Goal: Contribute content: Contribute content

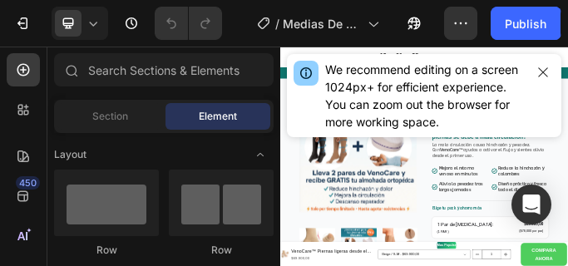
scroll to position [66, 0]
drag, startPoint x: 1012, startPoint y: 1, endPoint x: 300, endPoint y: 101, distance: 718.9
click at [300, 101] on div "We recommend editing on a screen 1024px+ for efficient experience. You can zoom…" at bounding box center [424, 95] width 274 height 83
click at [540, 70] on icon "button" at bounding box center [542, 71] width 9 height 9
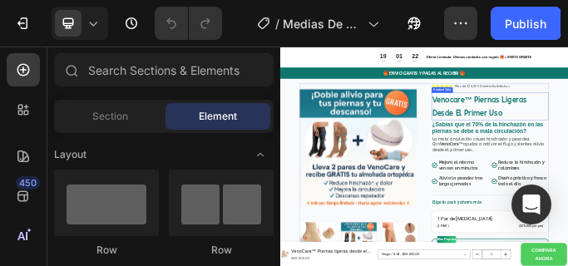
scroll to position [85, 0]
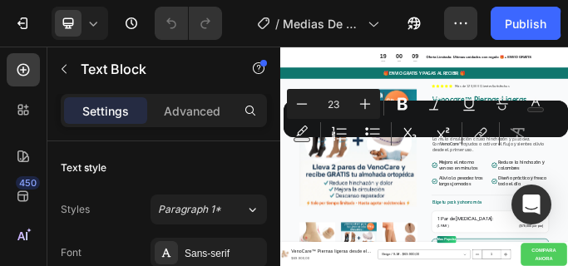
drag, startPoint x: 1122, startPoint y: 334, endPoint x: 812, endPoint y: 306, distance: 311.4
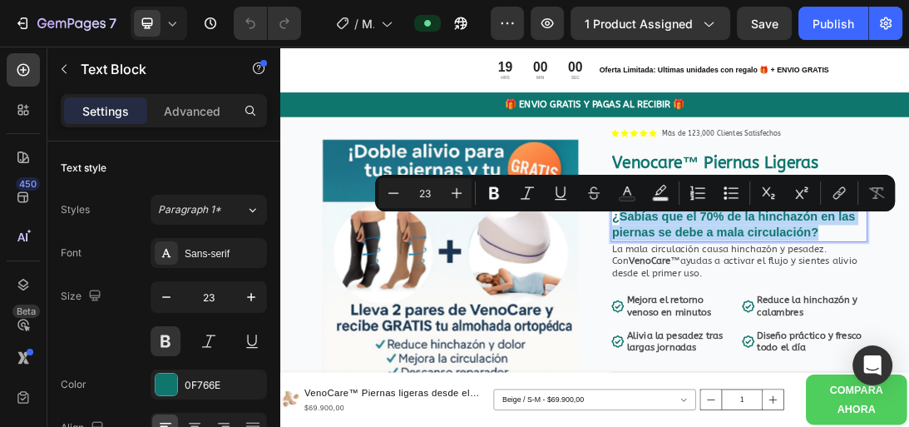
drag, startPoint x: 847, startPoint y: 47, endPoint x: 332, endPoint y: 407, distance: 629.3
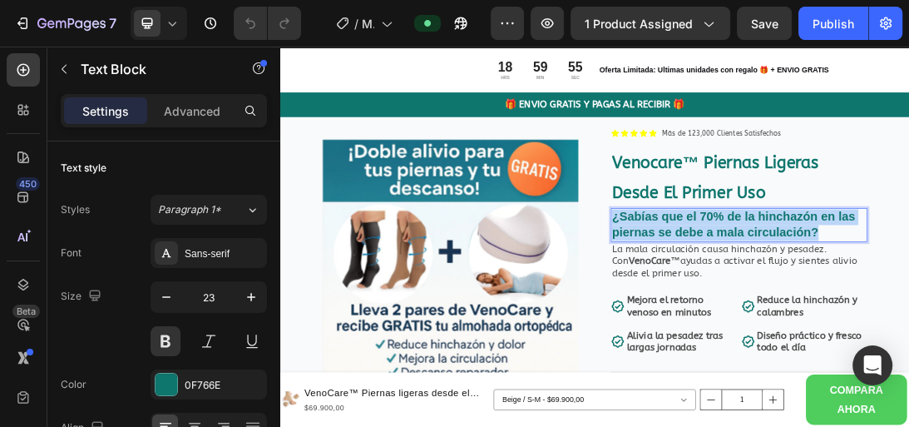
drag, startPoint x: 1136, startPoint y: 342, endPoint x: 803, endPoint y: 313, distance: 333.8
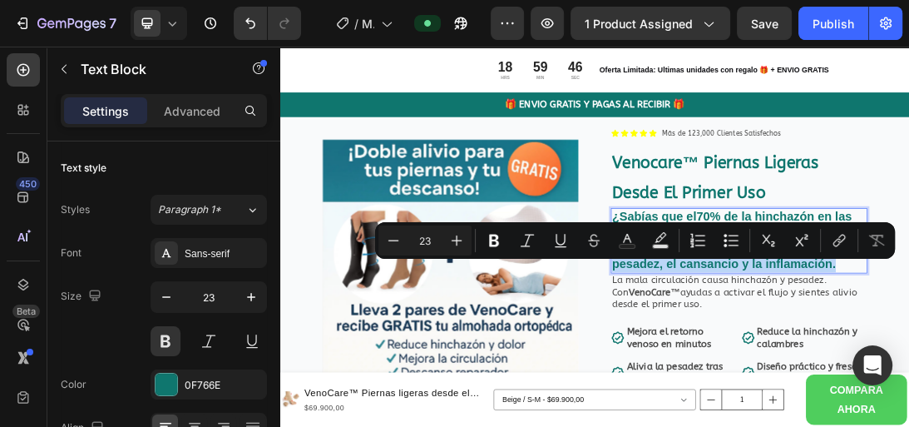
drag, startPoint x: 1159, startPoint y: 412, endPoint x: 807, endPoint y: 387, distance: 353.4
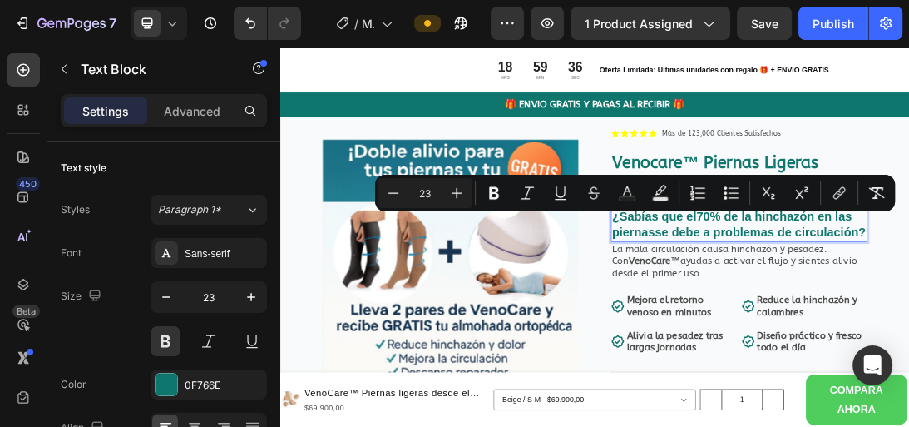
drag, startPoint x: 950, startPoint y: 362, endPoint x: 807, endPoint y: 310, distance: 152.8
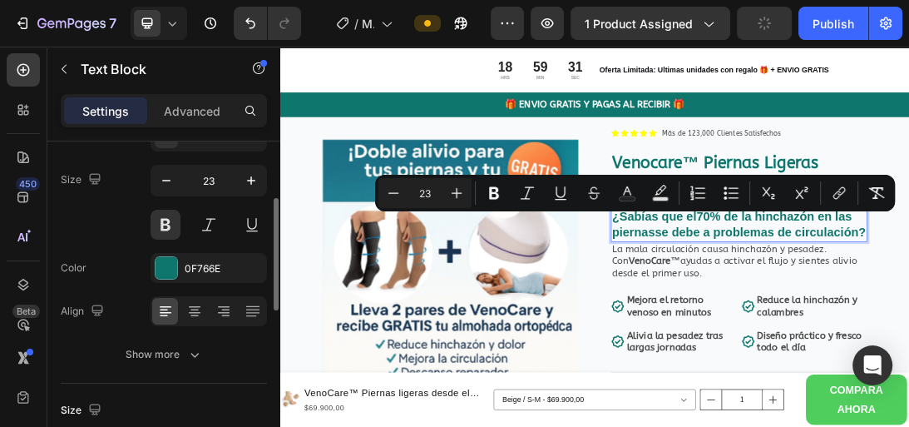
scroll to position [130, 0]
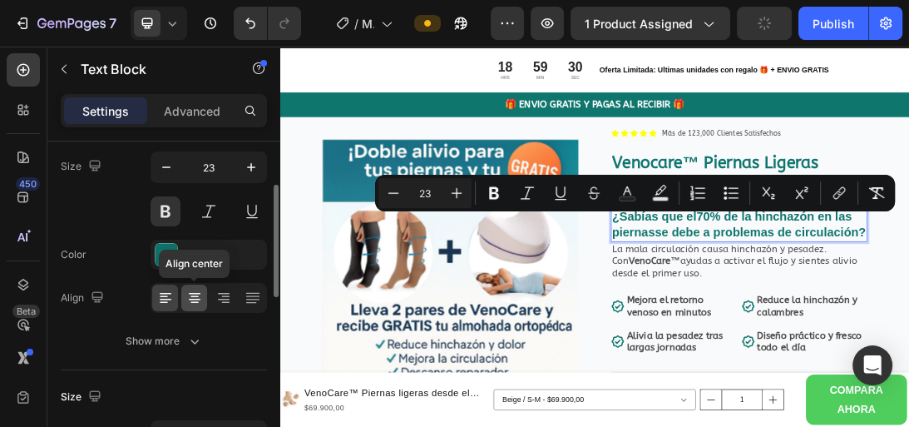
click at [193, 293] on icon at bounding box center [194, 297] width 17 height 17
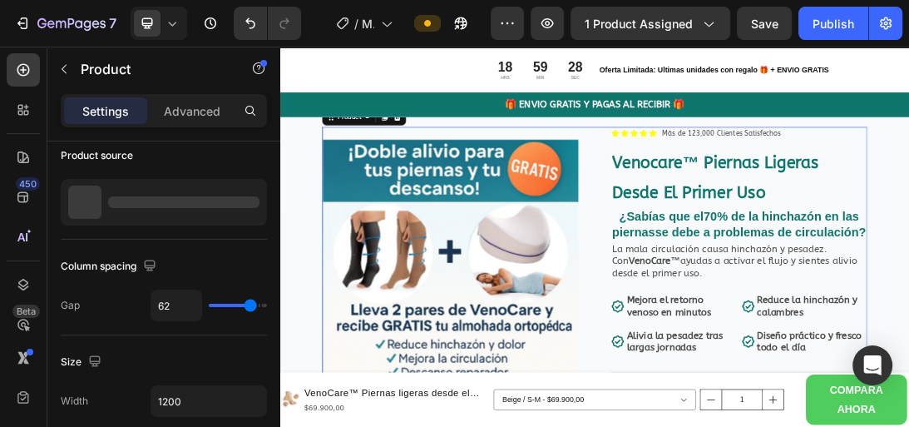
scroll to position [0, 0]
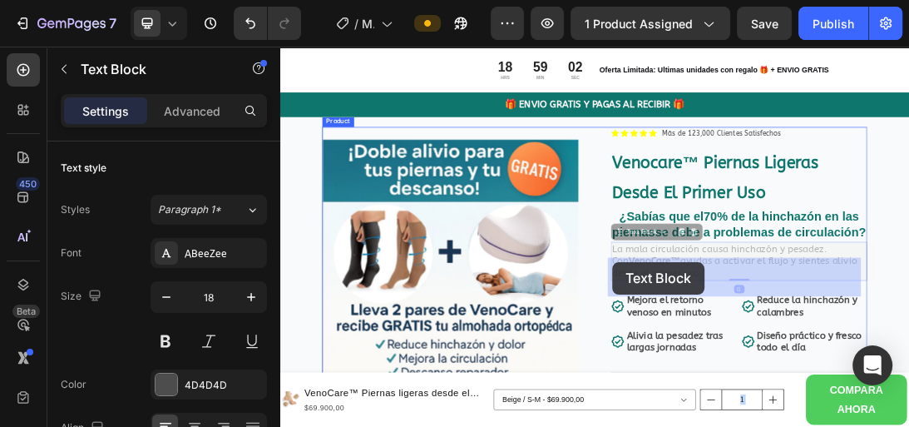
drag, startPoint x: 947, startPoint y: 429, endPoint x: 807, endPoint y: 388, distance: 145.5
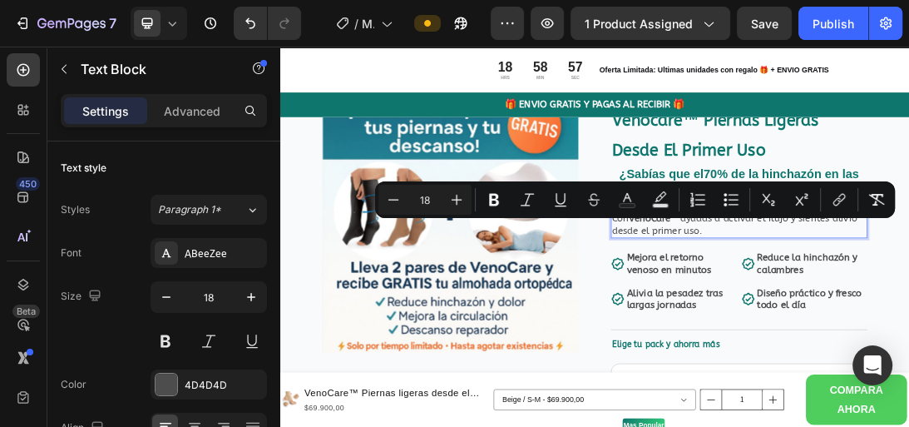
drag, startPoint x: 952, startPoint y: 368, endPoint x: 800, endPoint y: 319, distance: 159.6
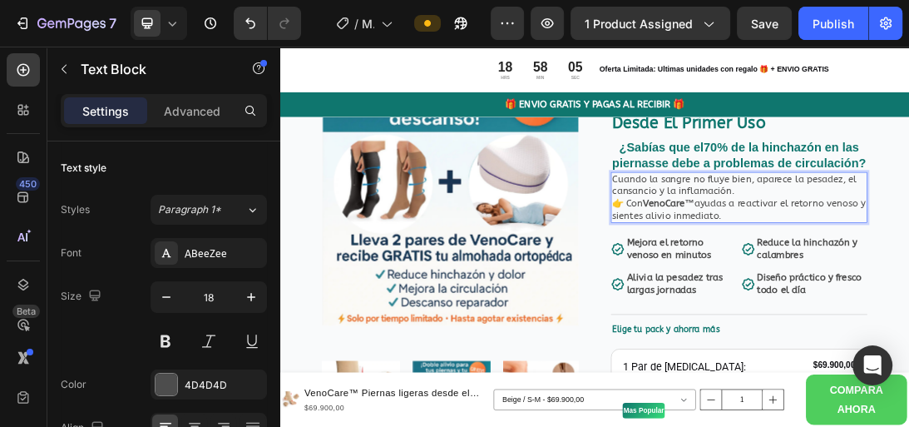
scroll to position [203, 0]
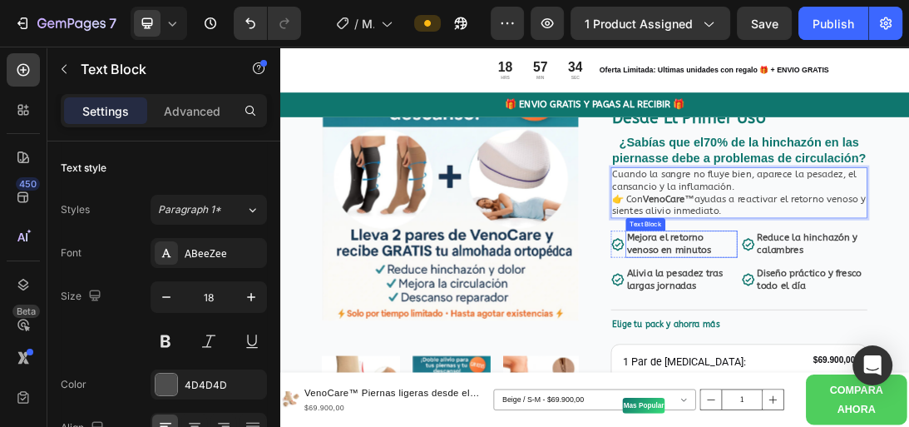
click at [911, 378] on strong "Mejora el retorno venoso en minutos" at bounding box center [897, 358] width 134 height 37
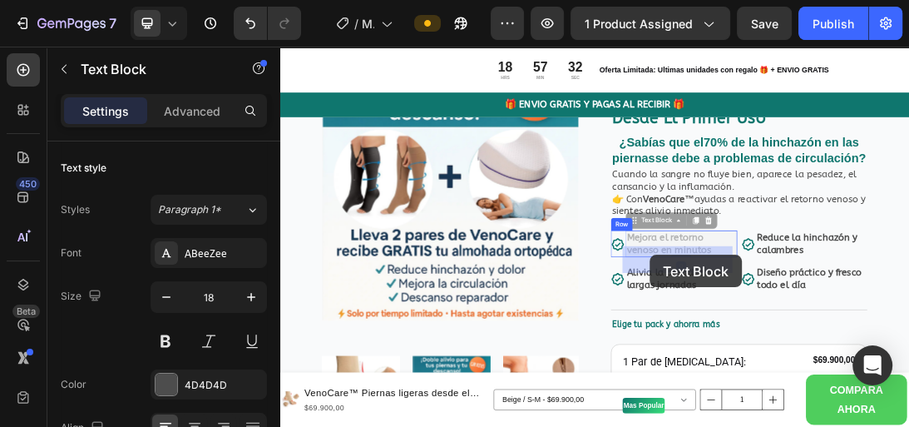
drag, startPoint x: 958, startPoint y: 393, endPoint x: 834, endPoint y: 373, distance: 125.6
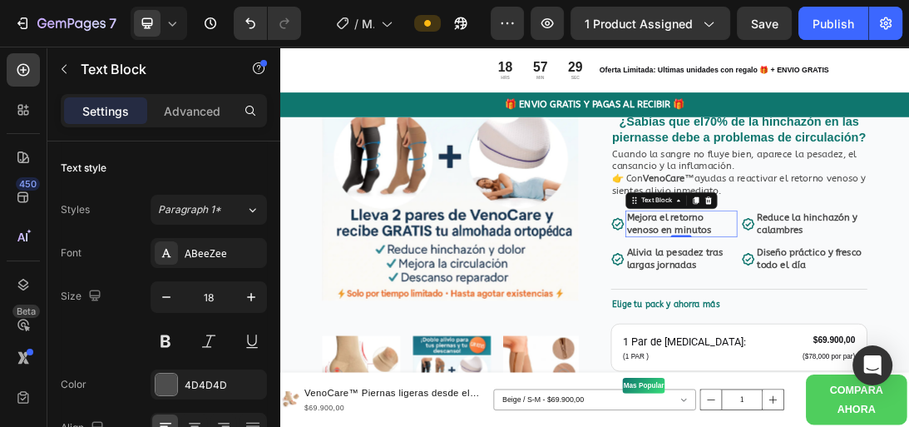
click at [965, 347] on p "Mejora el retorno venoso en minutos" at bounding box center [917, 327] width 174 height 39
click at [970, 347] on p "Mejora el retorno venoso en minutos" at bounding box center [917, 327] width 174 height 39
drag, startPoint x: 970, startPoint y: 361, endPoint x: 827, endPoint y: 341, distance: 144.4
click at [830, 341] on p "Mejora el retorno venoso en minutos" at bounding box center [917, 327] width 174 height 39
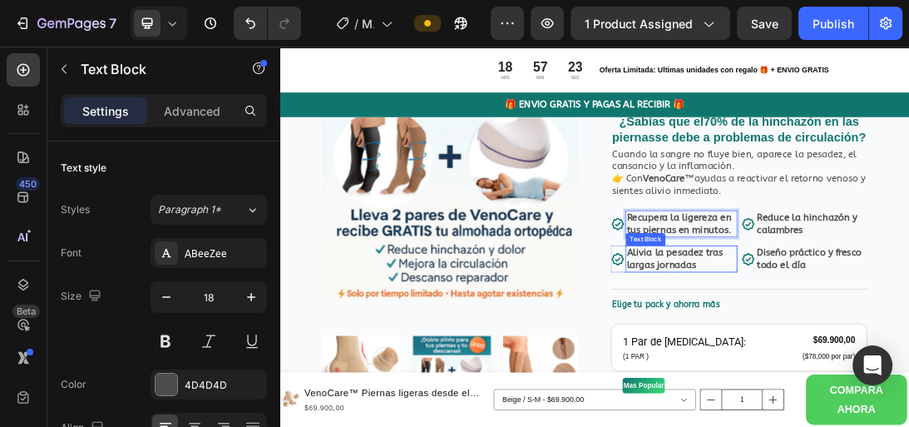
click at [881, 401] on strong "Alivia la pesadez tras largas jornadas" at bounding box center [906, 381] width 152 height 37
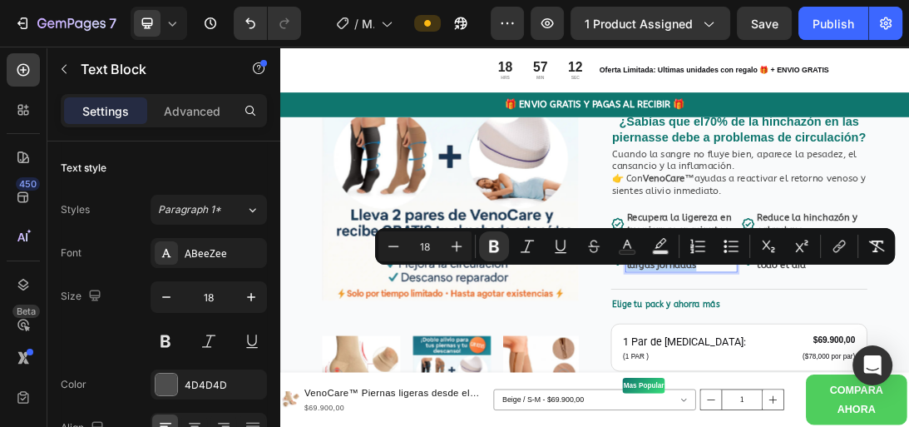
drag, startPoint x: 946, startPoint y: 417, endPoint x: 904, endPoint y: 309, distance: 115.3
click at [830, 390] on p "Alivia la pesadez tras largas jornadas" at bounding box center [917, 382] width 174 height 39
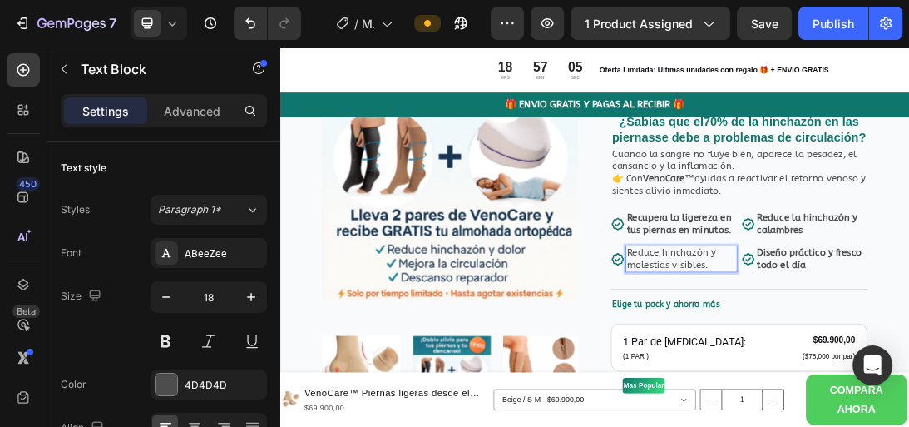
click at [917, 402] on p "Reduce hinchazón y molestias visibles." at bounding box center [917, 382] width 174 height 39
click at [917, 345] on strong "Recupera la ligereza en tus piernas en minutos." at bounding box center [913, 326] width 166 height 37
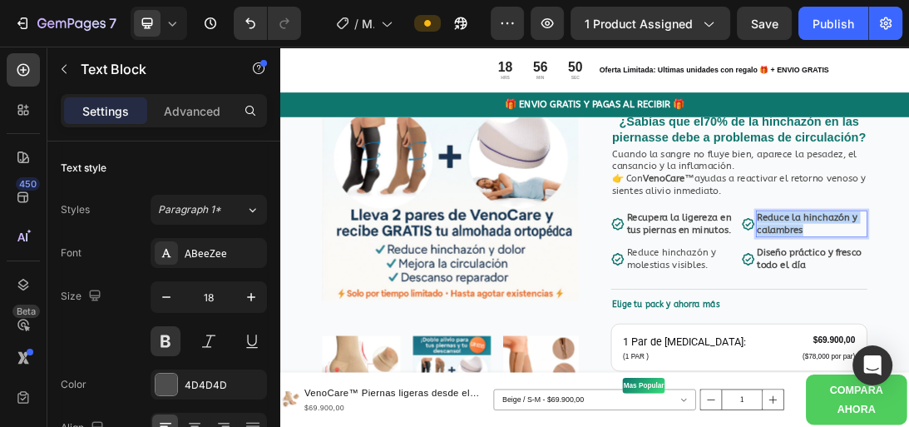
drag, startPoint x: 1135, startPoint y: 356, endPoint x: 1030, endPoint y: 337, distance: 106.5
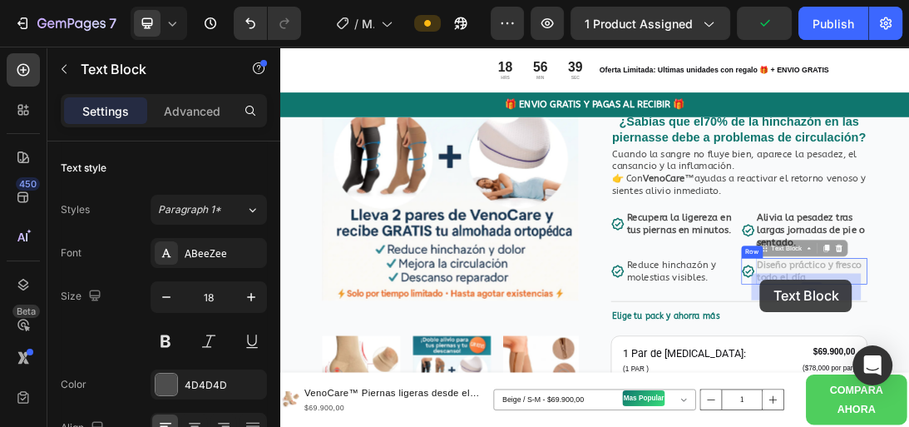
scroll to position [253, 0]
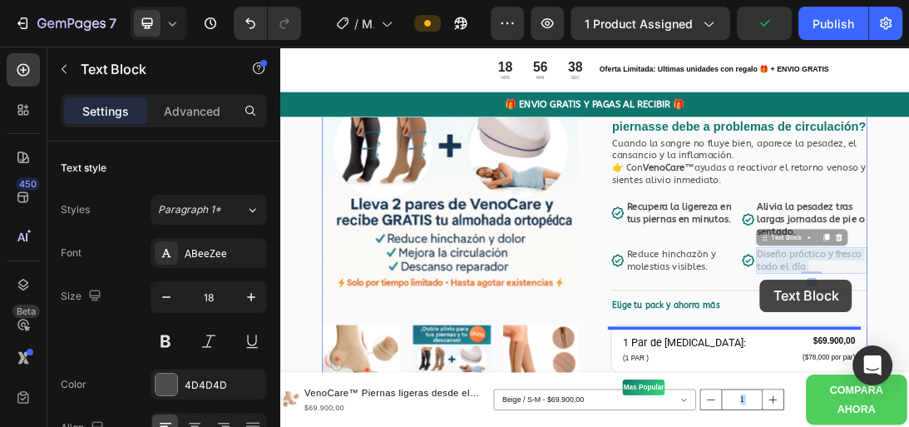
drag, startPoint x: 1123, startPoint y: 437, endPoint x: 1107, endPoint y: 362, distance: 76.5
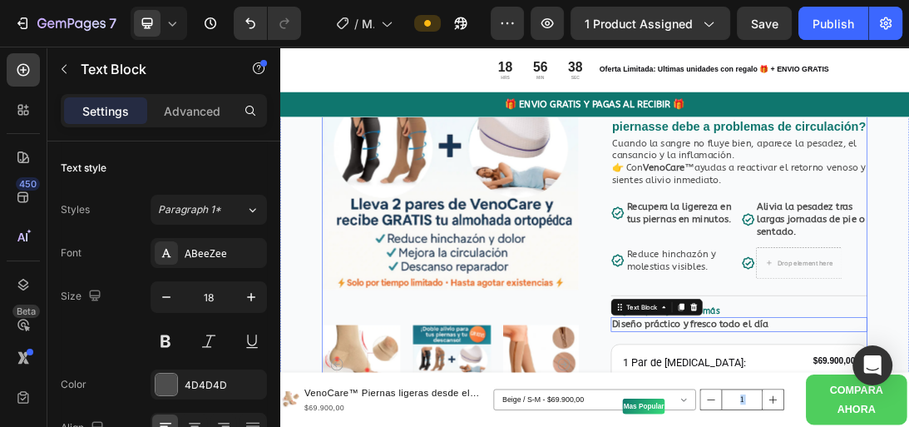
scroll to position [335, 0]
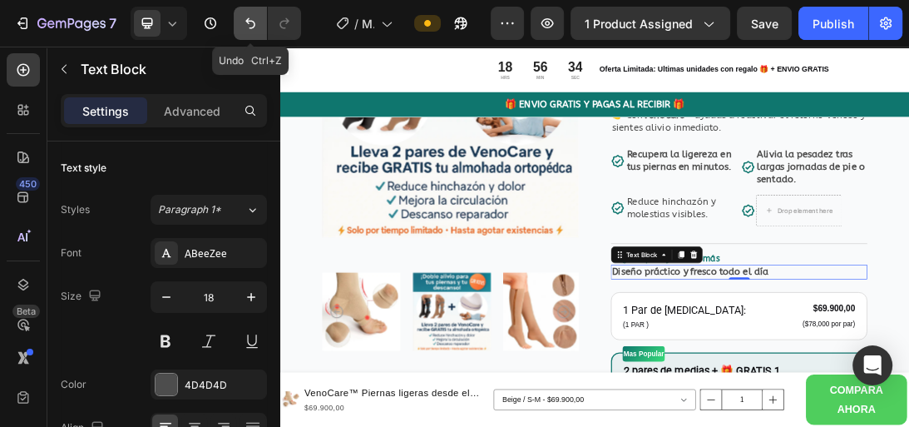
click at [249, 25] on icon "Undo/Redo" at bounding box center [250, 23] width 17 height 17
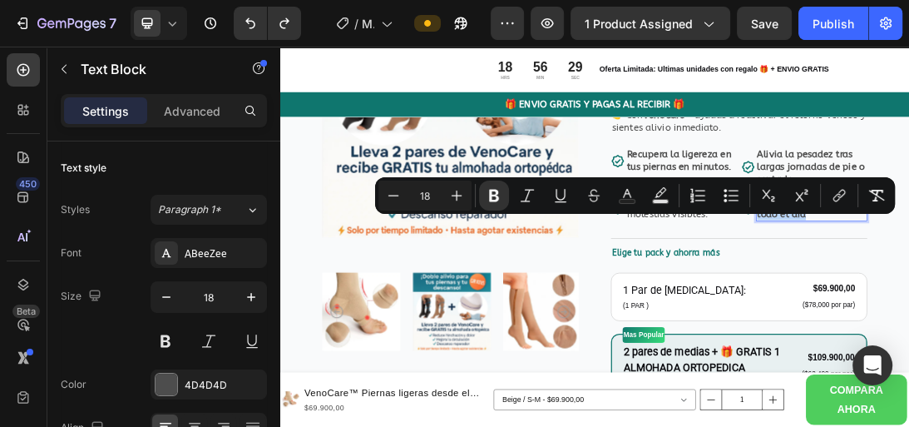
drag, startPoint x: 1121, startPoint y: 329, endPoint x: 1033, endPoint y: 312, distance: 89.9
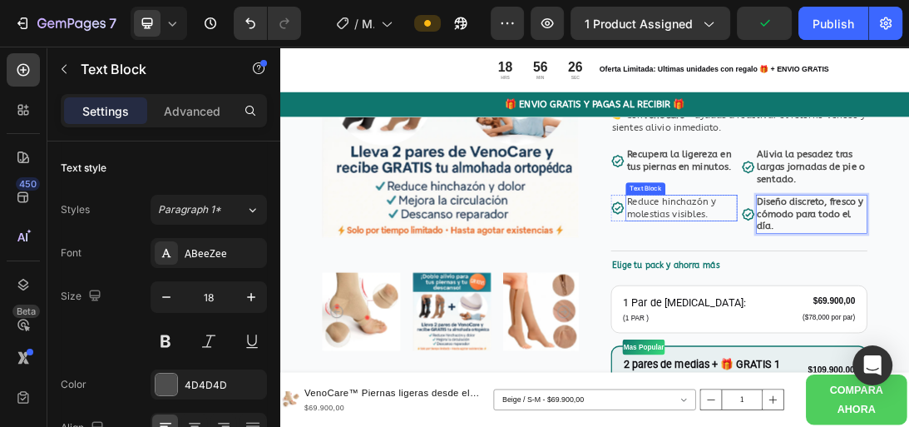
click at [913, 322] on p "Reduce hinchazón y molestias visibles." at bounding box center [917, 303] width 174 height 39
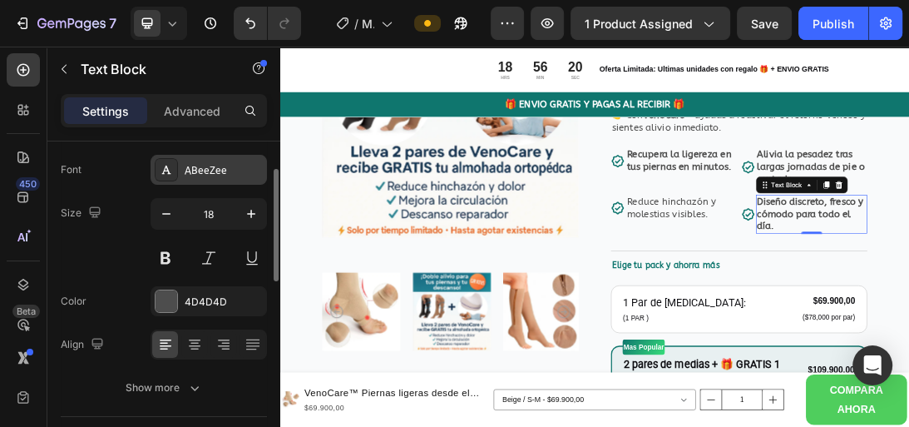
scroll to position [83, 0]
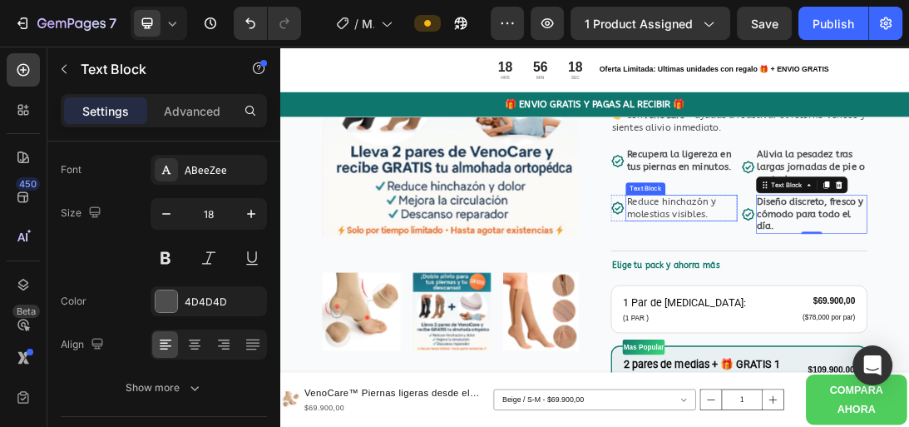
click at [893, 323] on p "Reduce hinchazón y molestias visibles." at bounding box center [917, 303] width 174 height 39
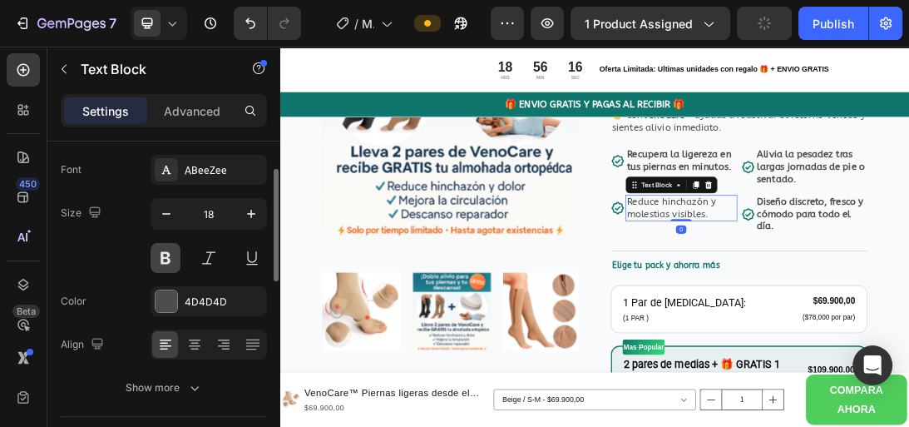
click at [166, 254] on button at bounding box center [166, 258] width 30 height 30
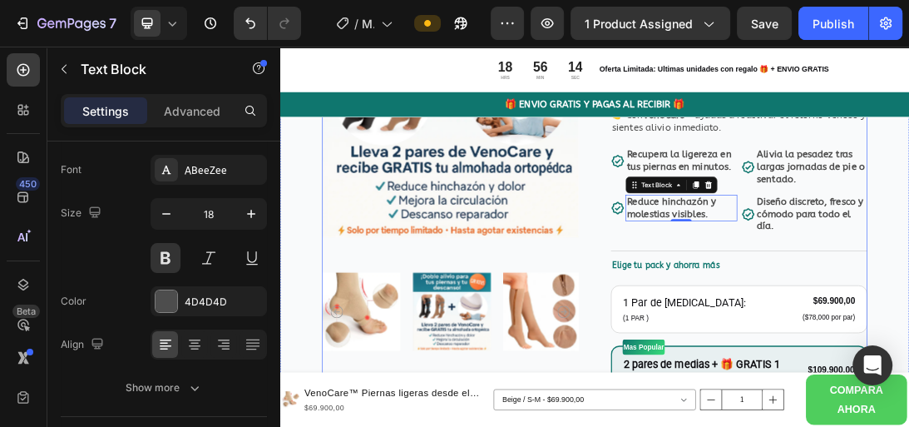
click at [795, 267] on div "Product Images Icon Icon Icon Icon Icon Icon List Más de 123,000 Clientes Satis…" at bounding box center [779, 398] width 865 height 948
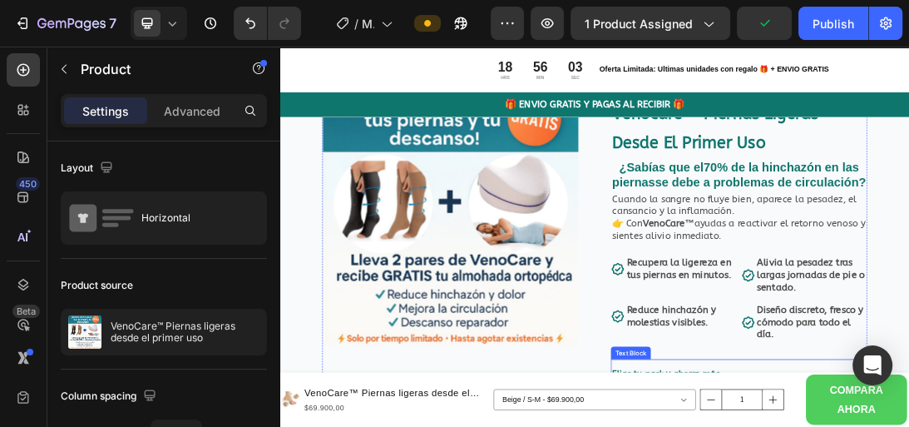
scroll to position [166, 0]
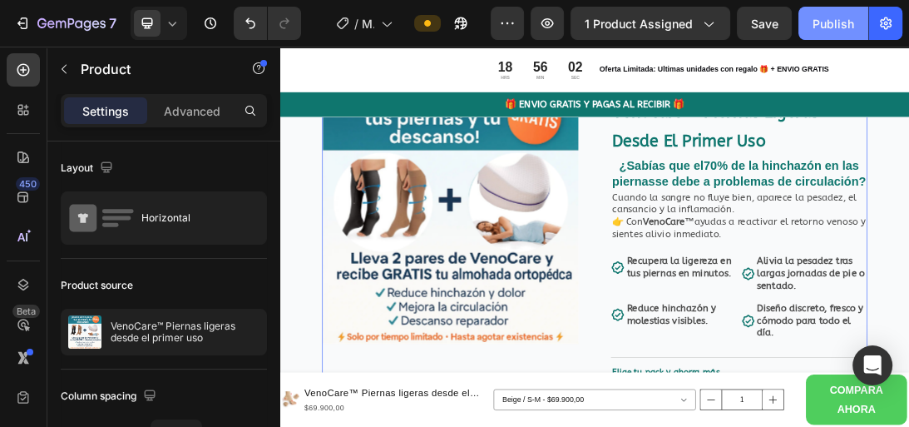
click at [831, 17] on div "Publish" at bounding box center [833, 23] width 42 height 17
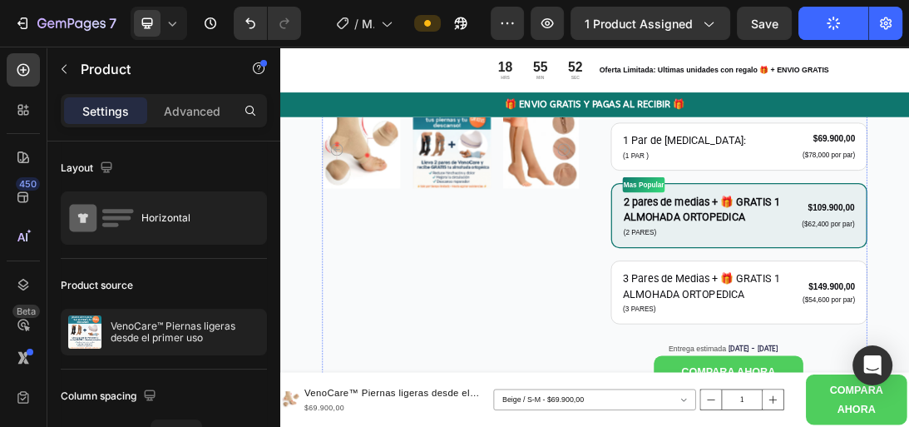
scroll to position [591, 0]
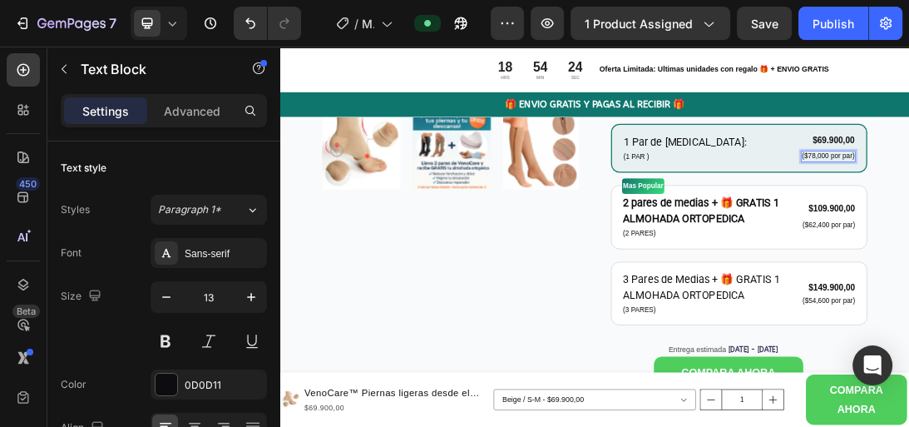
scroll to position [590, 0]
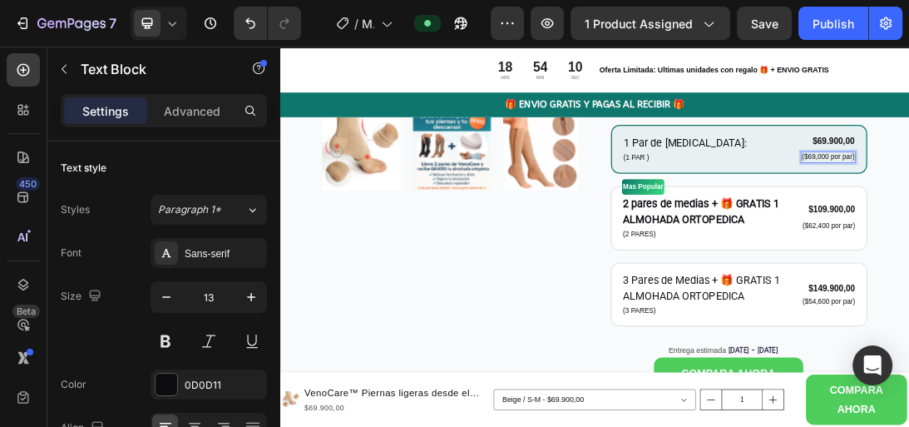
click at [1032, 267] on div "Product Images Icon Icon Icon Icon Icon Icon List Más de 123,000 Clientes Satis…" at bounding box center [779, 152] width 998 height 1098
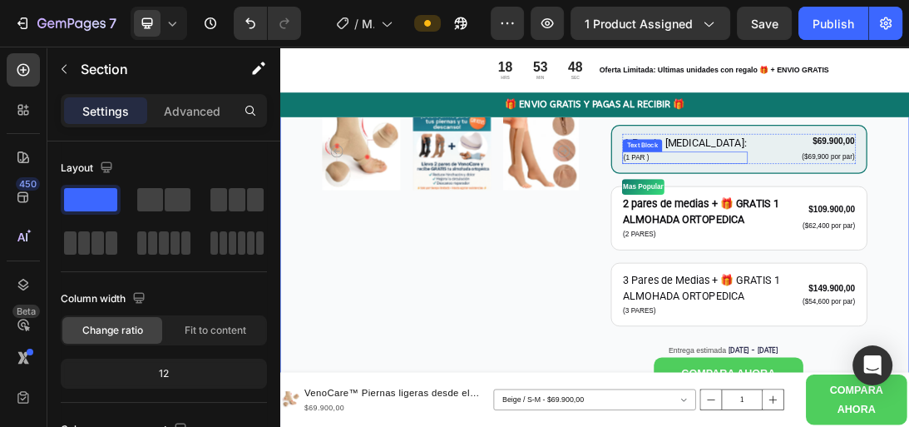
click at [866, 232] on p "(1 PAR )" at bounding box center [922, 223] width 195 height 17
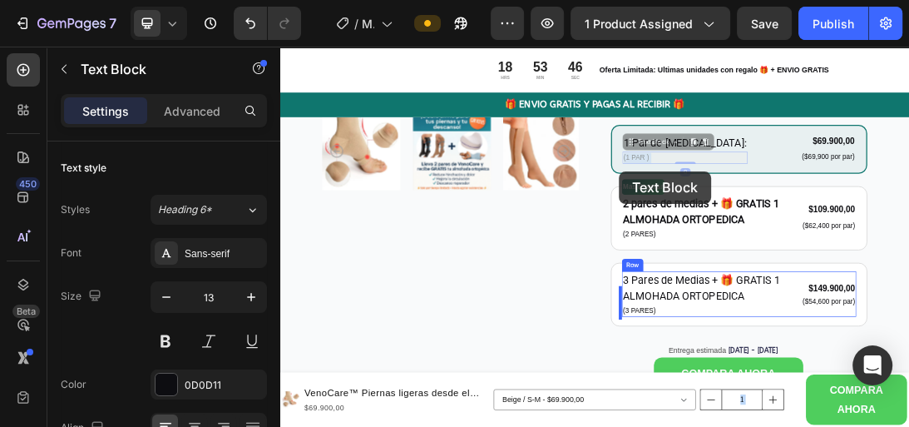
drag, startPoint x: 866, startPoint y: 245, endPoint x: 817, endPoint y: 244, distance: 48.2
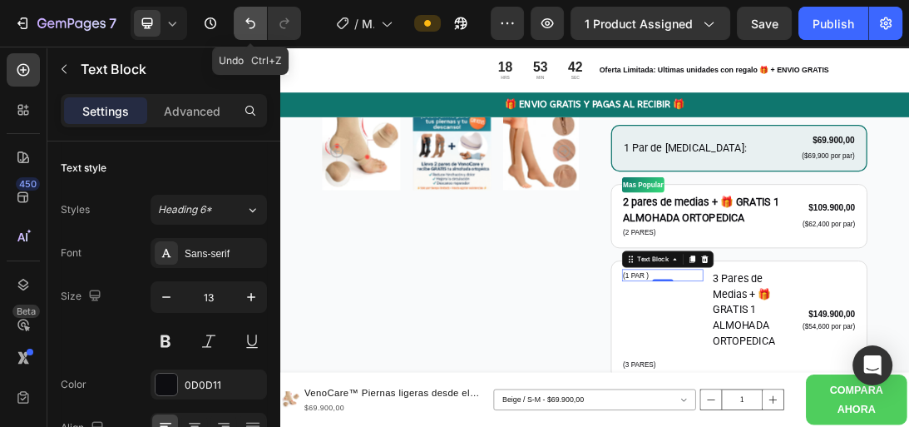
click at [253, 17] on icon "Undo/Redo" at bounding box center [250, 23] width 17 height 17
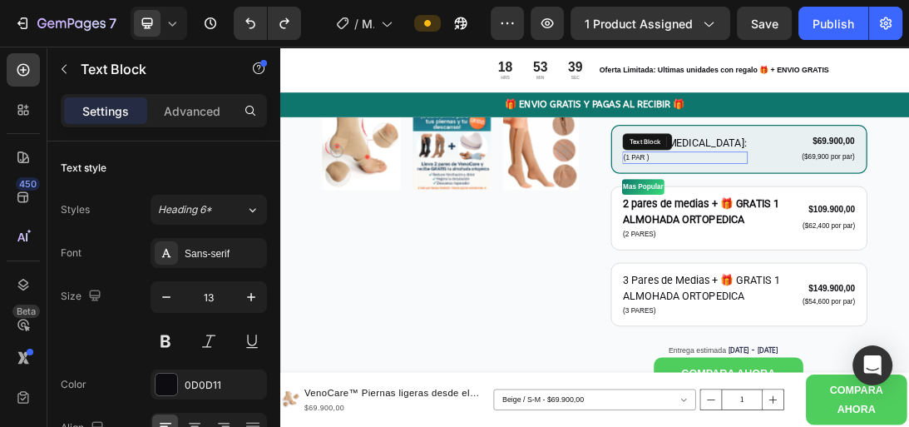
click at [852, 232] on p "(1 PAR )" at bounding box center [922, 223] width 195 height 17
click at [870, 232] on p "(1 PAR )" at bounding box center [922, 223] width 195 height 17
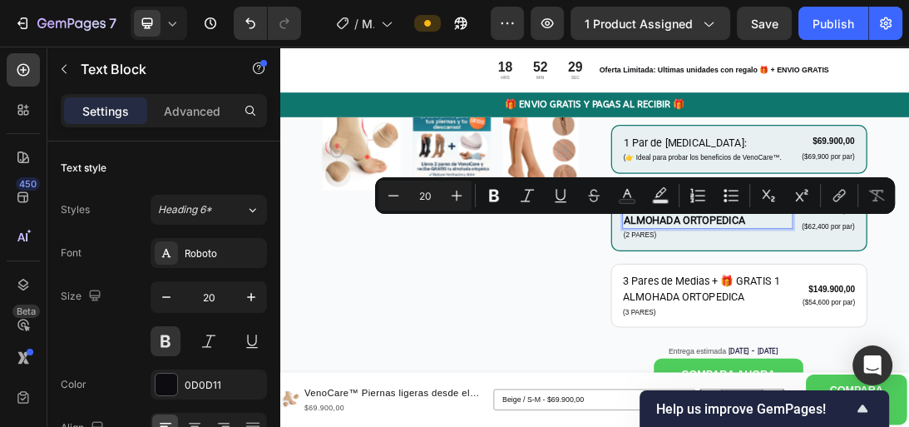
drag, startPoint x: 1031, startPoint y: 345, endPoint x: 823, endPoint y: 318, distance: 209.7
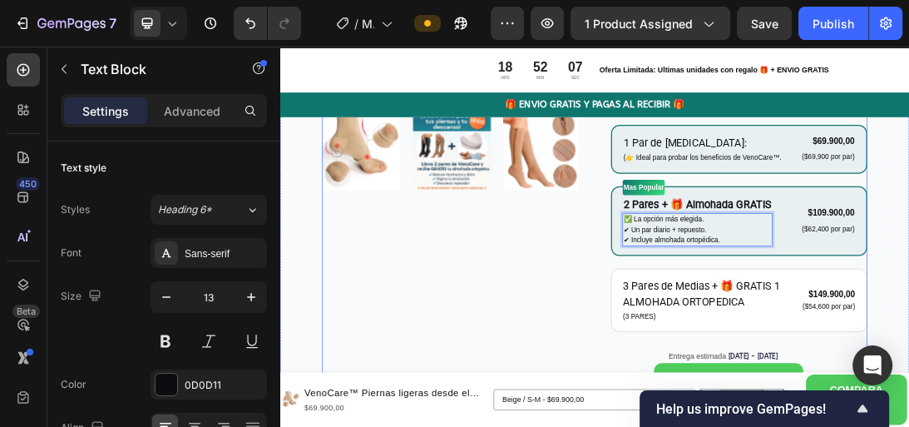
click at [748, 457] on div "Product Images" at bounding box center [550, 147] width 407 height 957
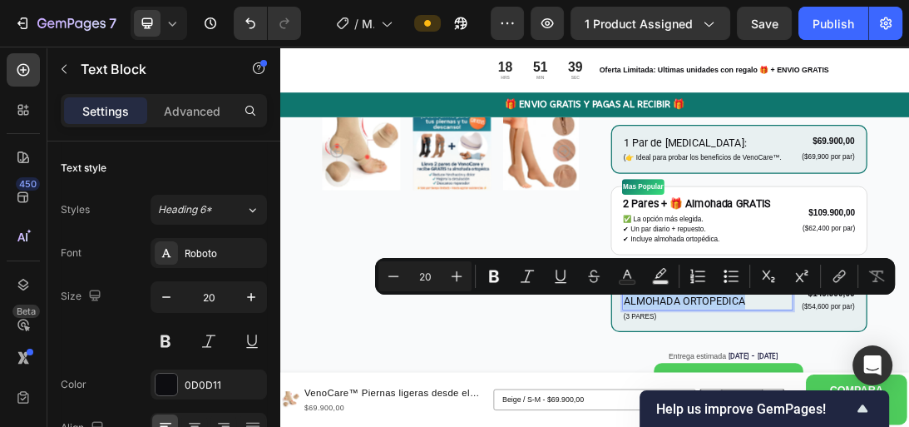
drag, startPoint x: 1027, startPoint y: 470, endPoint x: 819, endPoint y: 442, distance: 209.7
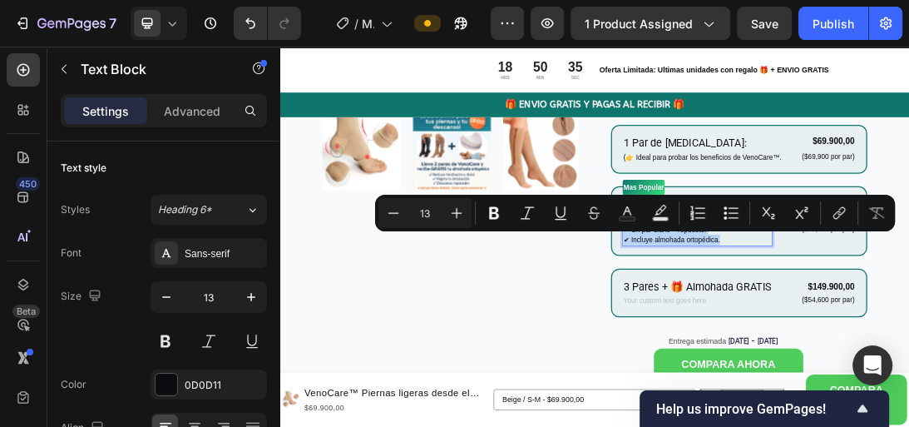
drag, startPoint x: 979, startPoint y: 373, endPoint x: 823, endPoint y: 334, distance: 160.1
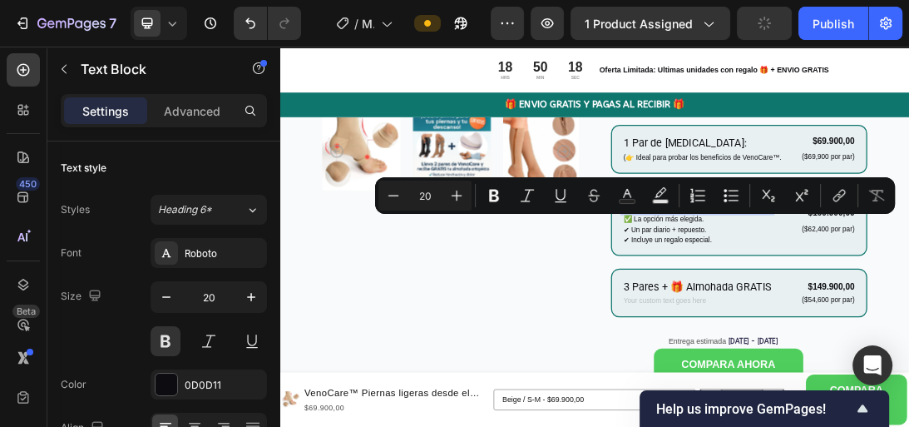
drag, startPoint x: 1053, startPoint y: 315, endPoint x: 901, endPoint y: 313, distance: 152.2
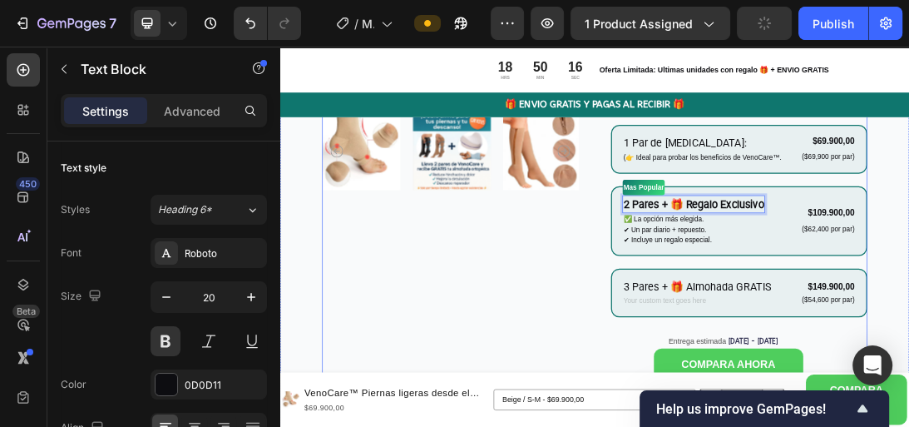
click at [667, 387] on div "Product Images" at bounding box center [550, 136] width 407 height 934
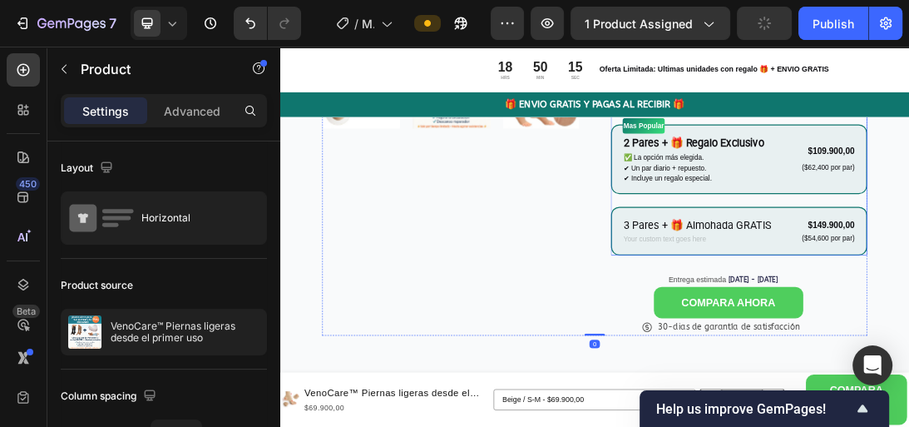
scroll to position [702, 0]
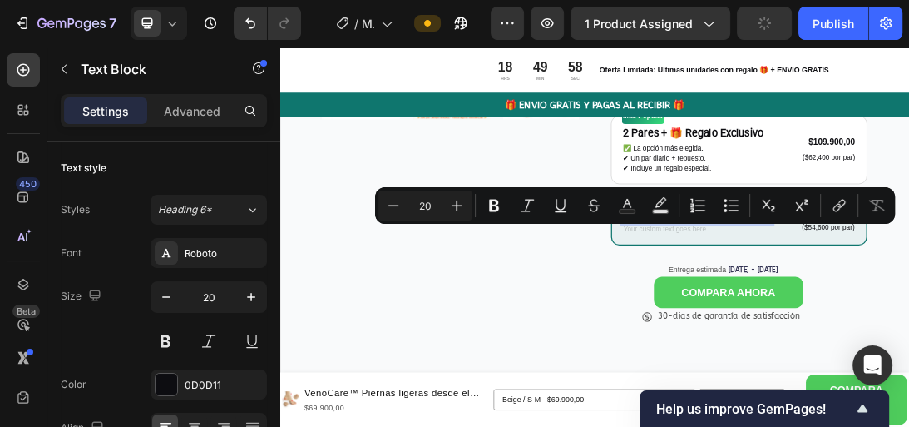
drag, startPoint x: 1050, startPoint y: 333, endPoint x: 900, endPoint y: 329, distance: 150.6
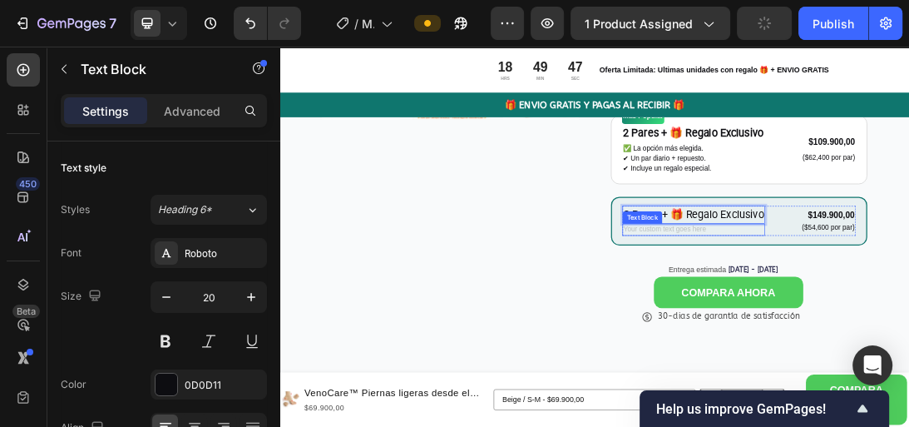
drag, startPoint x: 959, startPoint y: 356, endPoint x: 837, endPoint y: 351, distance: 121.5
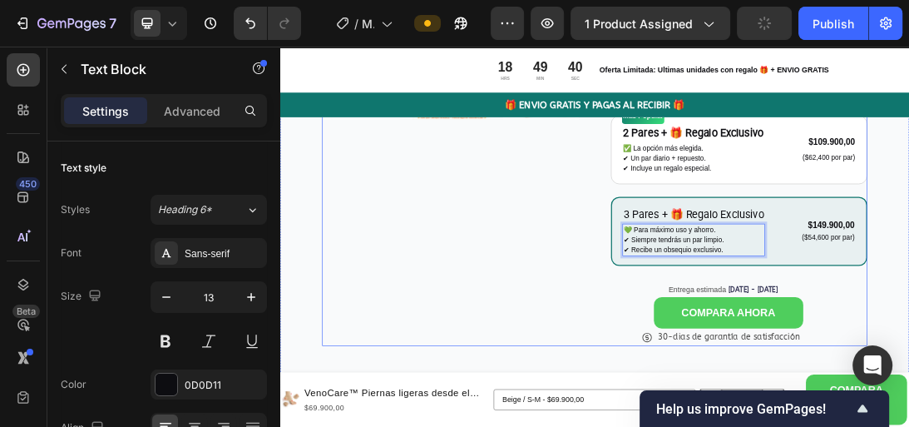
click at [679, 266] on div "Product Images" at bounding box center [550, 39] width 407 height 965
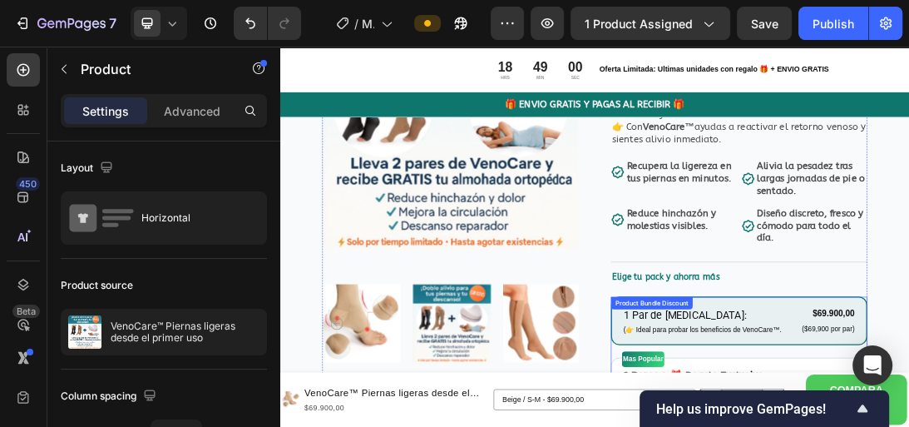
scroll to position [317, 0]
click at [838, 23] on div "Publish" at bounding box center [833, 23] width 42 height 17
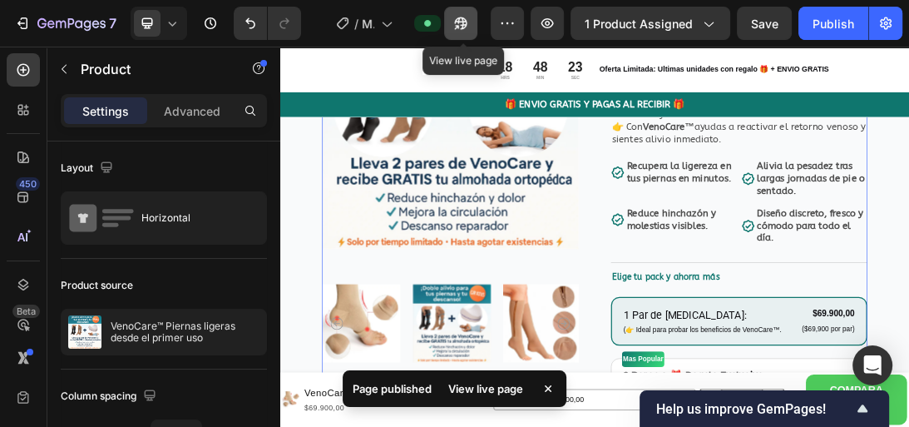
click at [464, 23] on icon "button" at bounding box center [460, 23] width 17 height 17
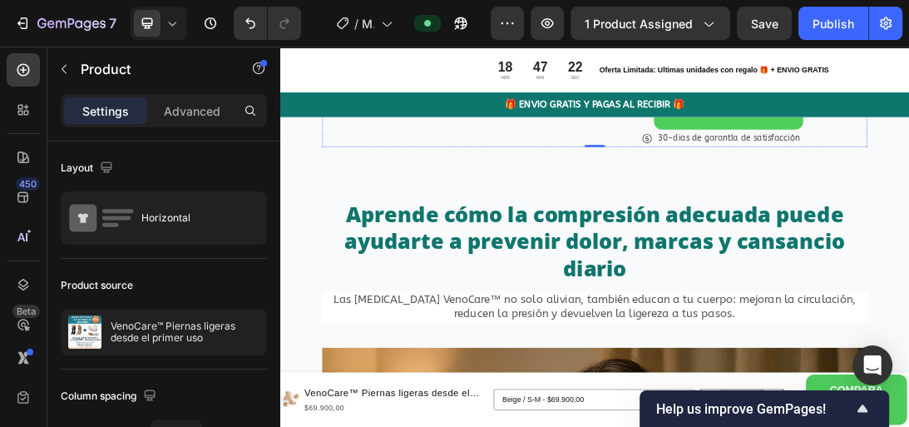
scroll to position [1059, 0]
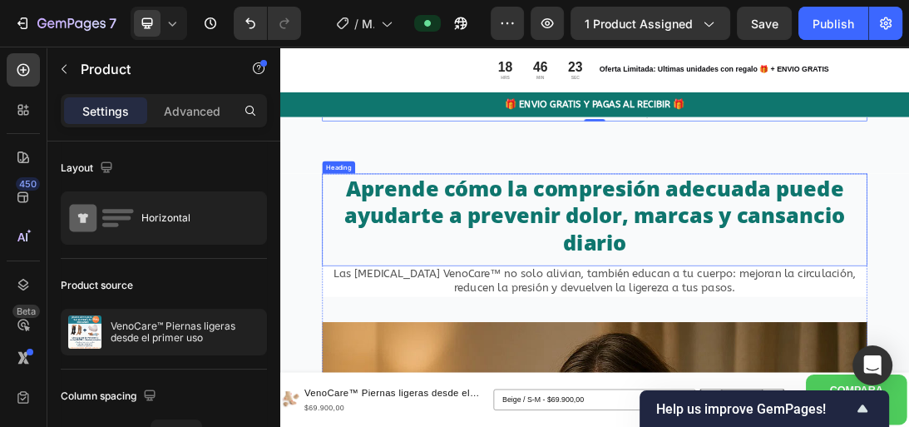
click at [795, 348] on h2 "Aprende cómo la compresión adecuada puede ayudarte a prevenir dolor, marcas y c…" at bounding box center [779, 314] width 865 height 133
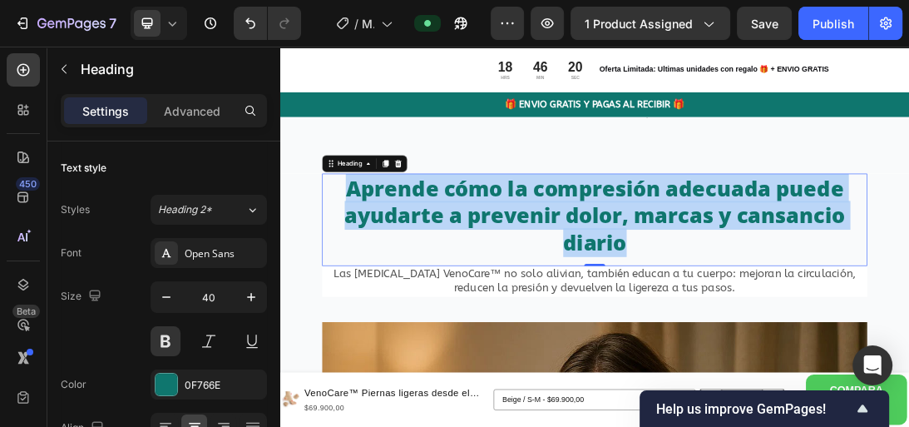
drag, startPoint x: 835, startPoint y: 373, endPoint x: 383, endPoint y: 284, distance: 460.4
click at [383, 284] on p "Aprende cómo la compresión adecuada puede ayudarte a prevenir dolor, marcas y c…" at bounding box center [778, 314] width 861 height 130
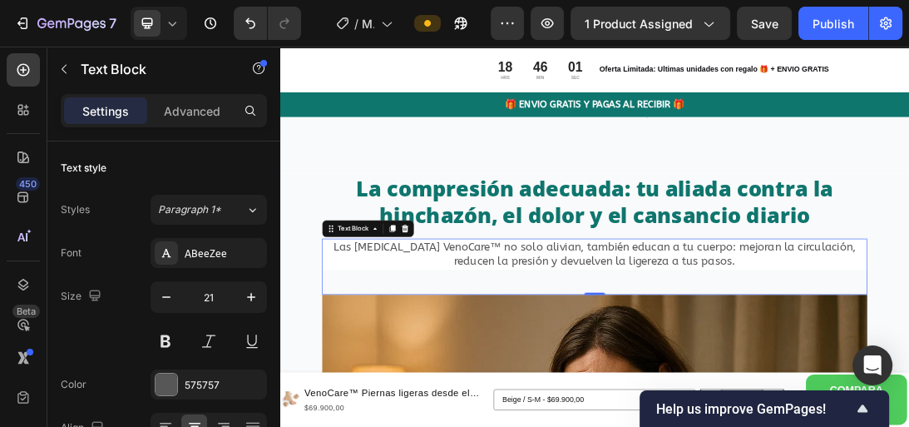
drag, startPoint x: 1073, startPoint y: 400, endPoint x: 378, endPoint y: 385, distance: 696.1
click at [378, 385] on p "Las medias de compresión VenoCare™ no solo alivian, también educan a tu cuerpo:…" at bounding box center [778, 376] width 861 height 46
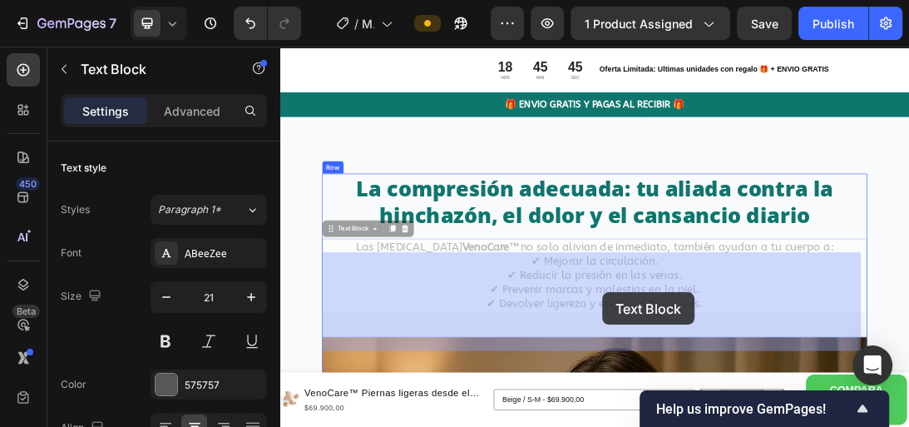
drag, startPoint x: 920, startPoint y: 468, endPoint x: 788, endPoint y: 437, distance: 135.9
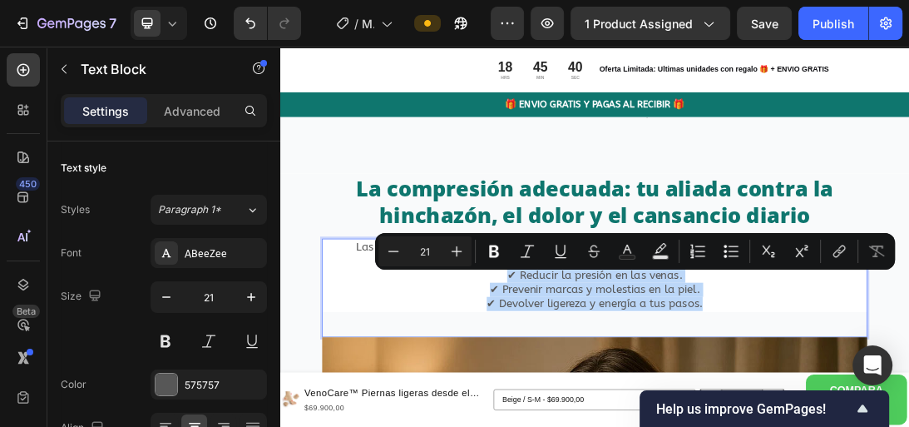
drag, startPoint x: 949, startPoint y: 476, endPoint x: 631, endPoint y: 415, distance: 323.4
click at [631, 415] on div "Las medias de compresión VenoCare™ no solo alivian de inmediato, también ayudan…" at bounding box center [779, 409] width 865 height 116
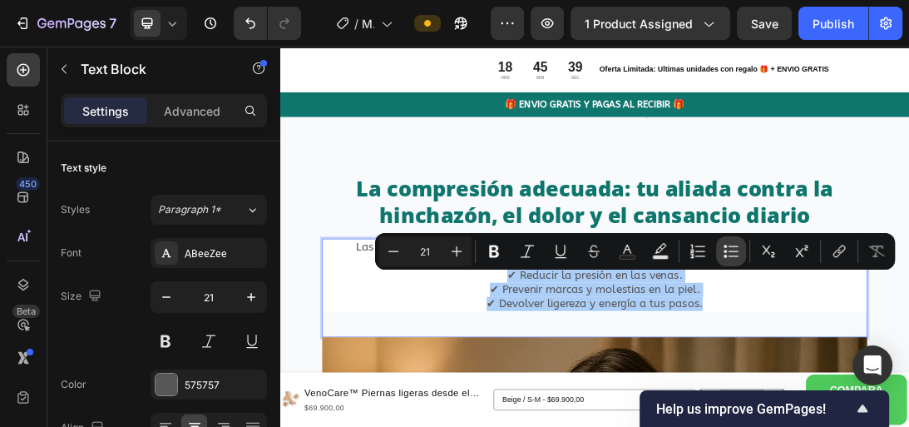
click at [728, 246] on icon "Editor contextual toolbar" at bounding box center [731, 251] width 17 height 17
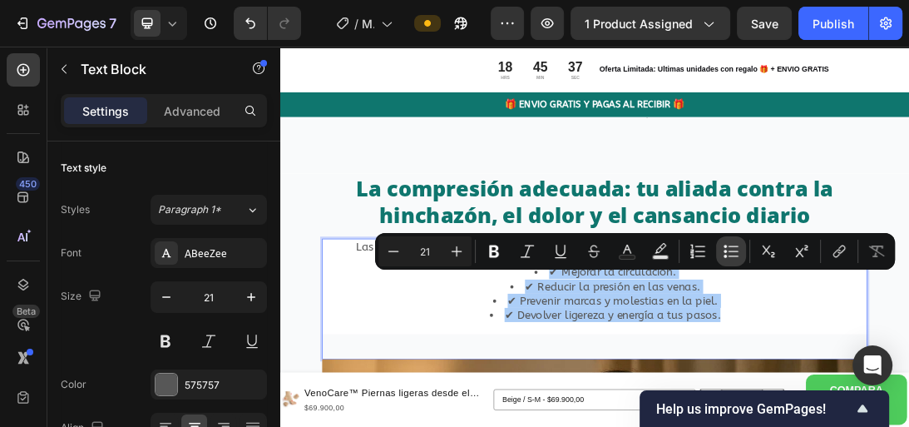
click at [728, 246] on icon "Editor contextual toolbar" at bounding box center [731, 251] width 17 height 17
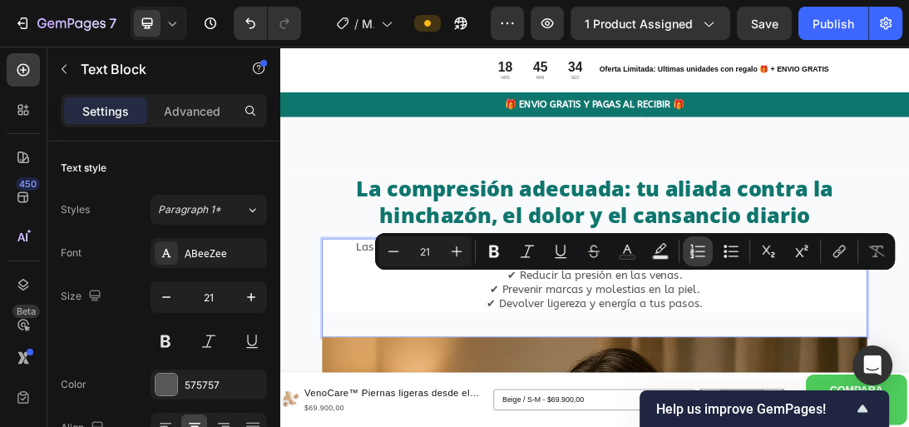
click at [698, 253] on icon "Editor contextual toolbar" at bounding box center [697, 251] width 17 height 17
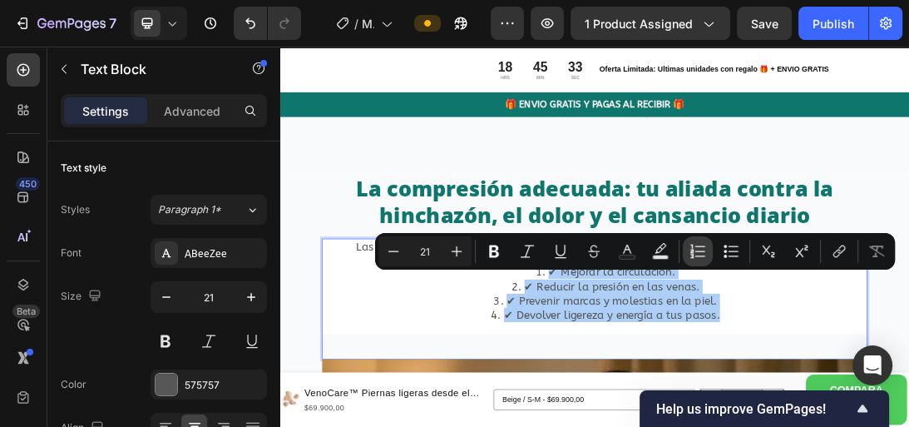
click at [698, 253] on icon "Editor contextual toolbar" at bounding box center [697, 251] width 17 height 17
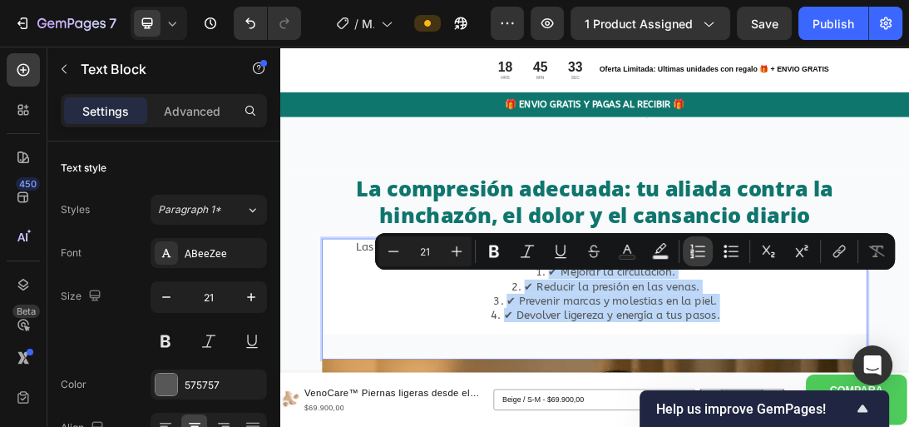
type input "21"
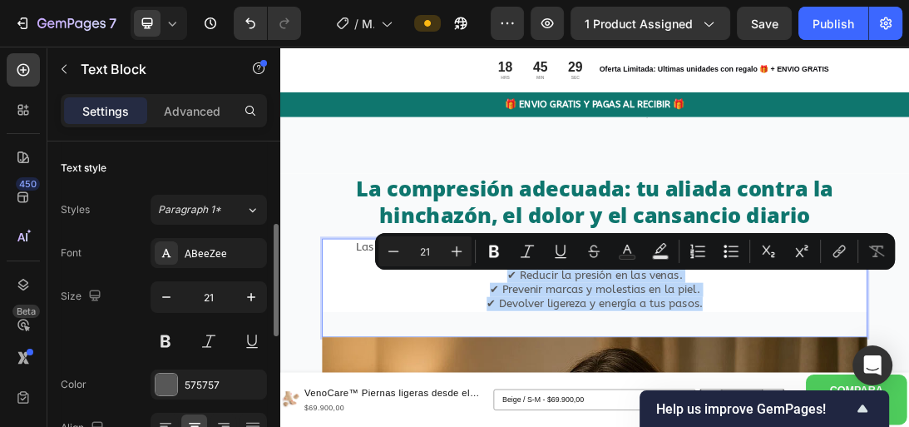
scroll to position [75, 0]
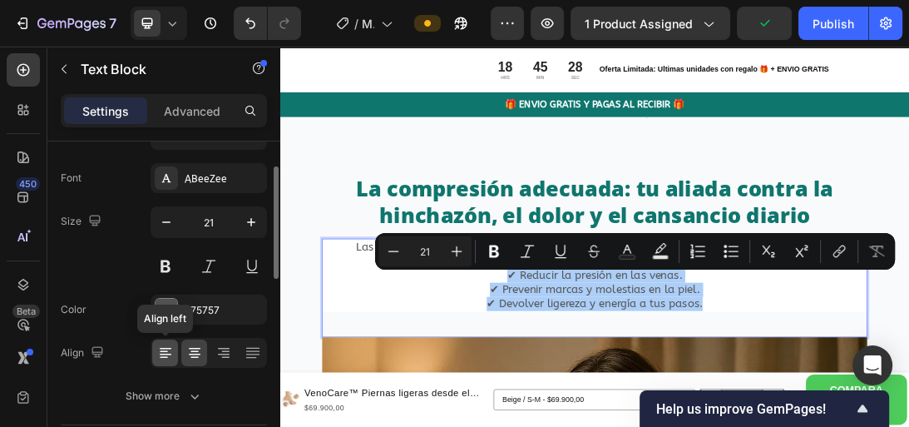
click at [163, 348] on icon at bounding box center [165, 352] width 17 height 17
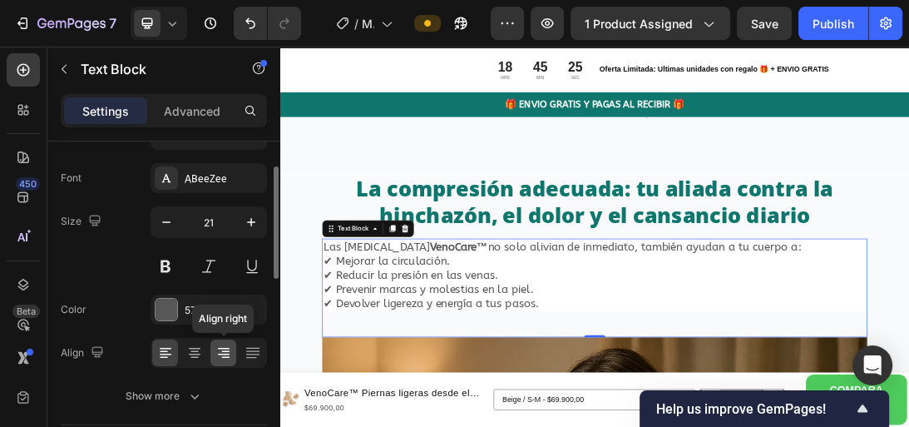
click at [225, 346] on icon at bounding box center [223, 352] width 17 height 17
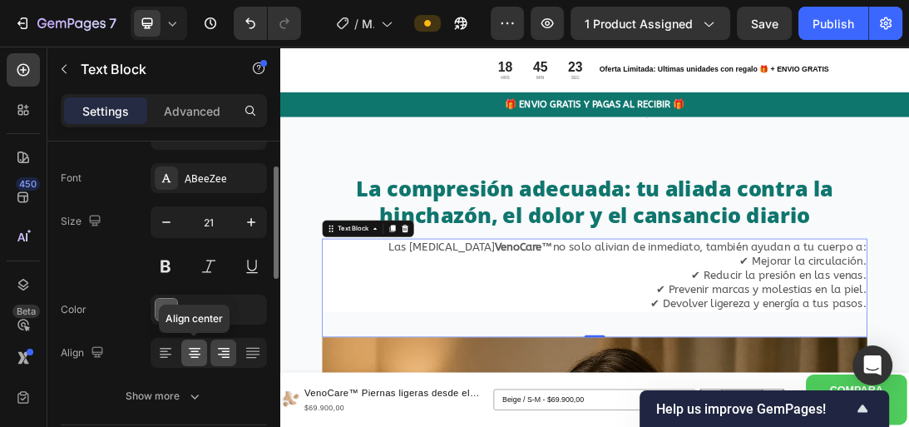
click at [190, 353] on icon at bounding box center [194, 352] width 17 height 17
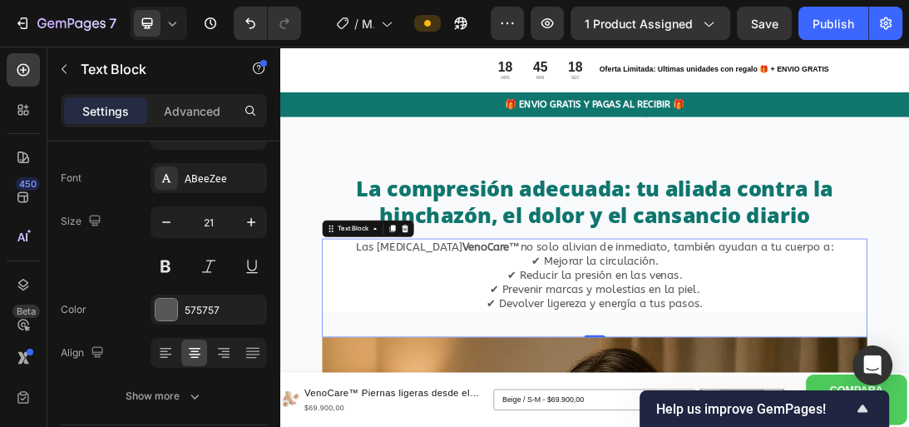
click at [1032, 375] on p "Las medias de compresión VenoCare™ no solo alivian de inmediato, también ayudan…" at bounding box center [778, 364] width 861 height 22
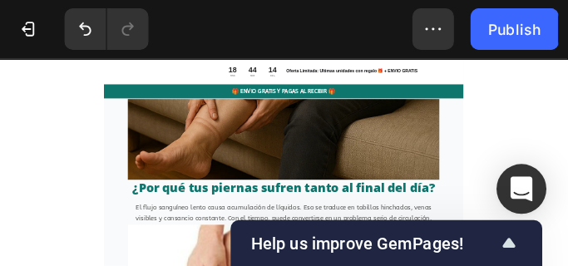
scroll to position [2091, 0]
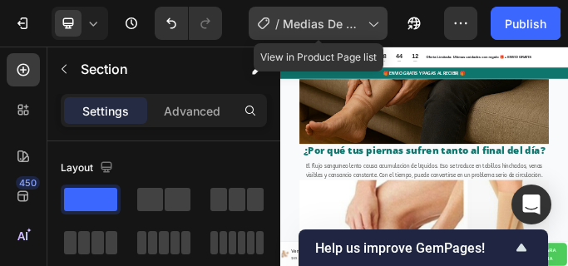
drag, startPoint x: 875, startPoint y: 0, endPoint x: 343, endPoint y: 11, distance: 531.4
click at [343, 11] on div "/ Medias De Compresion Anti Varices Cremallera" at bounding box center [318, 23] width 139 height 33
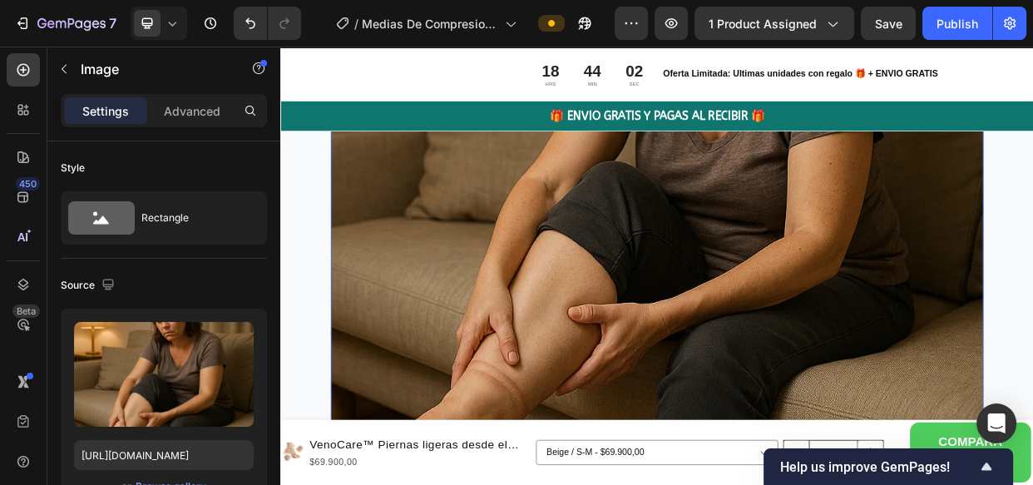
scroll to position [1839, 0]
drag, startPoint x: 503, startPoint y: 0, endPoint x: 587, endPoint y: 18, distance: 86.0
click at [587, 18] on icon "button" at bounding box center [584, 23] width 17 height 17
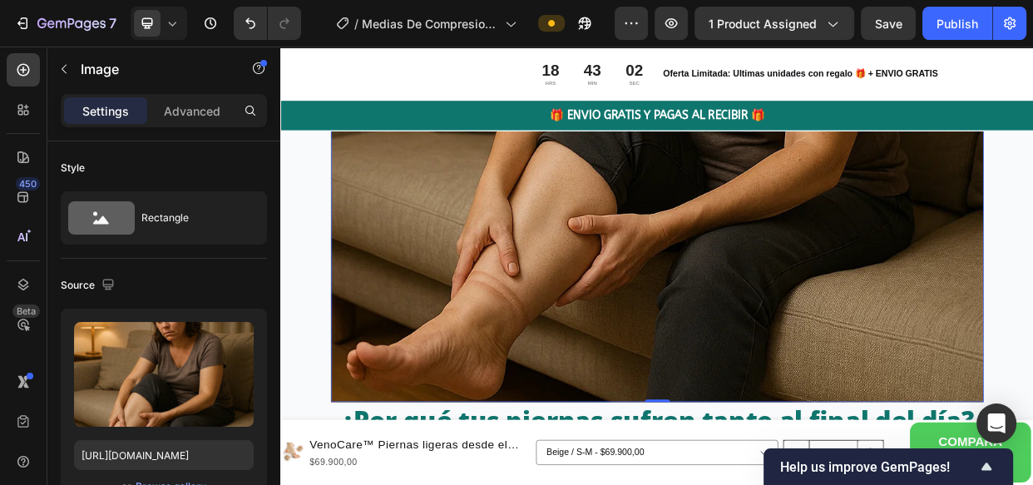
scroll to position [2096, 0]
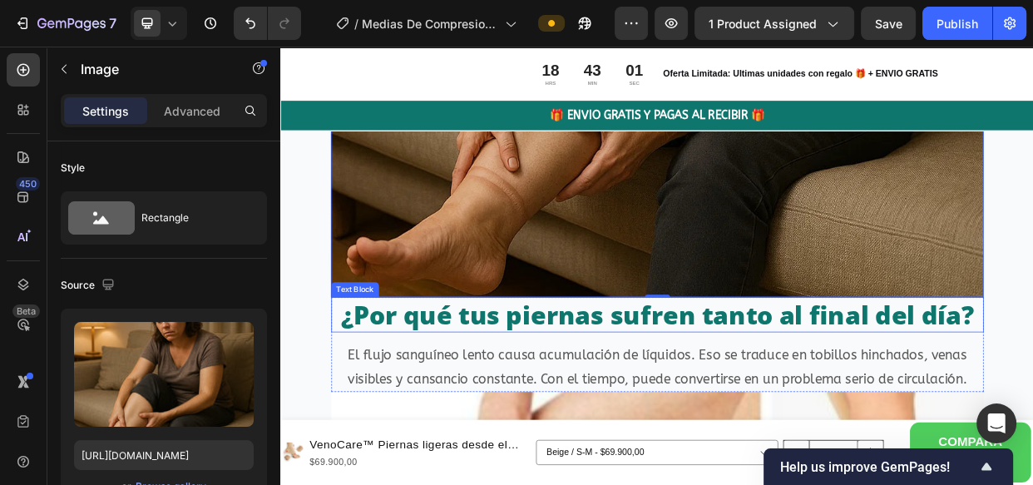
click at [1032, 381] on p "¿Por qué tus piernas sufren tanto al final del día?" at bounding box center [778, 402] width 861 height 43
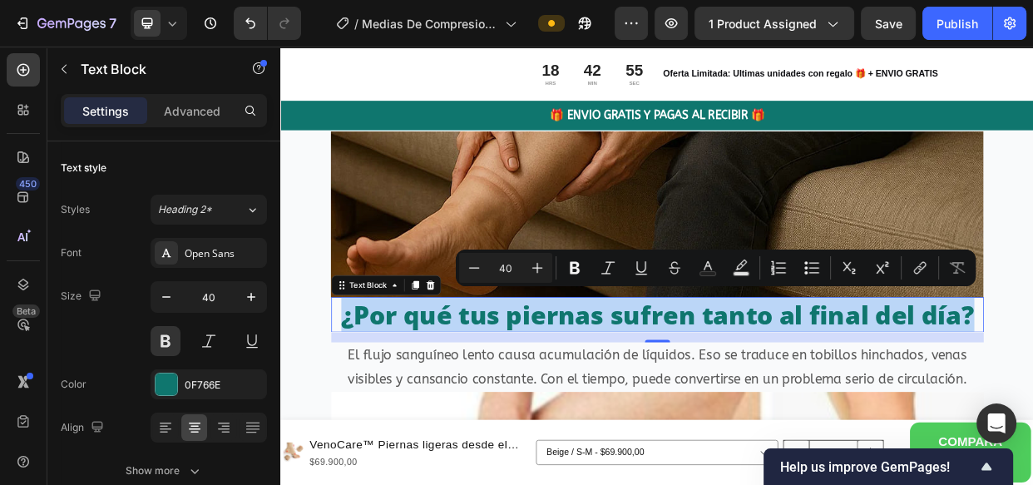
drag, startPoint x: 1193, startPoint y: 392, endPoint x: 353, endPoint y: 383, distance: 840.7
click at [353, 383] on p "¿Por qué tus piernas sufren tanto al final del día?" at bounding box center [778, 402] width 861 height 43
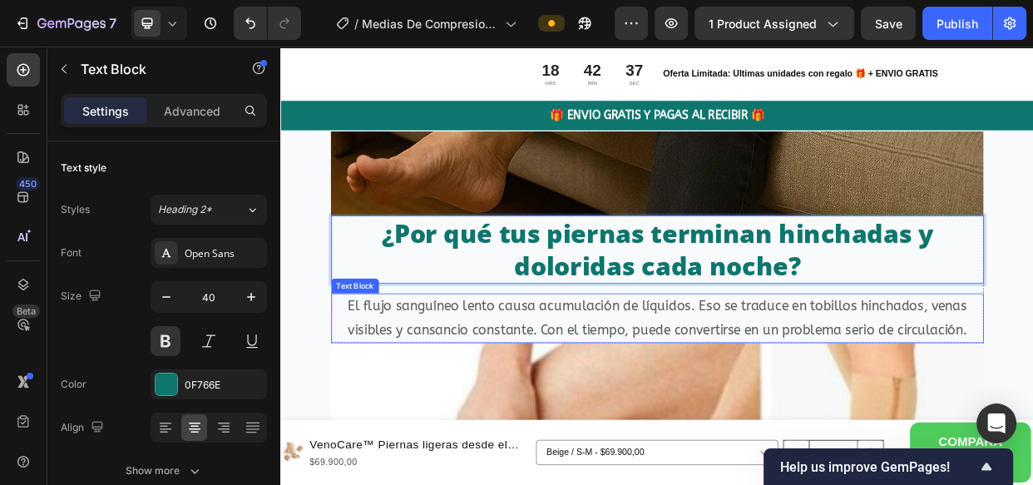
scroll to position [2263, 0]
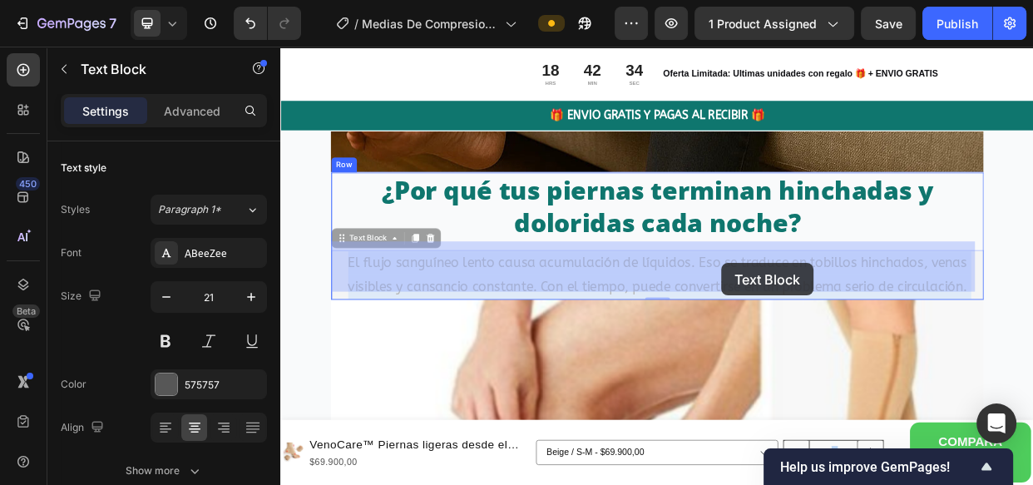
drag, startPoint x: 1189, startPoint y: 353, endPoint x: 865, endPoint y: 333, distance: 324.9
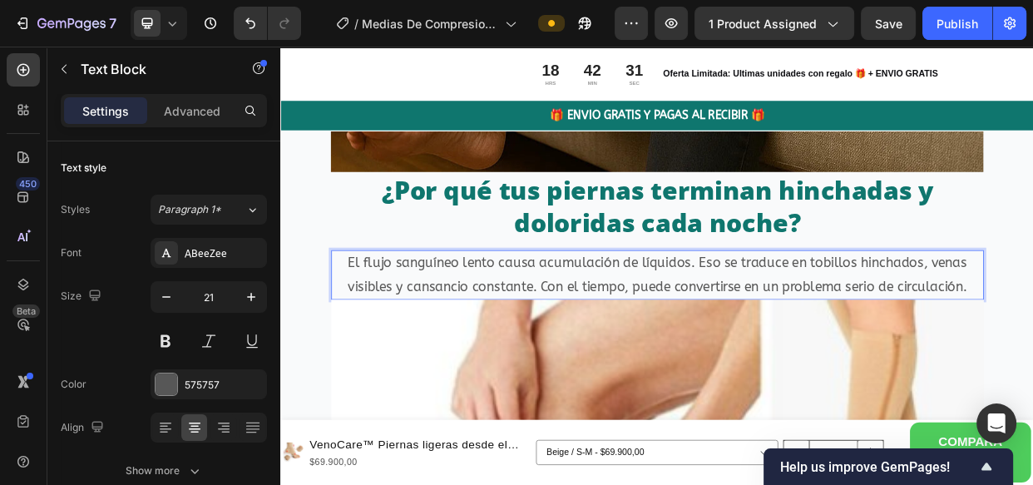
click at [1032, 351] on p "El flujo sanguíneo lento causa acumulación de líquidos. Eso se traduce en tobil…" at bounding box center [778, 349] width 861 height 63
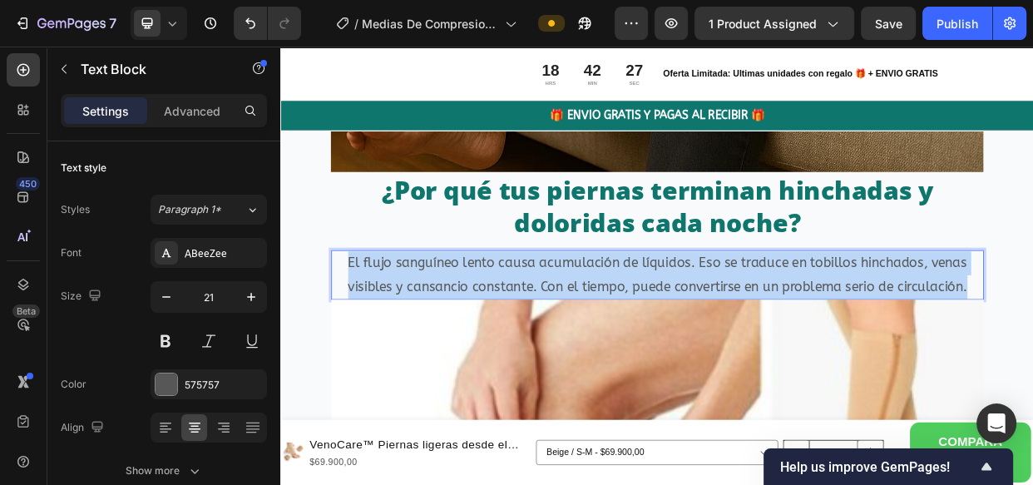
drag, startPoint x: 1188, startPoint y: 351, endPoint x: 357, endPoint y: 312, distance: 832.4
click at [357, 318] on p "El flujo sanguíneo lento causa acumulación de líquidos. Eso se traduce en tobil…" at bounding box center [778, 349] width 861 height 63
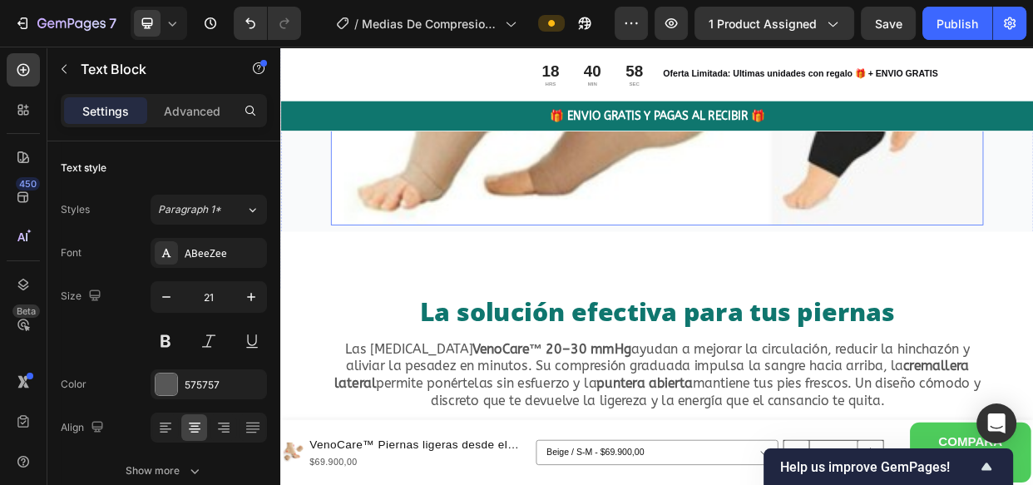
scroll to position [3473, 0]
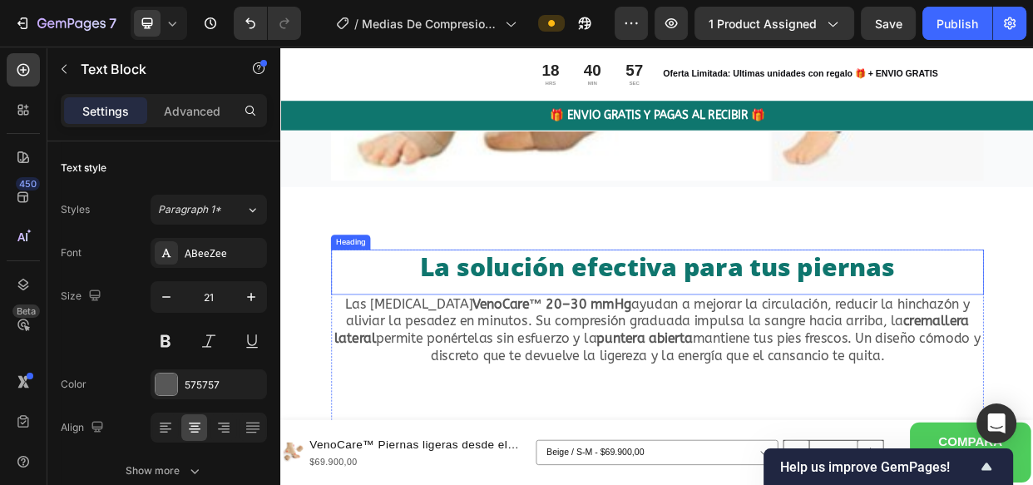
click at [1032, 316] on h2 "La solución efectiva para tus piernas" at bounding box center [779, 339] width 865 height 47
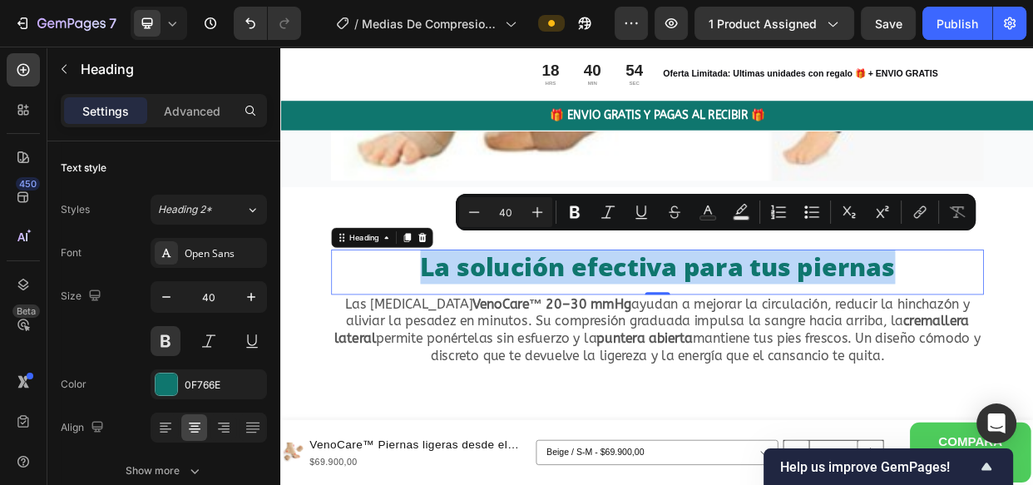
drag, startPoint x: 1100, startPoint y: 318, endPoint x: 461, endPoint y: 321, distance: 639.4
click at [461, 321] on p "La solución efectiva para tus piernas" at bounding box center [778, 339] width 861 height 43
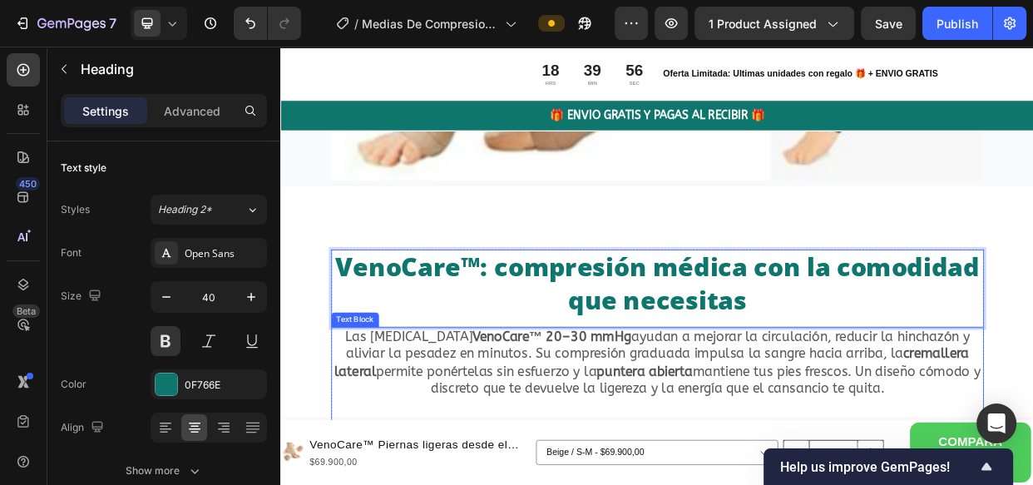
click at [779, 465] on p "Las medias de compresión VenoCare™ 20–30 mmHg ayudan a mejorar la circulación, …" at bounding box center [778, 466] width 861 height 91
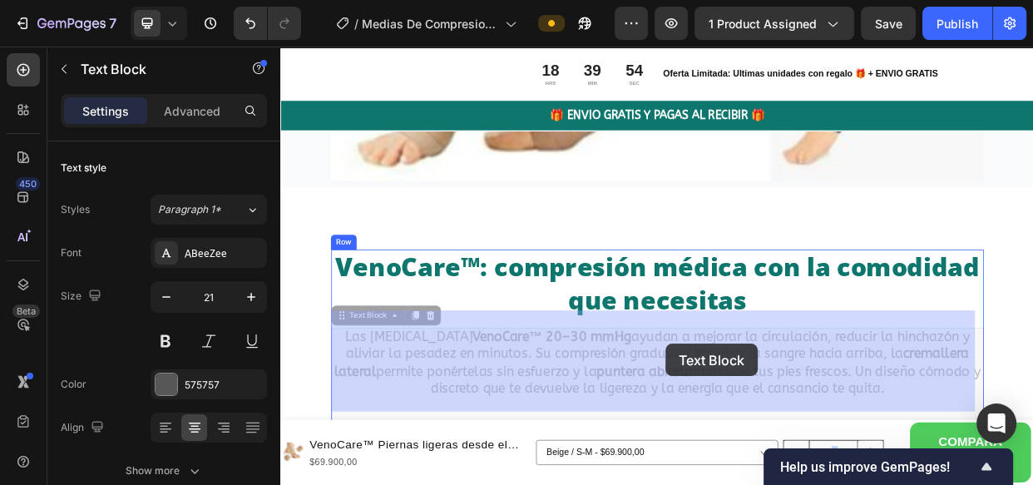
drag, startPoint x: 1124, startPoint y: 465, endPoint x: 791, endPoint y: 441, distance: 334.3
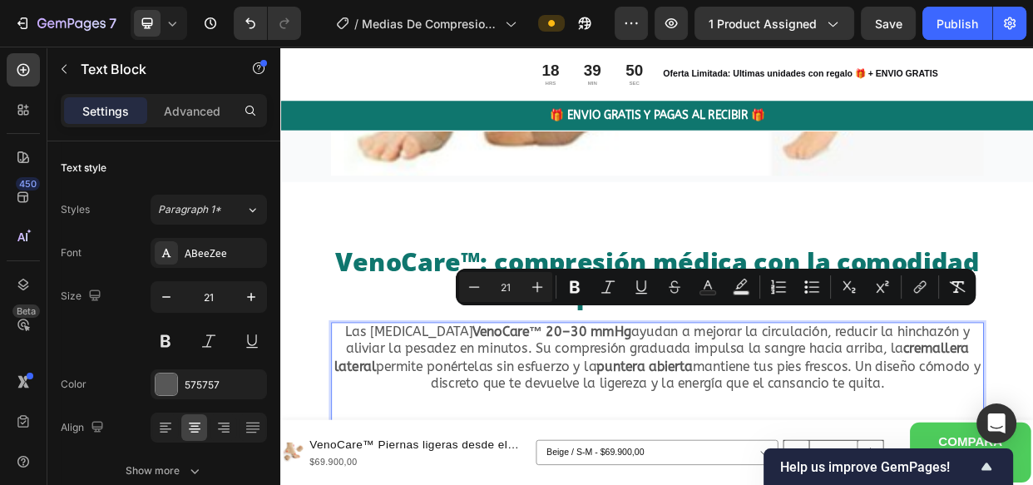
drag, startPoint x: 1164, startPoint y: 475, endPoint x: 373, endPoint y: 397, distance: 794.6
click at [373, 414] on p "Las medias de compresión VenoCare™ 20–30 mmHg ayudan a mejorar la circulación, …" at bounding box center [778, 459] width 861 height 91
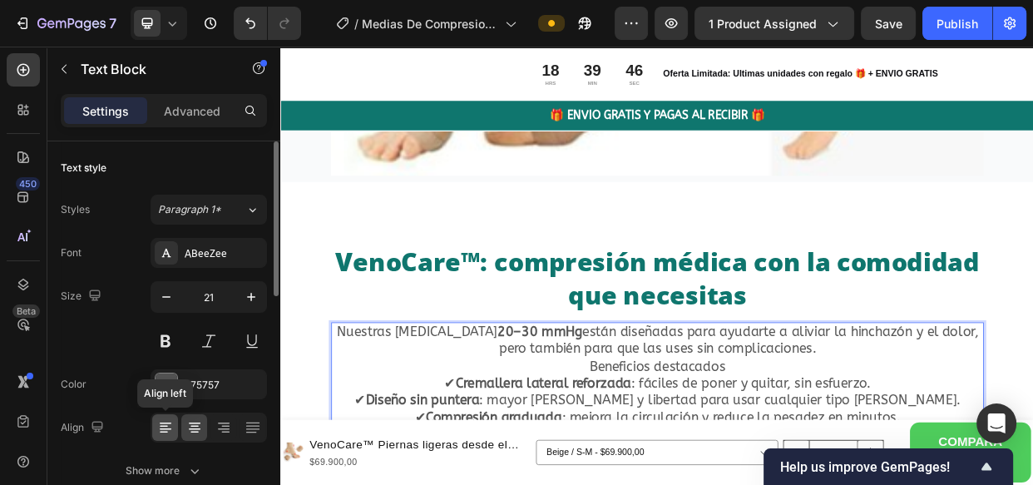
click at [165, 423] on icon at bounding box center [165, 427] width 17 height 17
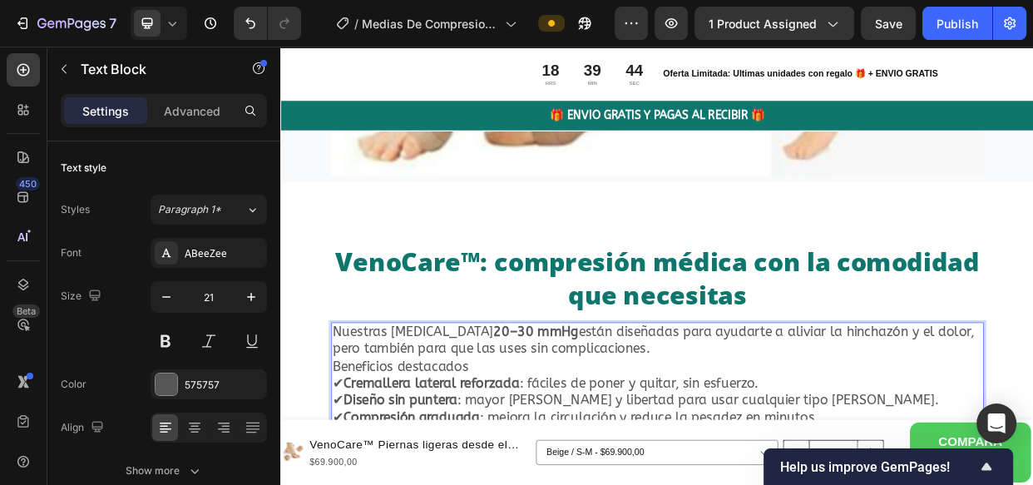
click at [571, 432] on p "Nuestras medias de compresión 20–30 mmHg están diseñadas para ayudarte a alivia…" at bounding box center [778, 437] width 861 height 46
click at [561, 460] on p "Beneficios destacados" at bounding box center [778, 471] width 861 height 22
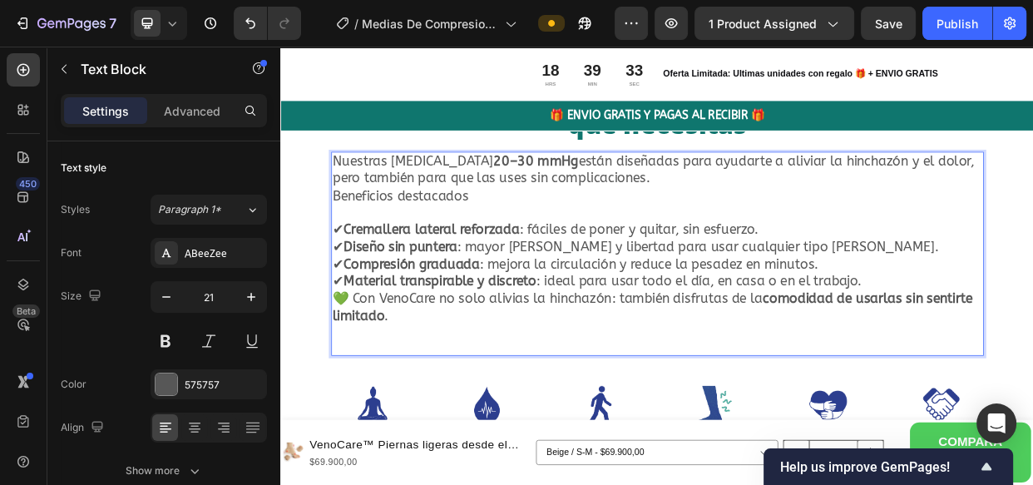
scroll to position [3708, 0]
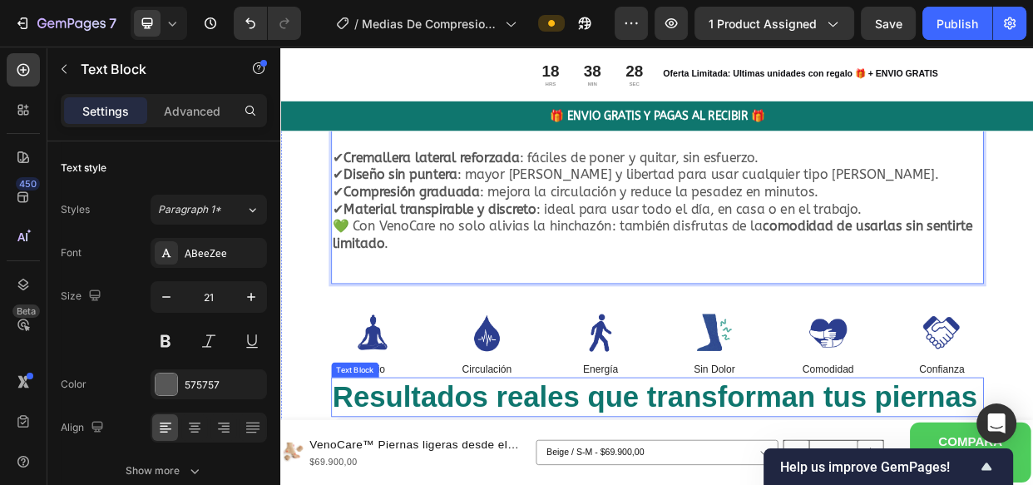
scroll to position [3859, 0]
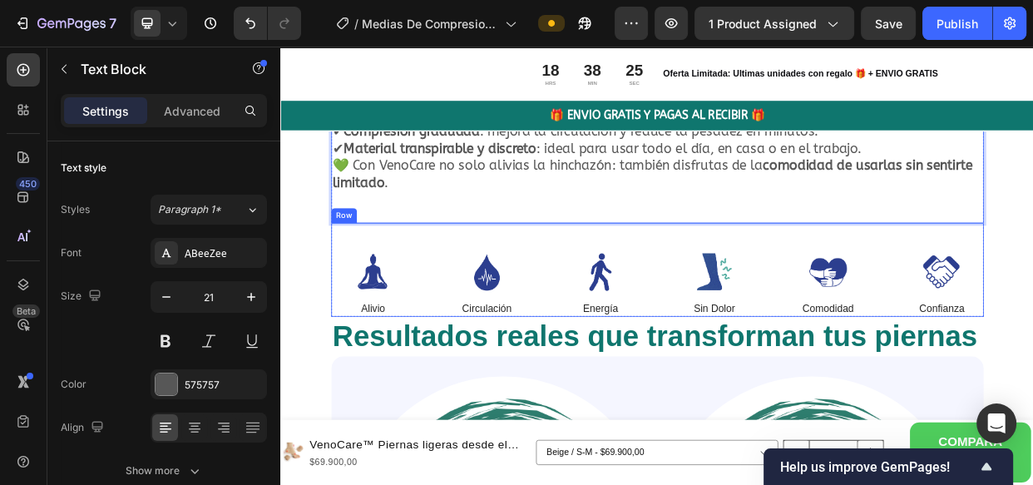
click at [772, 327] on div "Image Alivio Text Block Image Circulación Text Block Image Energía Text Block R…" at bounding box center [779, 343] width 865 height 124
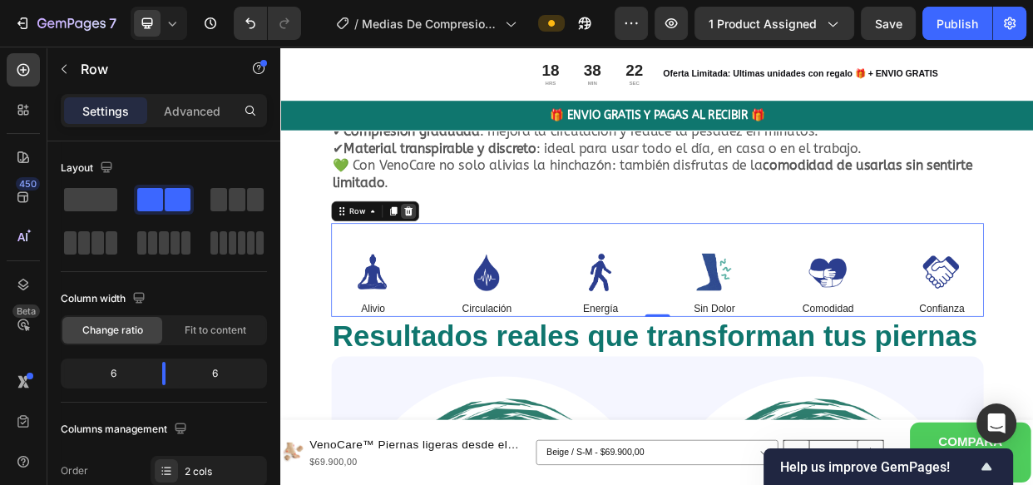
click at [445, 262] on icon at bounding box center [449, 265] width 11 height 12
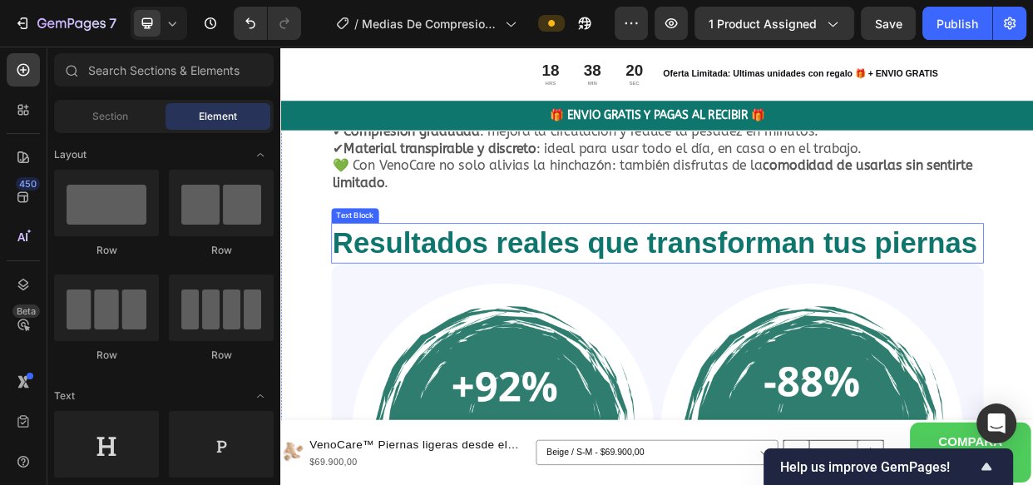
click at [610, 333] on p "Resultados reales que transforman tus piernas" at bounding box center [778, 308] width 861 height 50
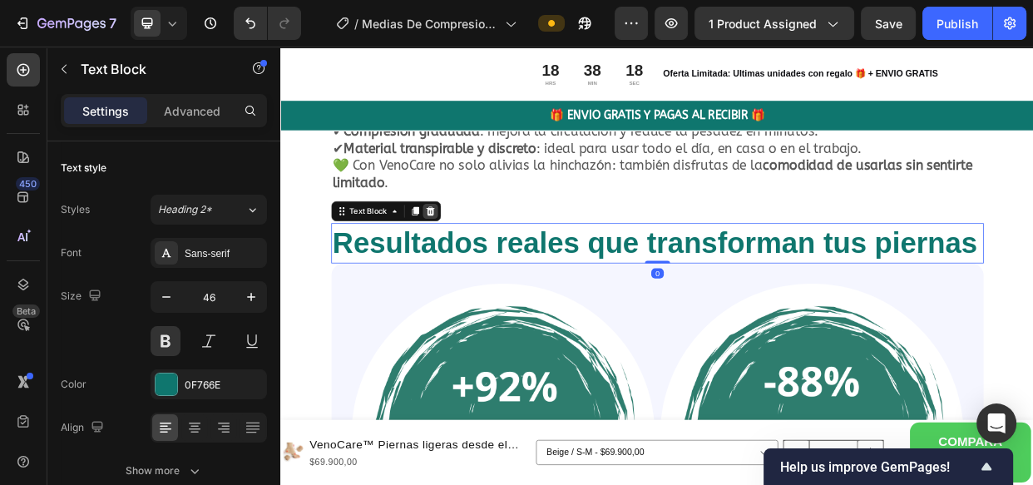
click at [477, 263] on icon at bounding box center [478, 265] width 11 height 12
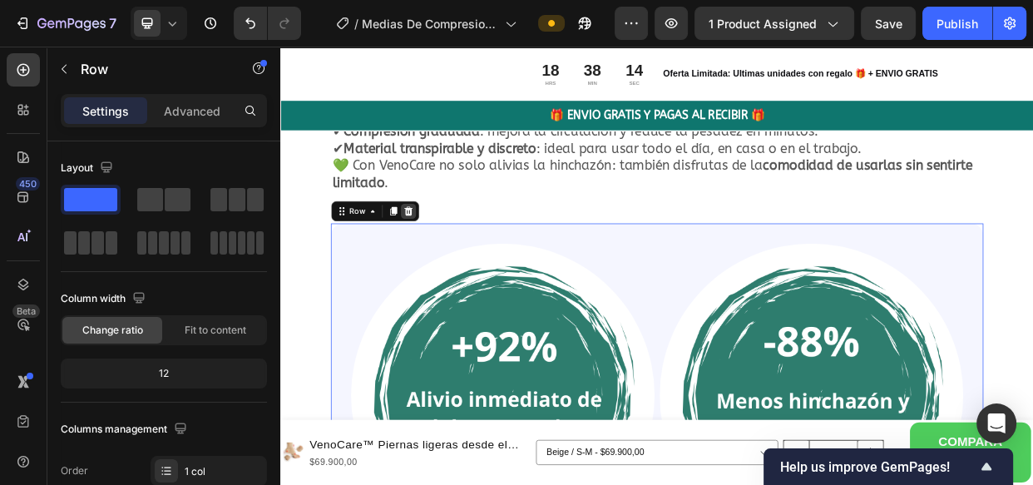
click at [451, 265] on icon at bounding box center [449, 265] width 11 height 12
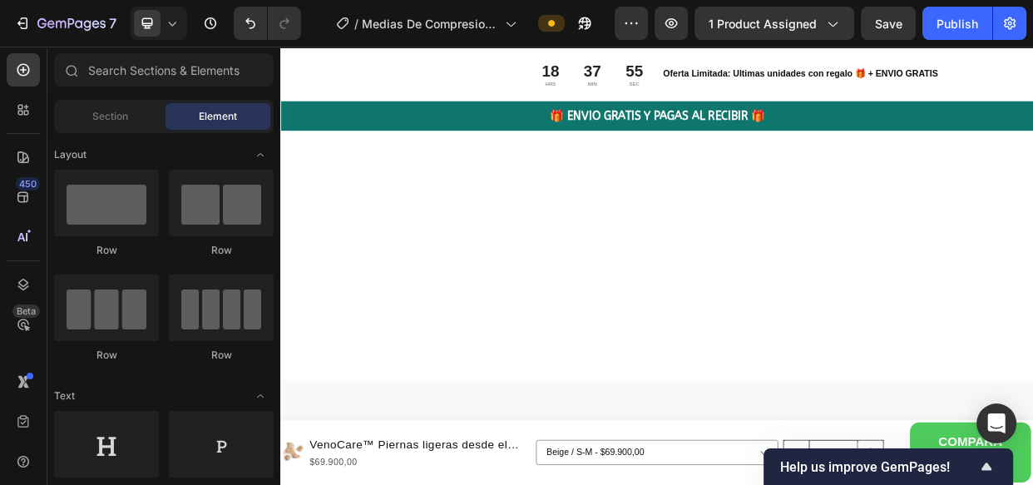
scroll to position [7406, 0]
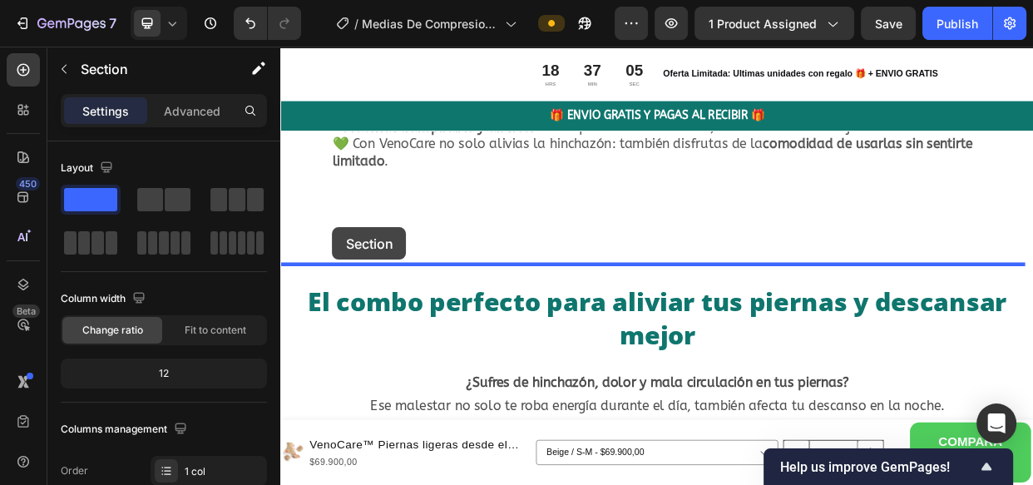
scroll to position [3877, 0]
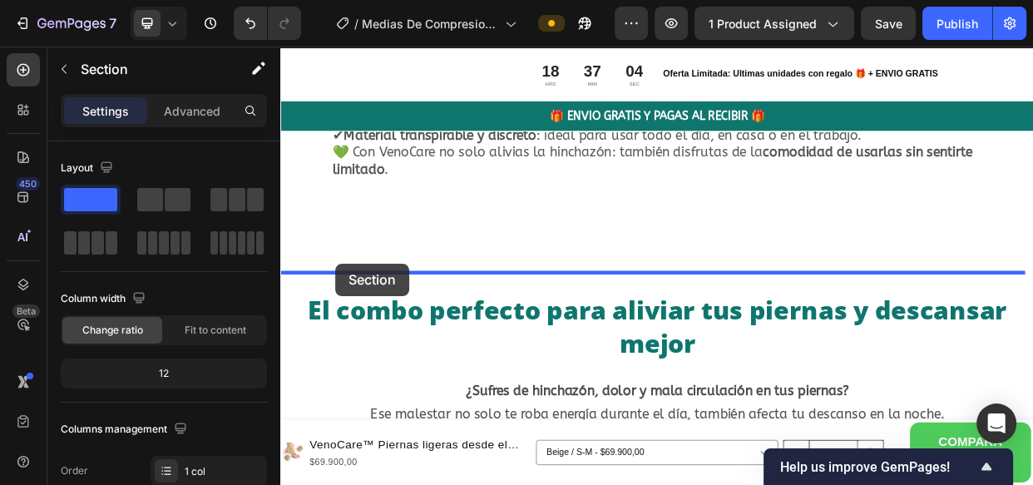
drag, startPoint x: 323, startPoint y: 266, endPoint x: 353, endPoint y: 334, distance: 74.5
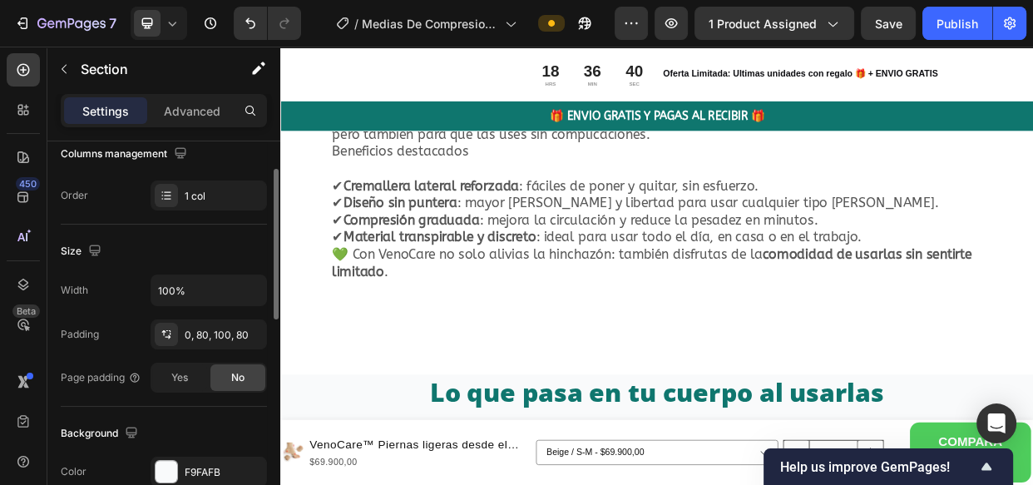
scroll to position [0, 0]
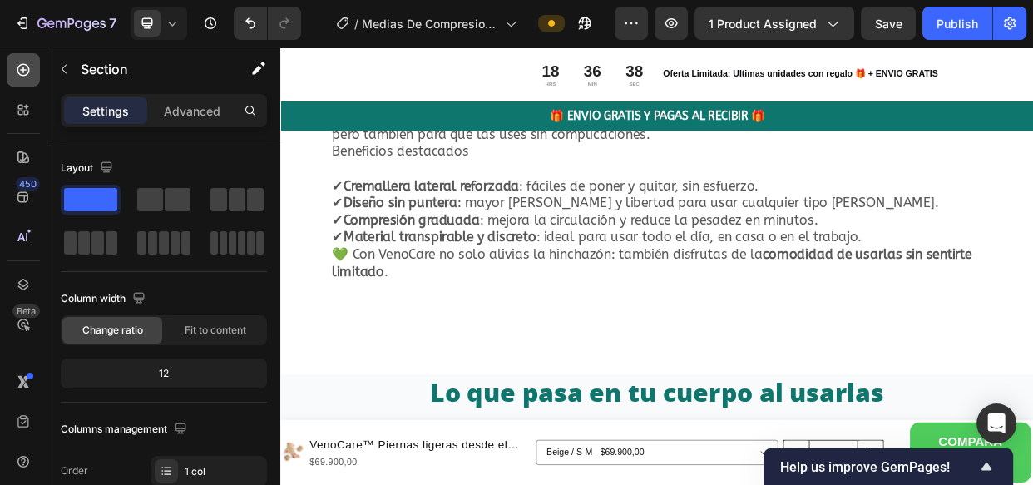
click at [25, 67] on icon at bounding box center [23, 70] width 17 height 17
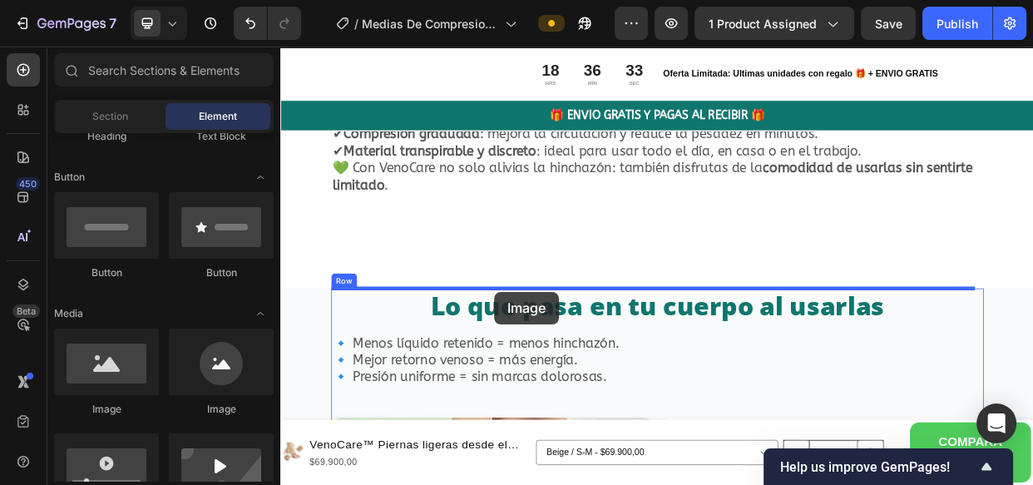
scroll to position [3868, 0]
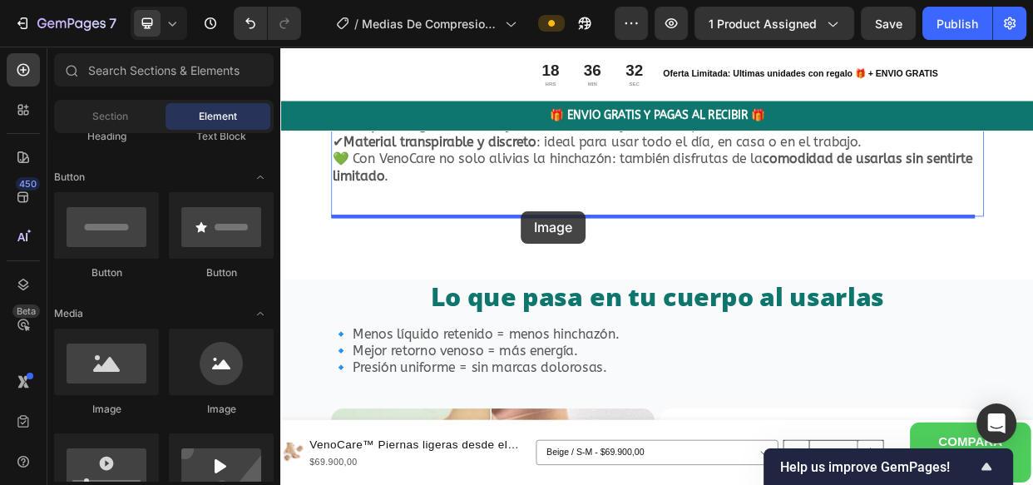
drag, startPoint x: 379, startPoint y: 410, endPoint x: 599, endPoint y: 264, distance: 263.4
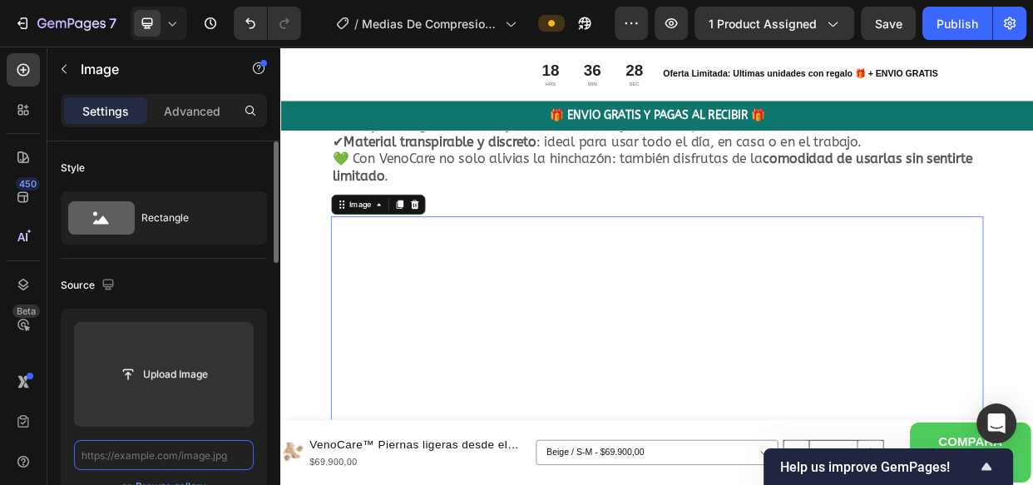
scroll to position [0, 0]
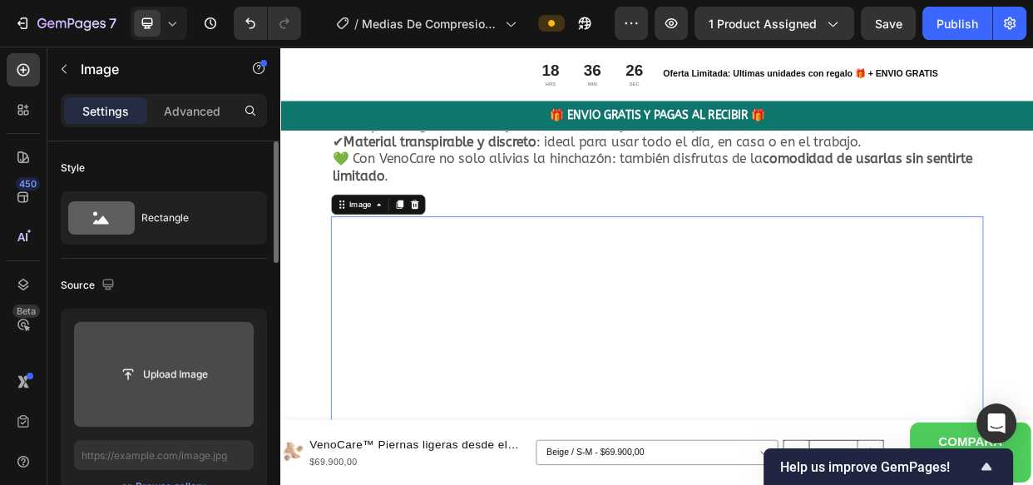
click at [185, 371] on input "file" at bounding box center [163, 374] width 115 height 28
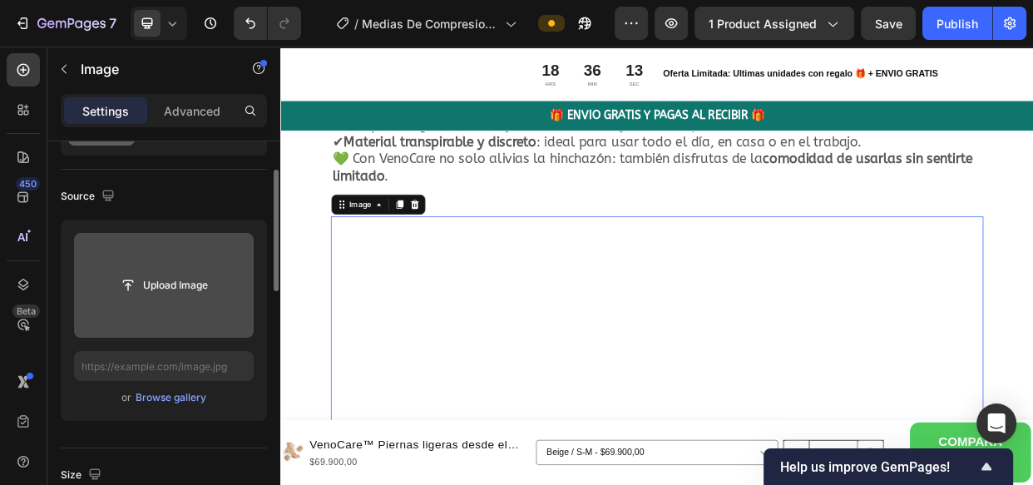
scroll to position [90, 0]
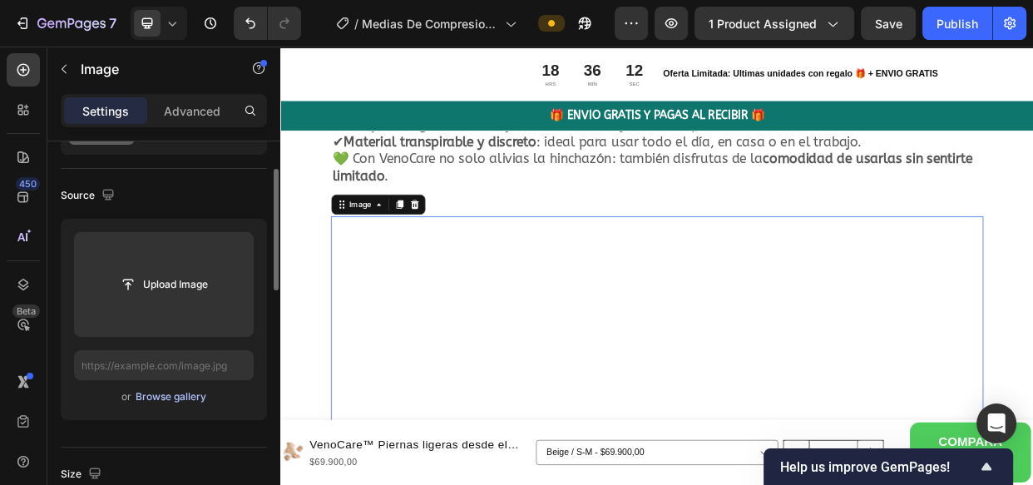
click at [174, 395] on div "Browse gallery" at bounding box center [171, 396] width 71 height 15
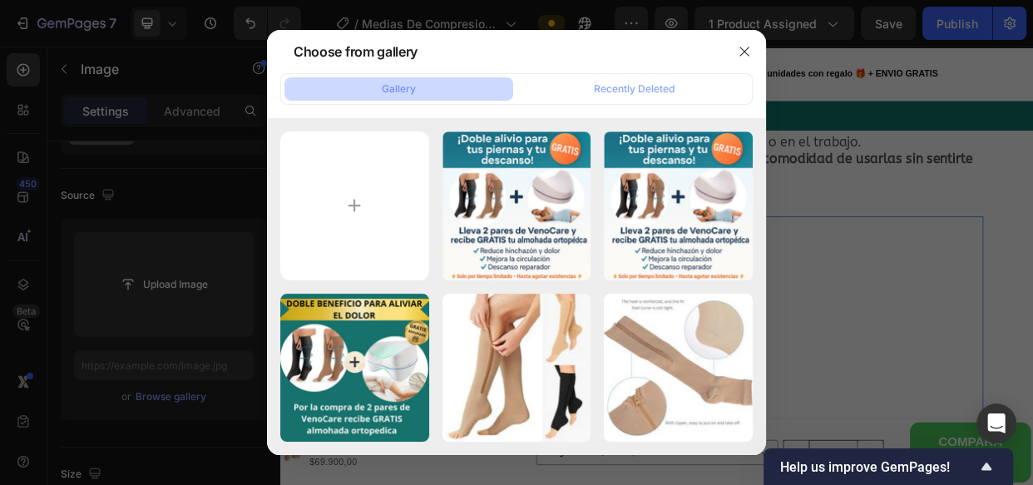
click at [792, 177] on div at bounding box center [516, 242] width 1033 height 485
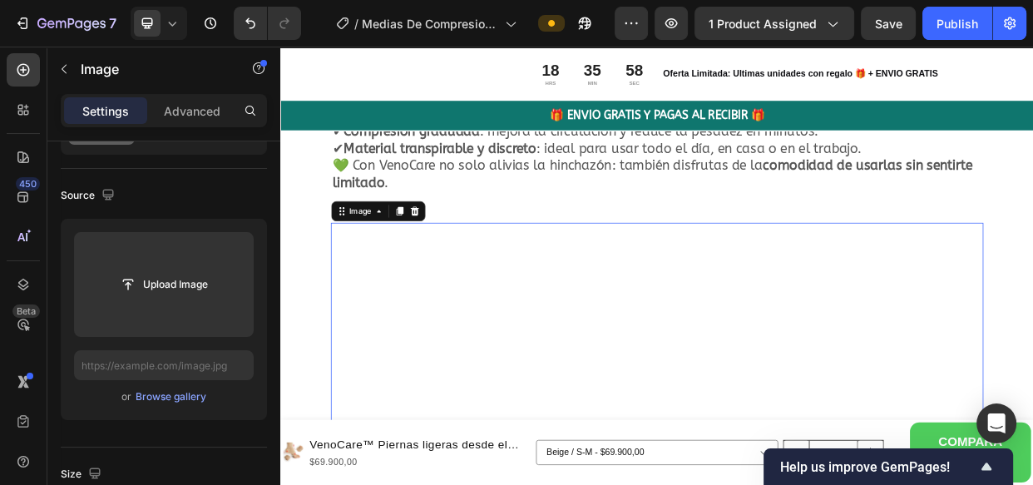
scroll to position [3897, 0]
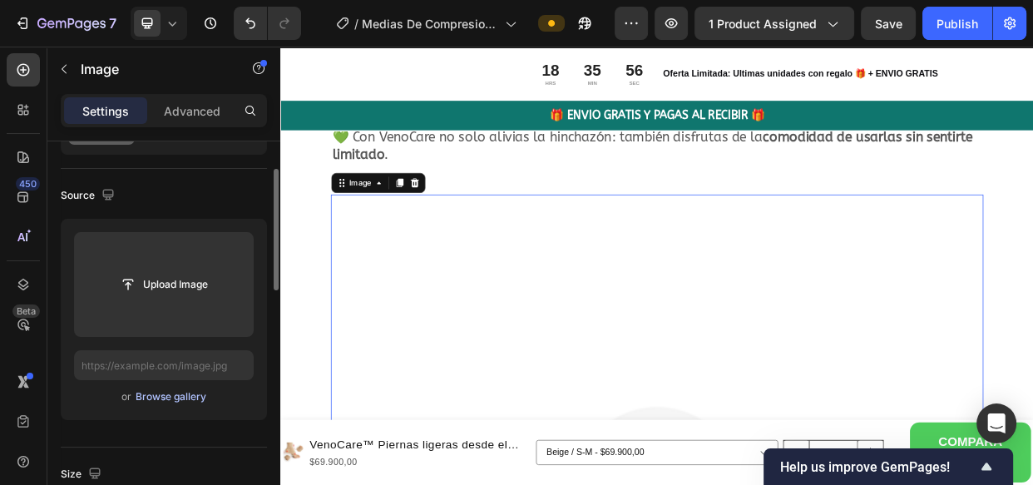
click at [195, 390] on div "Browse gallery" at bounding box center [171, 396] width 71 height 15
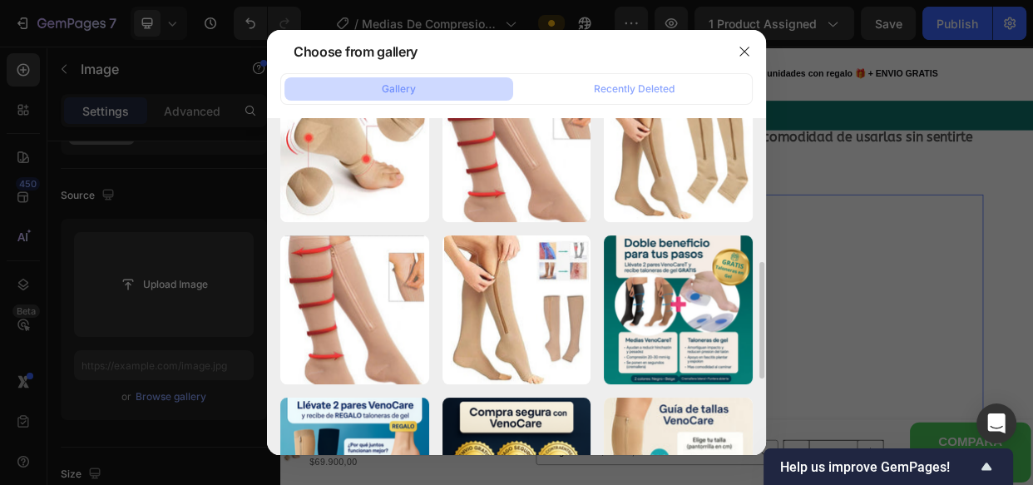
scroll to position [381, 0]
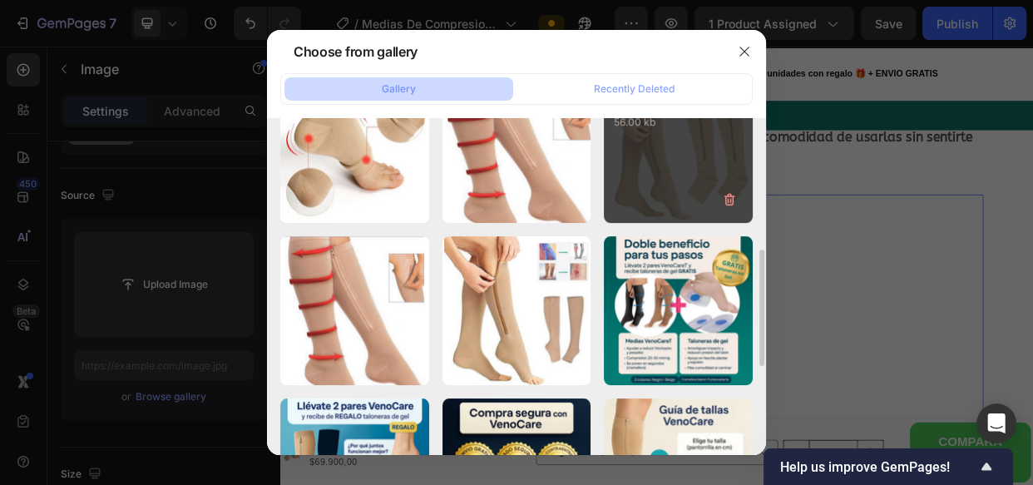
click at [695, 155] on div "medias de compresion ...en.jpg 56.00 kb" at bounding box center [678, 148] width 149 height 149
type input "https://cdn.shopify.com/s/files/1/0626/3737/5549/files/gempages_572874980811867…"
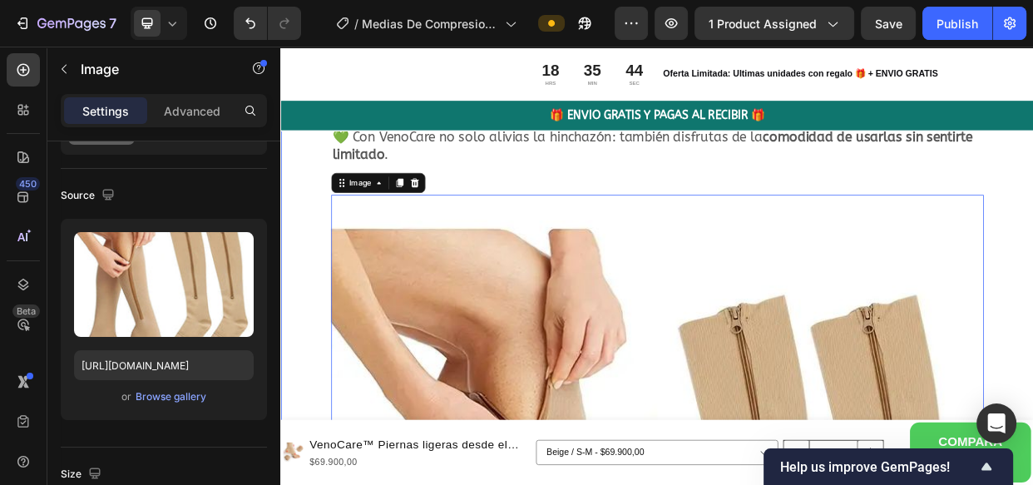
click at [313, 317] on div "VenoCare™: compresión médica con la comodidad que necesitas Heading Nuestras me…" at bounding box center [779, 488] width 998 height 1404
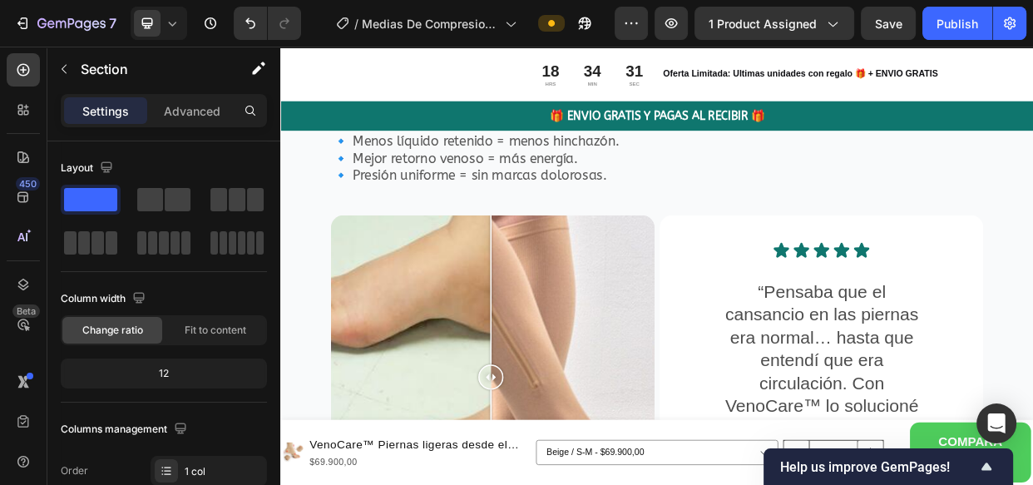
scroll to position [4881, 0]
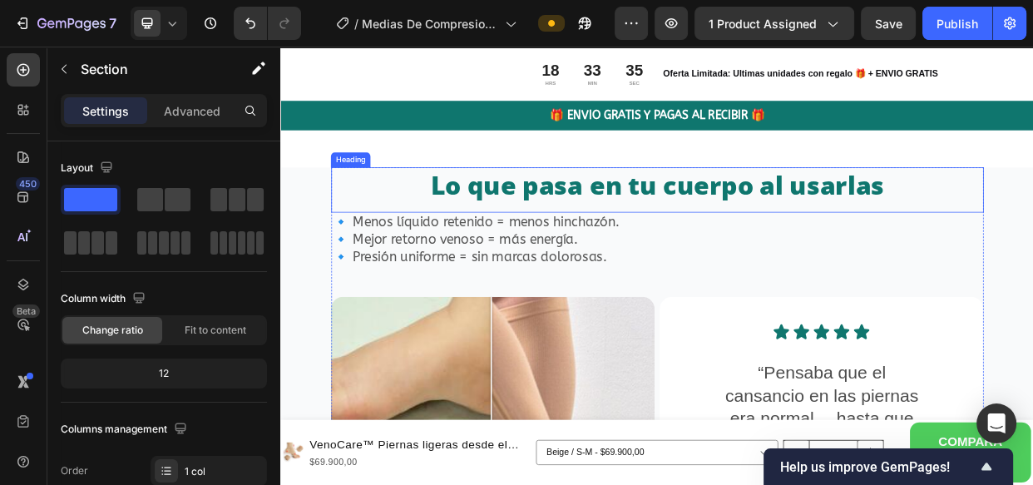
click at [959, 211] on h2 "Lo que pasa en tu cuerpo al usarlas" at bounding box center [779, 230] width 865 height 47
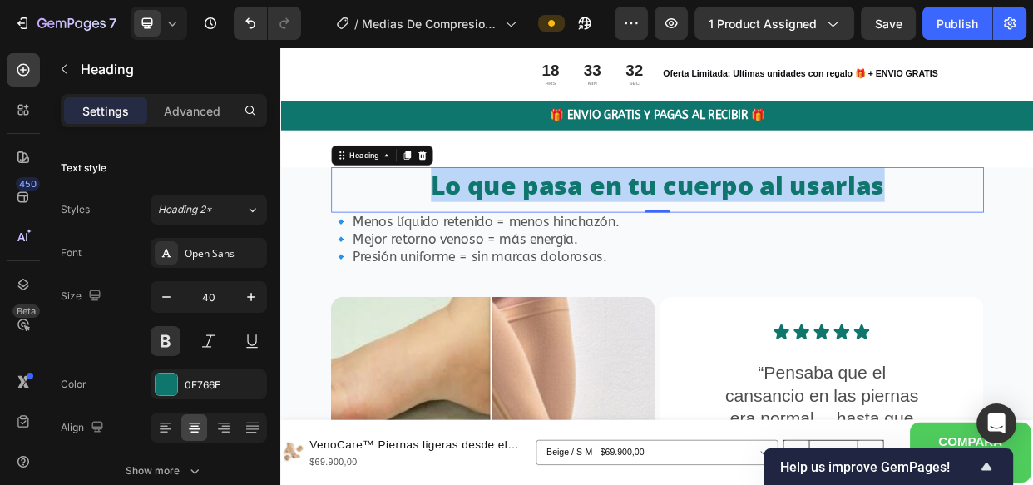
drag, startPoint x: 1071, startPoint y: 217, endPoint x: 479, endPoint y: 194, distance: 592.5
click at [479, 207] on h2 "Lo que pasa en tu cuerpo al usarlas" at bounding box center [779, 230] width 865 height 47
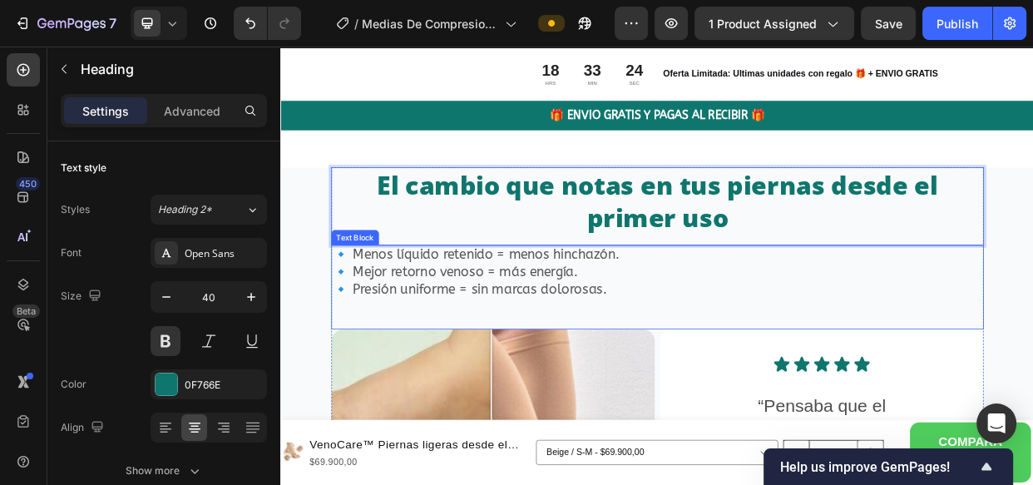
click at [748, 358] on p "🔹 Presión uniforme = sin marcas dolorosas." at bounding box center [778, 369] width 861 height 22
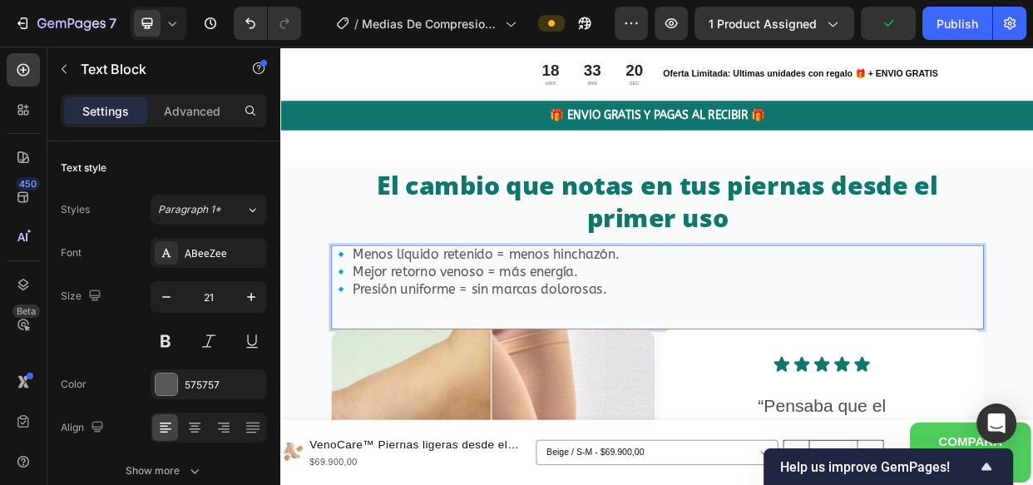
click at [741, 361] on p "🔹 Presión uniforme = sin marcas dolorosas." at bounding box center [778, 369] width 861 height 22
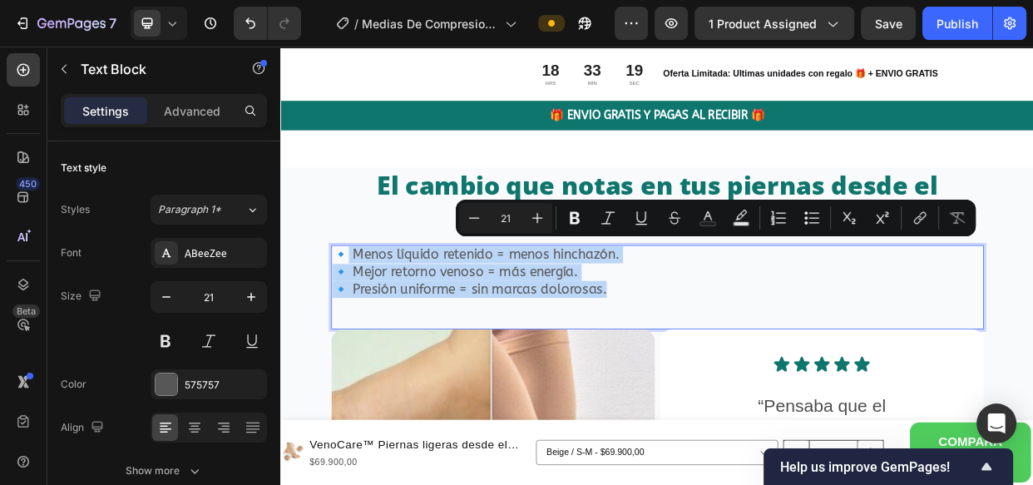
drag, startPoint x: 741, startPoint y: 361, endPoint x: 364, endPoint y: 305, distance: 380.8
click at [364, 310] on div "🔹 Menos líquido retenido = menos hinchazón. 🔹 Mejor retorno venoso = más energí…" at bounding box center [779, 346] width 865 height 72
click at [767, 360] on p "🔹 Presión uniforme = sin marcas dolorosas." at bounding box center [778, 369] width 861 height 22
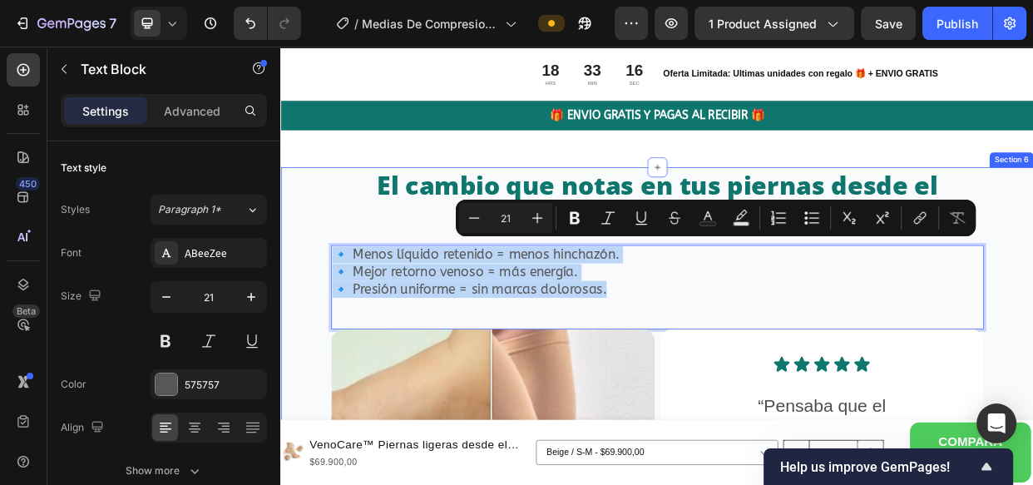
drag, startPoint x: 652, startPoint y: 333, endPoint x: 324, endPoint y: 315, distance: 328.1
copy div "🔹 Menos líquido retenido = menos hinchazón. 🔹 Mejor retorno venoso = más energí…"
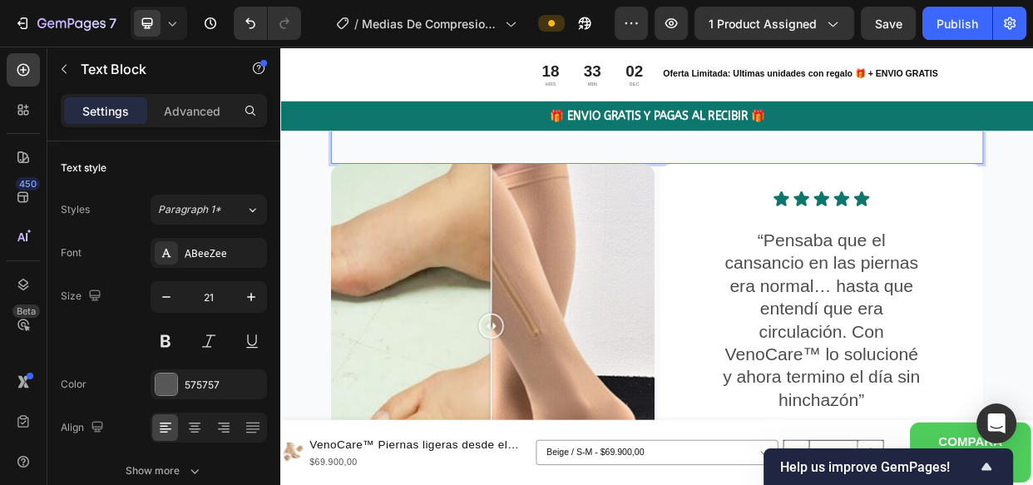
scroll to position [5089, 0]
click at [1032, 427] on p "“Pensaba que el cansancio en las piernas era normal… hasta que entendí que era …" at bounding box center [997, 410] width 266 height 242
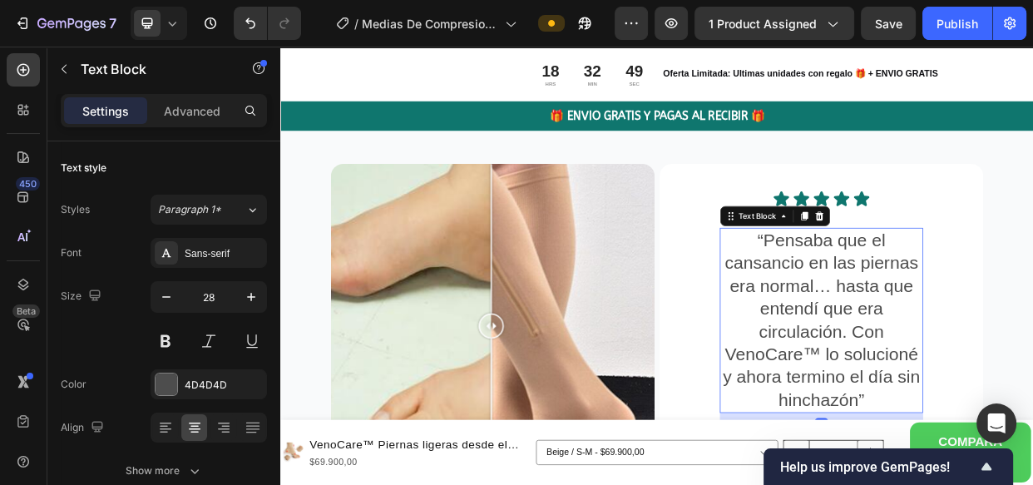
scroll to position [5084, 0]
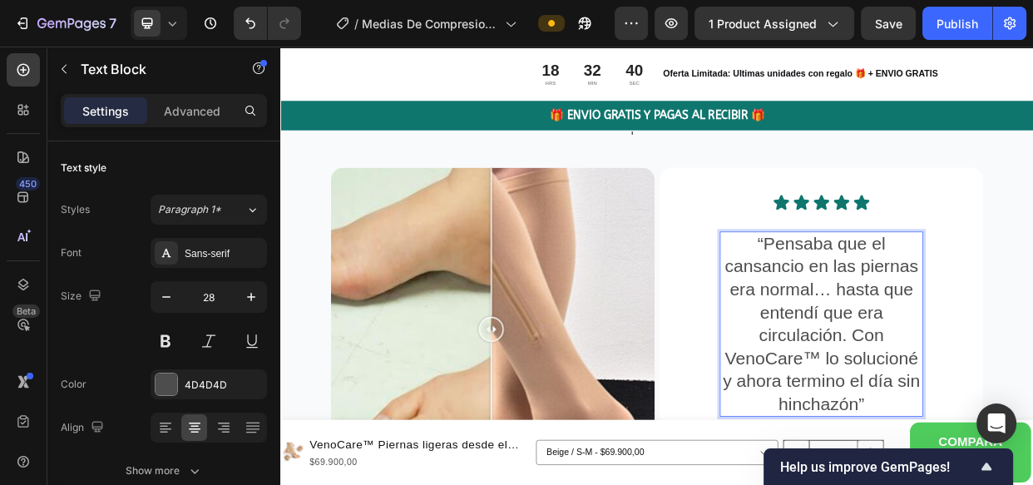
click at [1032, 484] on p "“Pensaba que el cansancio en las piernas era normal… hasta que entendí que era …" at bounding box center [997, 415] width 266 height 242
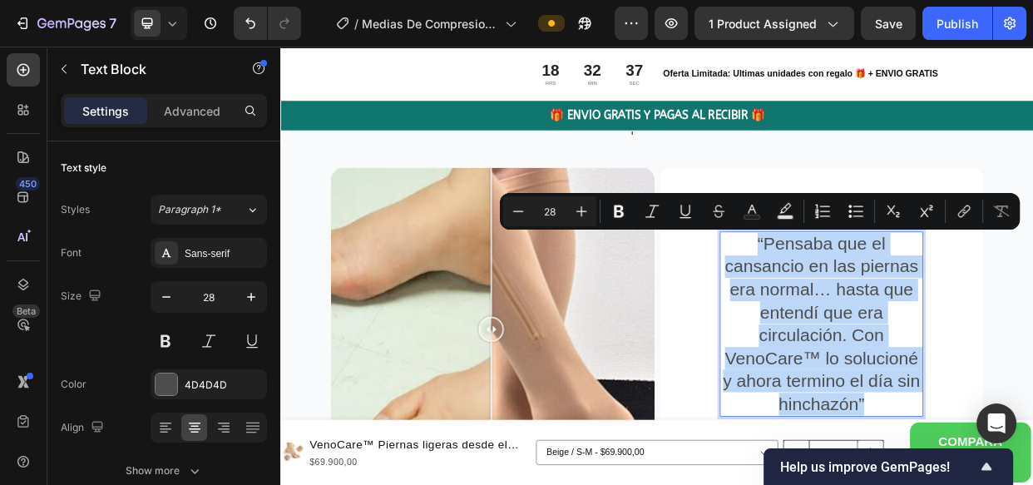
drag, startPoint x: 1067, startPoint y: 518, endPoint x: 870, endPoint y: 308, distance: 287.7
click at [870, 308] on p "“Pensaba que el cansancio en las piernas era normal… hasta que entendí que era …" at bounding box center [997, 415] width 266 height 242
copy p "“Pensaba que el cansancio en las piernas era normal… hasta que entendí que era …"
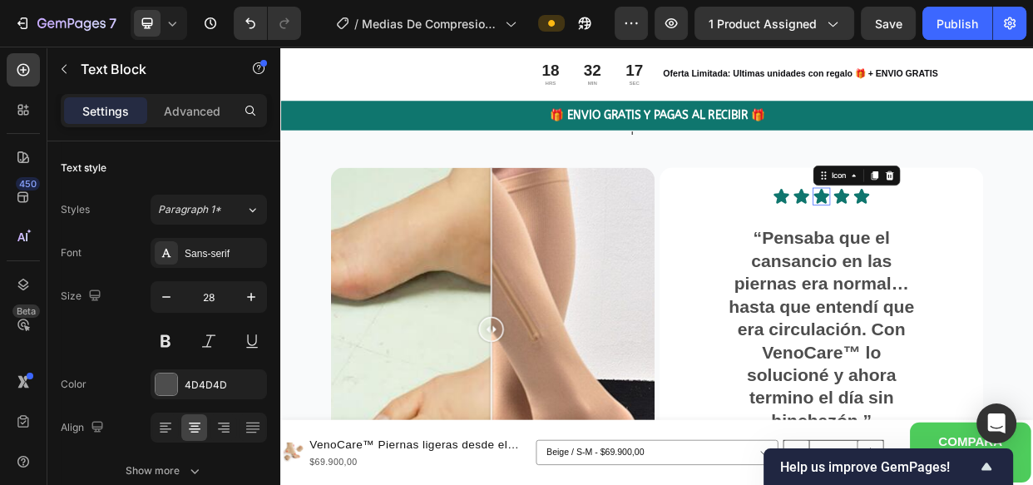
click at [998, 239] on icon at bounding box center [996, 245] width 23 height 23
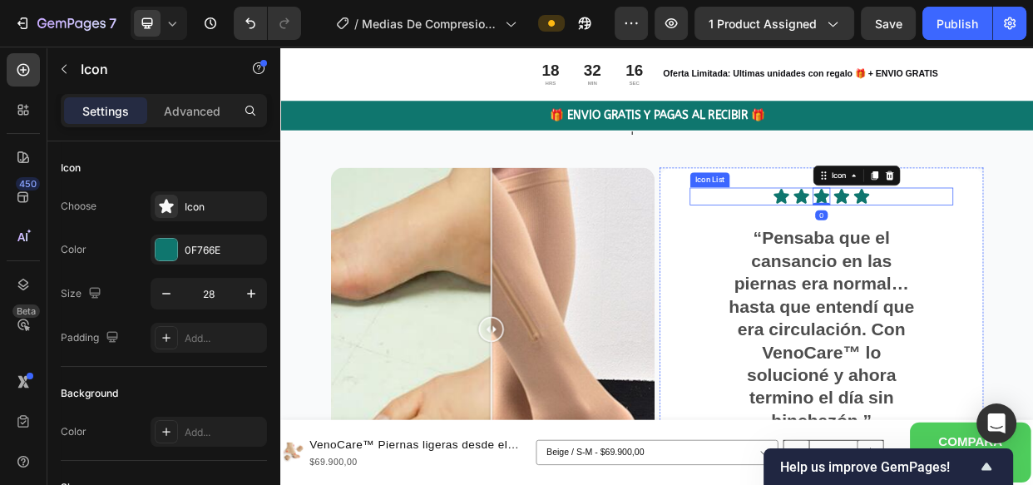
click at [1032, 239] on div "Icon Icon Icon 0 Icon Icon" at bounding box center [996, 245] width 349 height 23
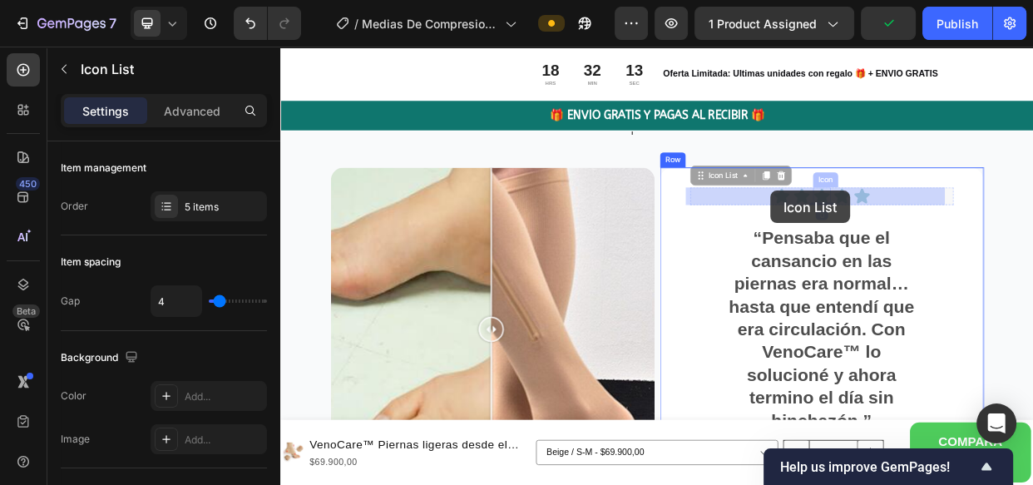
drag, startPoint x: 1064, startPoint y: 239, endPoint x: 996, endPoint y: 238, distance: 68.2
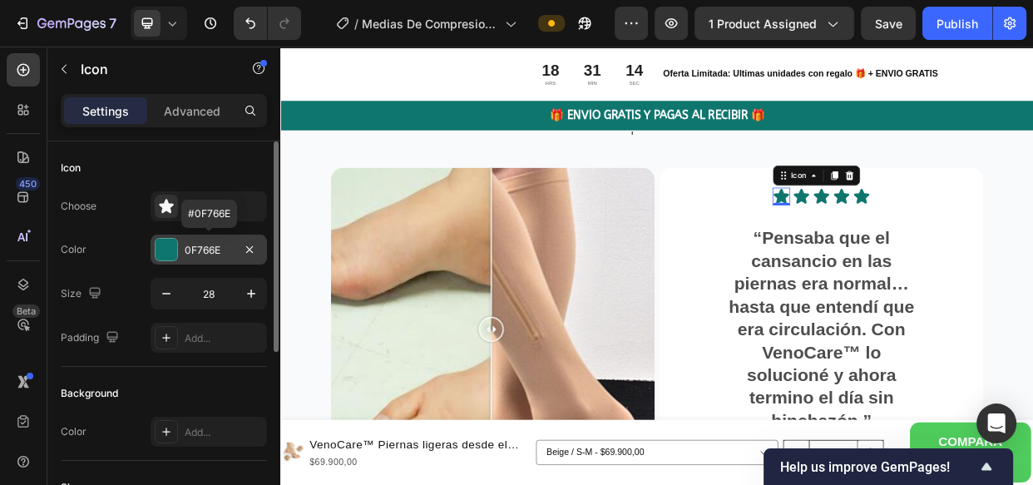
click at [225, 244] on div "0F766E" at bounding box center [209, 250] width 48 height 15
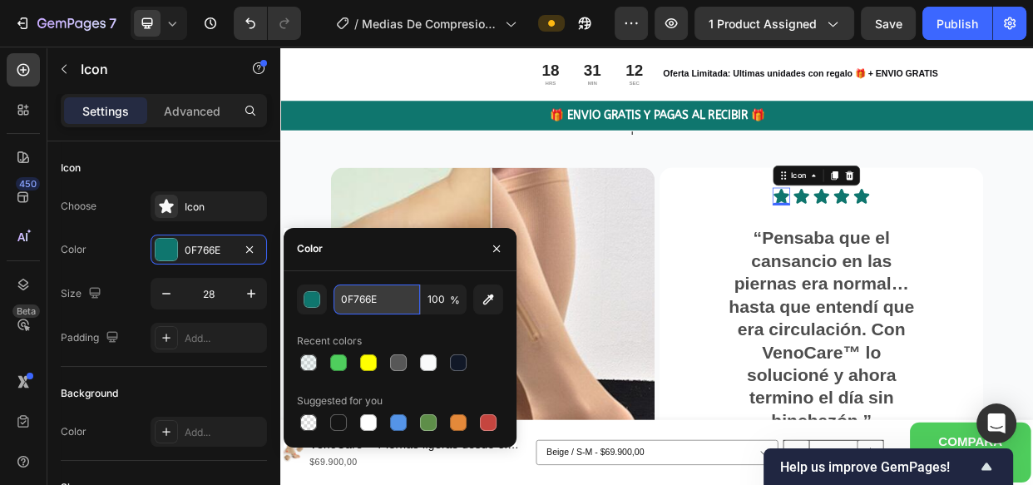
paste input "#FFD700"
type input "#FFD700"
click at [341, 294] on input "#FFD700" at bounding box center [376, 299] width 86 height 30
click at [964, 241] on icon at bounding box center [970, 245] width 20 height 20
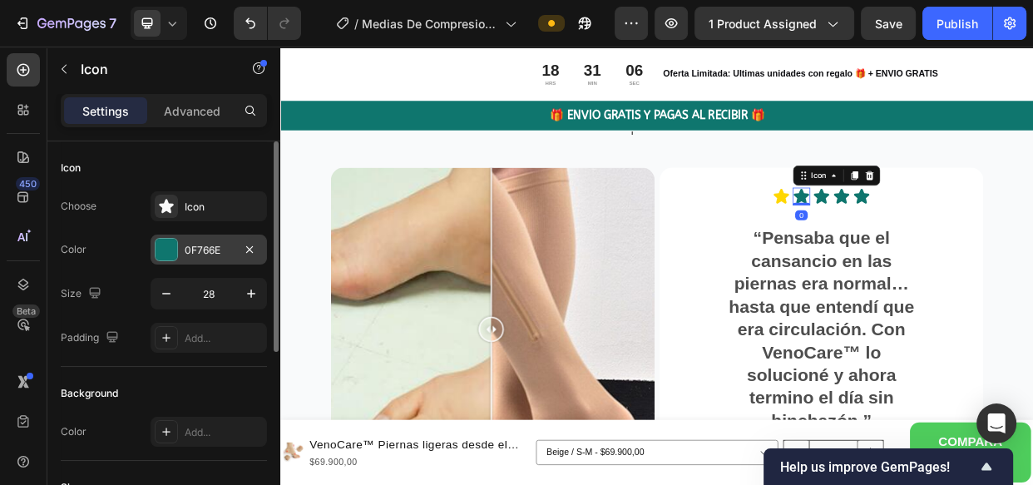
click at [200, 249] on div "0F766E" at bounding box center [209, 250] width 48 height 15
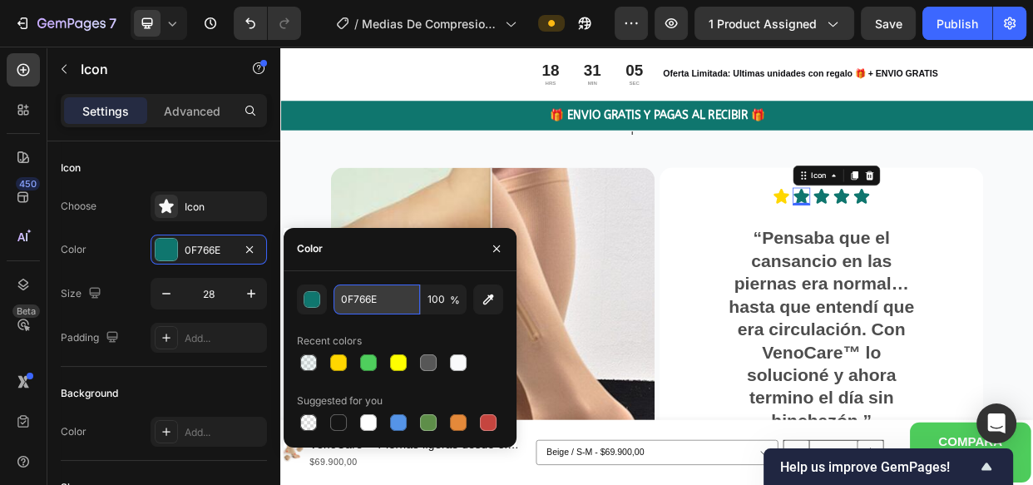
click at [381, 300] on input "0F766E" at bounding box center [376, 299] width 86 height 30
paste input "#FFD700"
type input "#FFD700"
click at [991, 243] on icon at bounding box center [997, 245] width 20 height 20
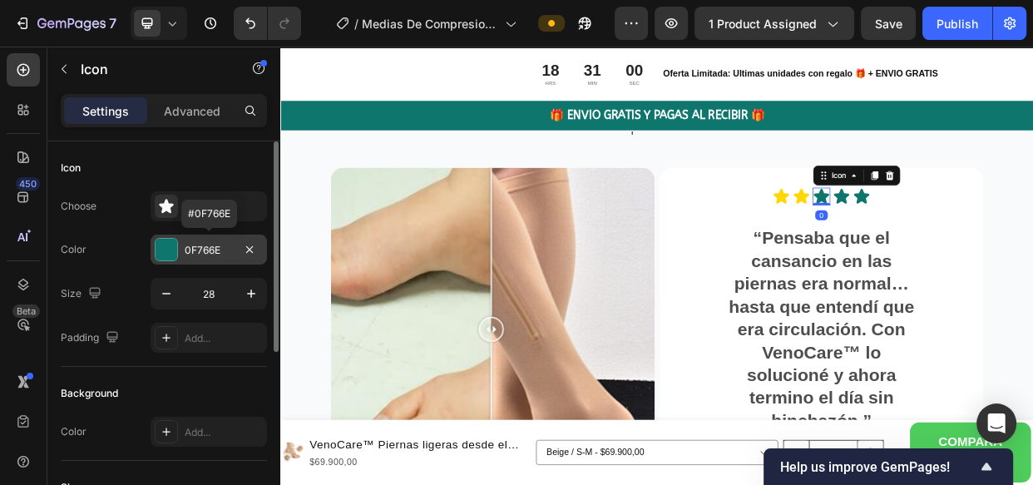
click at [199, 243] on div "0F766E" at bounding box center [209, 250] width 48 height 15
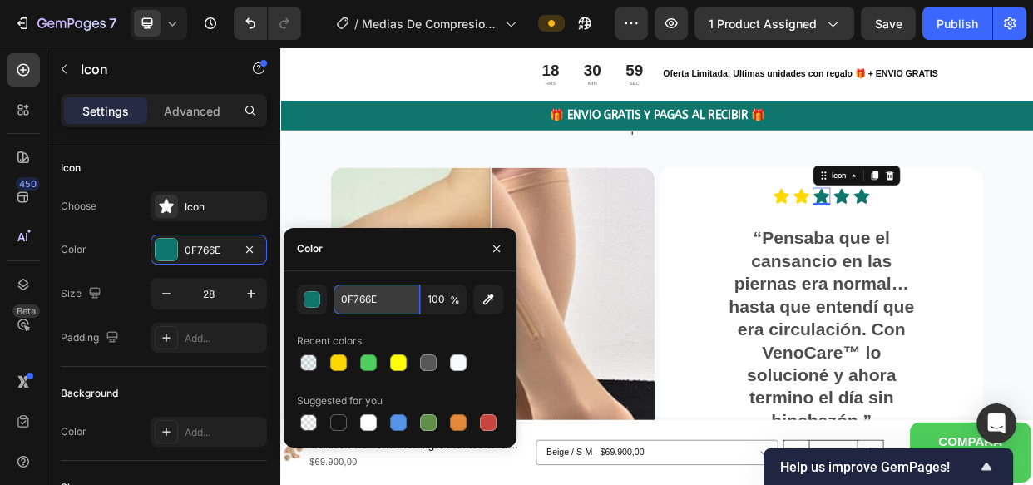
click at [377, 299] on input "0F766E" at bounding box center [376, 299] width 86 height 30
paste input "#FFD700"
type input "#FFD700"
click at [1018, 243] on icon at bounding box center [1024, 245] width 20 height 20
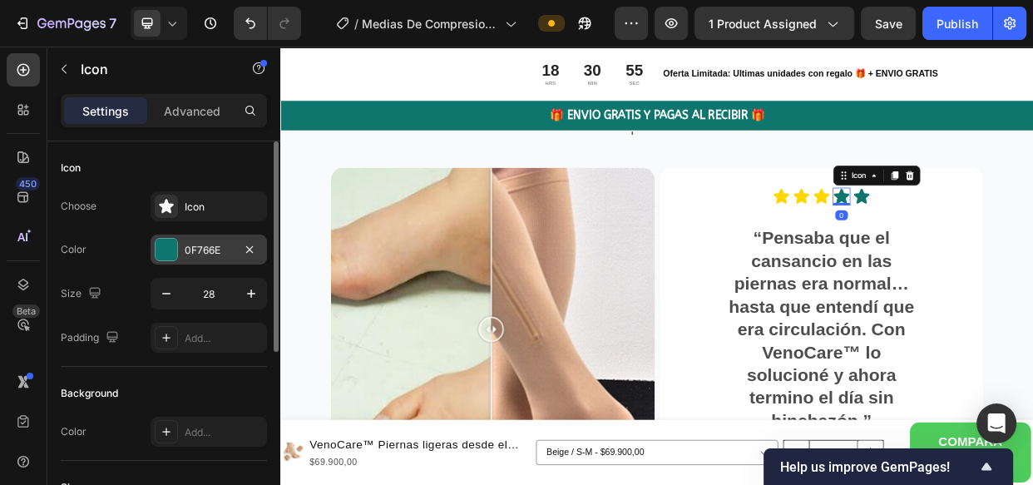
click at [211, 246] on div "0F766E" at bounding box center [209, 250] width 48 height 15
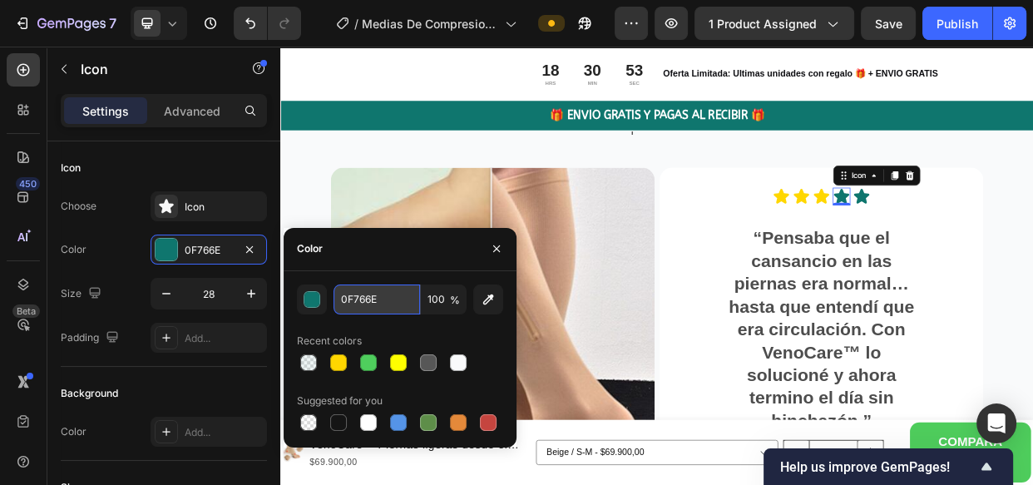
click at [368, 299] on input "0F766E" at bounding box center [376, 299] width 86 height 30
paste input "#FFD700"
type input "#FFD700"
click at [1032, 251] on icon at bounding box center [1050, 245] width 20 height 20
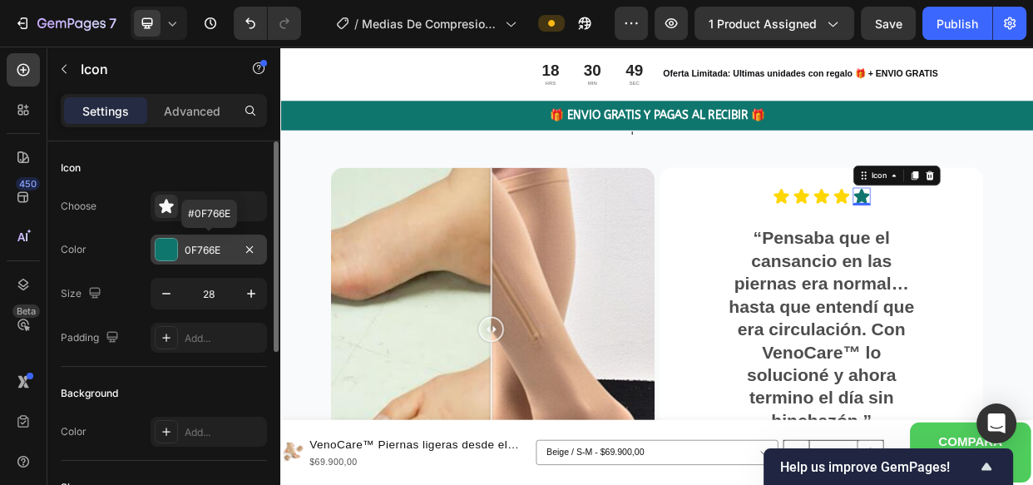
click at [205, 252] on div "0F766E" at bounding box center [209, 250] width 48 height 15
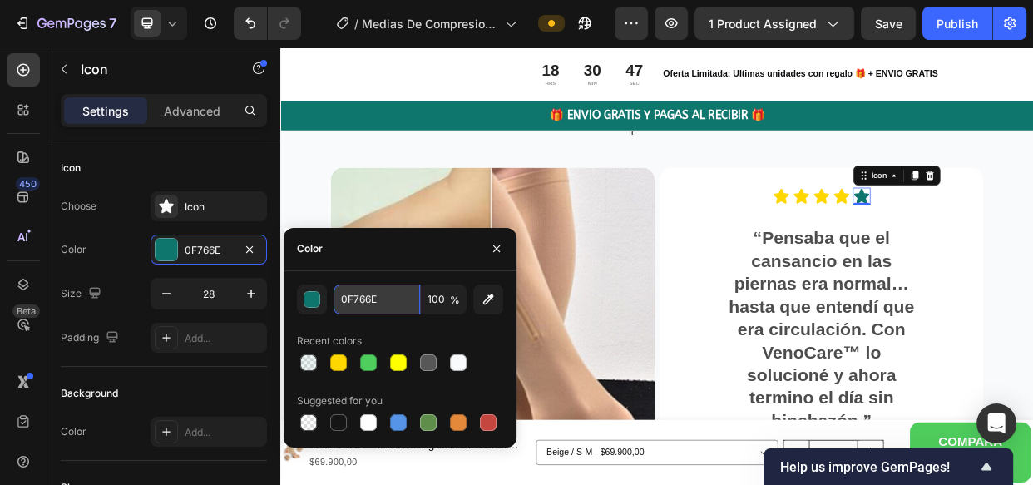
click at [361, 297] on input "0F766E" at bounding box center [376, 299] width 86 height 30
paste input "#FFD700"
type input "#FFD700"
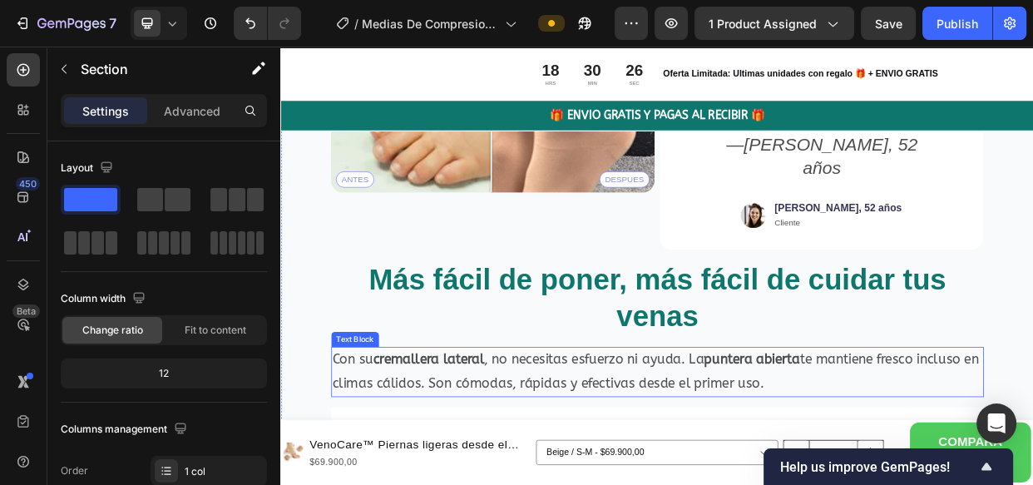
scroll to position [5484, 0]
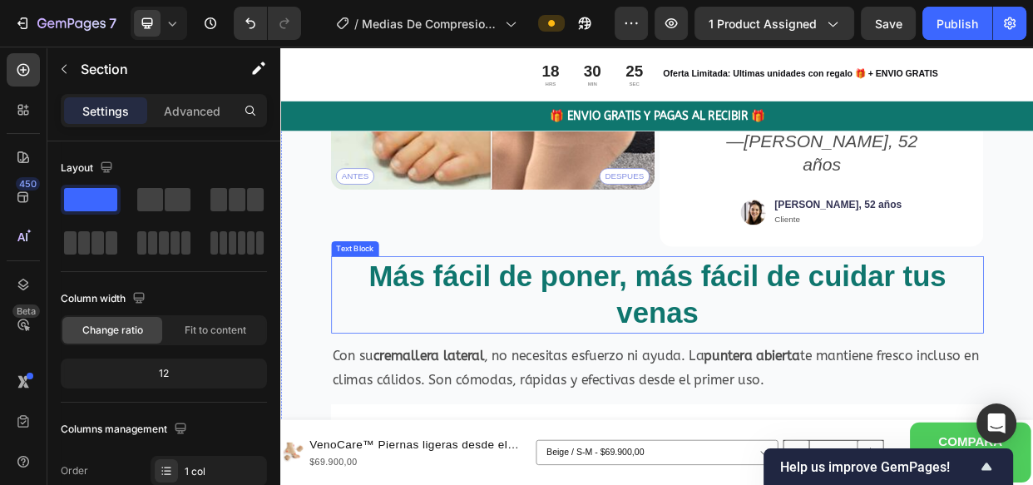
click at [377, 333] on p "Más fácil de poner, más fácil de cuidar tus venas" at bounding box center [778, 377] width 861 height 100
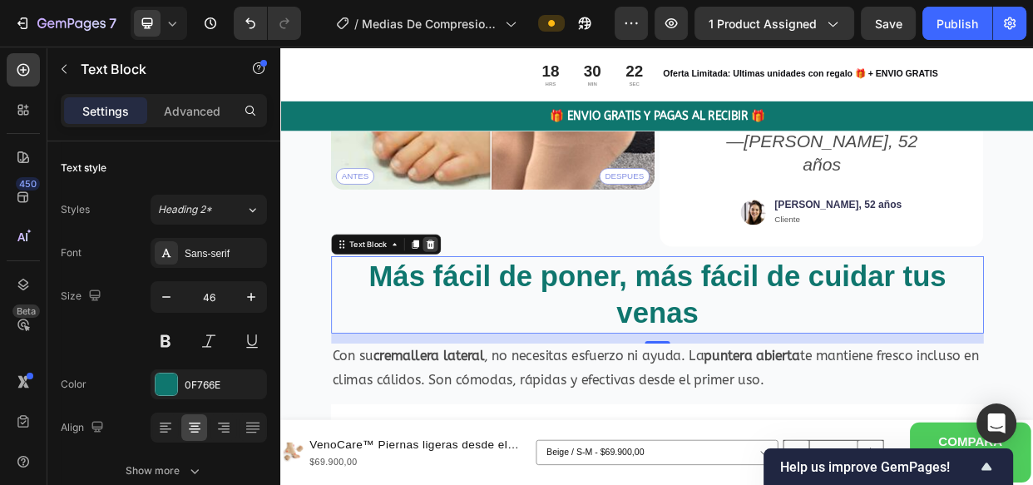
click at [477, 304] on icon at bounding box center [478, 310] width 11 height 12
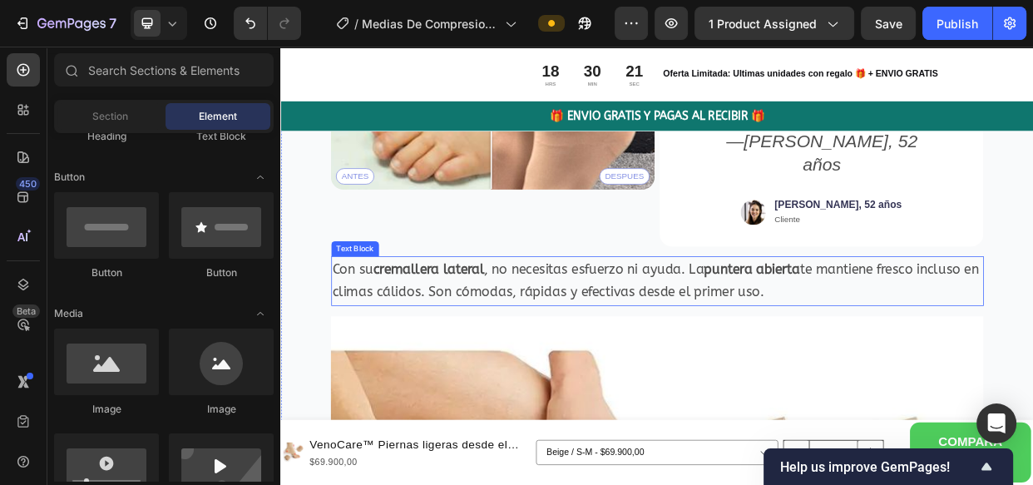
click at [480, 332] on strong "cremallera lateral" at bounding box center [475, 342] width 147 height 21
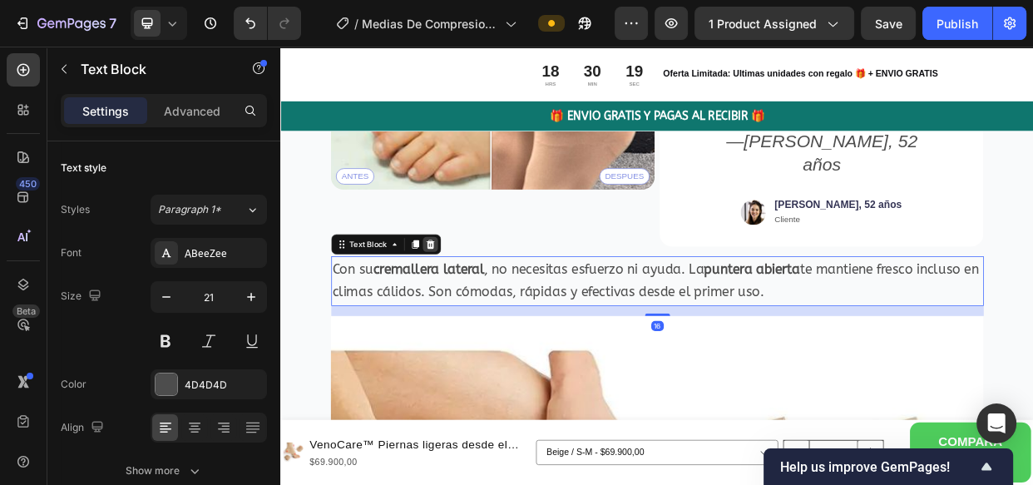
click at [476, 304] on icon at bounding box center [478, 310] width 11 height 12
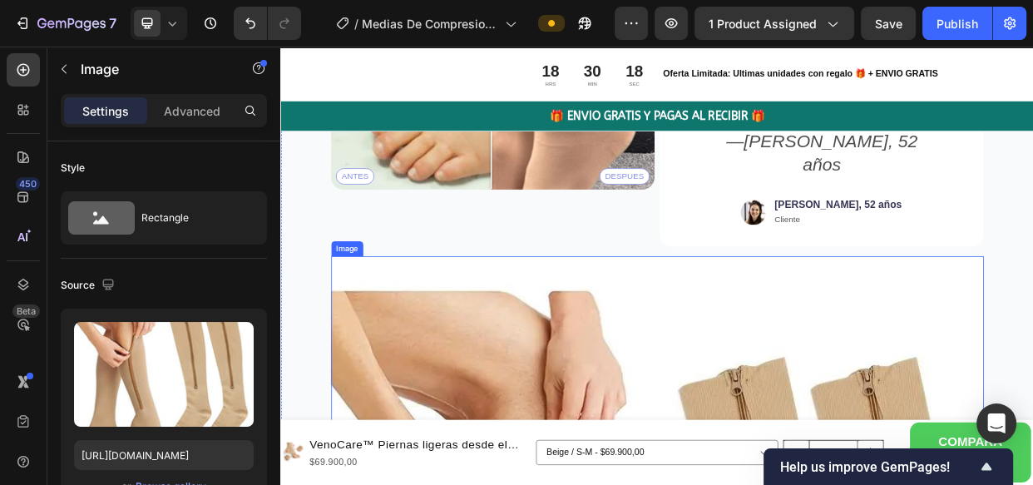
click at [456, 303] on icon at bounding box center [457, 309] width 13 height 13
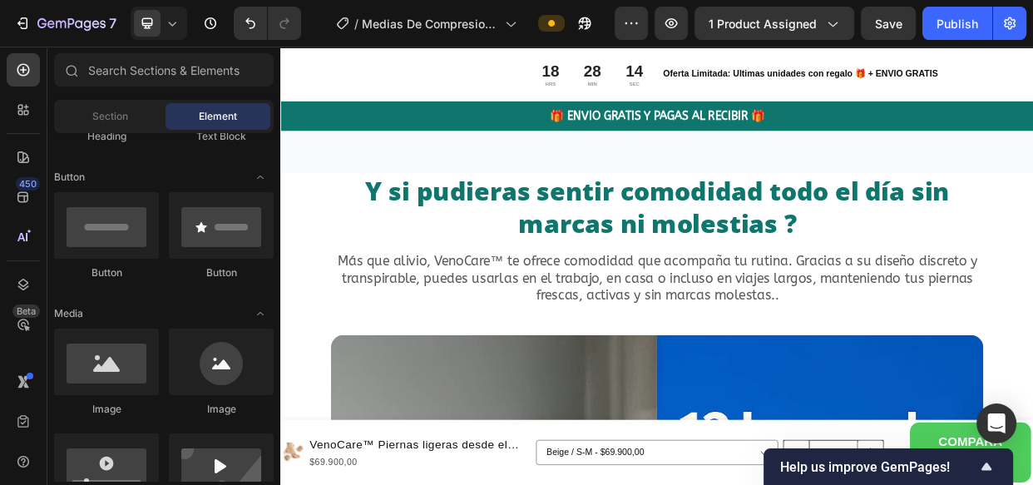
scroll to position [8553, 0]
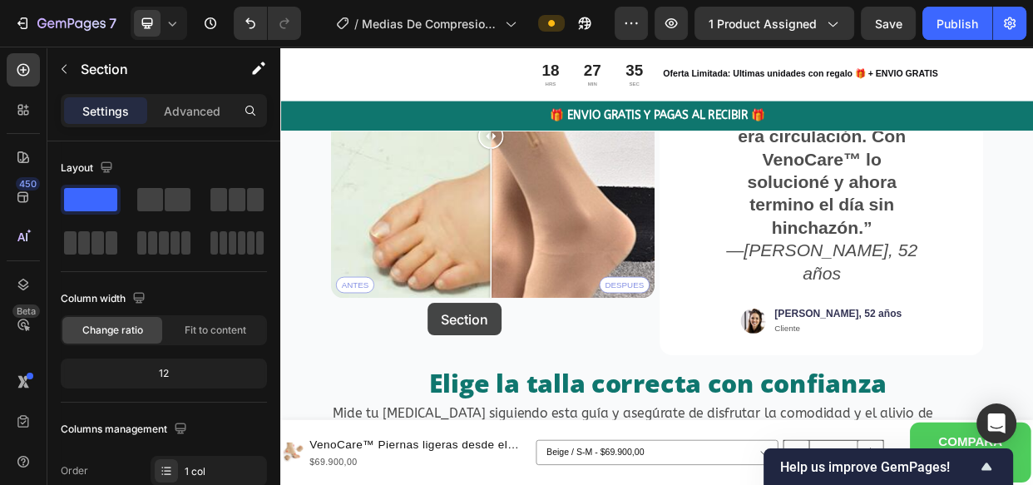
scroll to position [5329, 0]
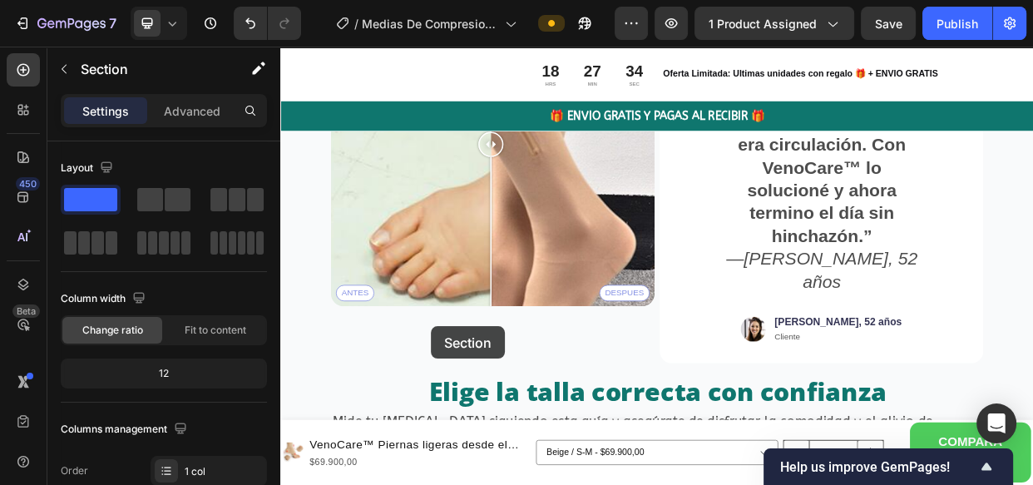
drag, startPoint x: 316, startPoint y: 294, endPoint x: 480, endPoint y: 417, distance: 205.4
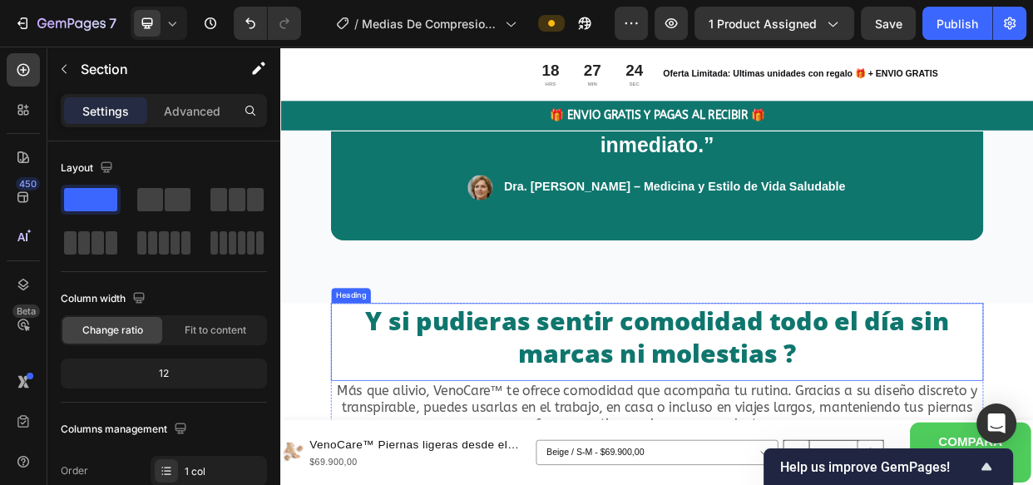
scroll to position [9959, 0]
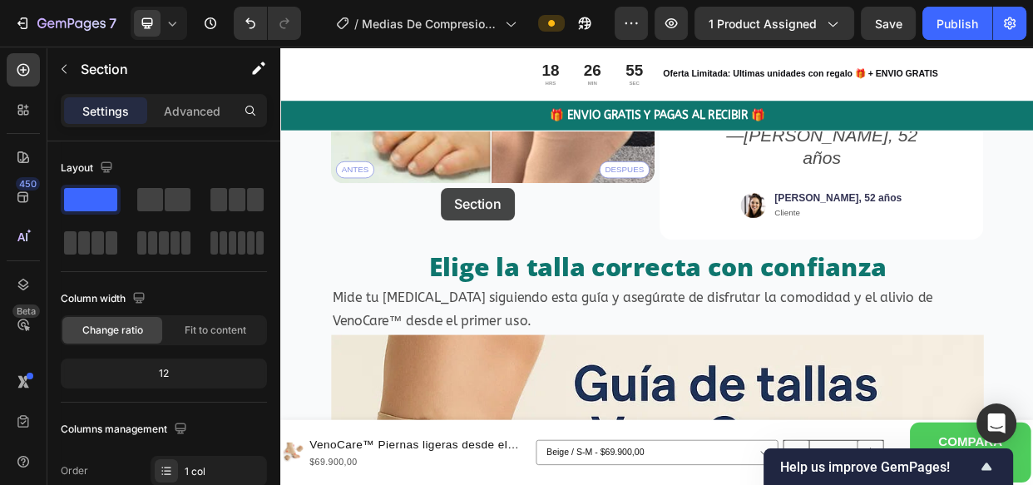
scroll to position [7048, 0]
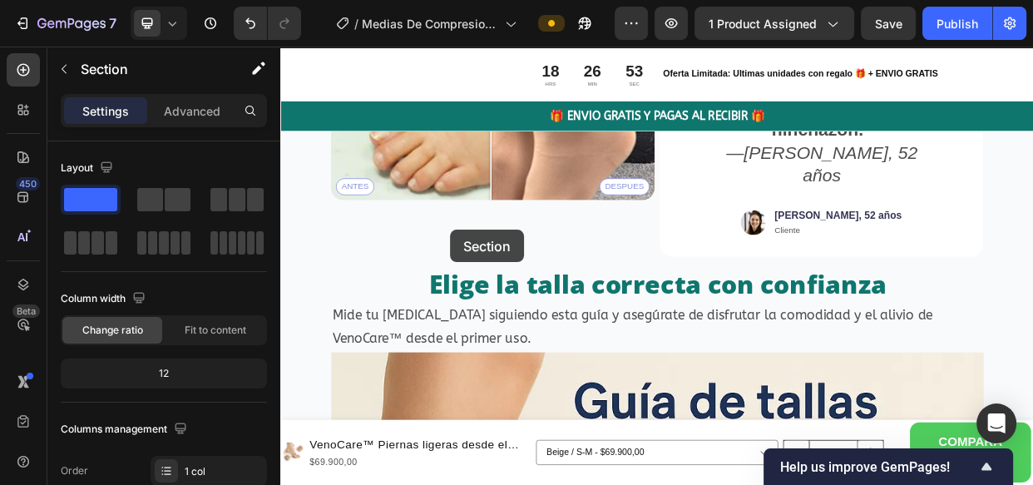
drag, startPoint x: 316, startPoint y: 418, endPoint x: 557, endPoint y: 357, distance: 248.9
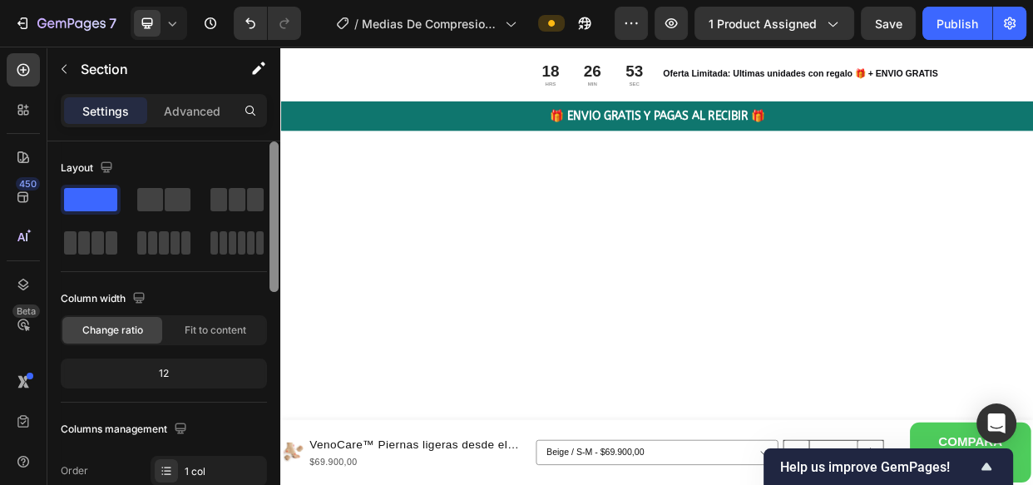
scroll to position [8625, 0]
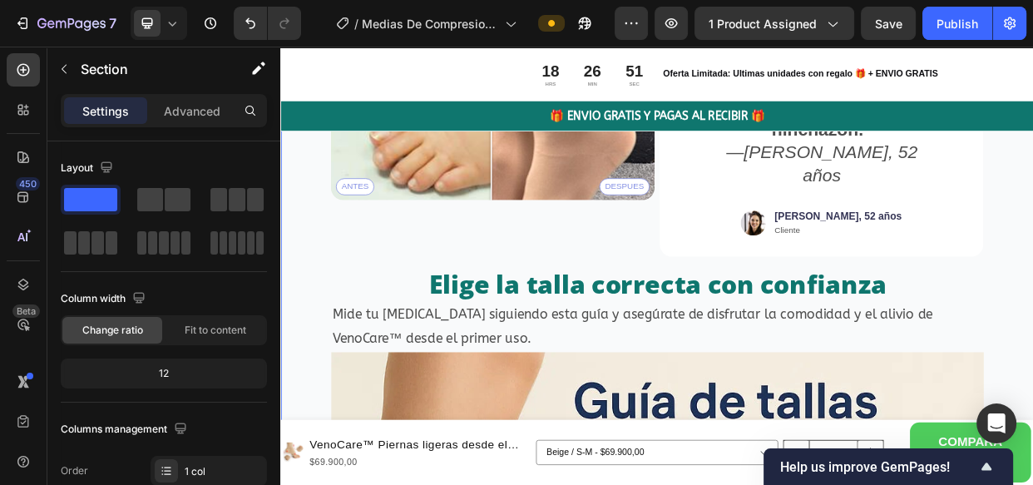
click at [567, 340] on p "Elige la talla correcta con confianza" at bounding box center [778, 361] width 861 height 43
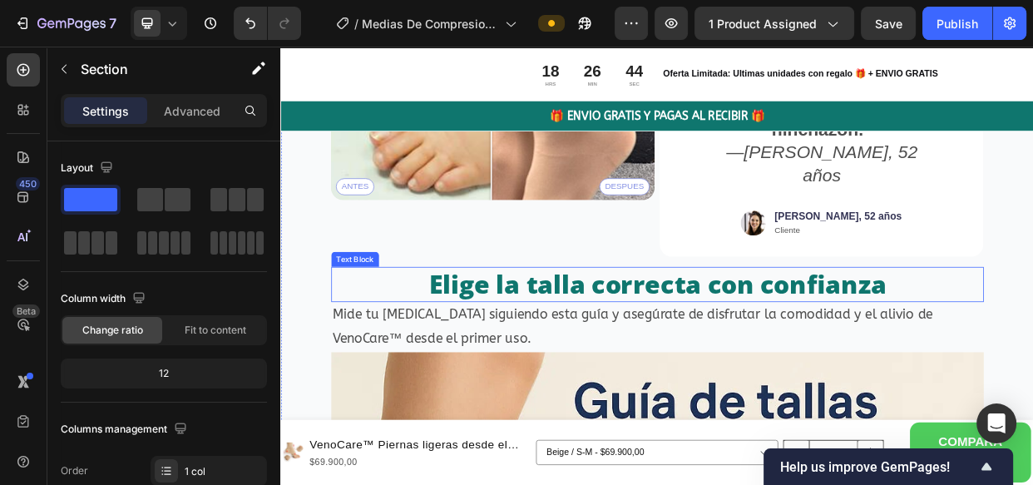
click at [443, 340] on p "Elige la talla correcta con confianza" at bounding box center [778, 361] width 861 height 43
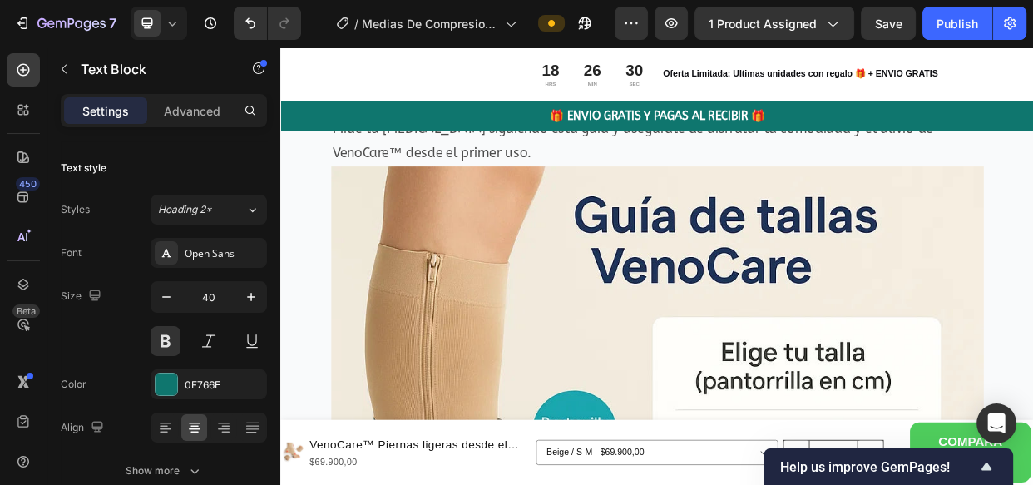
scroll to position [13200, 0]
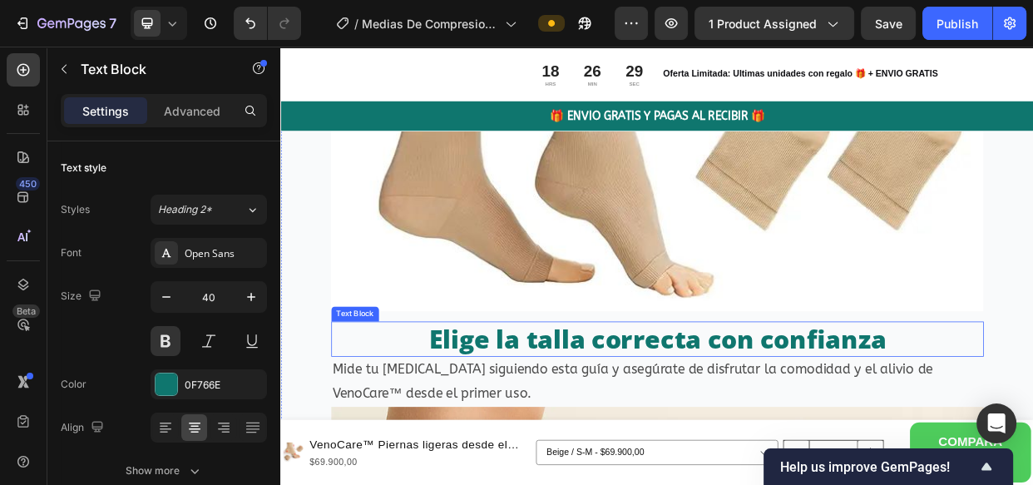
click at [372, 416] on p "Elige la talla correcta con confianza" at bounding box center [778, 433] width 861 height 43
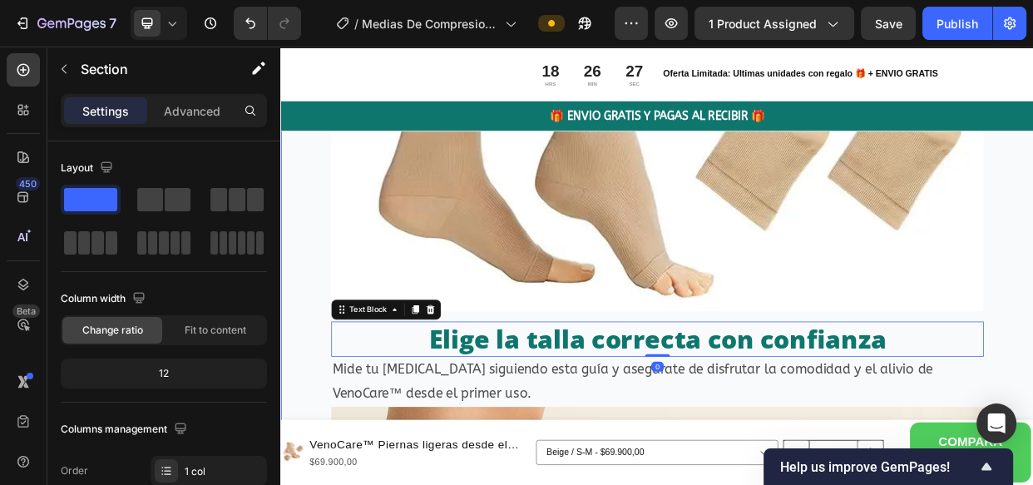
click at [321, 400] on div "Lo que pasa en tu cuerpo al usarlas Heading 🔹 Menos líquido retenido = menos hi…" at bounding box center [779, 124] width 998 height 2801
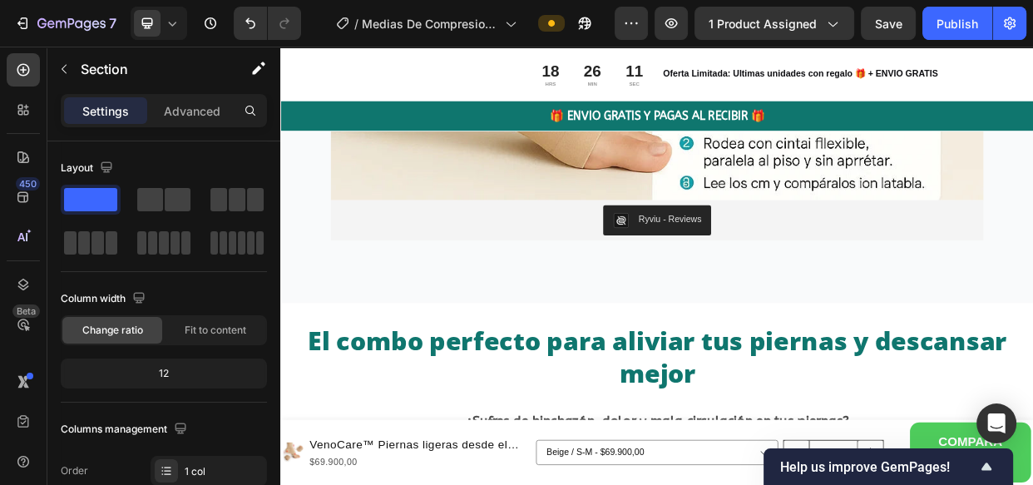
scroll to position [9704, 0]
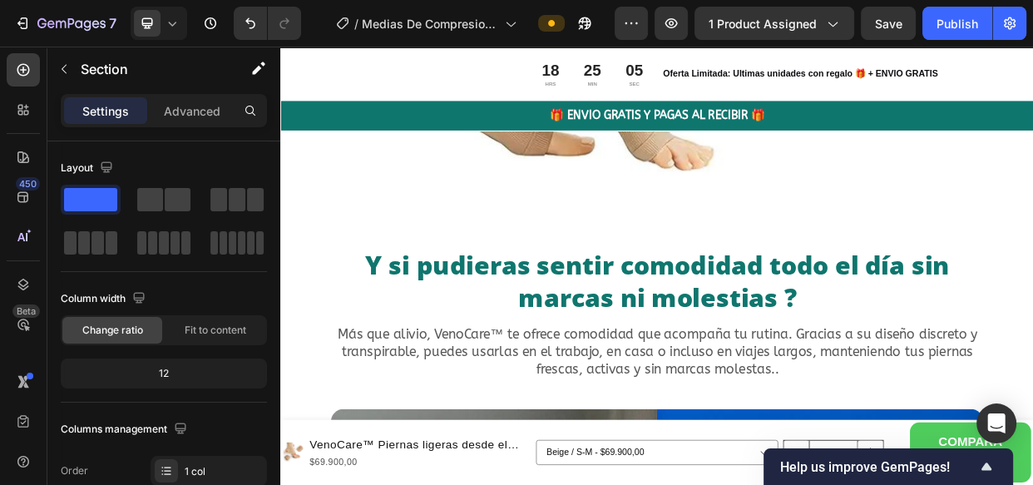
scroll to position [4777, 0]
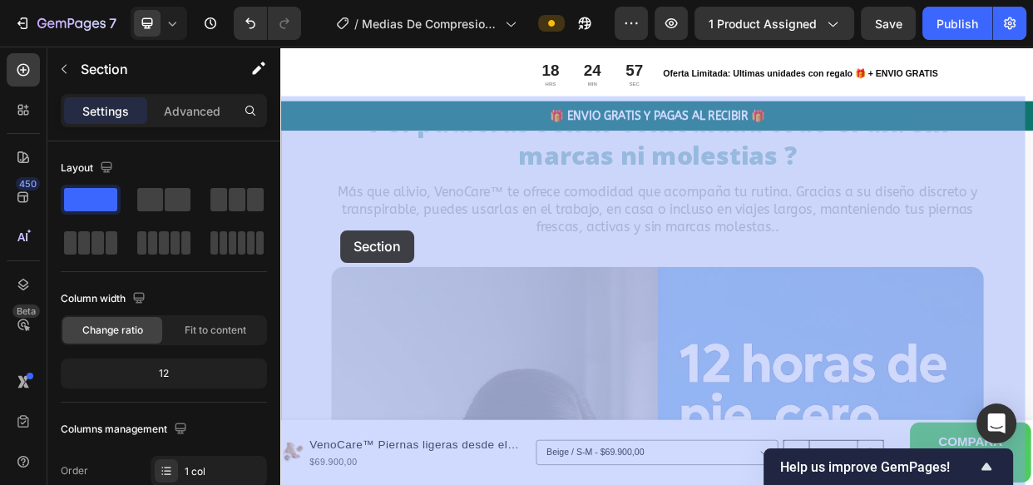
scroll to position [5012, 0]
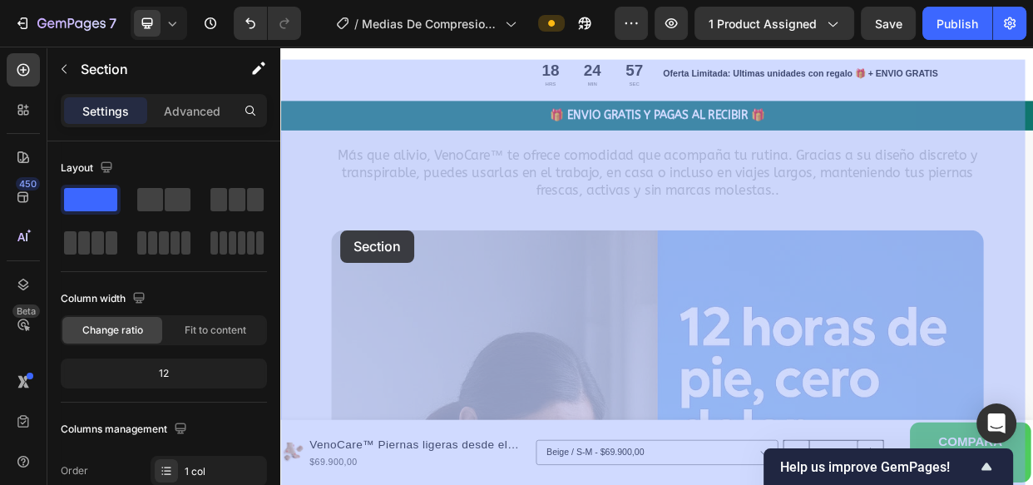
drag, startPoint x: 342, startPoint y: 327, endPoint x: 363, endPoint y: 212, distance: 116.6
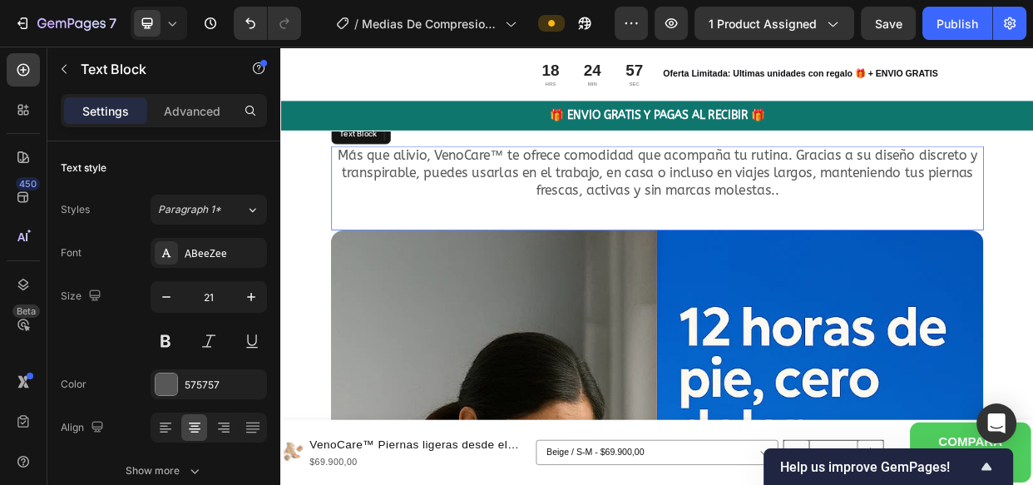
click at [358, 200] on p "Más que alivio, VenoCare™ te ofrece comodidad que acompaña tu rutina. Gracias a…" at bounding box center [778, 214] width 861 height 68
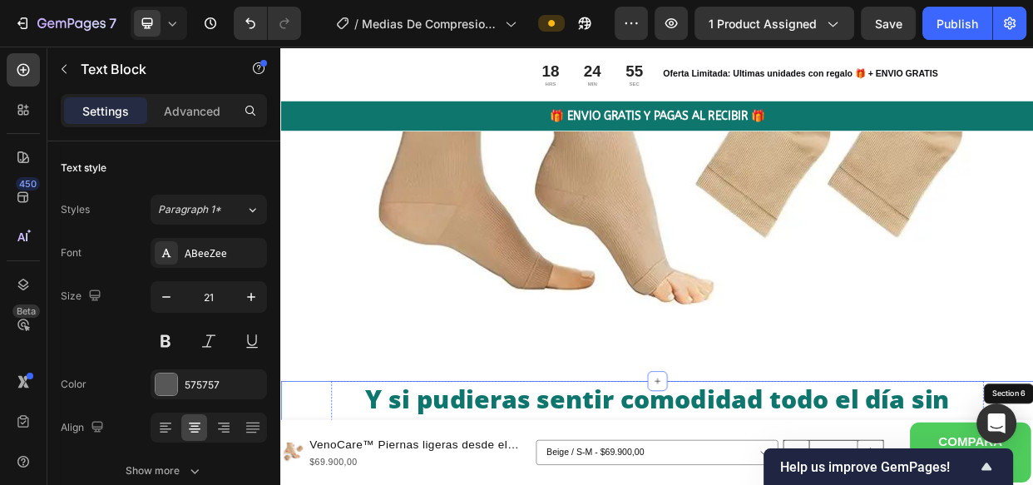
scroll to position [4590, 0]
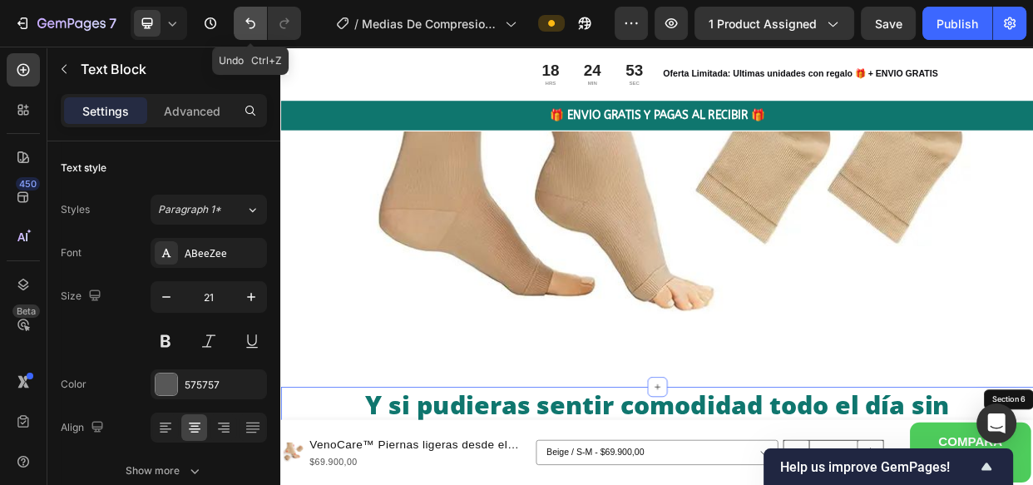
click at [249, 20] on icon "Undo/Redo" at bounding box center [250, 23] width 10 height 11
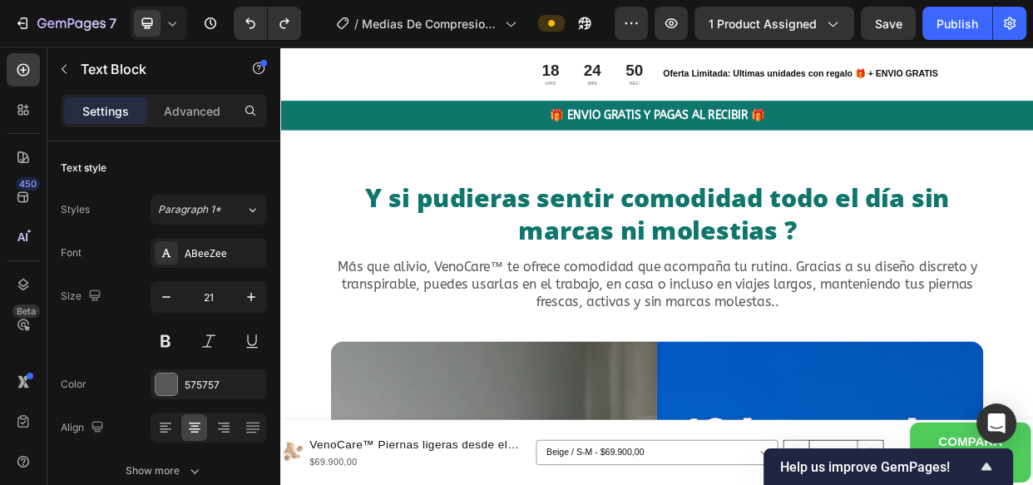
scroll to position [4881, 0]
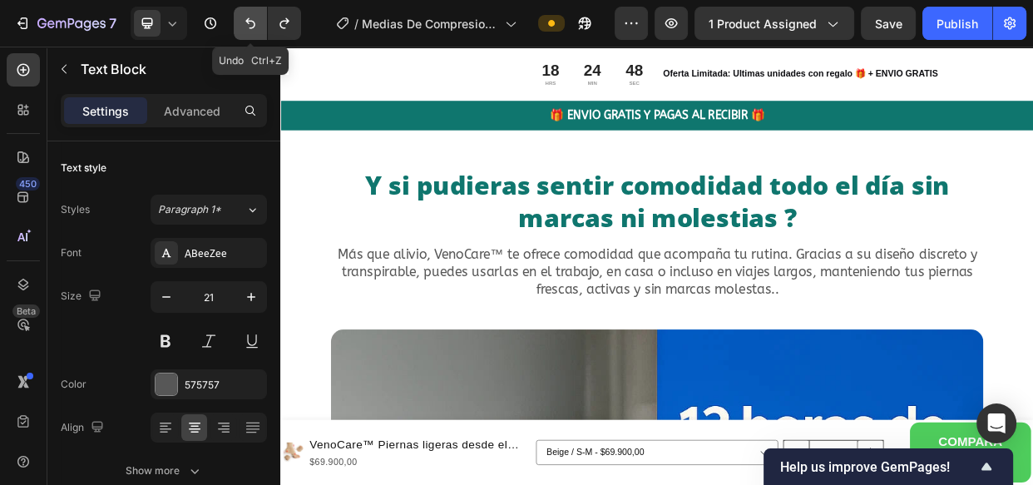
click at [244, 17] on icon "Undo/Redo" at bounding box center [250, 23] width 17 height 17
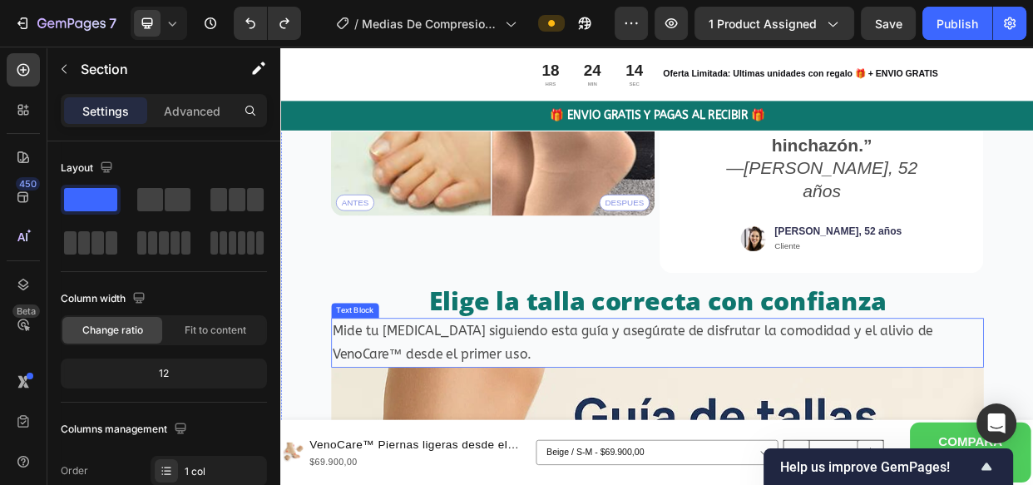
scroll to position [5446, 0]
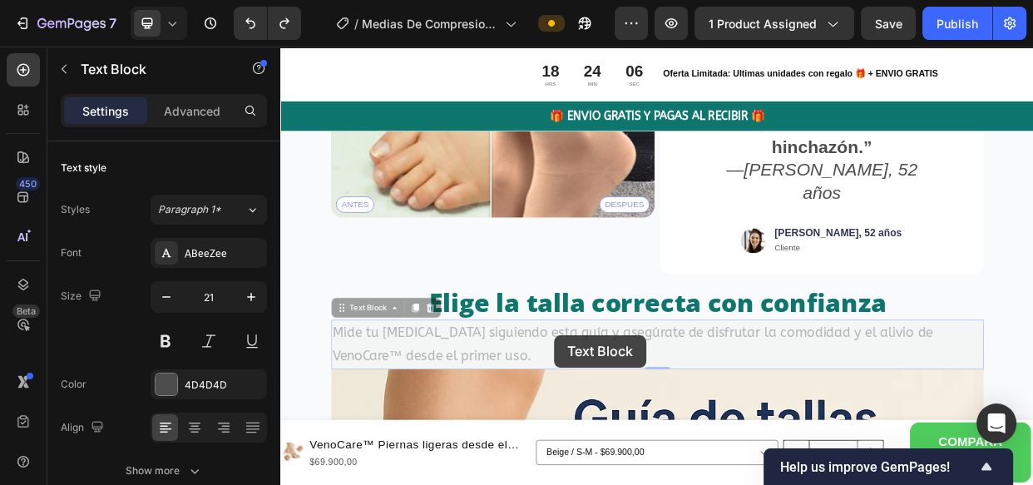
drag, startPoint x: 643, startPoint y: 429, endPoint x: 618, endPoint y: 426, distance: 25.2
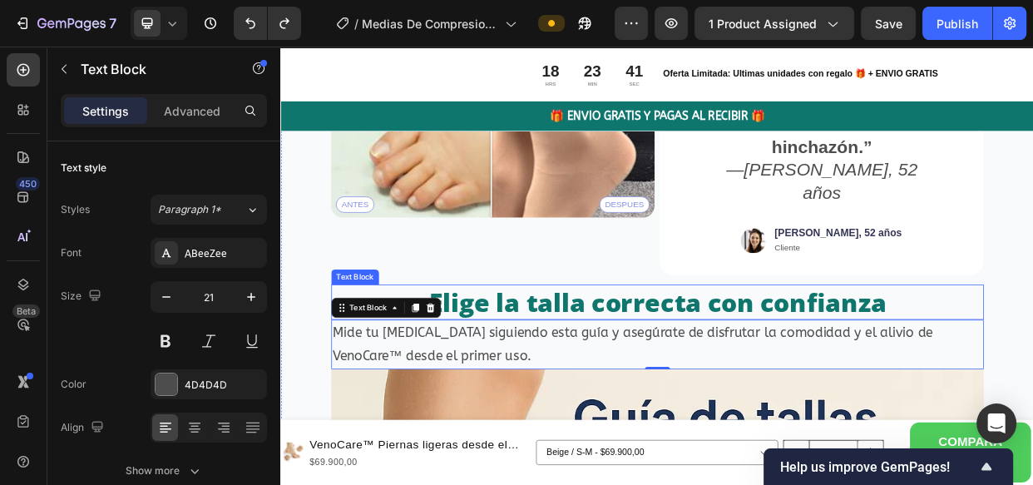
click at [840, 364] on p "Elige la talla correcta con confianza" at bounding box center [778, 385] width 861 height 43
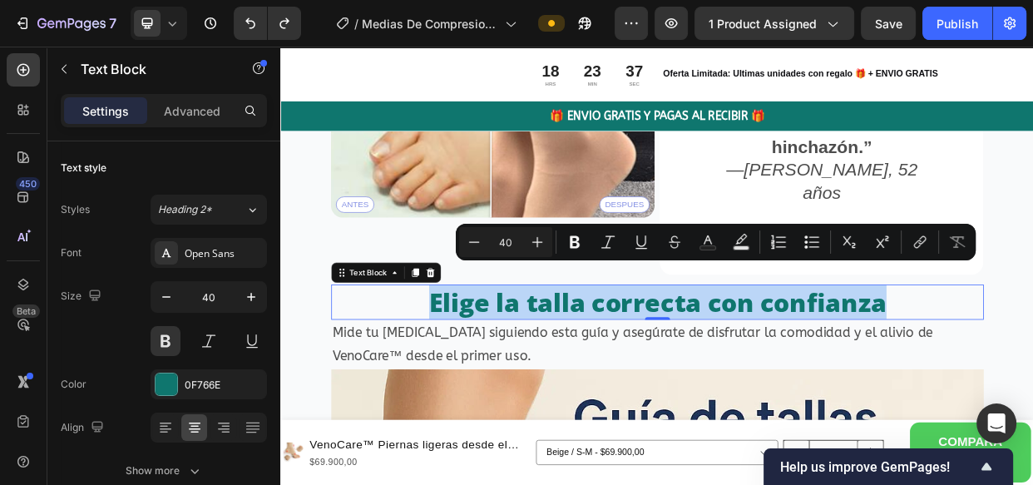
drag, startPoint x: 1083, startPoint y: 356, endPoint x: 472, endPoint y: 350, distance: 611.2
click at [472, 364] on p "Elige la talla correcta con confianza" at bounding box center [778, 385] width 861 height 43
copy p "Elige la talla correcta con confianza"
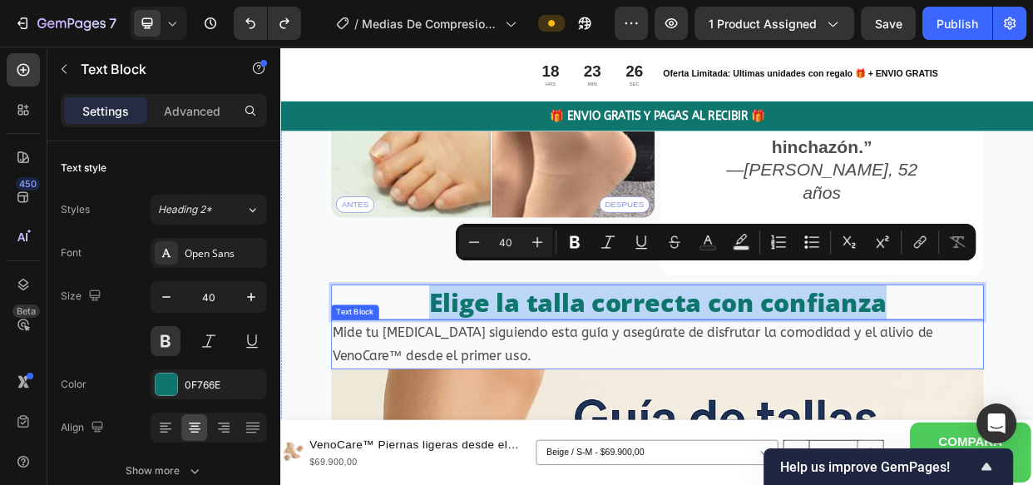
click at [967, 432] on p "Mide tu pantorrilla siguiendo esta guía y asegúrate de disfrutar la comodidad y…" at bounding box center [778, 442] width 861 height 63
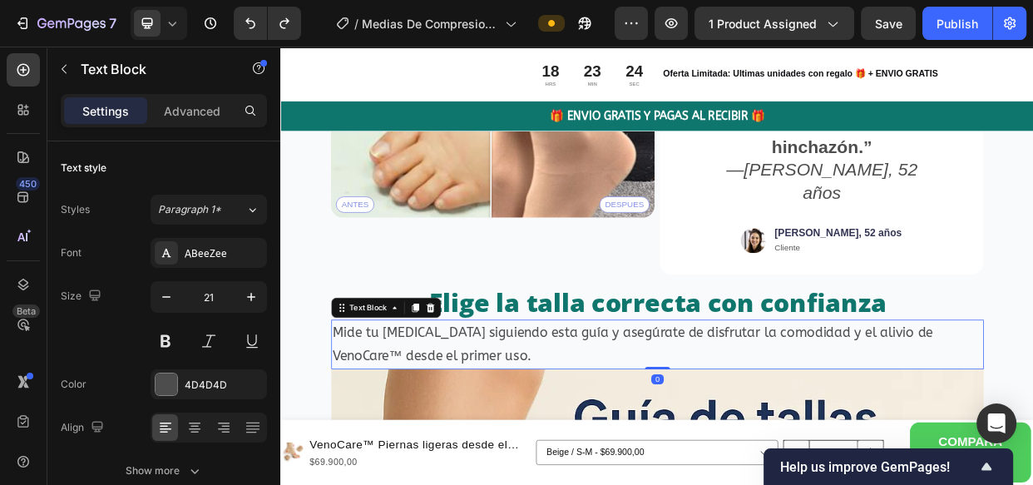
click at [632, 429] on p "Mide tu pantorrilla siguiendo esta guía y asegúrate de disfrutar la comodidad y…" at bounding box center [778, 442] width 861 height 63
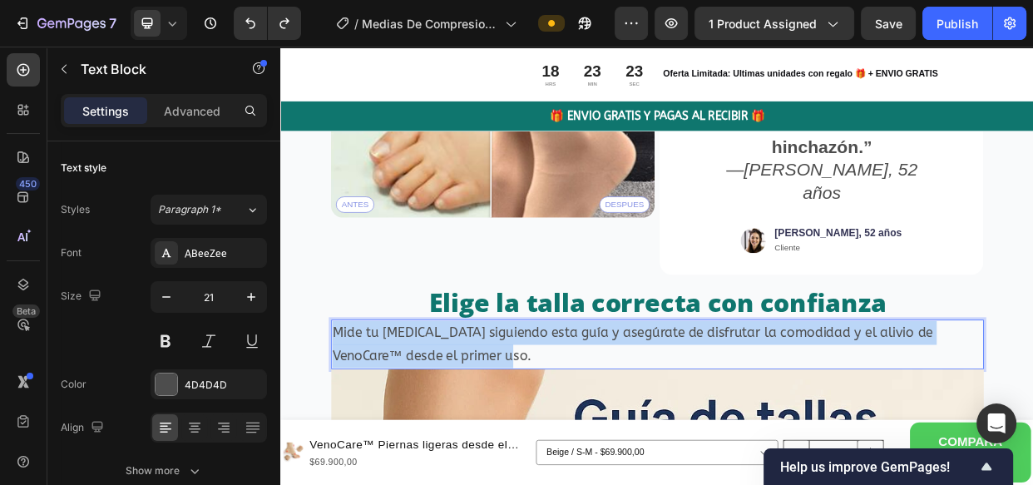
drag, startPoint x: 632, startPoint y: 429, endPoint x: 349, endPoint y: 388, distance: 285.6
click at [349, 411] on p "Mide tu pantorrilla siguiendo esta guía y asegúrate de disfrutar la comodidad y…" at bounding box center [778, 442] width 861 height 63
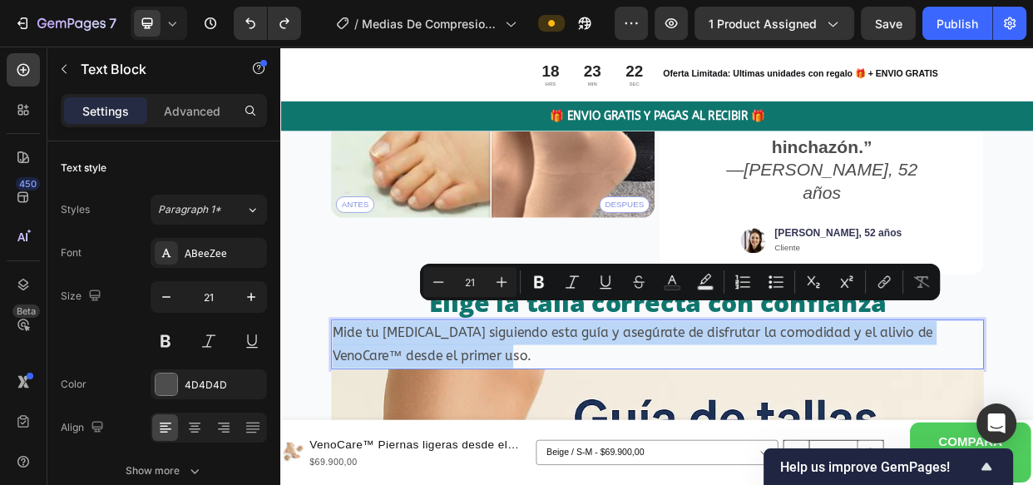
copy p "Mide tu pantorrilla siguiendo esta guía y asegúrate de disfrutar la comodidad y…"
click at [358, 411] on p "Mide tu pantorrilla siguiendo esta guía y asegúrate de disfrutar la comodidad y…" at bounding box center [778, 442] width 861 height 63
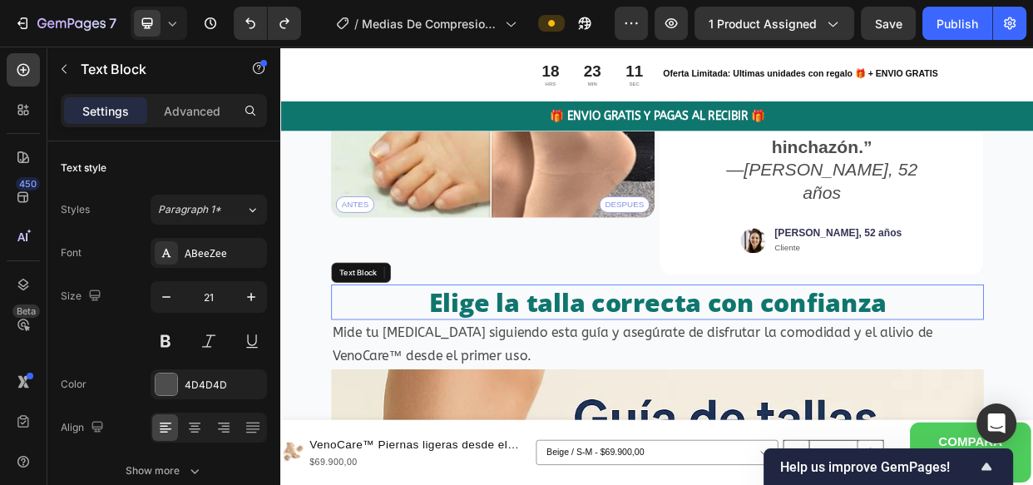
click at [682, 364] on p "Elige la talla correcta con confianza" at bounding box center [778, 385] width 861 height 43
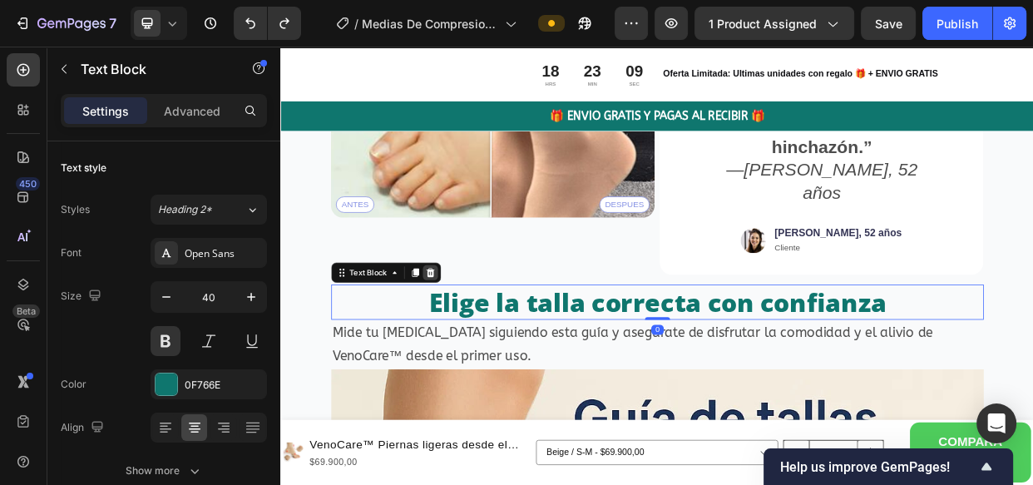
click at [480, 341] on icon at bounding box center [478, 347] width 11 height 12
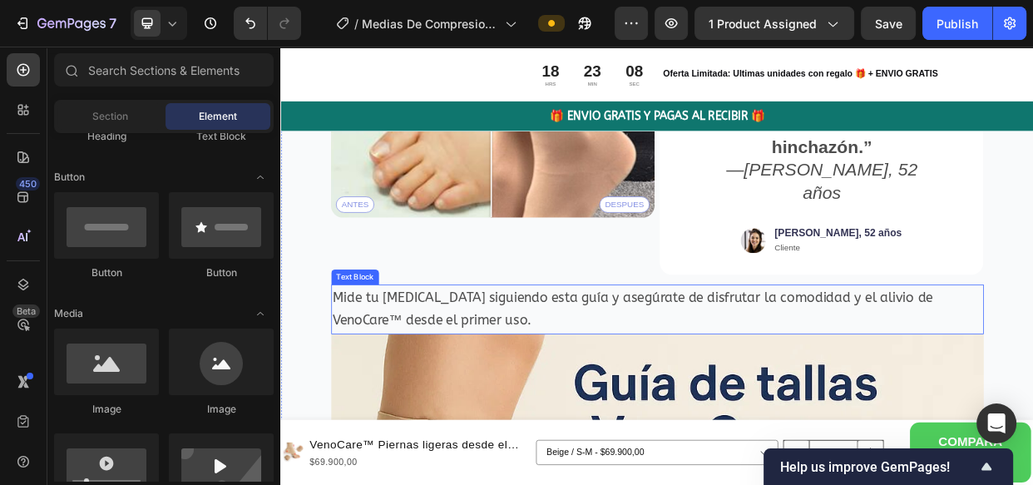
click at [457, 364] on p "Mide tu pantorrilla siguiendo esta guía y asegúrate de disfrutar la comodidad y…" at bounding box center [778, 395] width 861 height 63
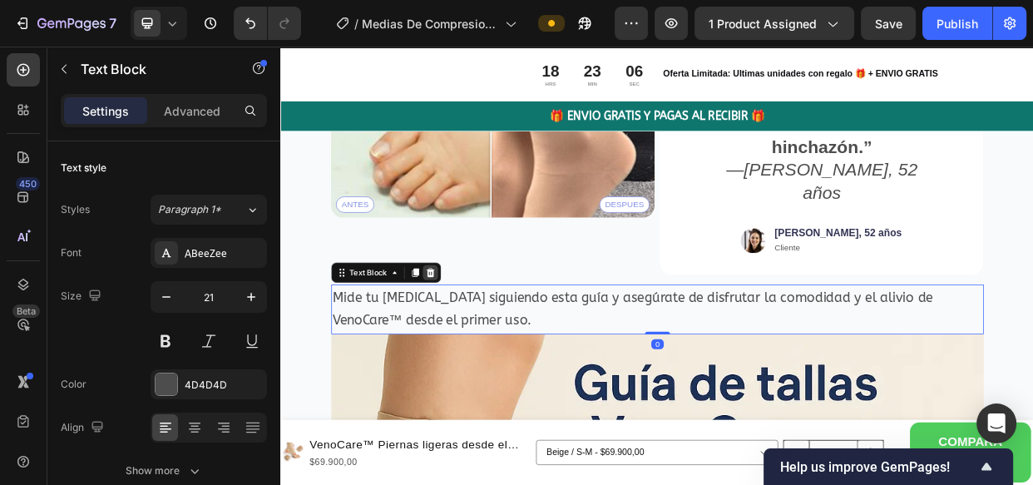
click at [475, 341] on icon at bounding box center [478, 347] width 11 height 12
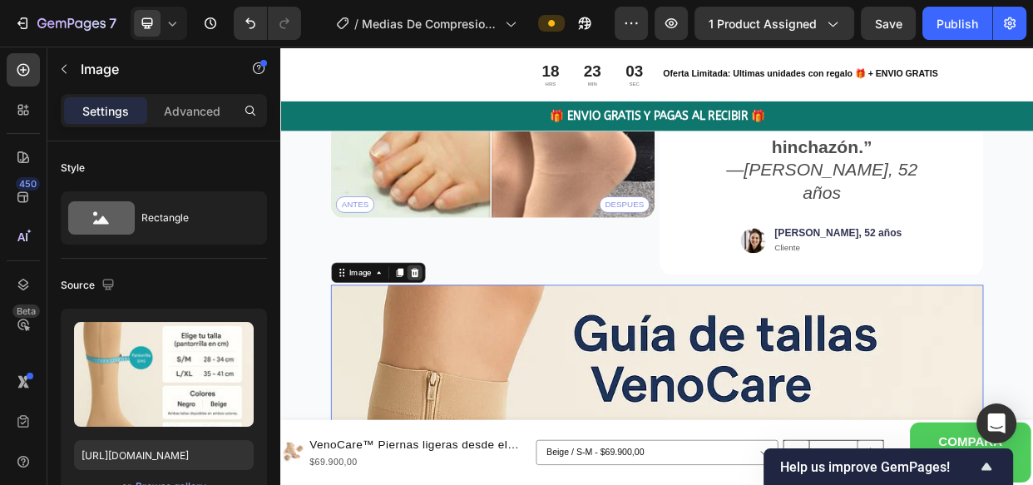
click at [457, 341] on icon at bounding box center [457, 347] width 11 height 12
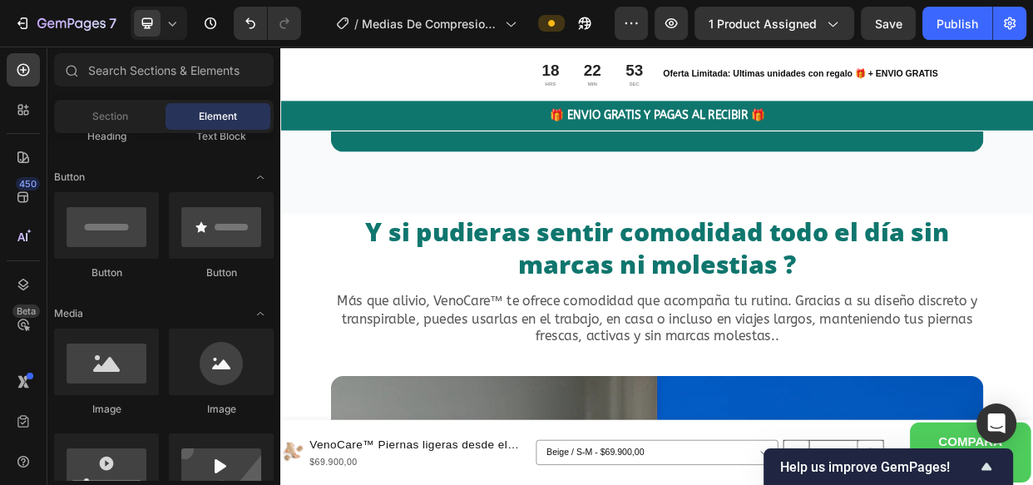
scroll to position [7534, 0]
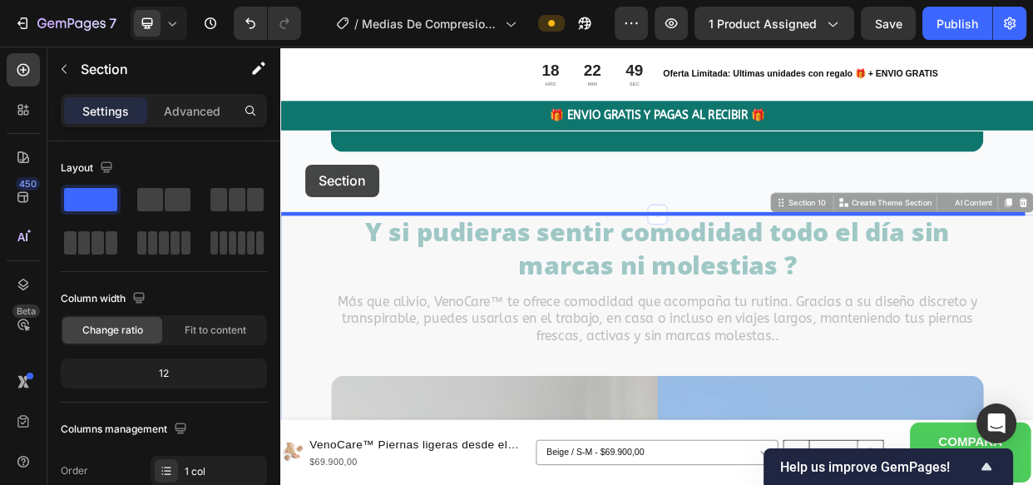
drag, startPoint x: 323, startPoint y: 321, endPoint x: 316, endPoint y: 289, distance: 32.5
click at [314, 243] on div "Header Product Images VenoCare™ Piernas ligeras desde el primer uso Product Tit…" at bounding box center [779, 196] width 998 height 15366
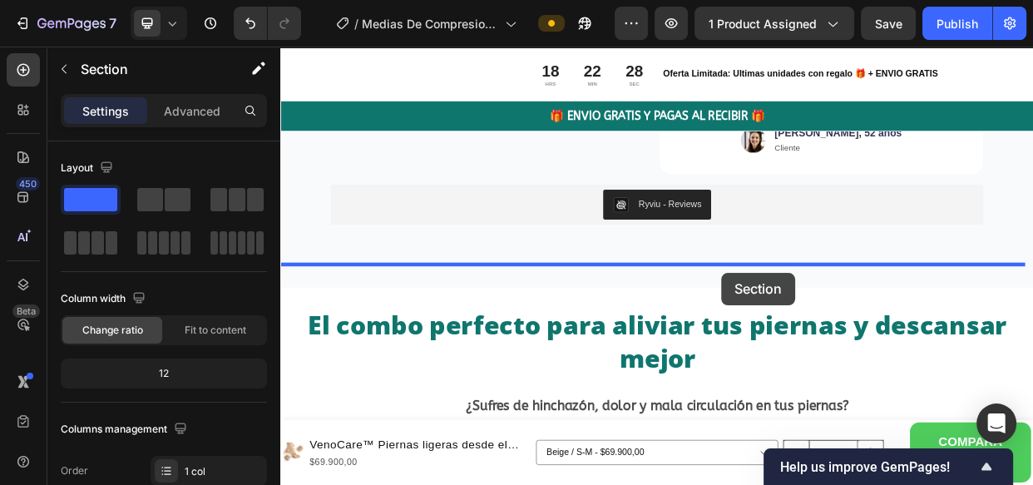
scroll to position [5588, 0]
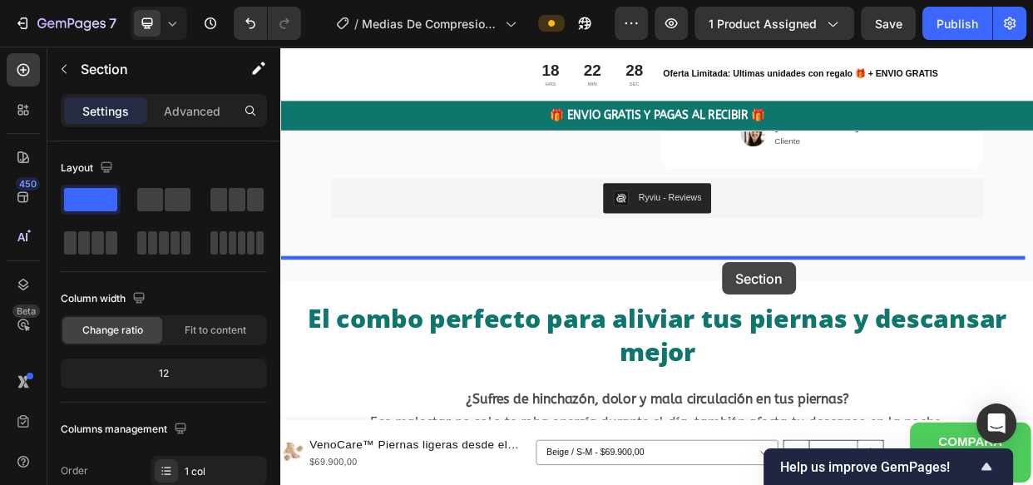
drag, startPoint x: 933, startPoint y: 259, endPoint x: 866, endPoint y: 333, distance: 99.5
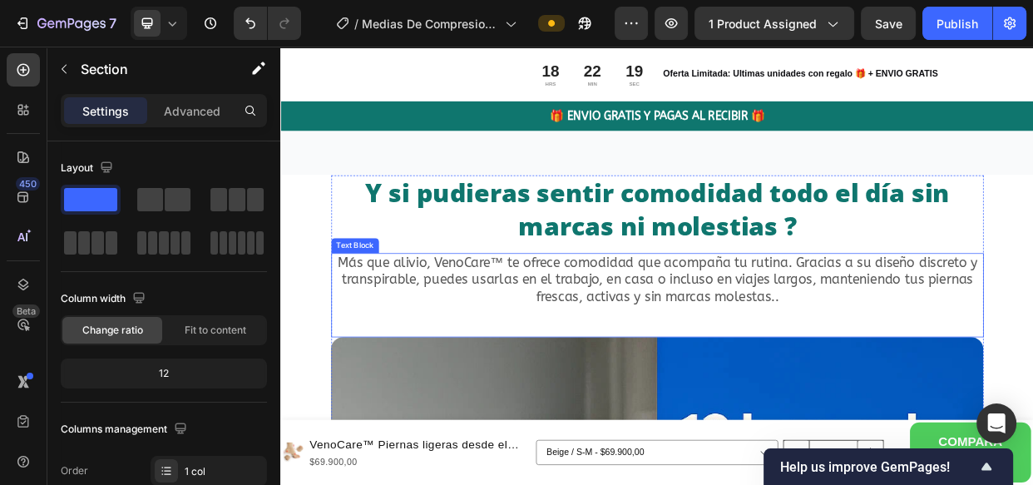
scroll to position [5727, 0]
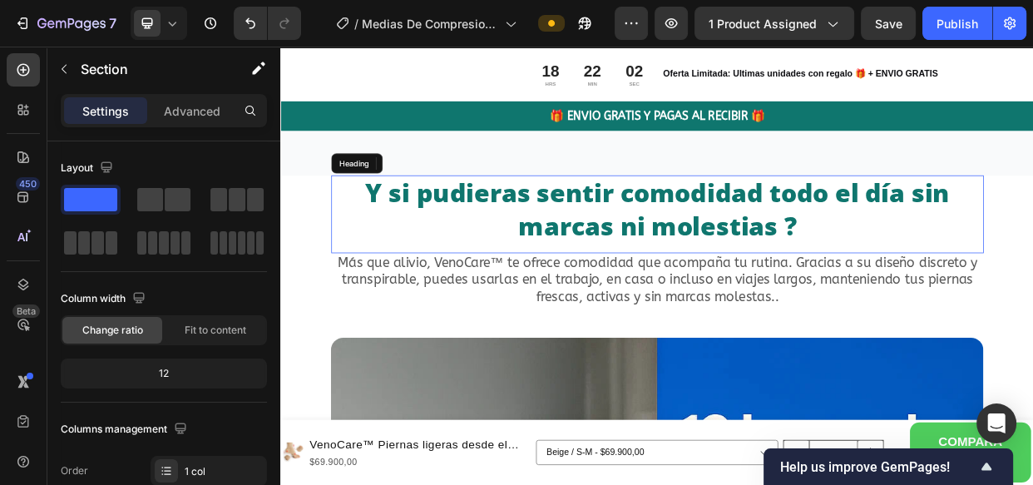
click at [848, 244] on h2 "Y si pudieras sentir comodidad todo el día sin marcas ni molestias ?" at bounding box center [779, 263] width 865 height 90
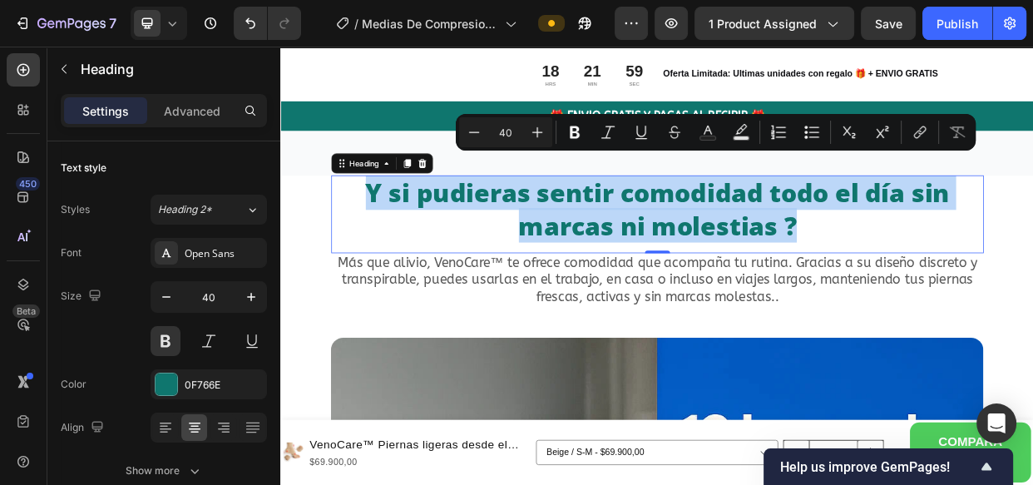
drag, startPoint x: 968, startPoint y: 260, endPoint x: 387, endPoint y: 201, distance: 583.4
click at [387, 220] on p "Y si pudieras sentir comodidad todo el día sin marcas ni molestias ?" at bounding box center [778, 263] width 861 height 86
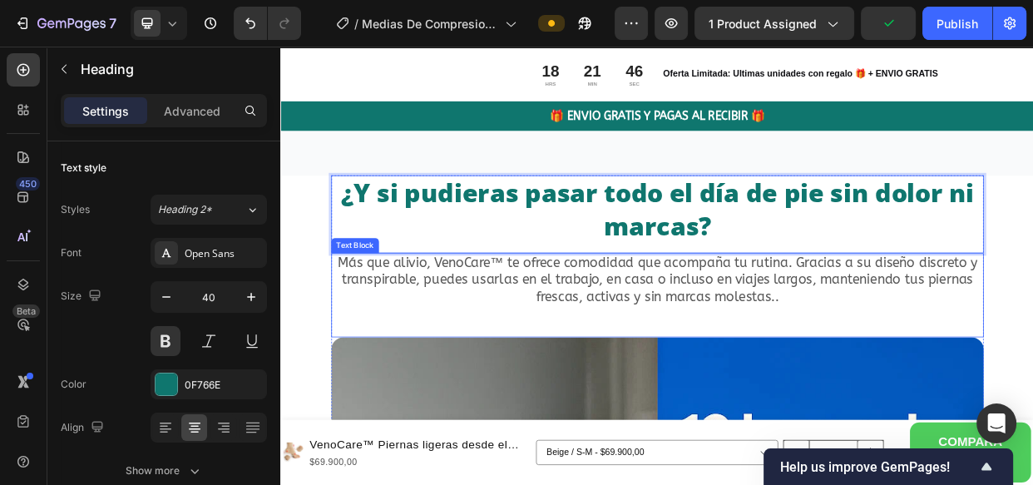
click at [1032, 336] on p "Más que alivio, VenoCare™ te ofrece comodidad que acompaña tu rutina. Gracias a…" at bounding box center [778, 357] width 861 height 68
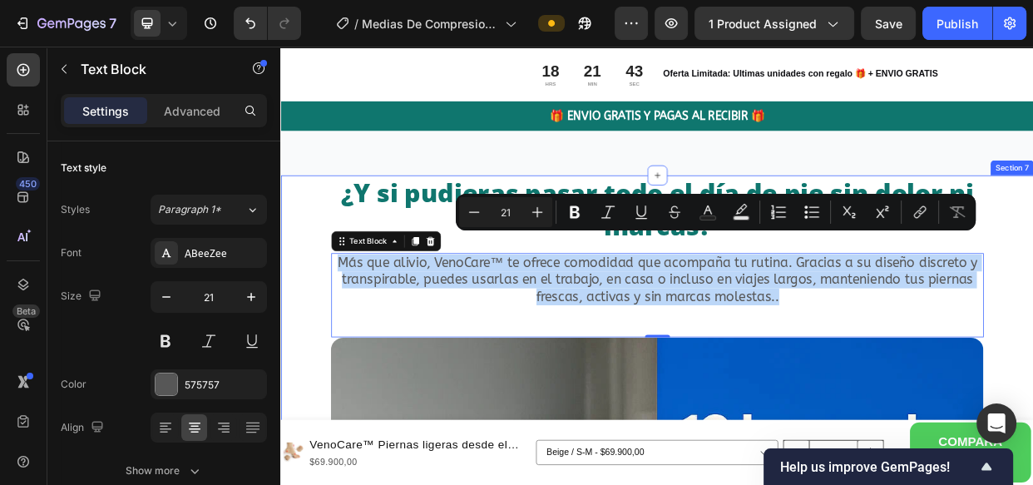
drag, startPoint x: 999, startPoint y: 353, endPoint x: 338, endPoint y: 300, distance: 663.2
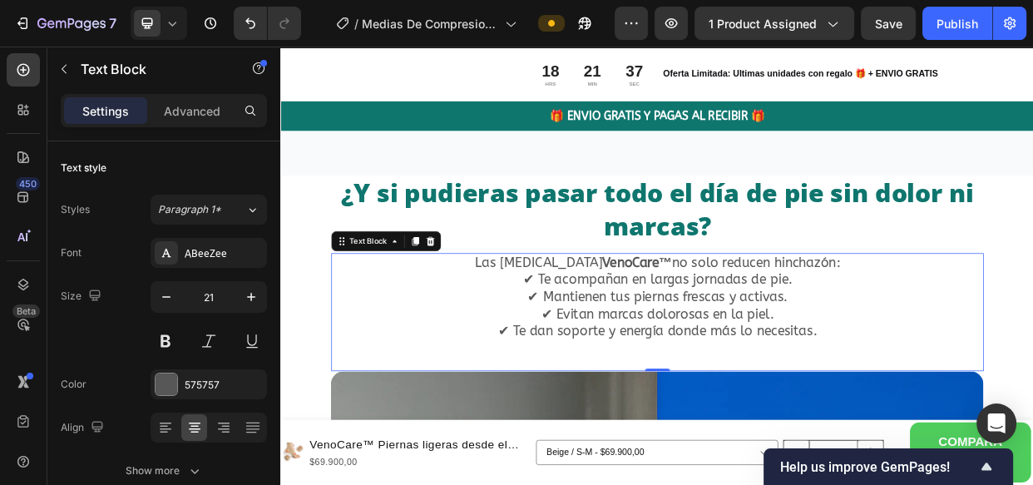
click at [1032, 323] on p "Las medias de compresión VenoCare™ no solo reducen hinchazón:" at bounding box center [778, 334] width 861 height 22
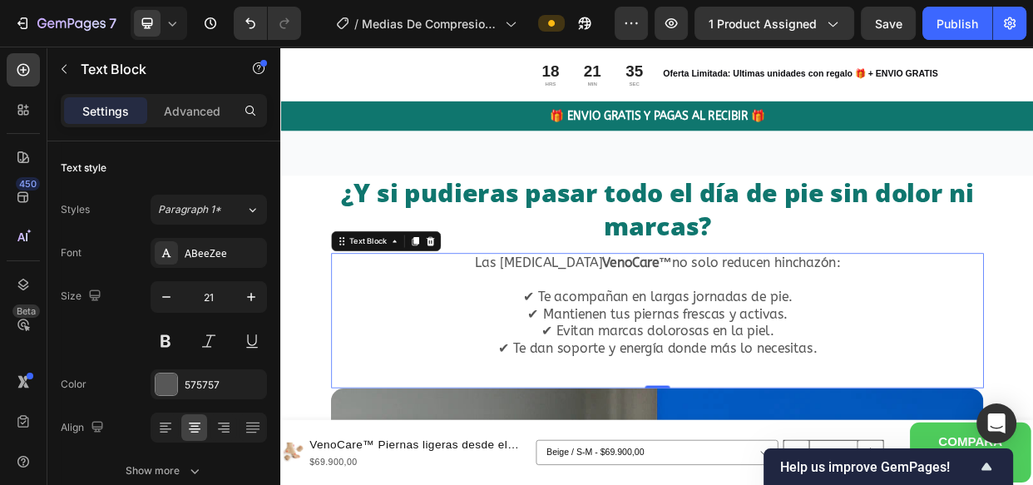
click at [1032, 345] on p "Rich Text Editor. Editing area: main" at bounding box center [778, 356] width 861 height 22
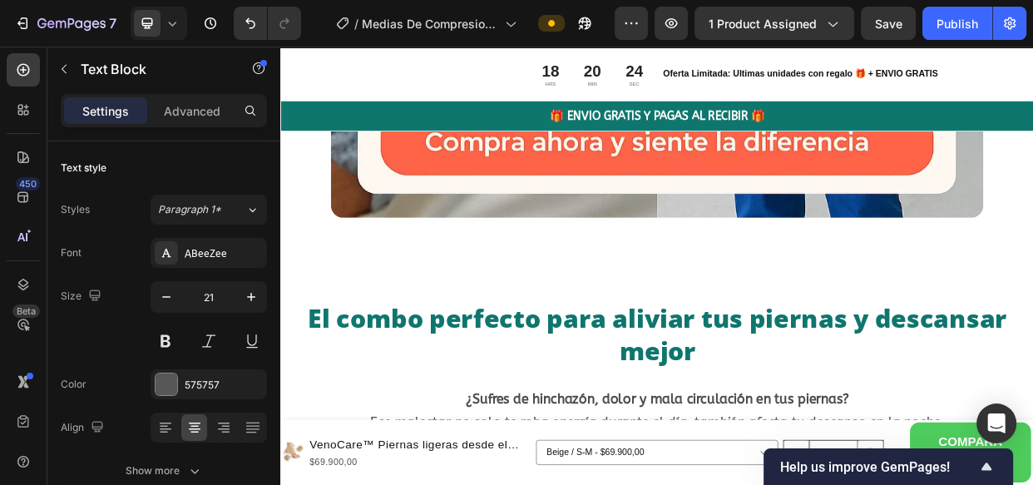
scroll to position [7222, 0]
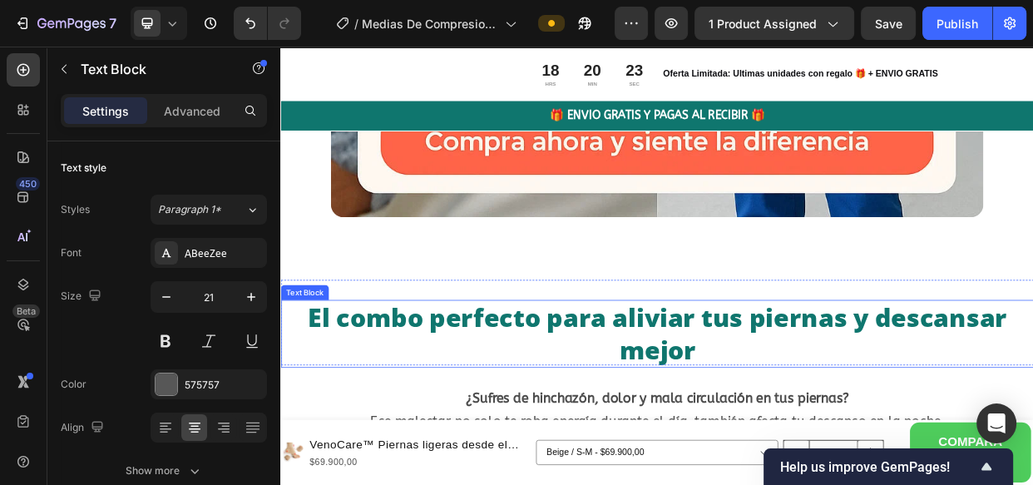
click at [832, 429] on p "El combo perfecto para aliviar tus piernas y descansar mejor" at bounding box center [779, 427] width 994 height 86
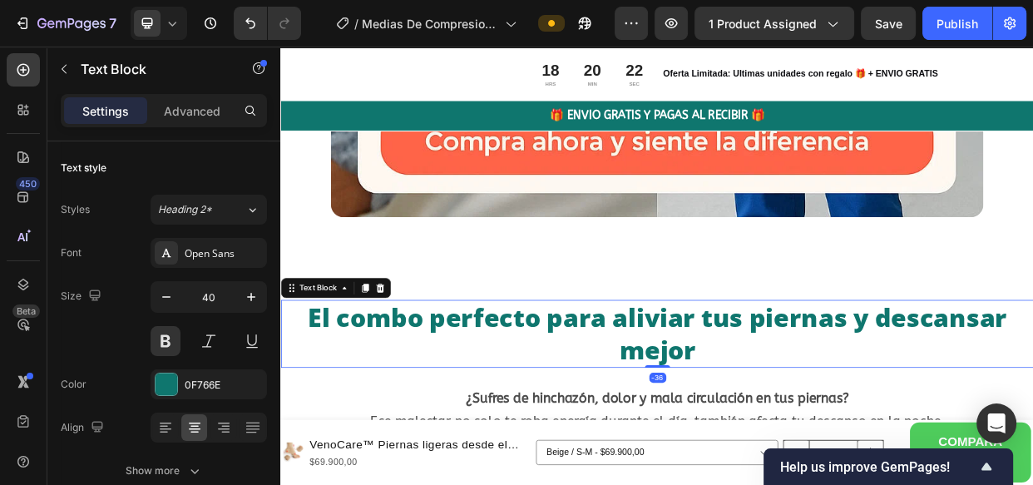
click at [840, 433] on p "El combo perfecto para aliviar tus piernas y descansar mejor" at bounding box center [779, 427] width 994 height 86
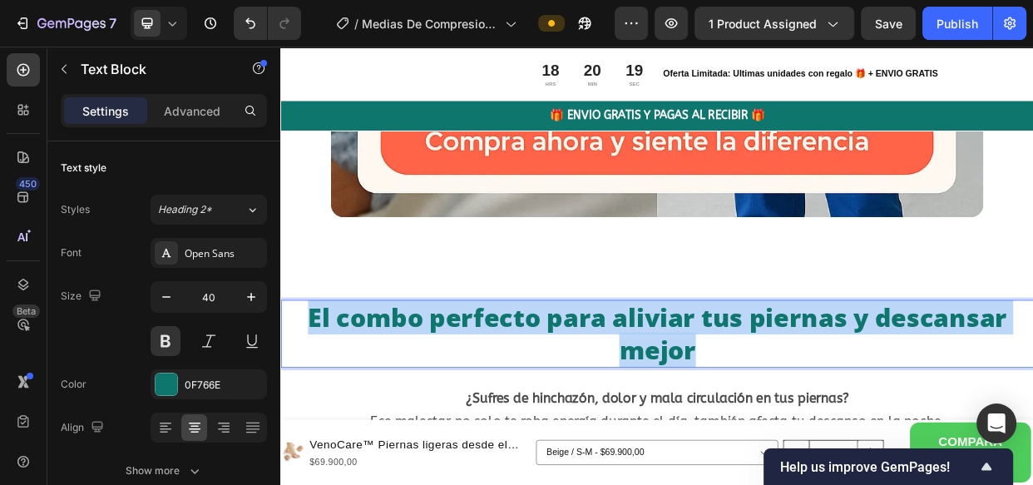
drag, startPoint x: 840, startPoint y: 433, endPoint x: 316, endPoint y: 378, distance: 526.8
click at [316, 384] on p "El combo perfecto para aliviar tus piernas y descansar mejor" at bounding box center [779, 427] width 994 height 86
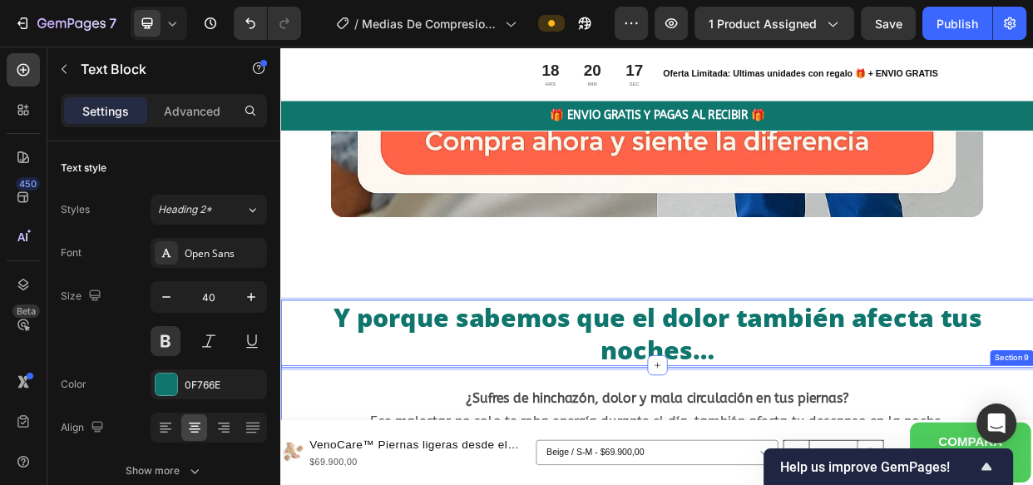
scroll to position [7387, 0]
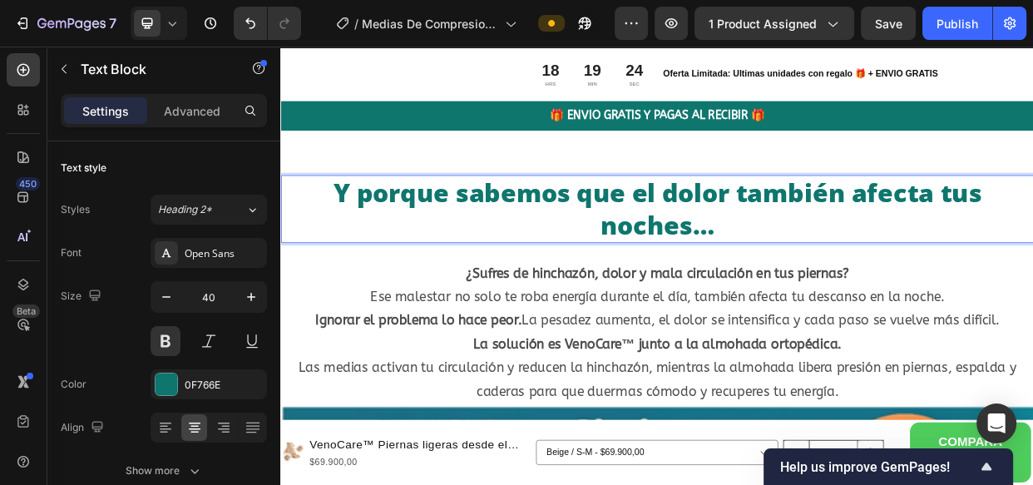
click at [799, 263] on p "Y porque sabemos que el dolor también afecta tus noches…" at bounding box center [779, 262] width 994 height 86
click at [876, 260] on p "Y porque sabemos que el dolor también afecta tus noches…" at bounding box center [779, 262] width 994 height 86
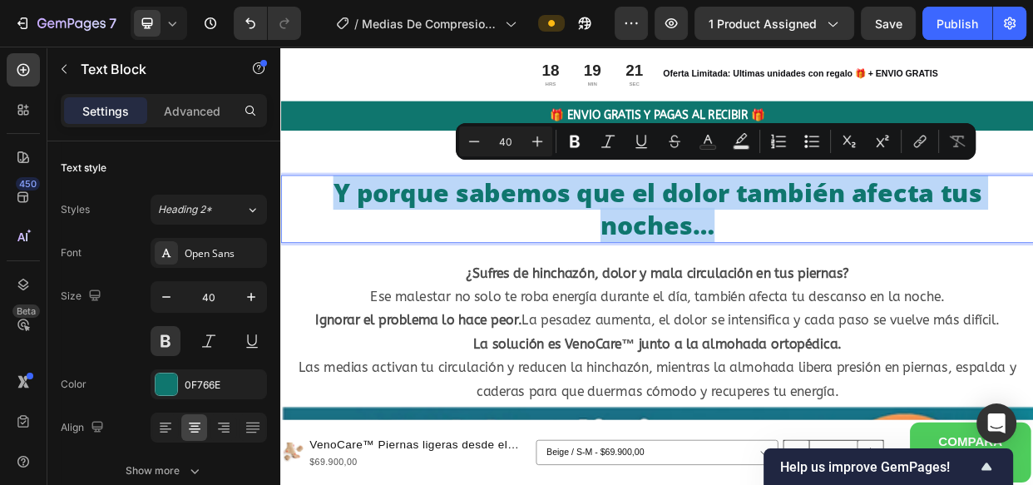
drag, startPoint x: 876, startPoint y: 260, endPoint x: 339, endPoint y: 202, distance: 540.3
click at [339, 219] on p "Y porque sabemos que el dolor también afecta tus noches…" at bounding box center [779, 262] width 994 height 86
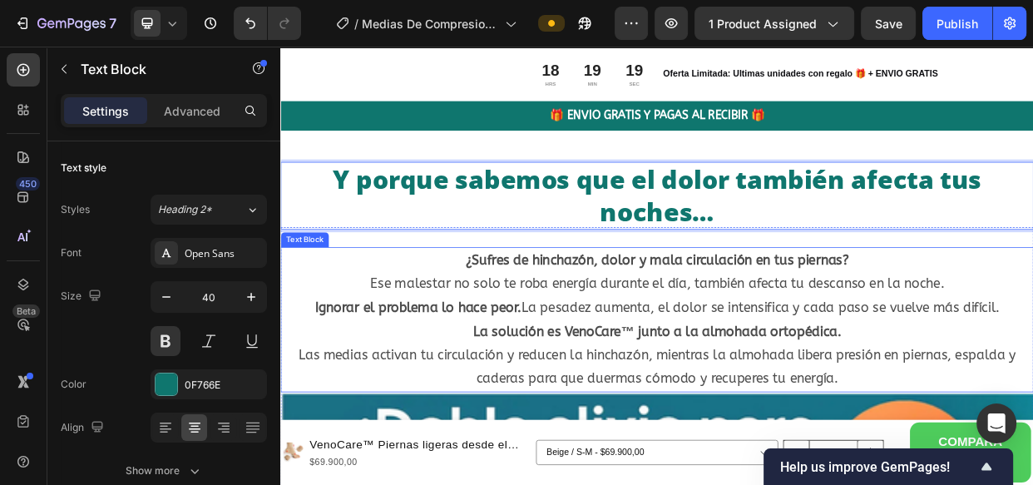
scroll to position [7527, 0]
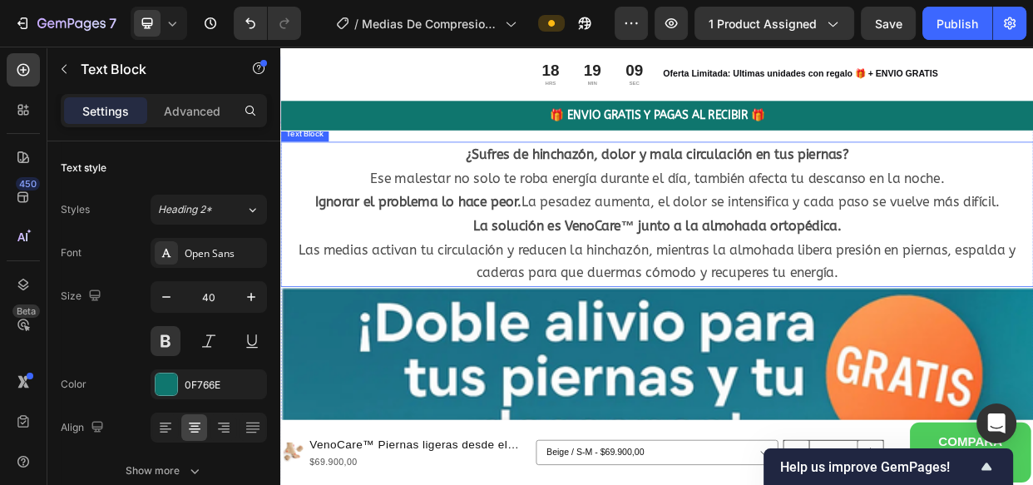
click at [1021, 338] on p "La solución es VenoCare™ junto a la almohada ortopédica. Las medias activan tu …" at bounding box center [779, 316] width 994 height 94
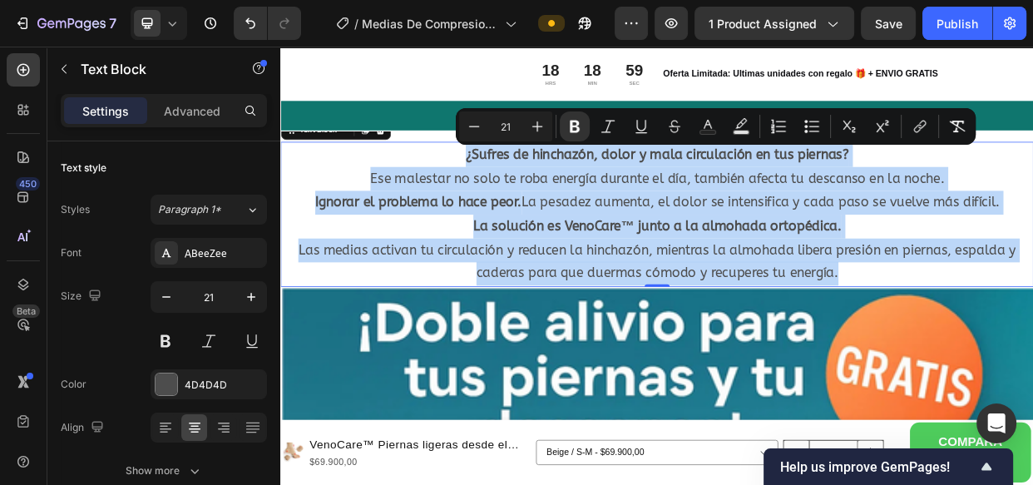
drag, startPoint x: 1038, startPoint y: 351, endPoint x: 466, endPoint y: 185, distance: 595.8
click at [466, 185] on div "¿Sufres de hinchazón, dolor y mala circulación en tus piernas? Ese malestar no …" at bounding box center [779, 269] width 998 height 192
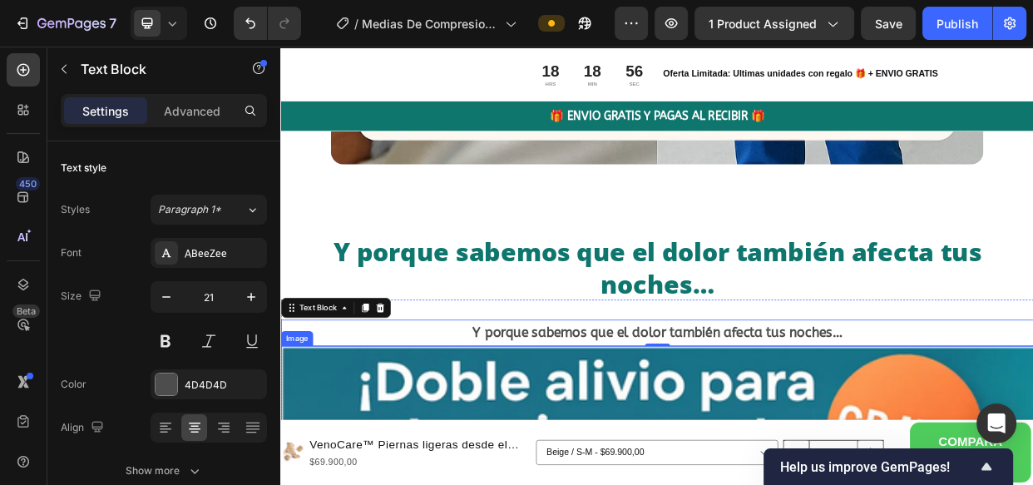
scroll to position [7291, 0]
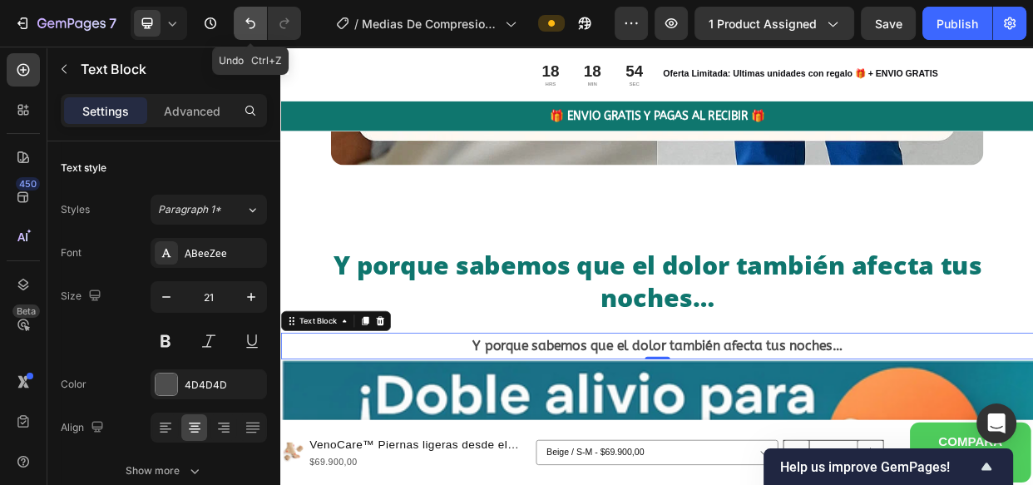
click at [249, 18] on icon "Undo/Redo" at bounding box center [250, 23] width 10 height 11
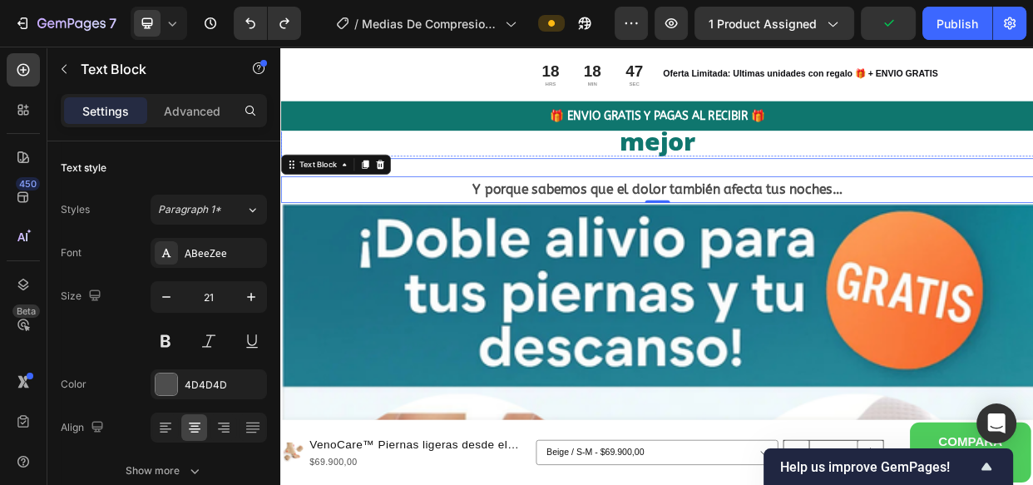
scroll to position [7284, 0]
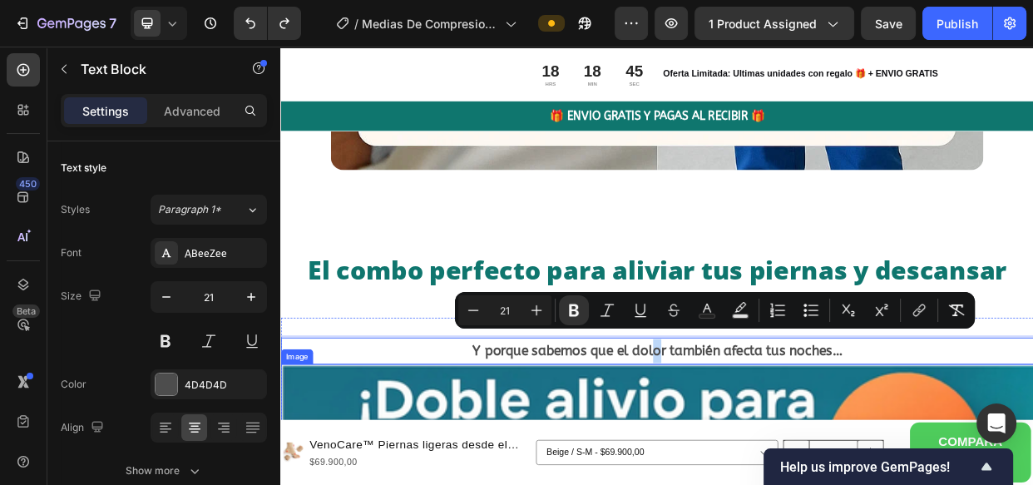
drag, startPoint x: 769, startPoint y: 445, endPoint x: 774, endPoint y: 500, distance: 55.1
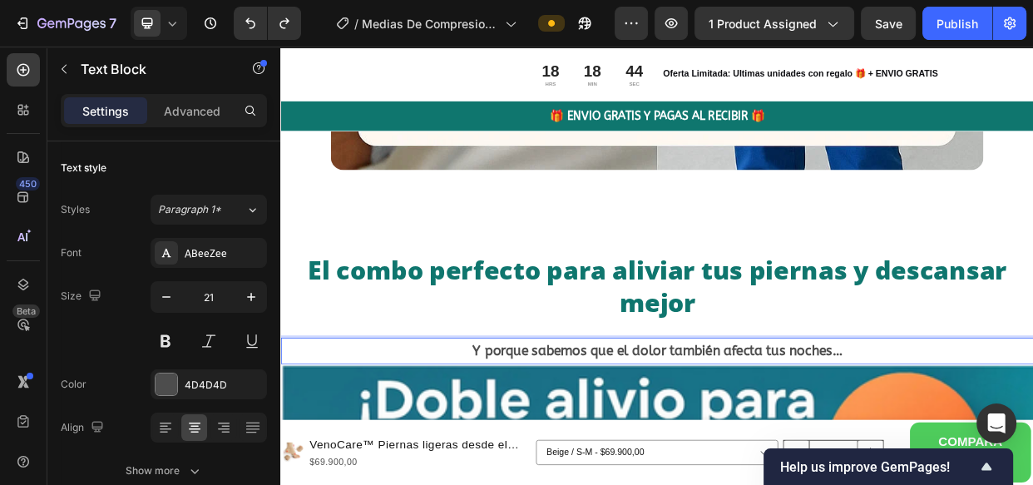
click at [495, 440] on p "Y porque sabemos que el dolor también afecta tus noches…" at bounding box center [779, 451] width 994 height 32
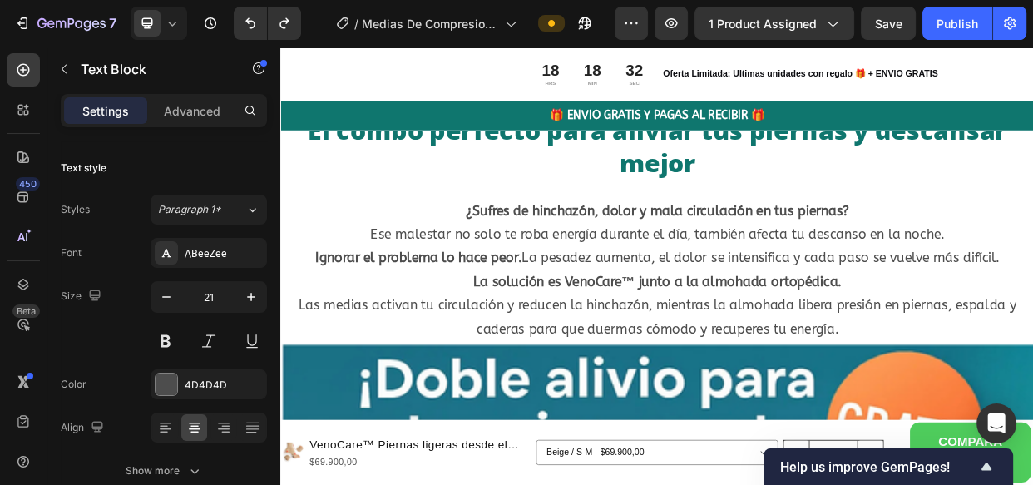
scroll to position [7472, 0]
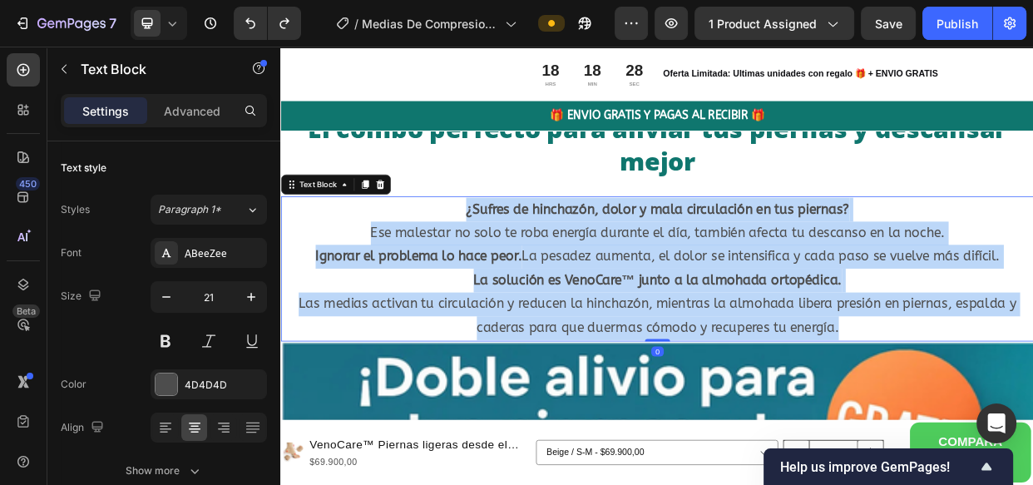
drag, startPoint x: 1018, startPoint y: 406, endPoint x: 514, endPoint y: 240, distance: 530.4
click at [514, 245] on div "¿Sufres de hinchazón, dolor y mala circulación en tus piernas? Ese malestar no …" at bounding box center [779, 341] width 998 height 192
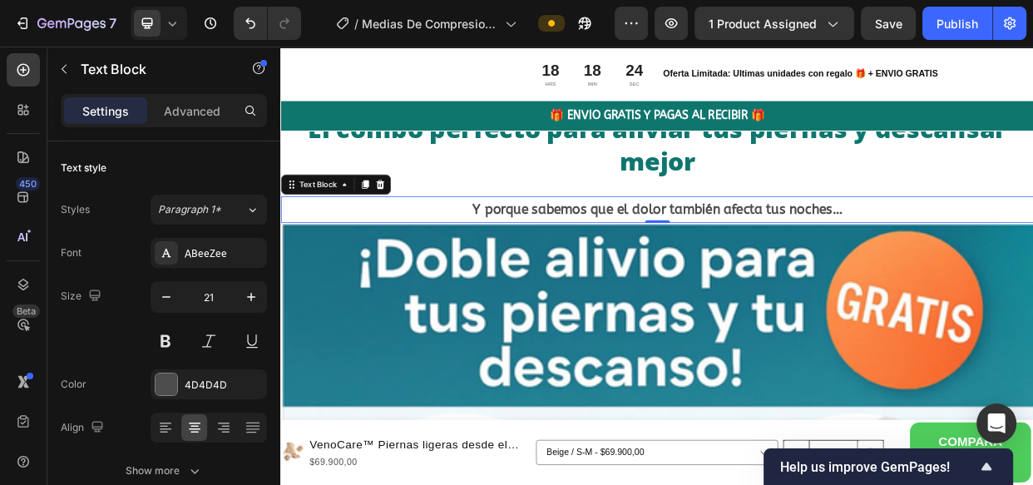
click at [1032, 251] on p "Y porque sabemos que el dolor también afecta tus noches…" at bounding box center [779, 263] width 994 height 32
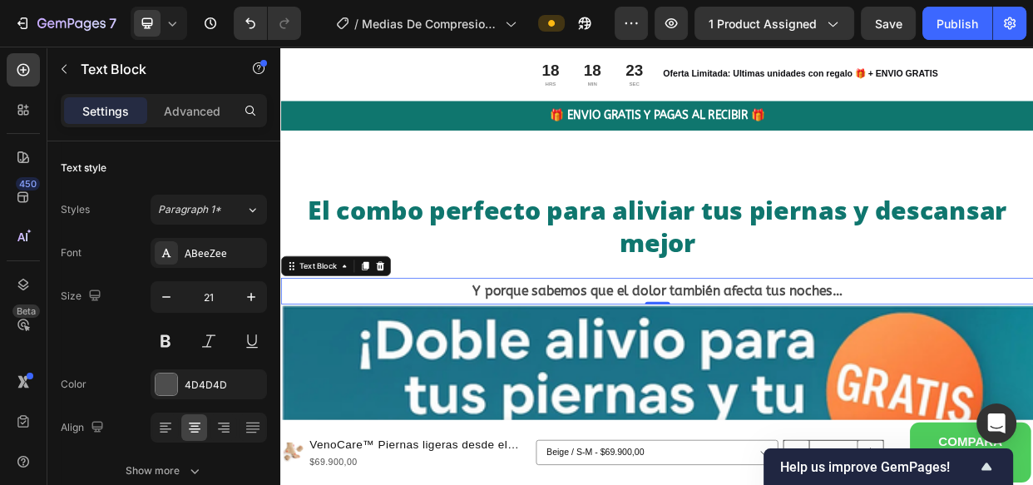
scroll to position [7363, 0]
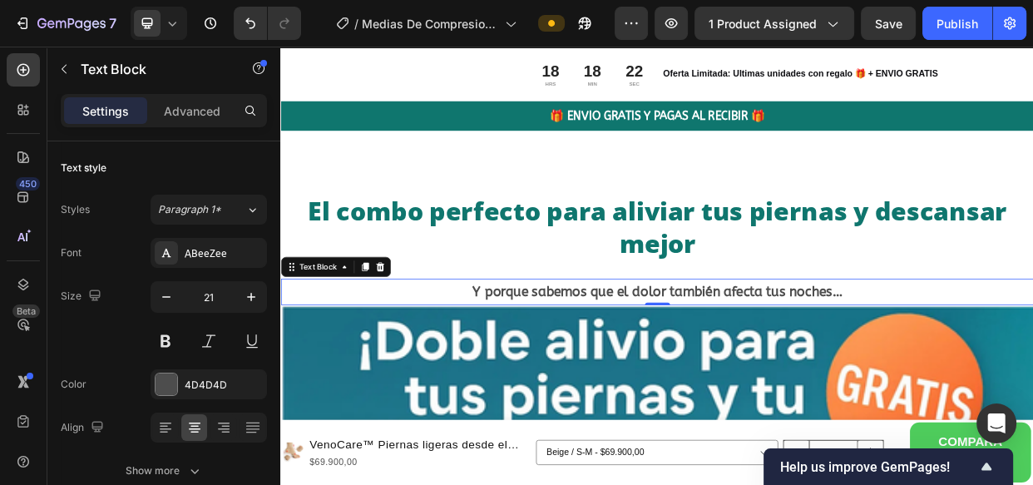
click at [1032, 359] on p "Y porque sabemos que el dolor también afecta tus noches…" at bounding box center [779, 372] width 994 height 32
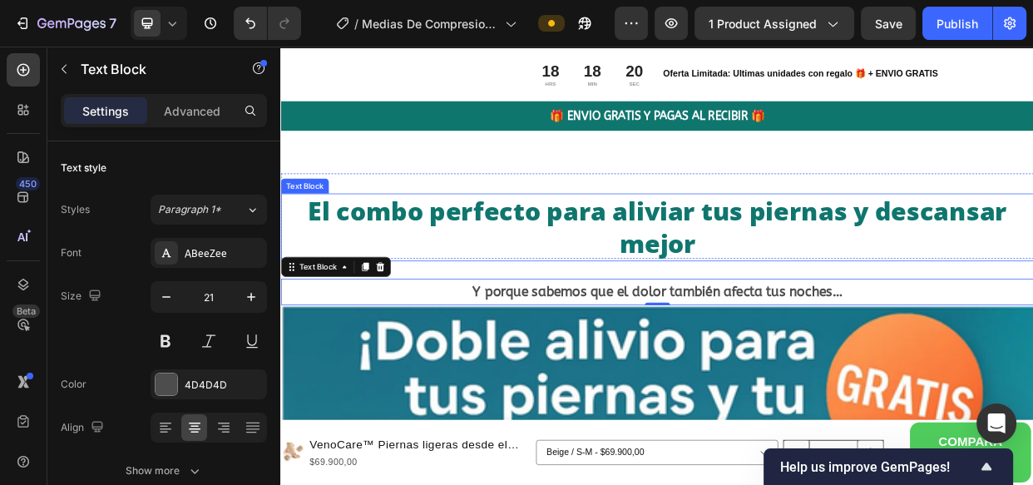
click at [919, 297] on p "El combo perfecto para aliviar tus piernas y descansar mejor" at bounding box center [779, 286] width 994 height 86
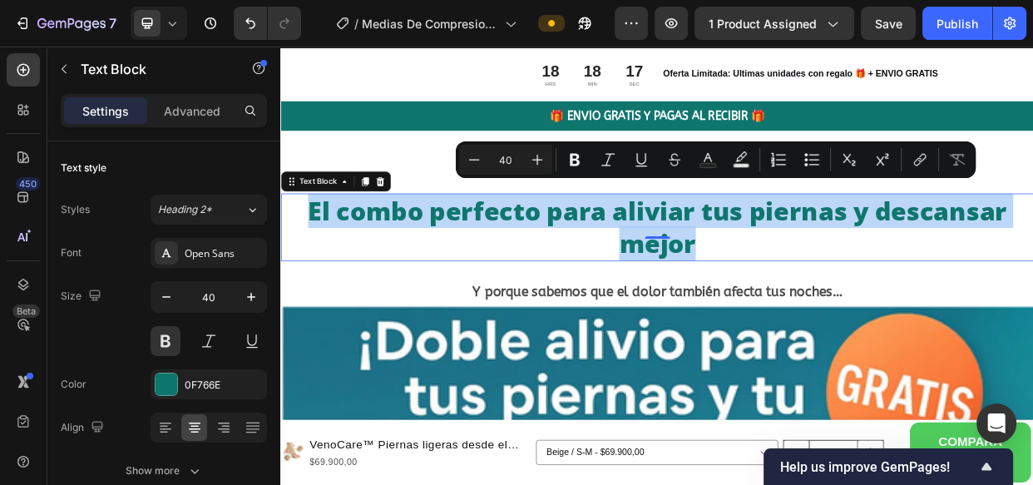
drag, startPoint x: 851, startPoint y: 284, endPoint x: 315, endPoint y: 218, distance: 540.4
click at [315, 241] on div "El combo perfecto para aliviar tus piernas y descansar mejor Text Block -36" at bounding box center [779, 286] width 998 height 90
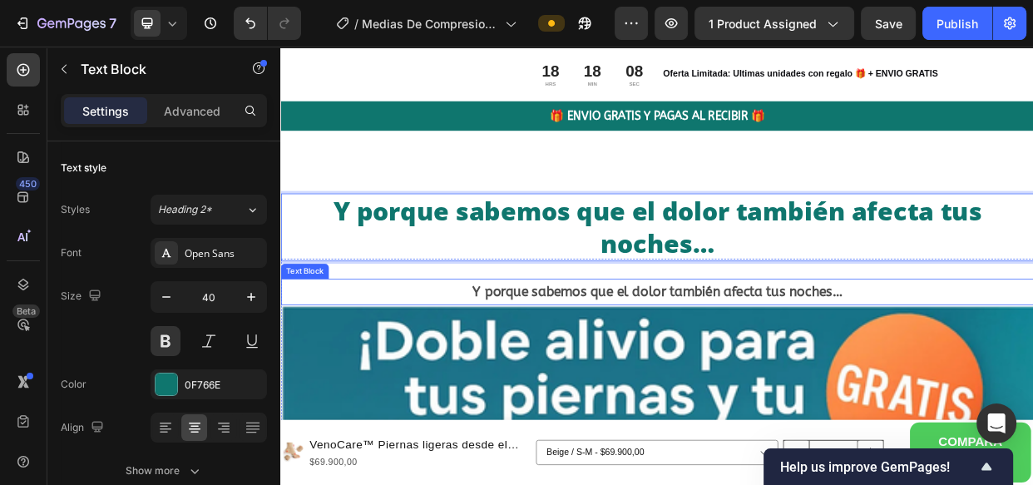
click at [1002, 361] on strong "Y porque sabemos que el dolor también afecta tus noches…" at bounding box center [780, 371] width 490 height 21
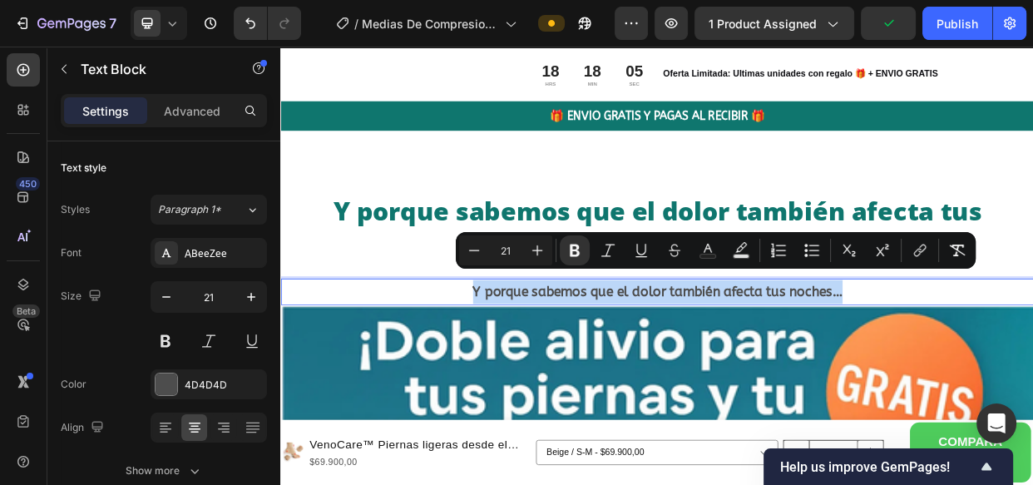
drag, startPoint x: 1026, startPoint y: 351, endPoint x: 493, endPoint y: 344, distance: 533.0
click at [493, 356] on p "Y porque sabemos que el dolor también afecta tus noches…" at bounding box center [779, 372] width 994 height 32
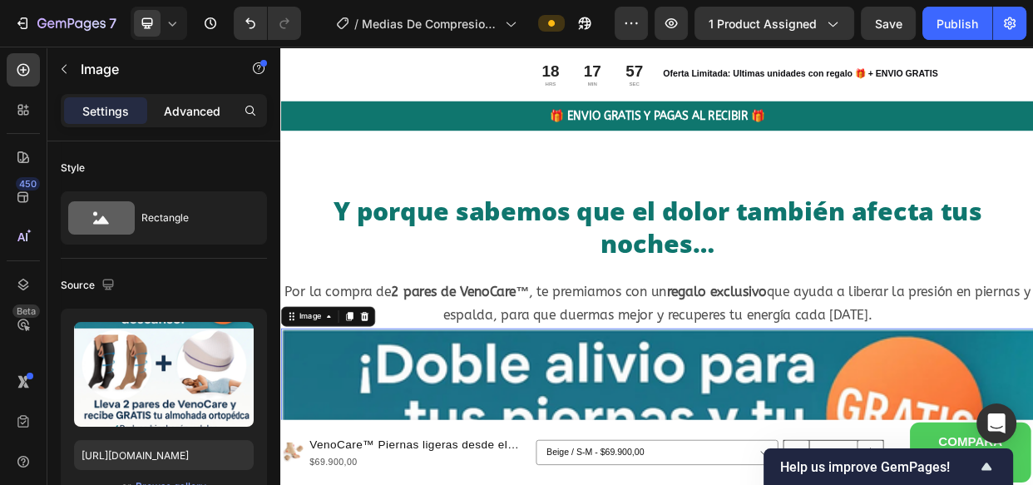
click at [190, 110] on p "Advanced" at bounding box center [192, 110] width 57 height 17
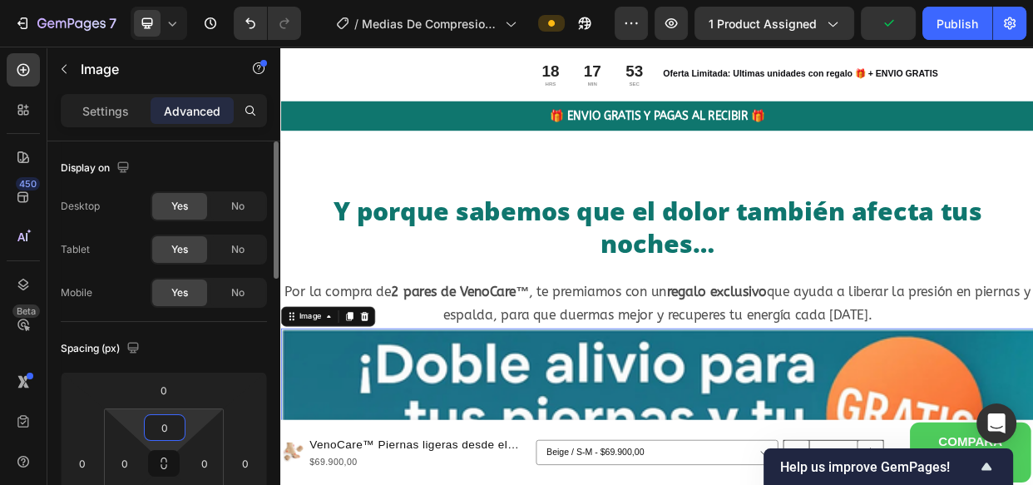
drag, startPoint x: 191, startPoint y: 431, endPoint x: 188, endPoint y: 422, distance: 9.0
click at [190, 0] on html "7 Version history / Medias De Compresion Anti Varices Cremallera Preview 1 prod…" at bounding box center [516, 0] width 1033 height 0
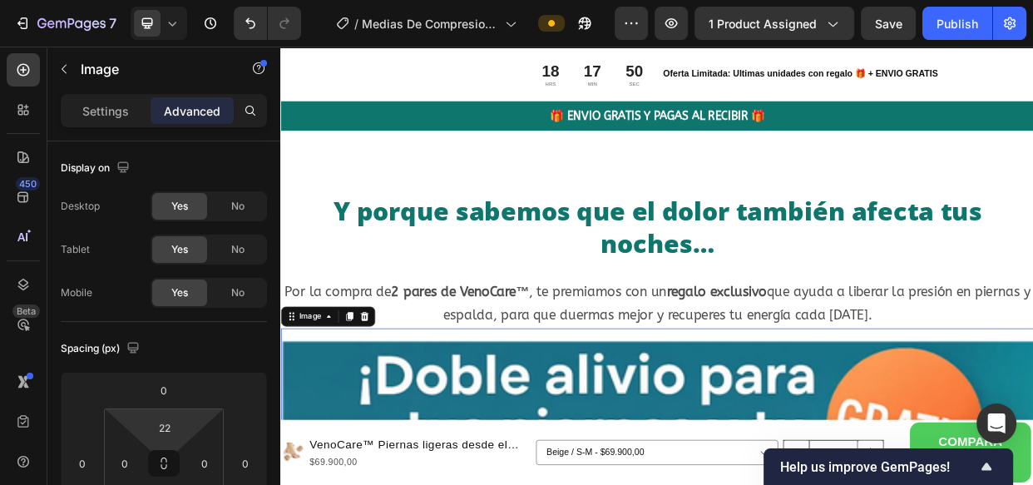
type input "24"
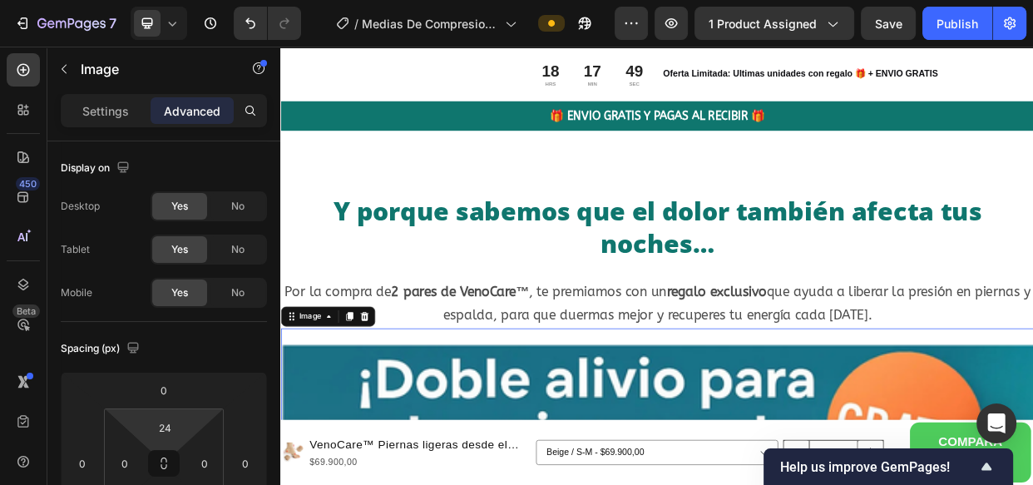
drag, startPoint x: 195, startPoint y: 418, endPoint x: 195, endPoint y: 407, distance: 11.6
click at [195, 0] on html "7 Version history / Medias De Compresion Anti Varices Cremallera Preview 1 prod…" at bounding box center [516, 0] width 1033 height 0
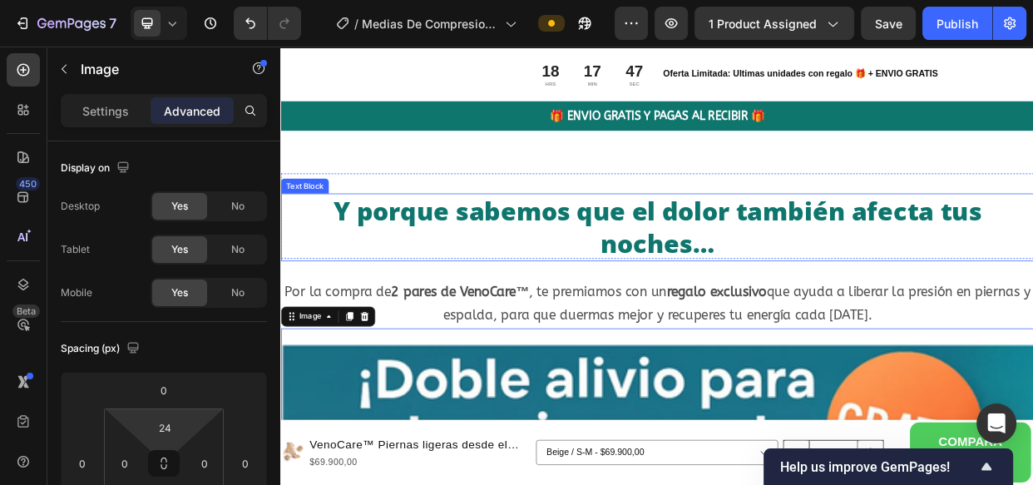
click at [308, 271] on p "Y porque sabemos que el dolor también afecta tus noches…" at bounding box center [779, 286] width 994 height 86
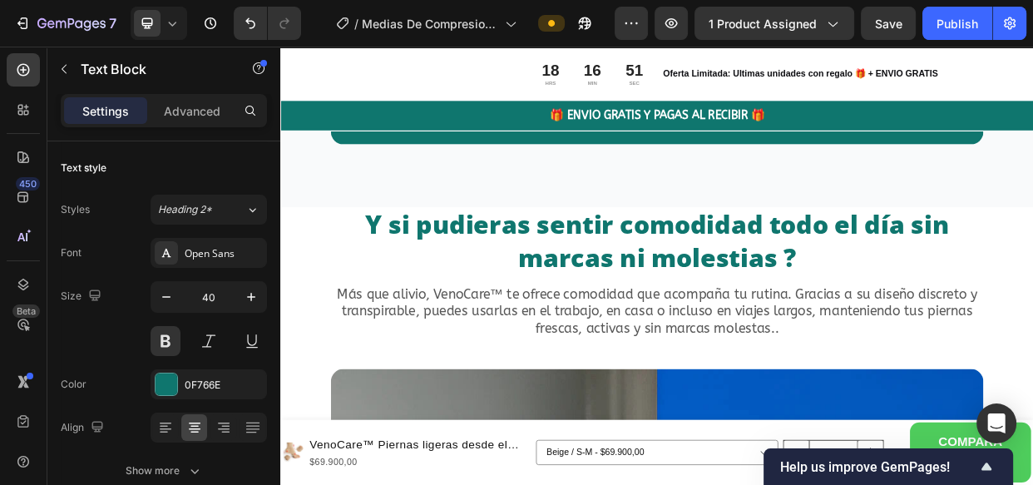
scroll to position [9083, 0]
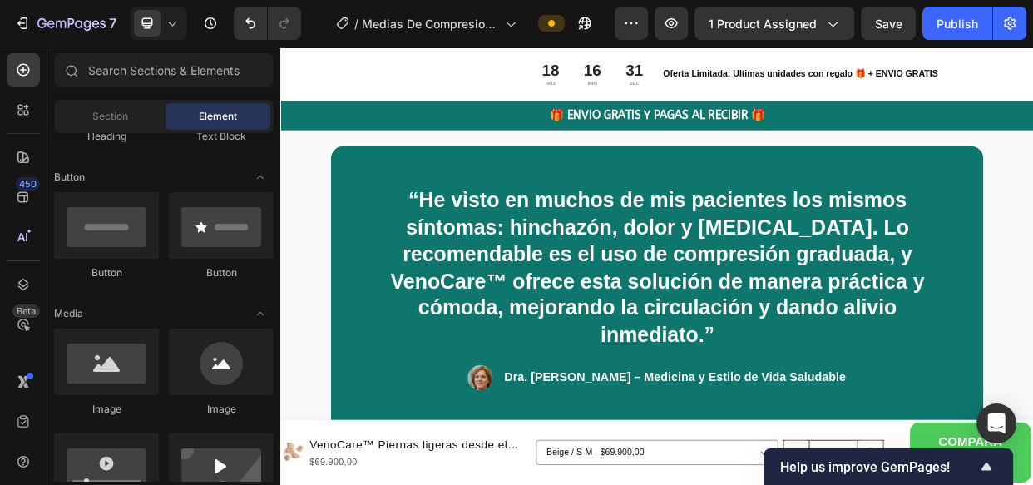
scroll to position [9167, 0]
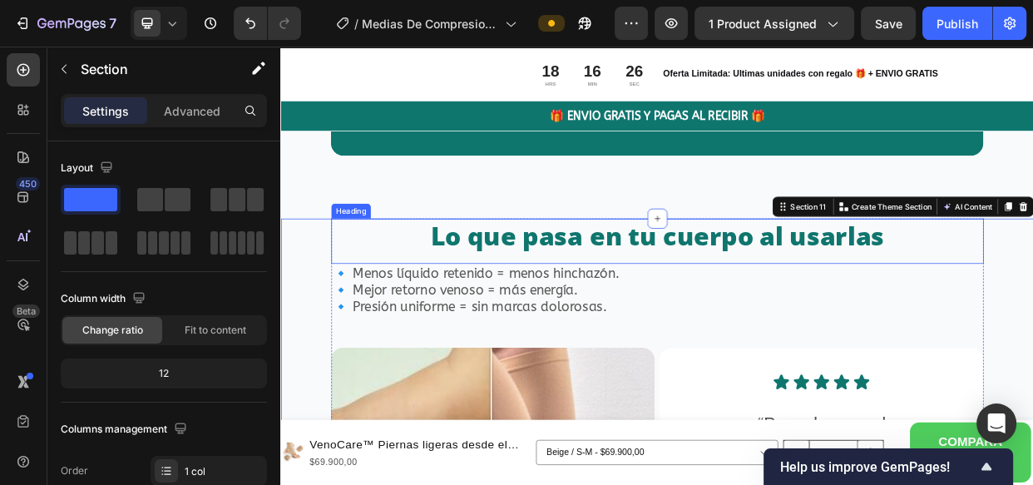
scroll to position [9068, 0]
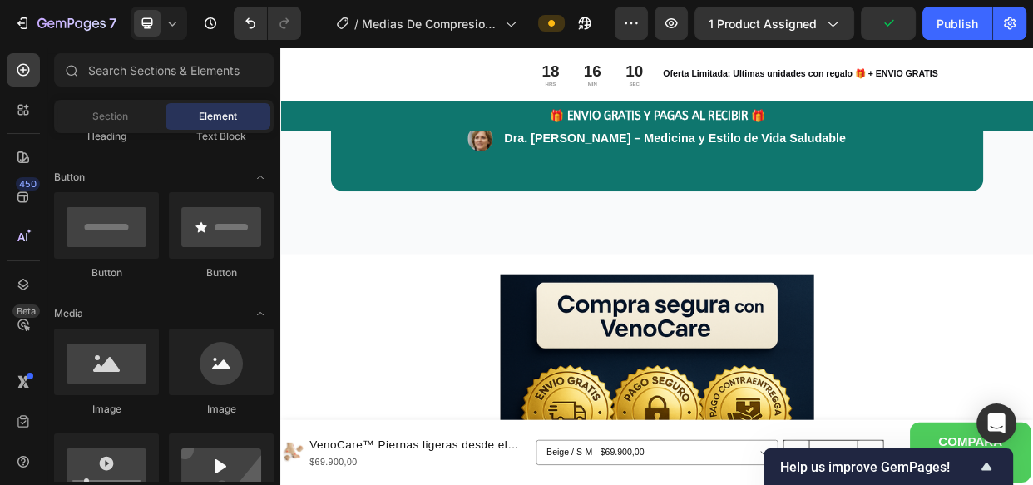
scroll to position [9022, 0]
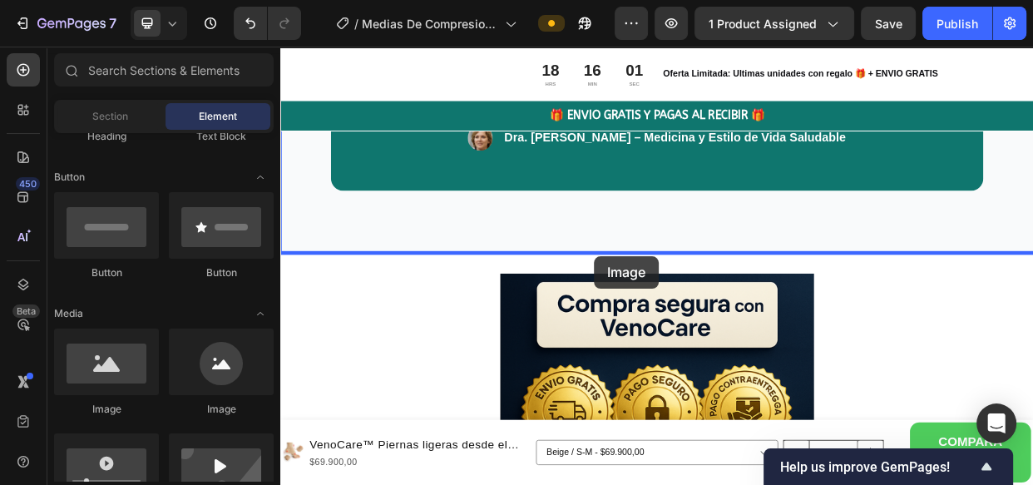
drag, startPoint x: 392, startPoint y: 412, endPoint x: 696, endPoint y: 323, distance: 316.8
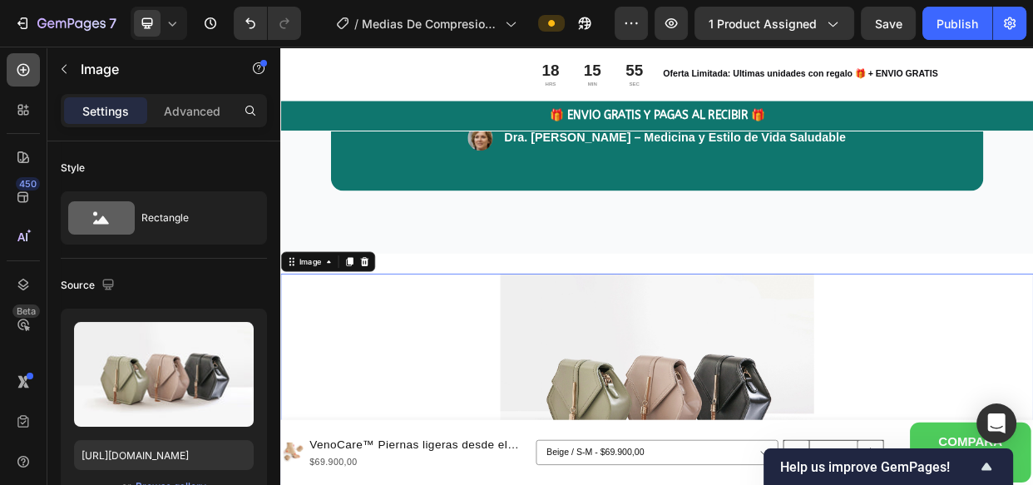
click at [24, 68] on icon at bounding box center [23, 70] width 17 height 17
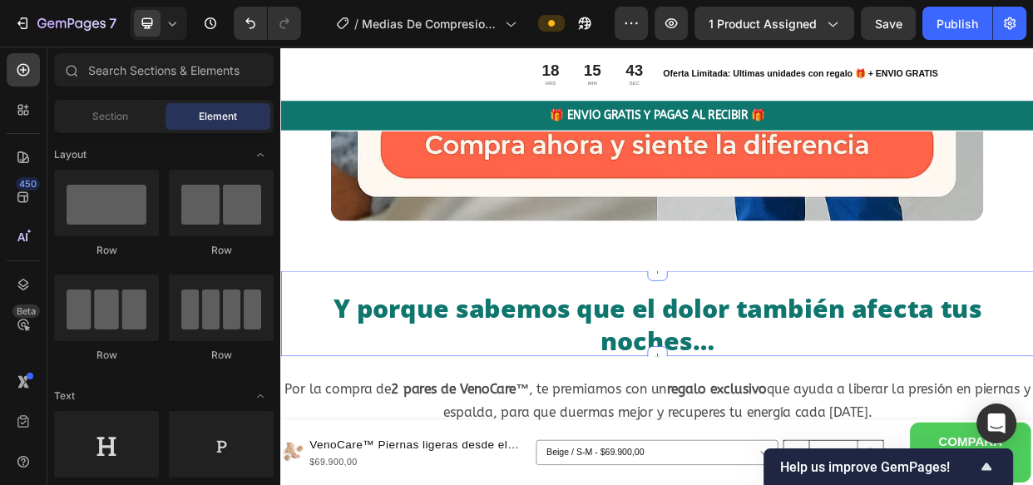
scroll to position [7216, 0]
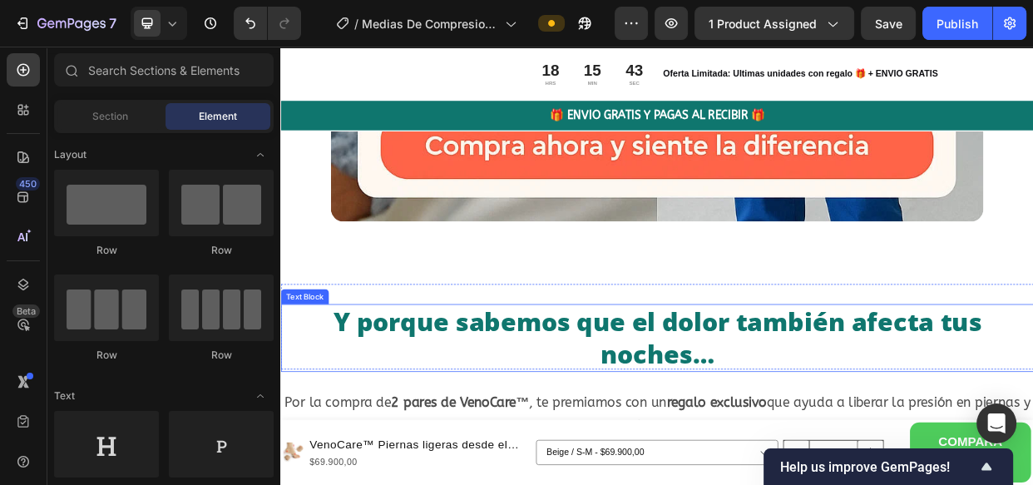
click at [530, 404] on p "Y porque sabemos que el dolor también afecta tus noches…" at bounding box center [779, 433] width 994 height 86
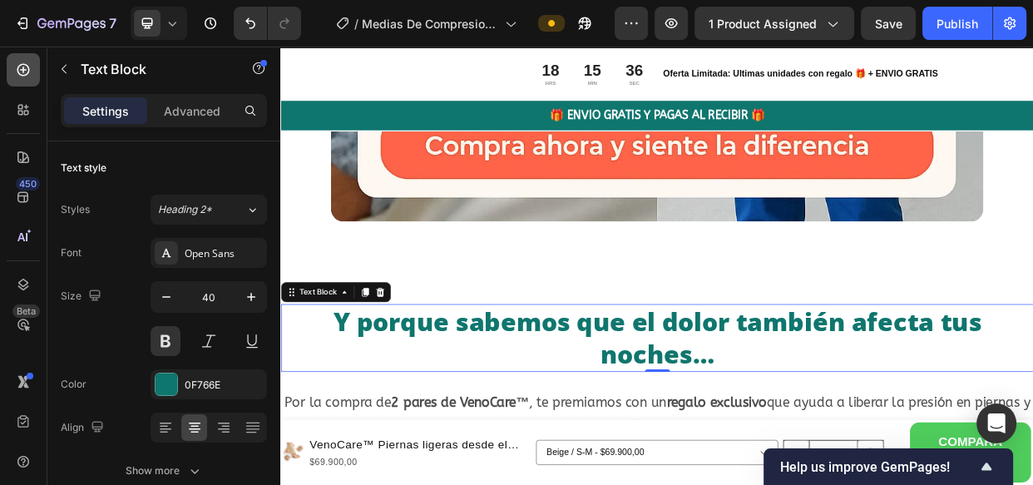
click at [17, 62] on icon at bounding box center [23, 70] width 17 height 17
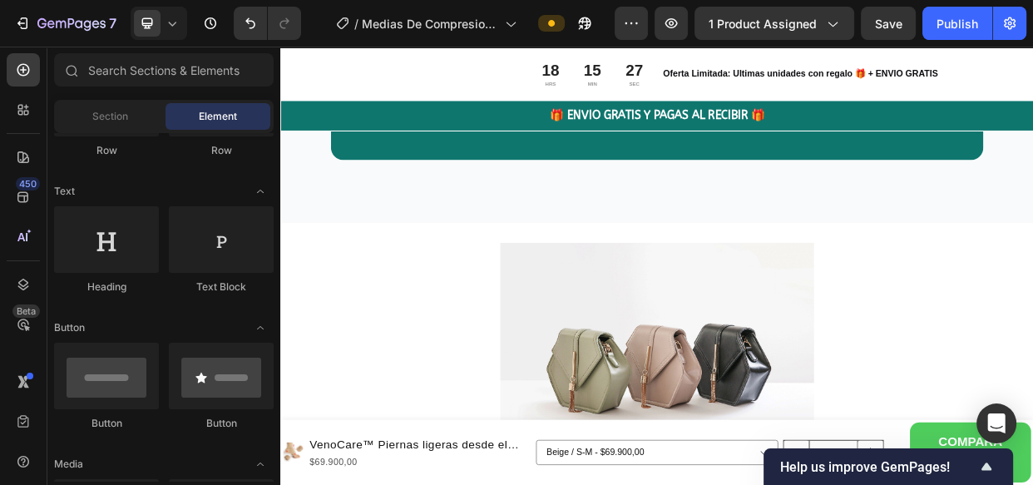
scroll to position [9043, 0]
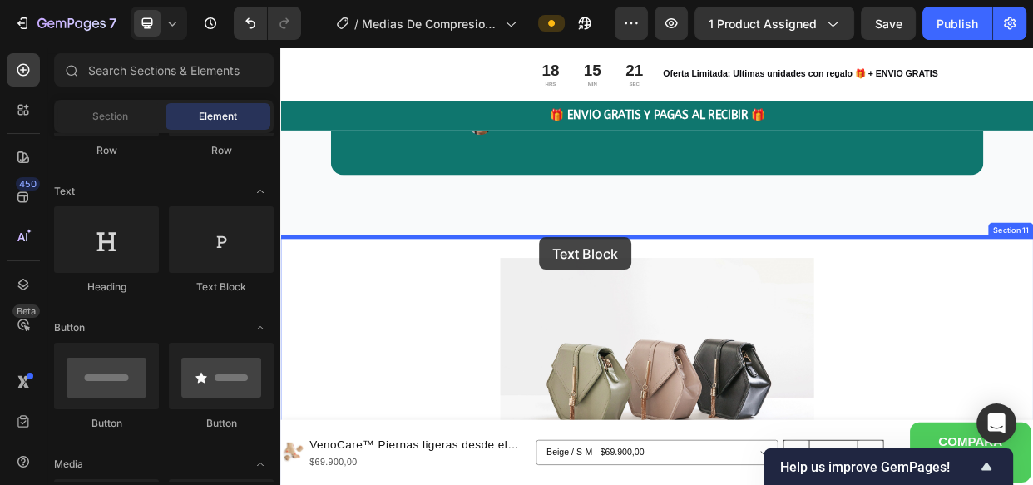
drag, startPoint x: 499, startPoint y: 289, endPoint x: 623, endPoint y: 301, distance: 124.5
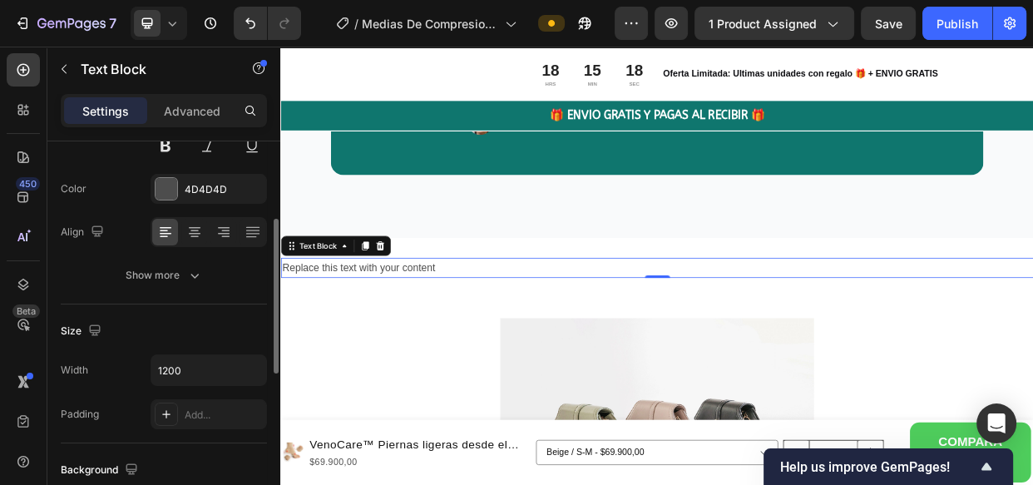
scroll to position [264, 0]
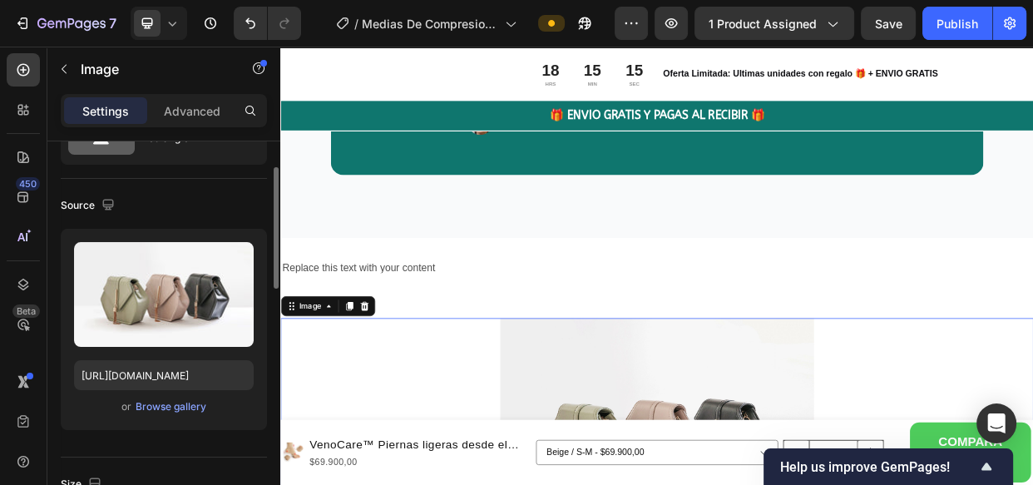
scroll to position [81, 0]
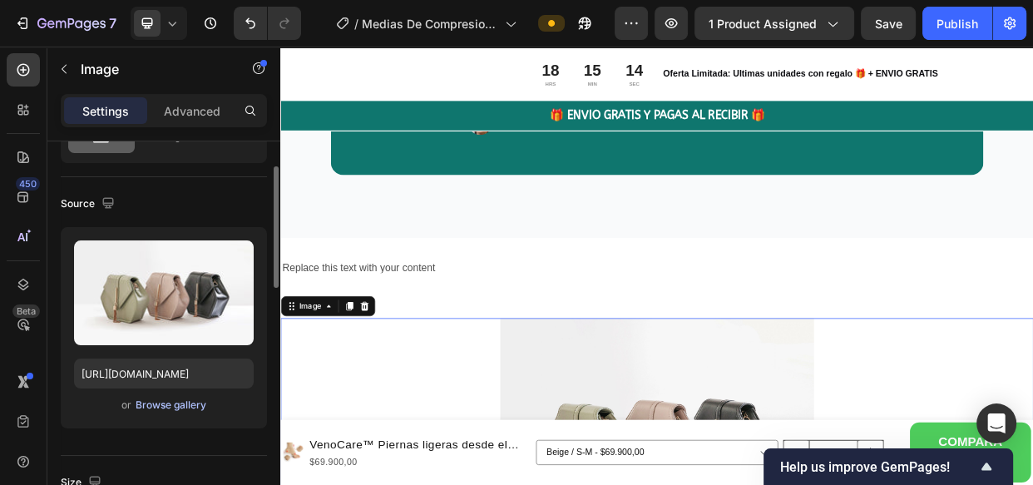
click at [182, 408] on div "Browse gallery" at bounding box center [171, 404] width 71 height 15
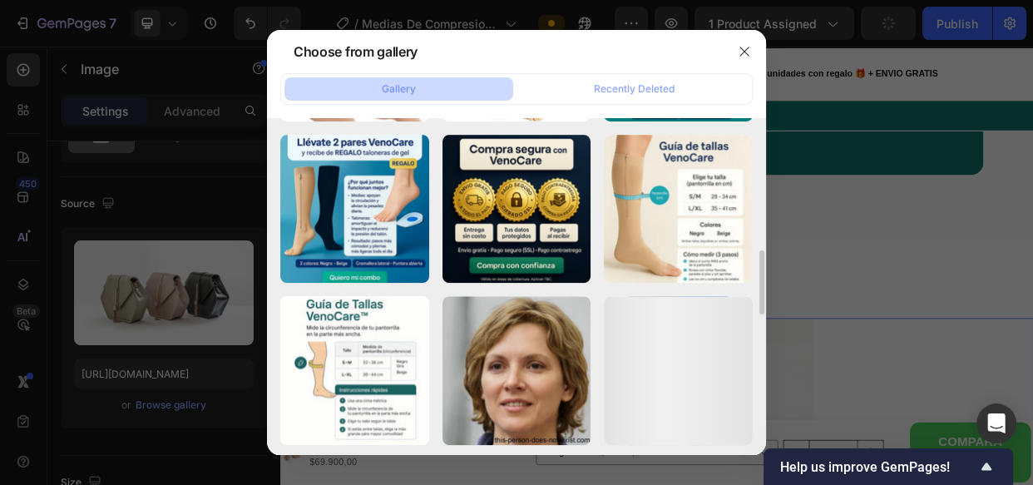
scroll to position [654, 0]
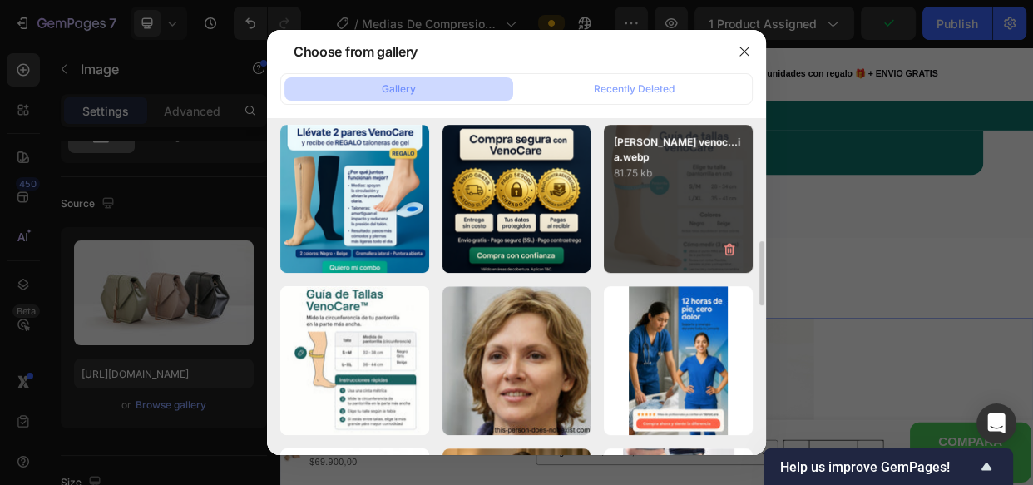
click at [697, 165] on p "81.75 kb" at bounding box center [678, 173] width 129 height 17
type input "https://cdn.shopify.com/s/files/1/0626/3737/5549/files/gempages_572874980811867…"
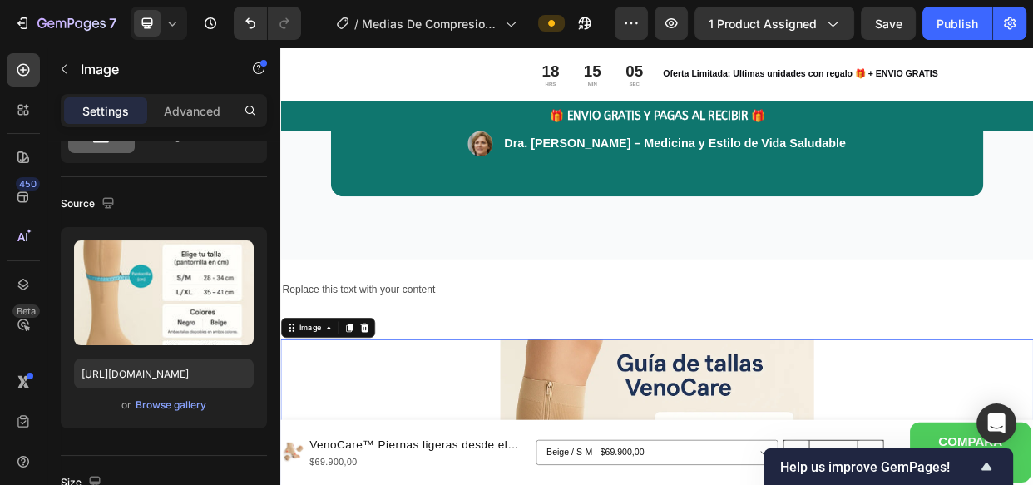
scroll to position [9014, 0]
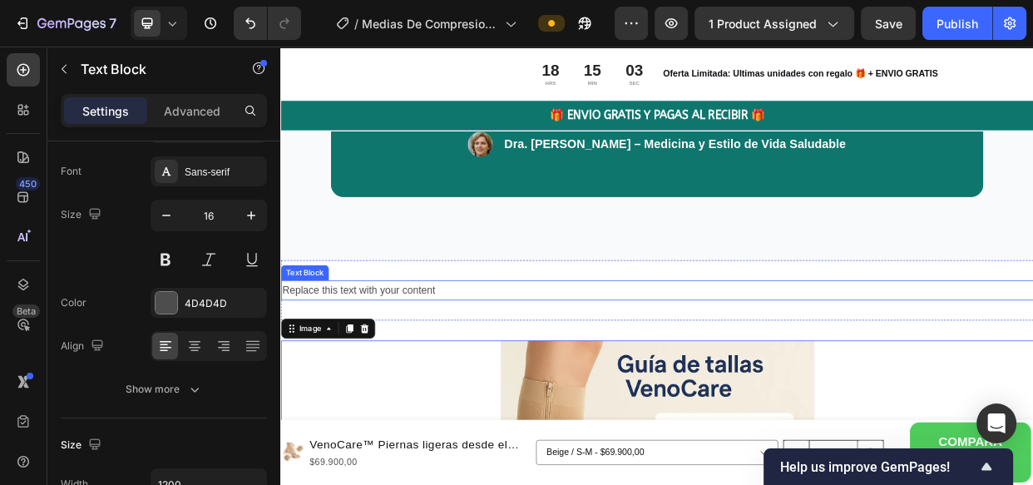
click at [412, 370] on div "Replace this text with your content" at bounding box center [779, 369] width 998 height 27
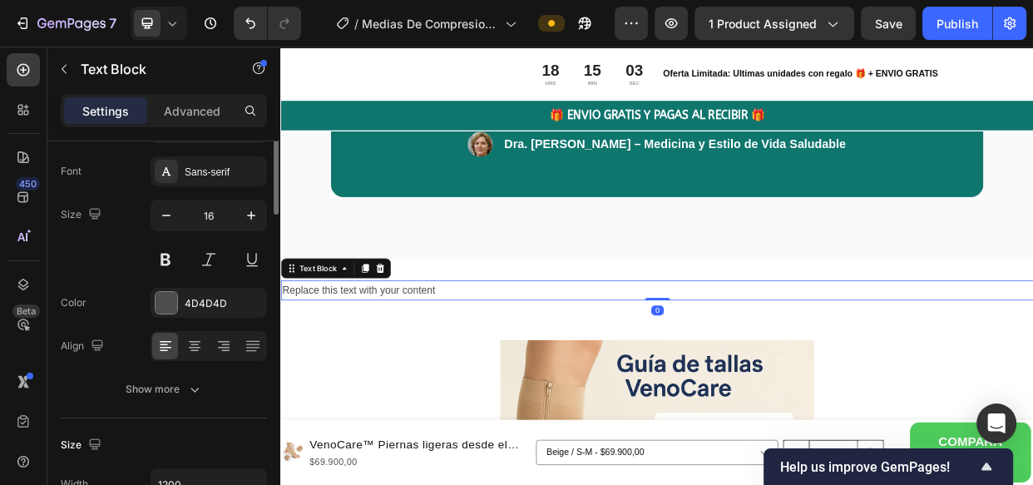
scroll to position [0, 0]
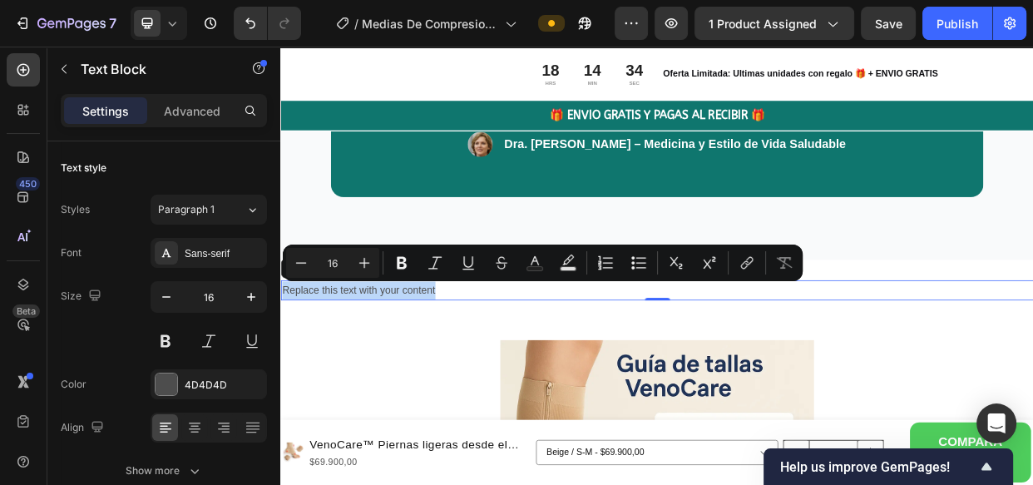
drag, startPoint x: 489, startPoint y: 361, endPoint x: 280, endPoint y: 354, distance: 208.8
click at [280, 356] on div "Replace this text with your content" at bounding box center [779, 369] width 998 height 27
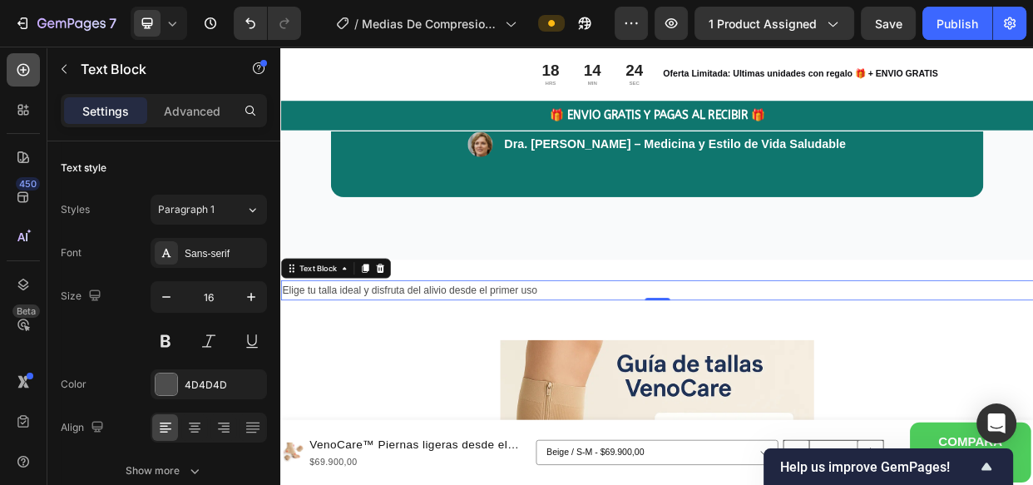
click at [22, 71] on icon at bounding box center [23, 70] width 7 height 7
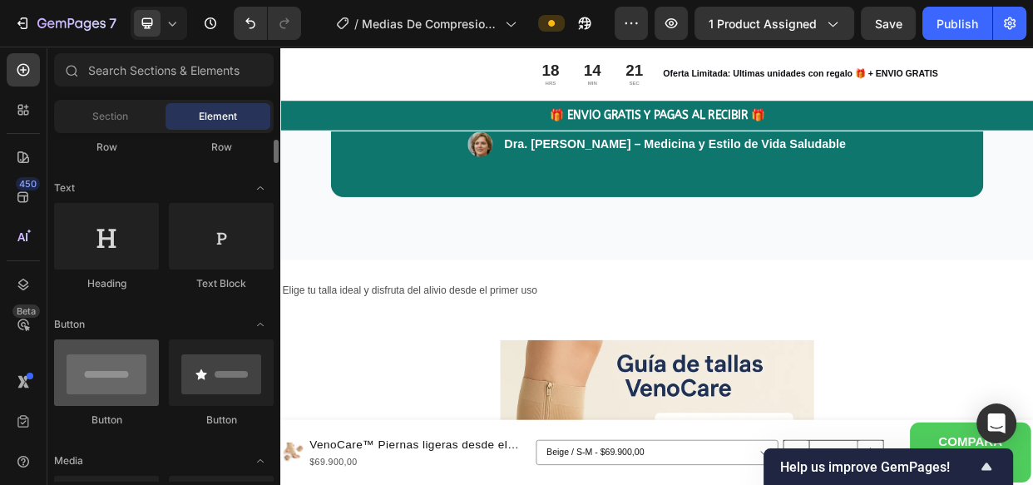
scroll to position [200, 0]
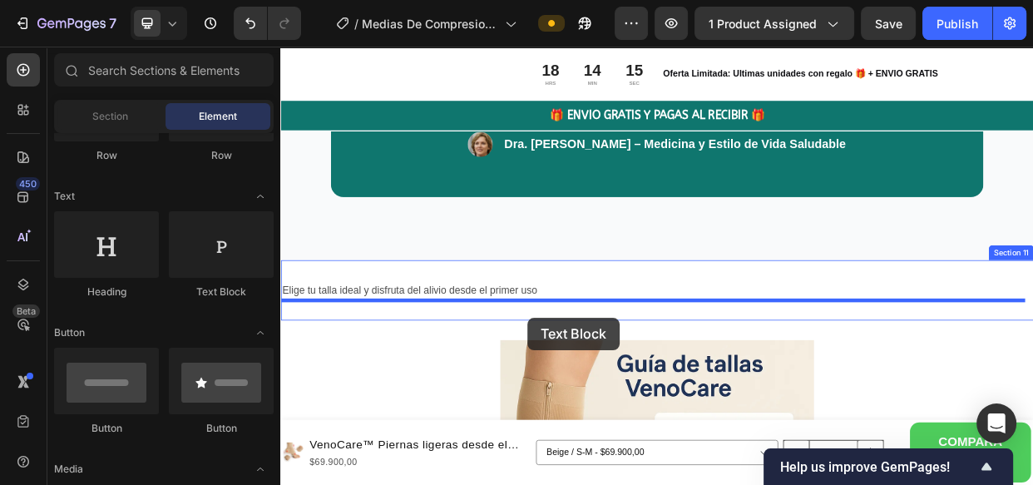
drag, startPoint x: 511, startPoint y: 302, endPoint x: 608, endPoint y: 406, distance: 142.4
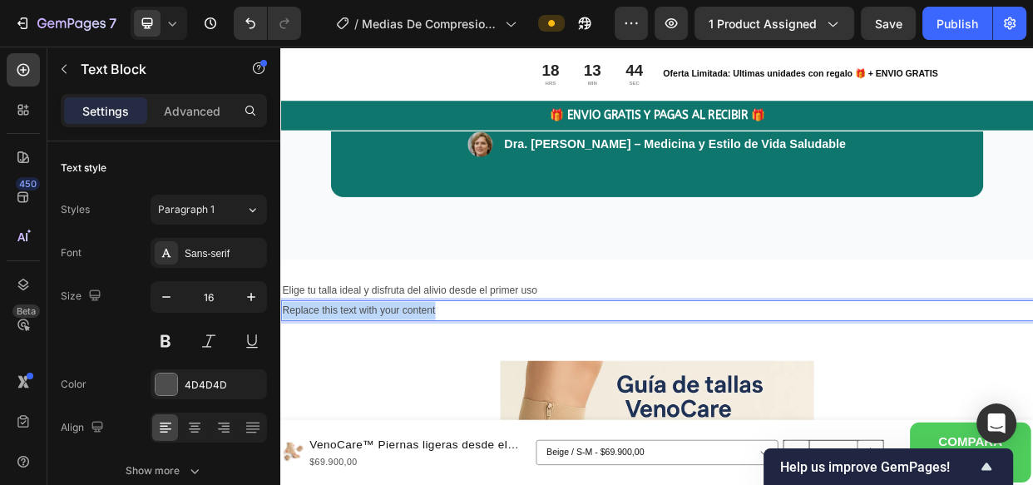
drag, startPoint x: 503, startPoint y: 389, endPoint x: 281, endPoint y: 388, distance: 222.0
click at [282, 388] on p "Replace this text with your content" at bounding box center [779, 396] width 994 height 24
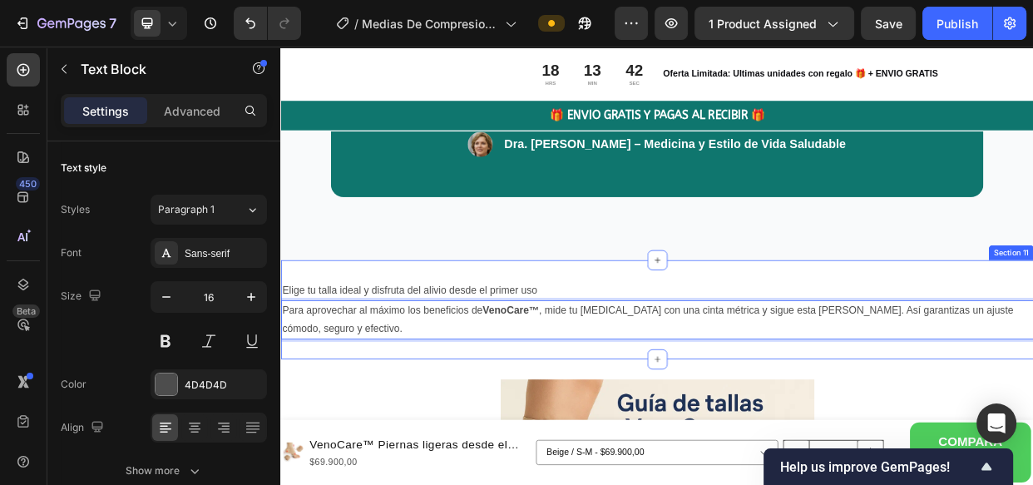
click at [489, 350] on div "Elige tu talla ideal y disfruta del alivio desde el primer uso Text Block Para …" at bounding box center [779, 394] width 998 height 131
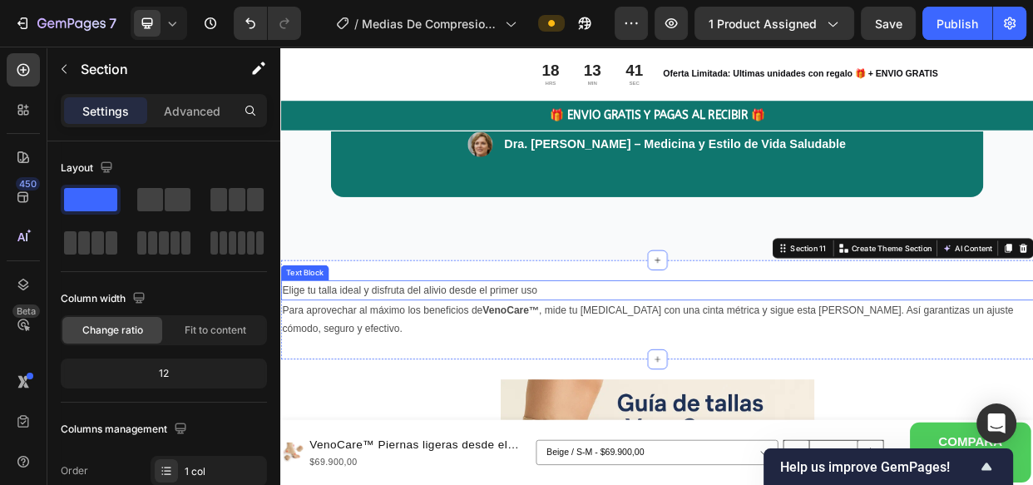
click at [495, 370] on p "Elige tu talla ideal y disfruta del alivio desde el primer uso" at bounding box center [779, 370] width 994 height 24
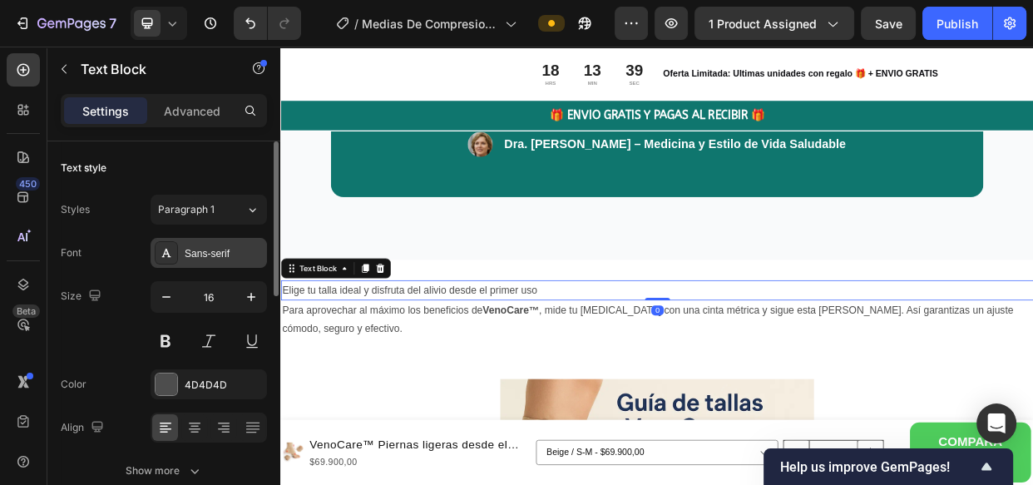
click at [218, 249] on div "Sans-serif" at bounding box center [224, 253] width 78 height 15
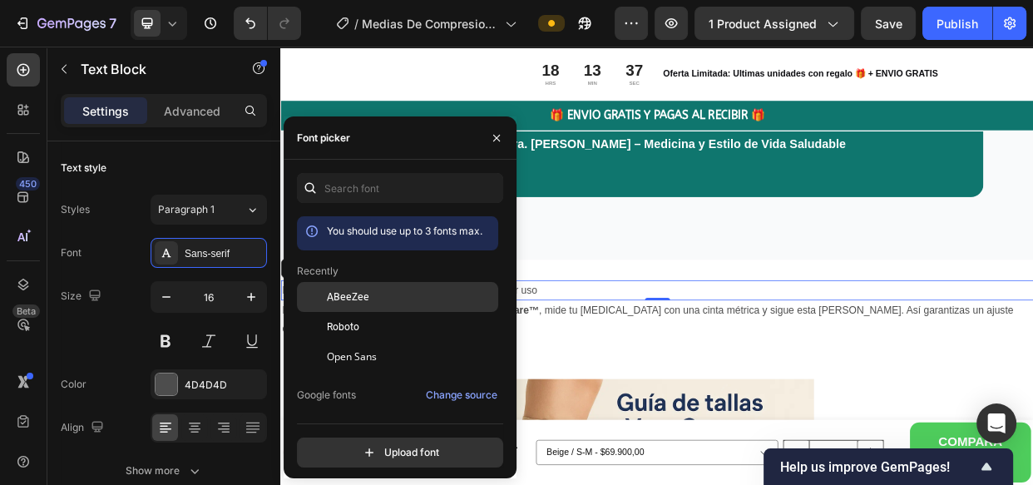
click at [343, 299] on span "ABeeZee" at bounding box center [348, 296] width 42 height 15
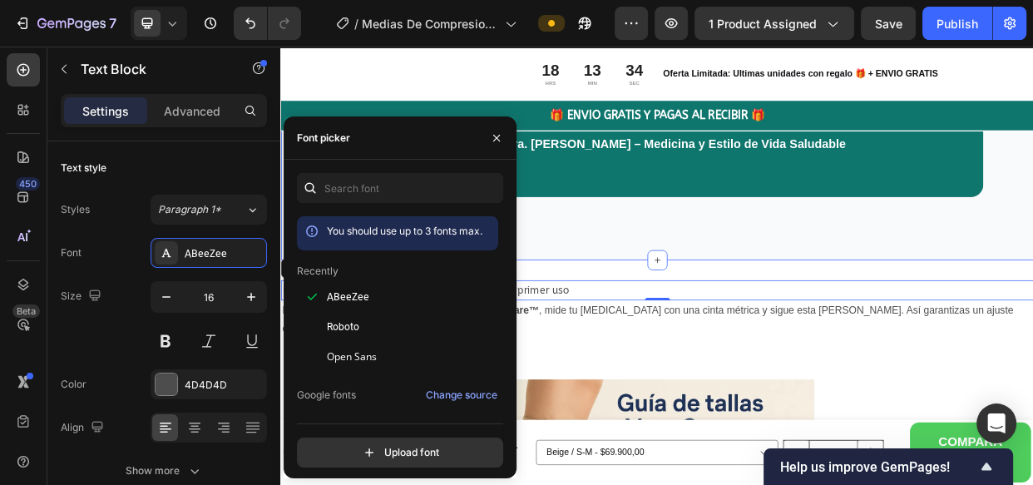
click at [685, 290] on div "“He visto en muchos de mis pacientes los mismos síntomas: hinchazón, dolor y [M…" at bounding box center [779, 56] width 998 height 543
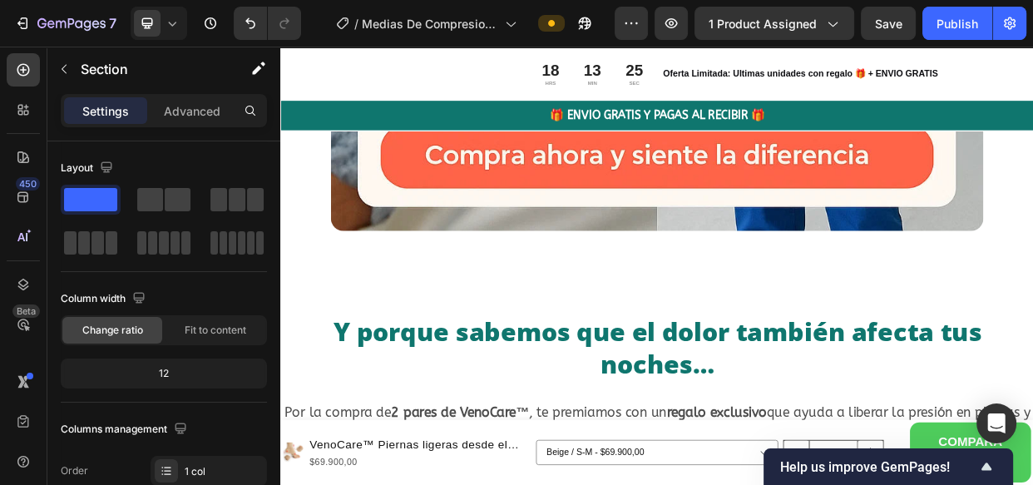
scroll to position [7334, 0]
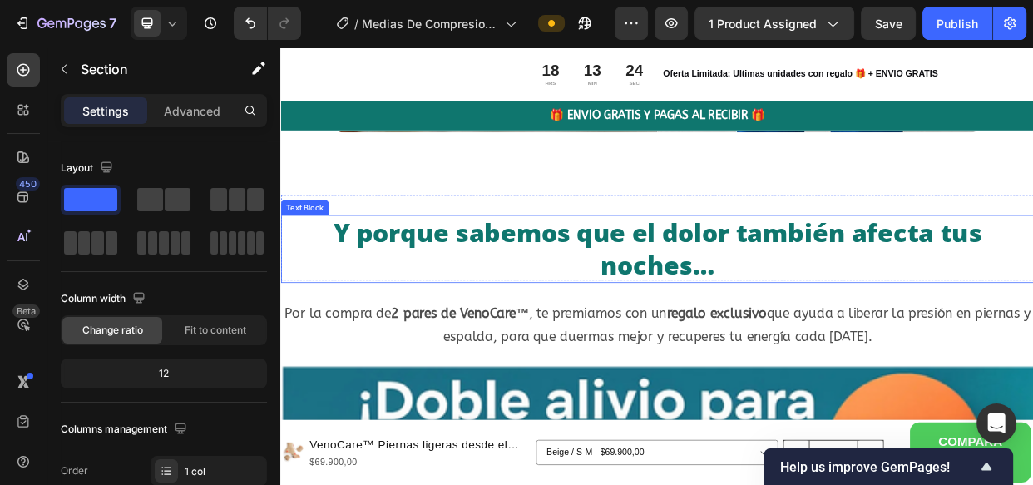
click at [550, 272] on p "Y porque sabemos que el dolor también afecta tus noches…" at bounding box center [779, 315] width 994 height 86
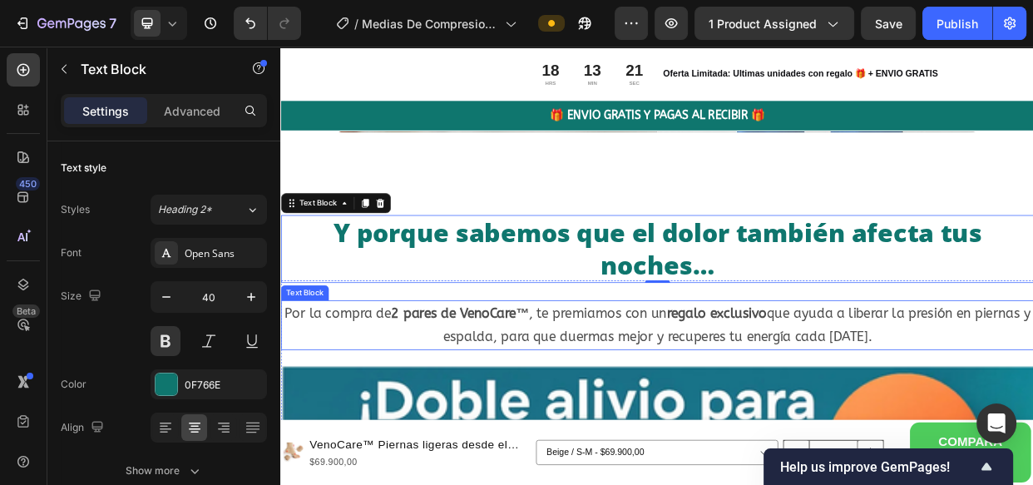
click at [521, 402] on p "Por la compra de 2 pares de VenoCare™ , te premiamos con un regalo exclusivo qu…" at bounding box center [779, 416] width 994 height 63
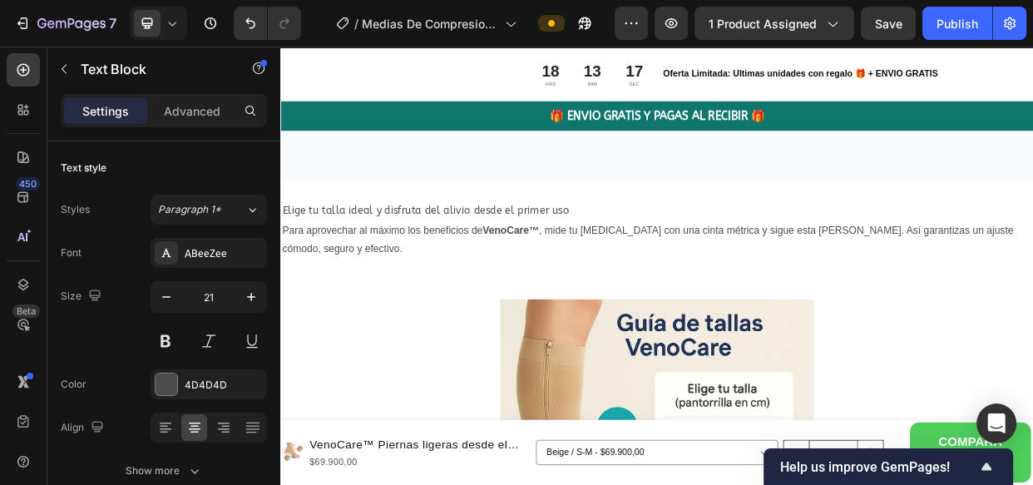
scroll to position [9120, 0]
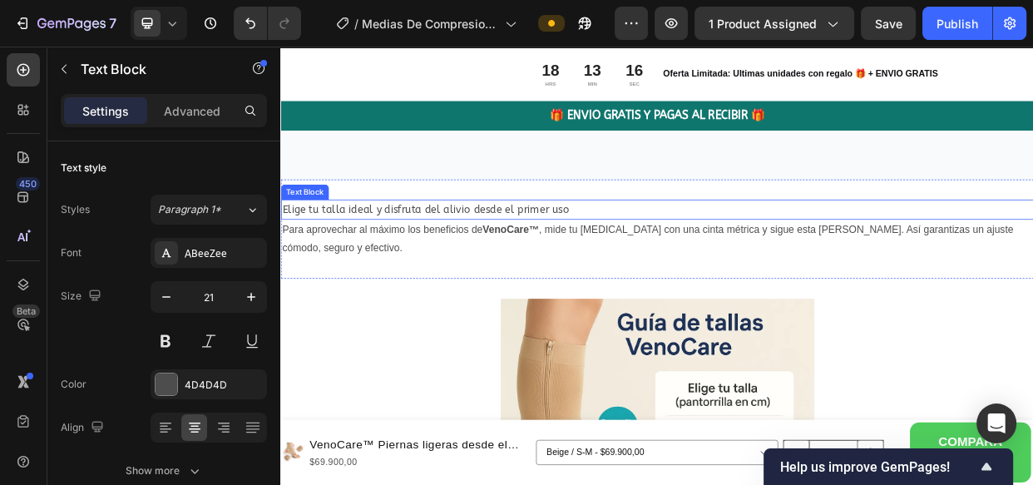
click at [496, 249] on div "Elige tu talla ideal y disfruta del alivio desde el primer uso" at bounding box center [779, 262] width 998 height 27
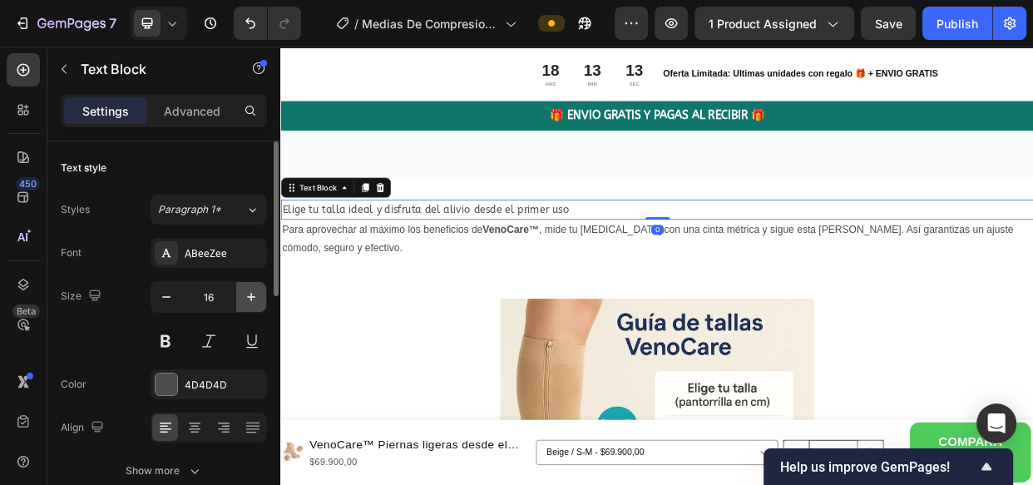
click at [246, 291] on icon "button" at bounding box center [251, 297] width 17 height 17
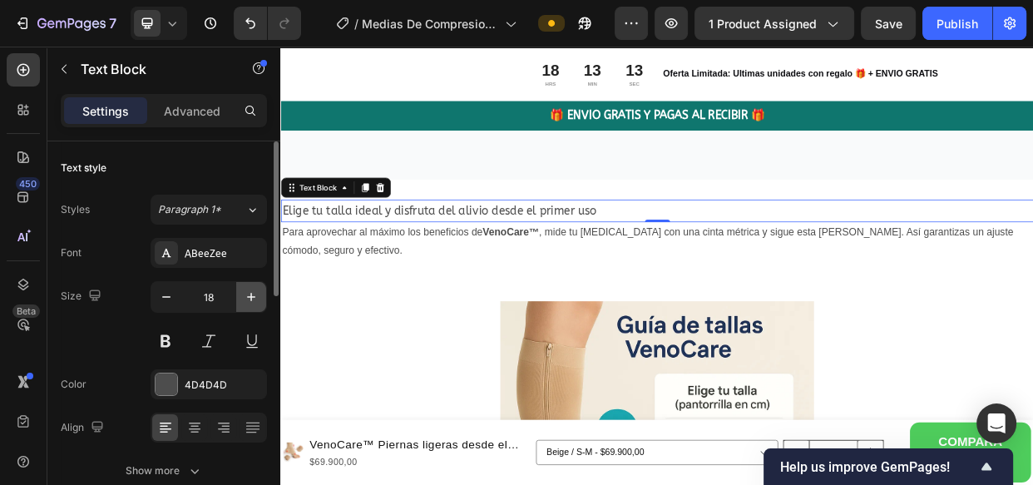
click at [246, 291] on icon "button" at bounding box center [251, 297] width 17 height 17
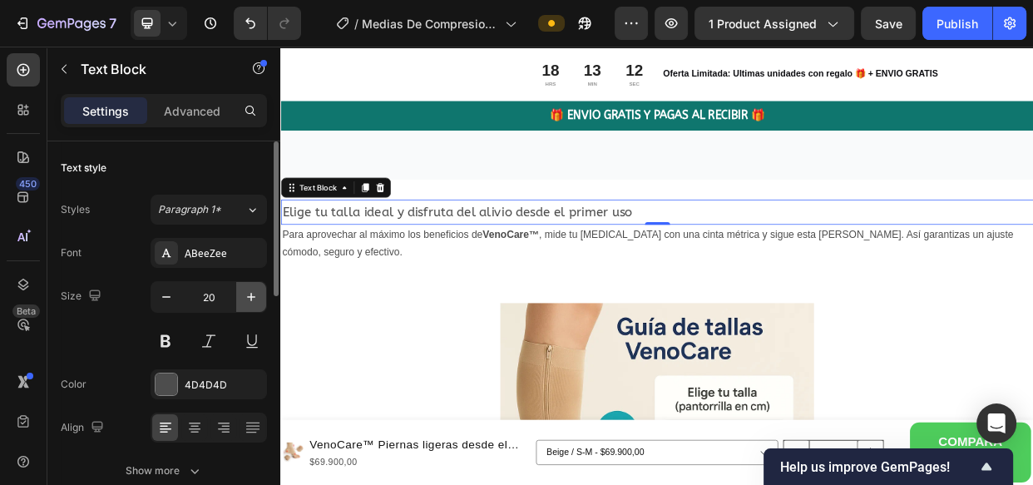
click at [246, 291] on icon "button" at bounding box center [251, 297] width 17 height 17
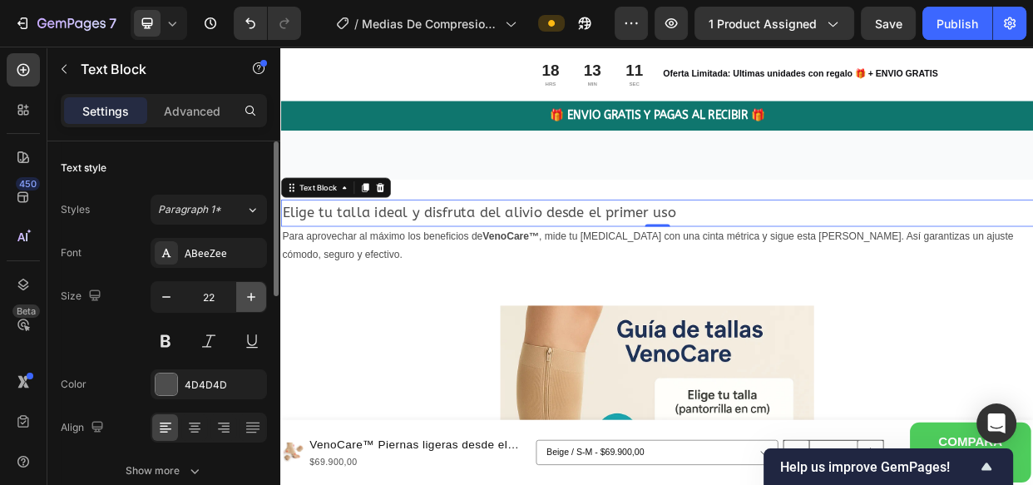
click at [246, 291] on icon "button" at bounding box center [251, 297] width 17 height 17
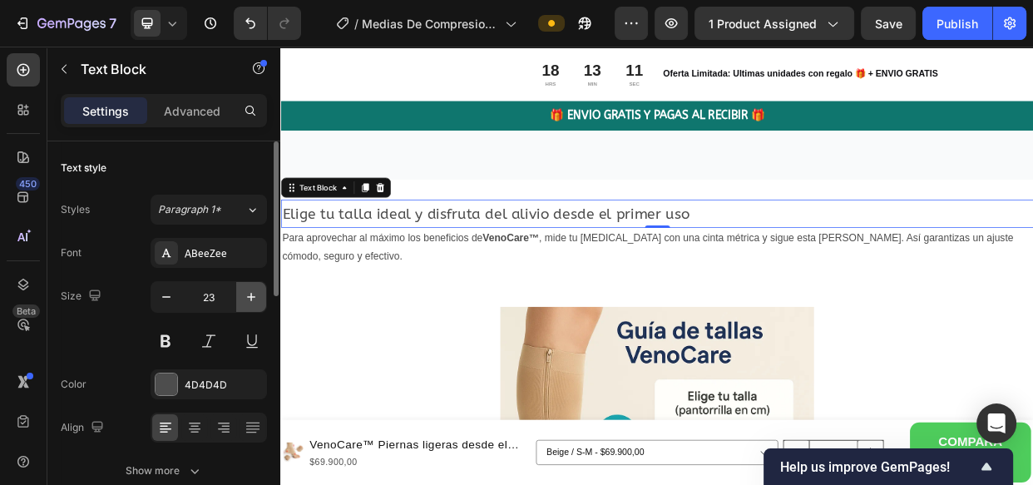
click at [246, 291] on icon "button" at bounding box center [251, 297] width 17 height 17
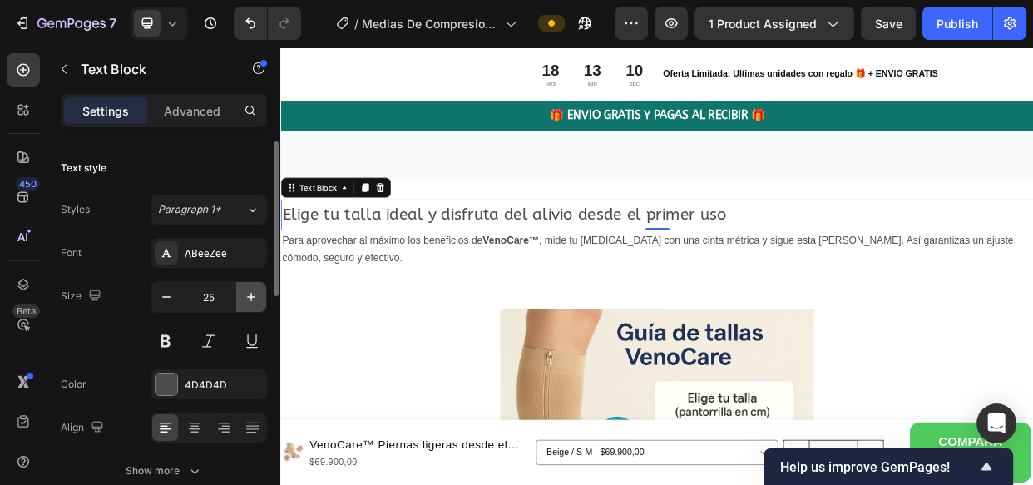
click at [246, 291] on icon "button" at bounding box center [251, 297] width 17 height 17
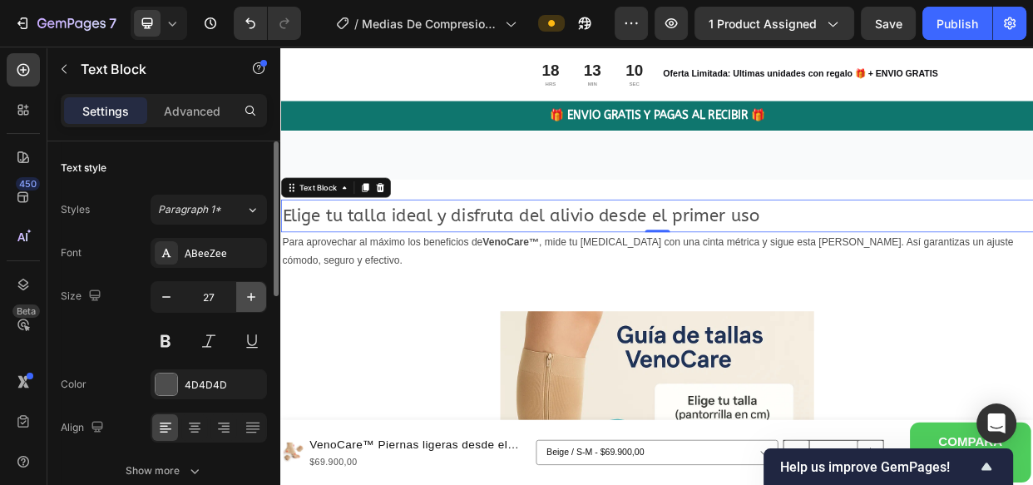
click at [246, 291] on icon "button" at bounding box center [251, 297] width 17 height 17
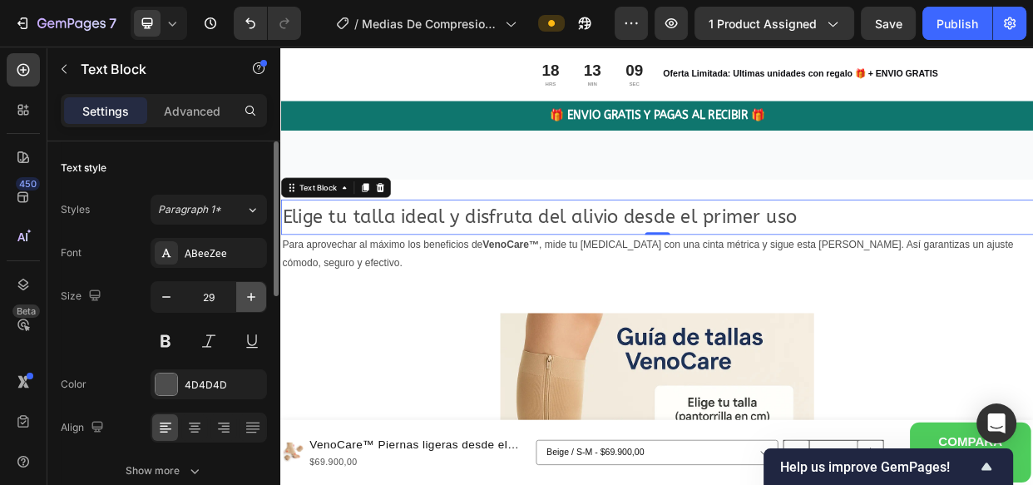
click at [246, 291] on icon "button" at bounding box center [251, 297] width 17 height 17
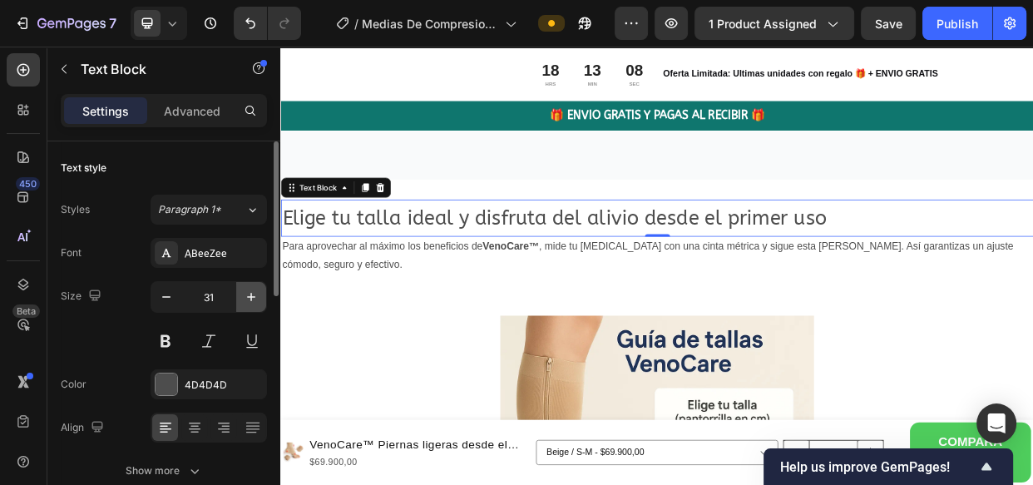
click at [246, 291] on icon "button" at bounding box center [251, 297] width 17 height 17
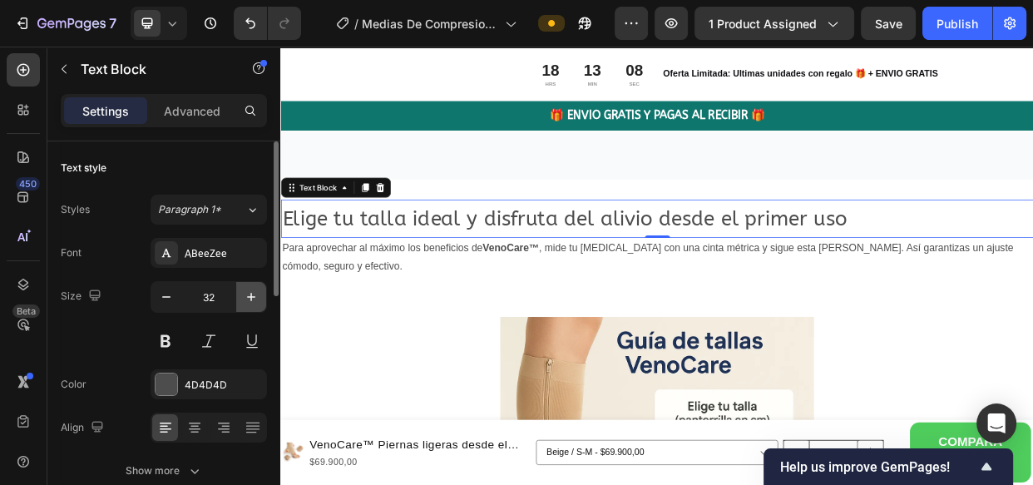
click at [246, 291] on icon "button" at bounding box center [251, 297] width 17 height 17
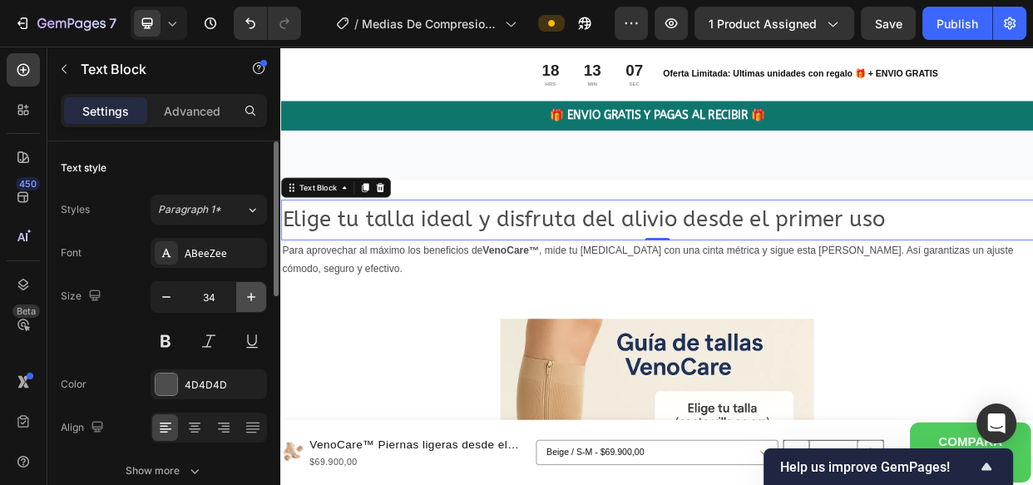
click at [246, 291] on icon "button" at bounding box center [251, 297] width 17 height 17
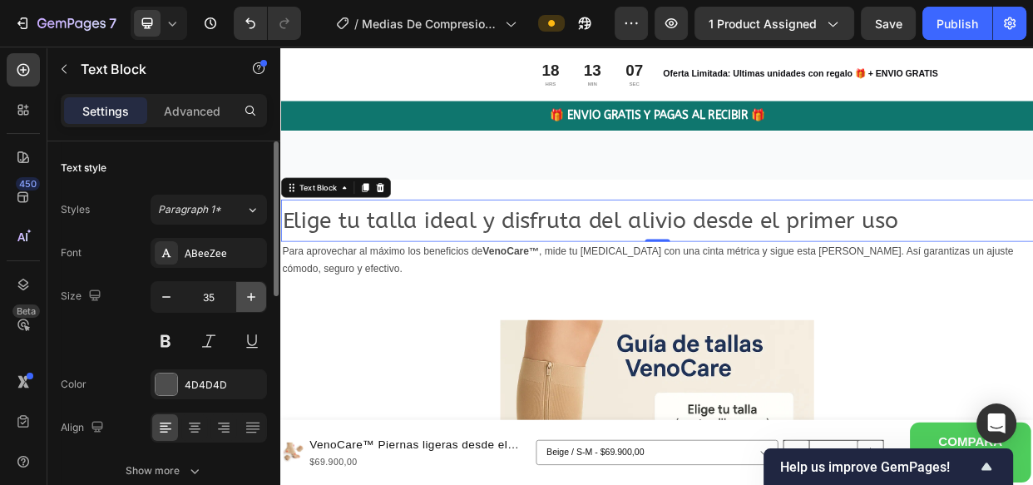
click at [246, 291] on icon "button" at bounding box center [251, 297] width 17 height 17
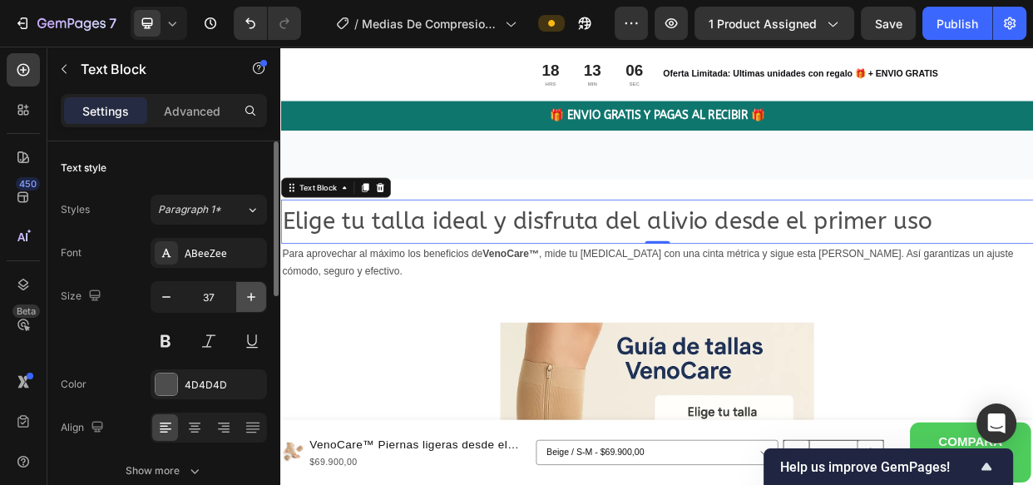
click at [246, 291] on icon "button" at bounding box center [251, 297] width 17 height 17
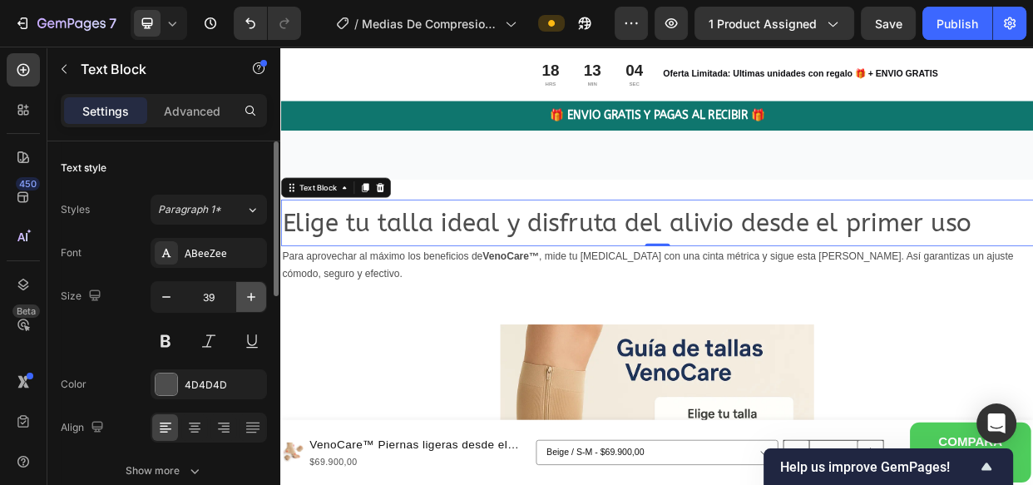
click at [246, 291] on icon "button" at bounding box center [251, 297] width 17 height 17
type input "40"
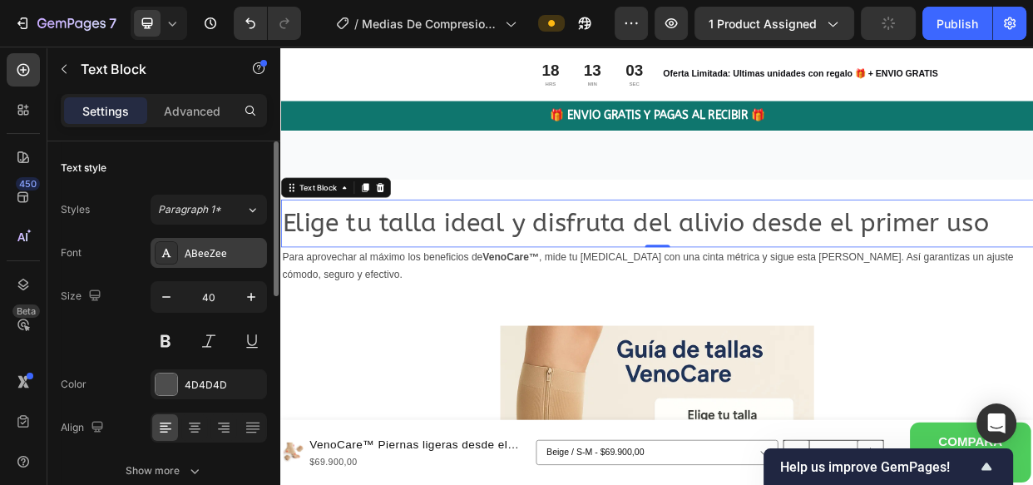
click at [216, 244] on div "ABeeZee" at bounding box center [209, 253] width 116 height 30
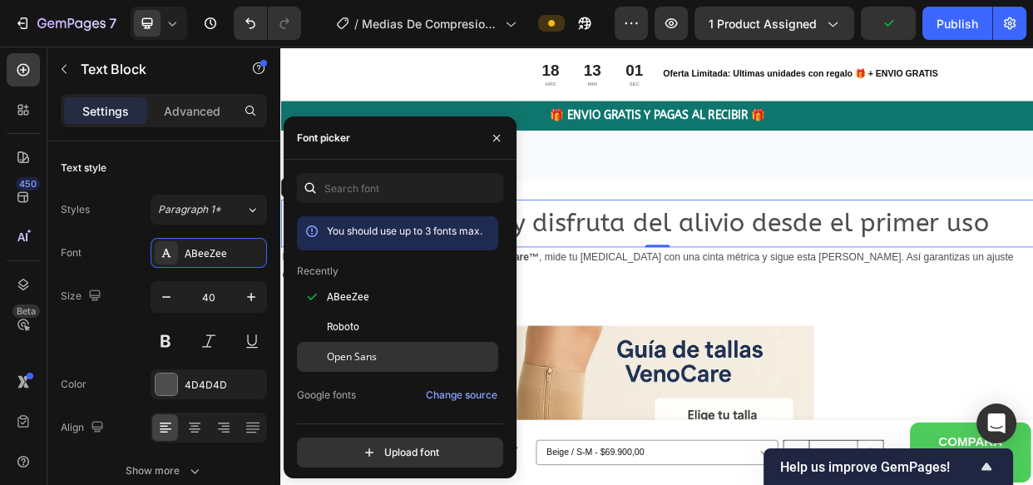
click at [348, 360] on span "Open Sans" at bounding box center [352, 356] width 50 height 15
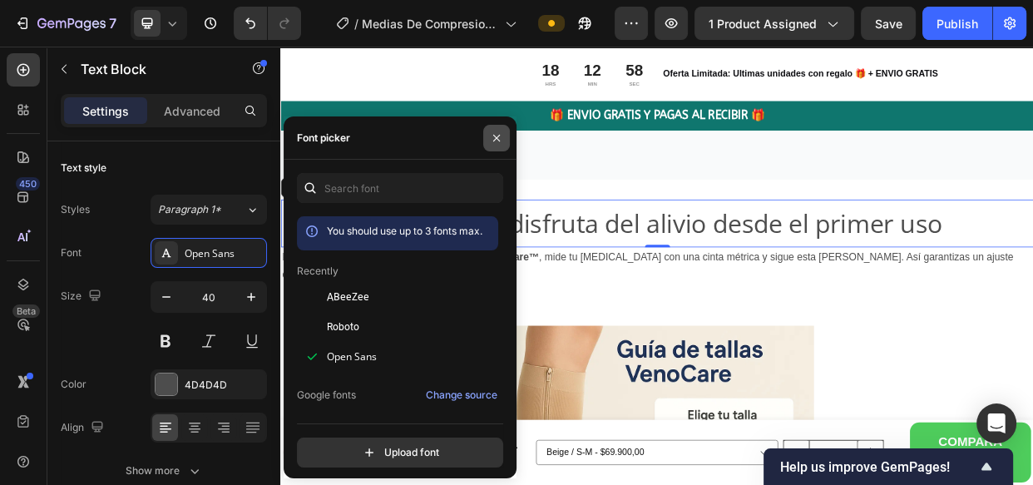
click at [498, 136] on icon "button" at bounding box center [496, 137] width 13 height 13
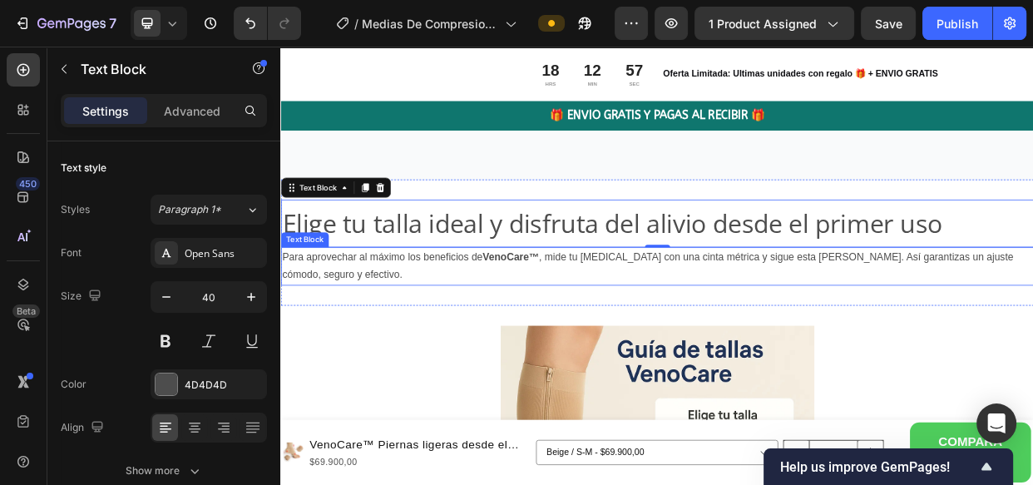
click at [539, 325] on p "Para aprovechar al máximo los beneficios de VenoCare™ , mide tu [MEDICAL_DATA] …" at bounding box center [779, 338] width 994 height 48
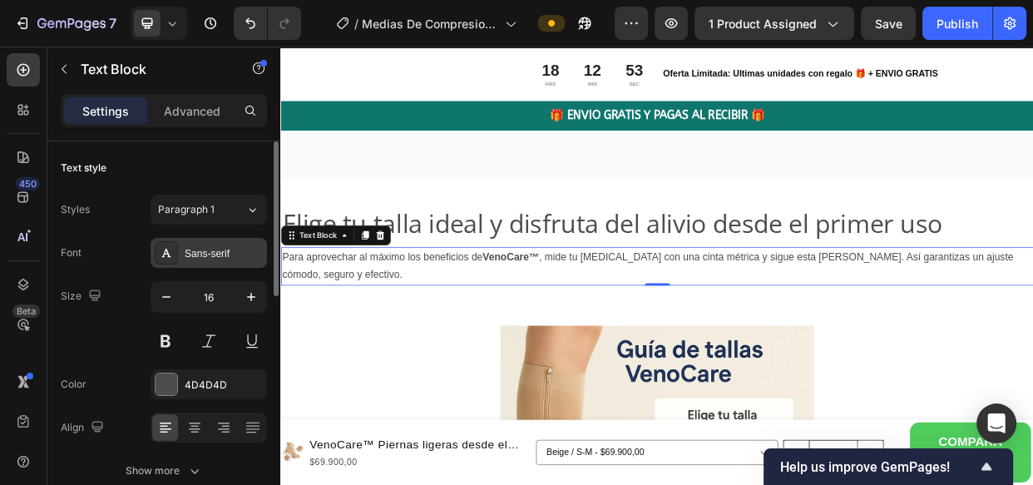
click at [200, 249] on div "Sans-serif" at bounding box center [224, 253] width 78 height 15
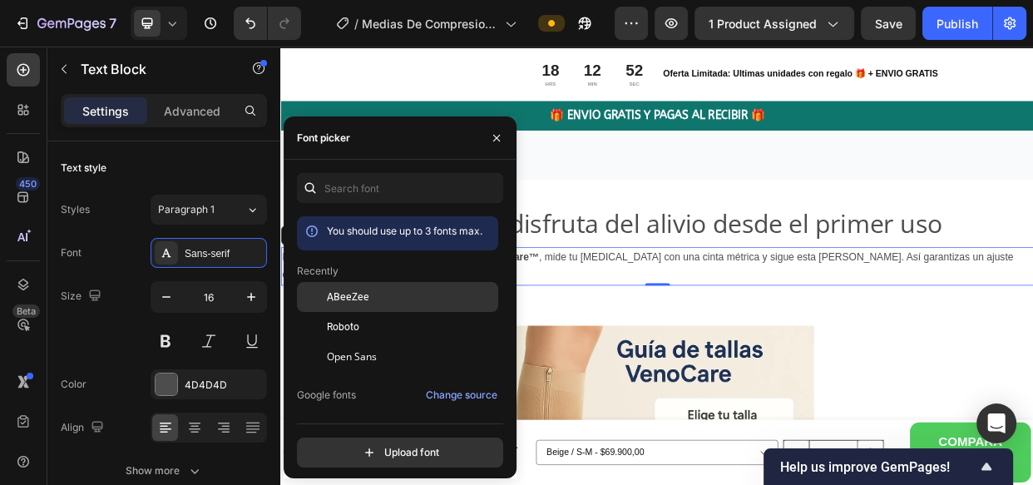
click at [359, 295] on span "ABeeZee" at bounding box center [348, 296] width 42 height 15
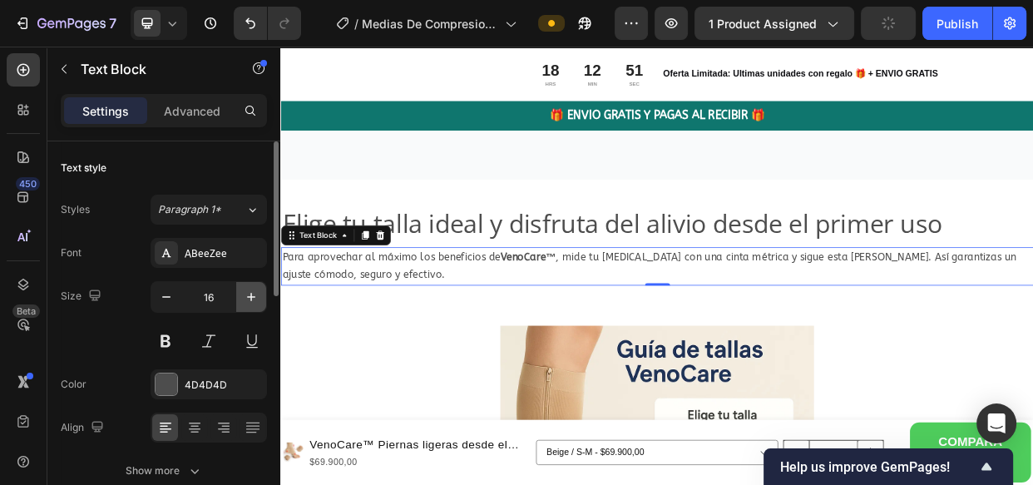
click at [254, 294] on icon "button" at bounding box center [251, 297] width 17 height 17
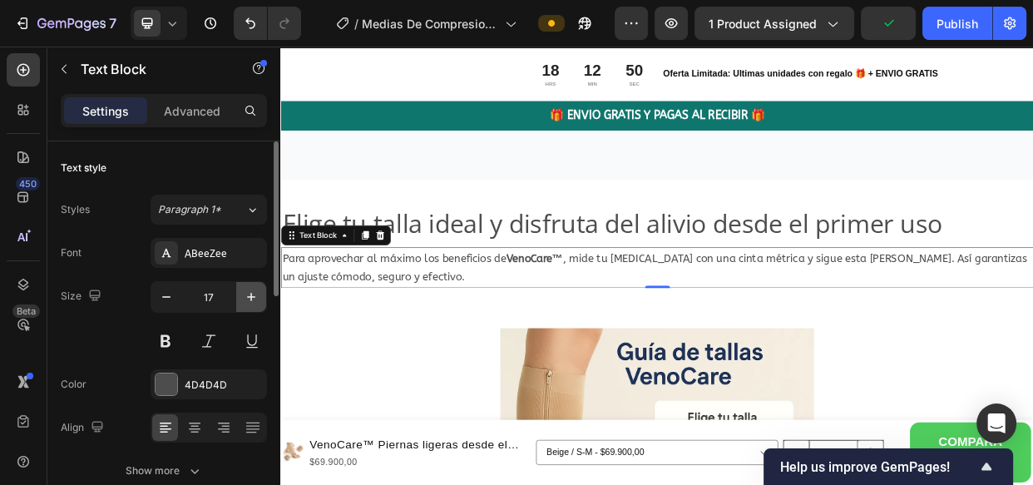
click at [254, 294] on icon "button" at bounding box center [251, 297] width 17 height 17
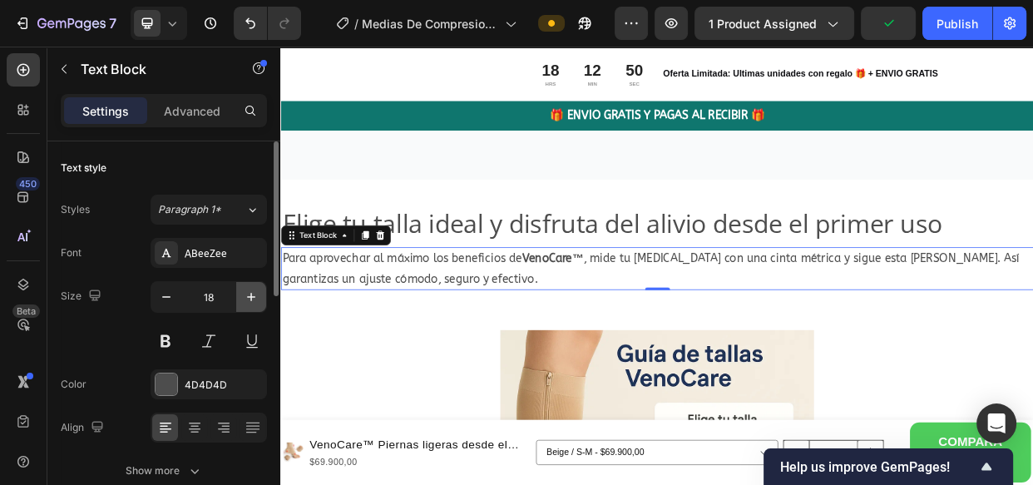
click at [254, 294] on icon "button" at bounding box center [251, 297] width 17 height 17
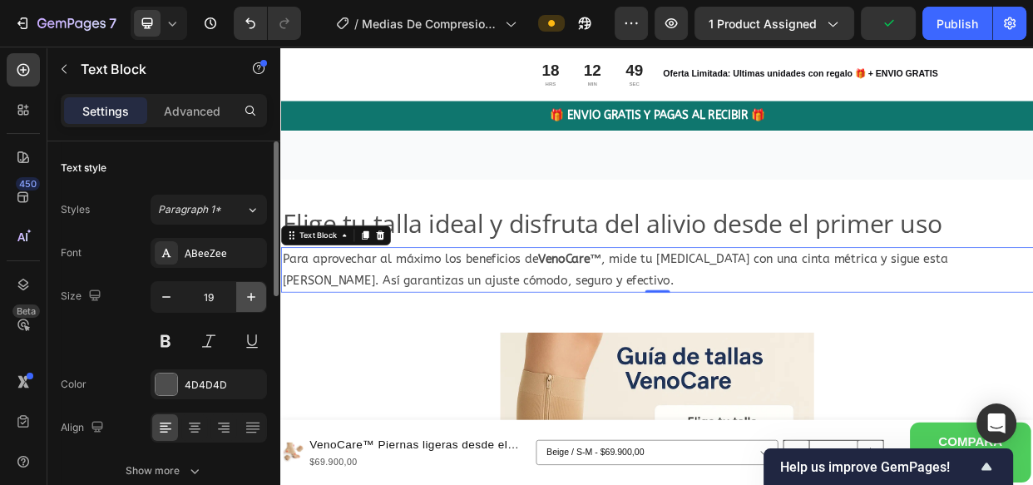
click at [254, 294] on icon "button" at bounding box center [251, 297] width 17 height 17
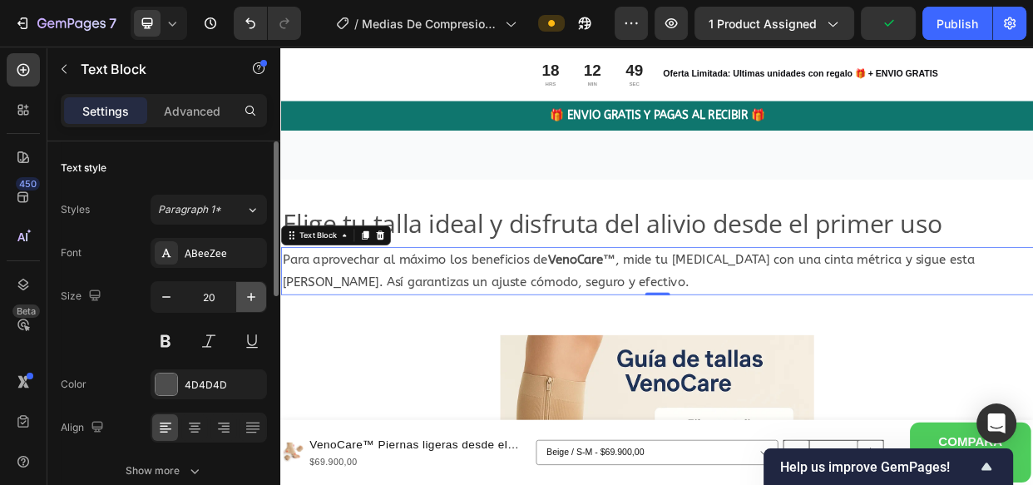
type input "21"
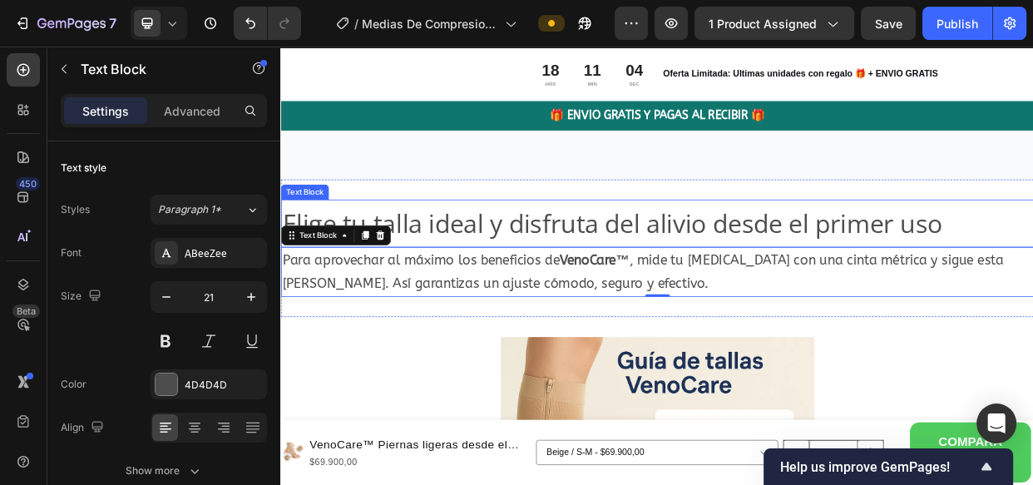
click at [589, 263] on p "Elige tu talla ideal y disfruta del alivio desde el primer uso" at bounding box center [779, 281] width 994 height 60
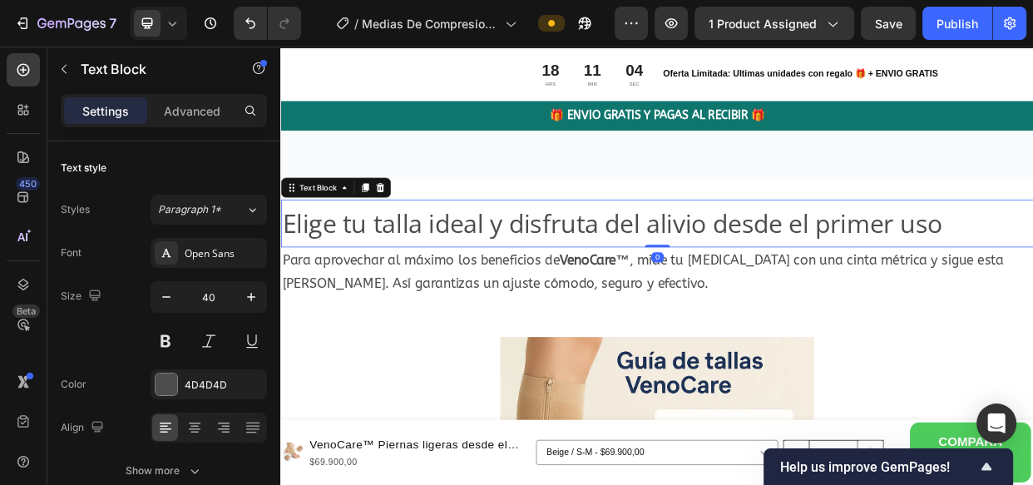
click at [598, 276] on p "Elige tu talla ideal y disfruta del alivio desde el primer uso" at bounding box center [779, 281] width 994 height 60
click at [1032, 279] on p "Elige tu talla ideal y disfruta del alivio desde el primer uso" at bounding box center [779, 281] width 994 height 60
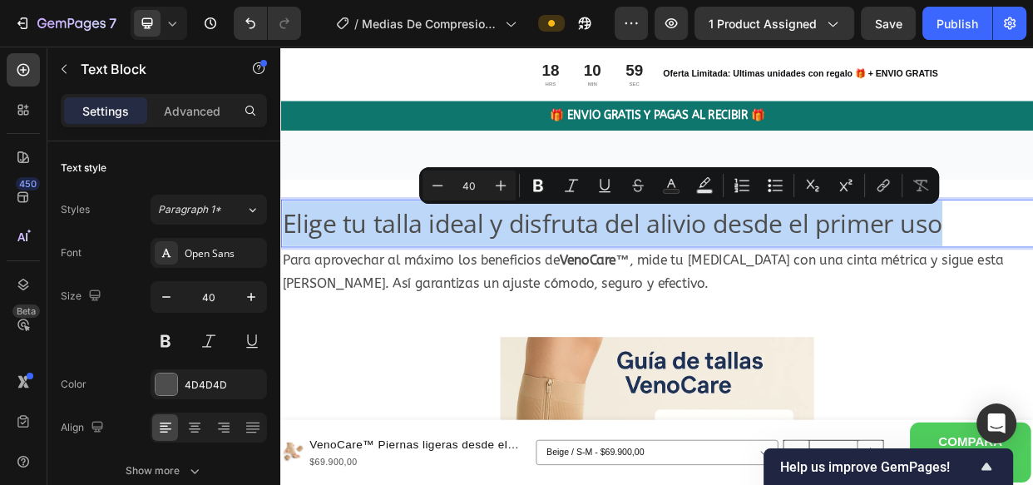
drag, startPoint x: 1168, startPoint y: 279, endPoint x: 282, endPoint y: 275, distance: 886.4
click at [282, 275] on p "Elige tu talla ideal y disfruta del alivio desde el primer uso" at bounding box center [779, 281] width 994 height 60
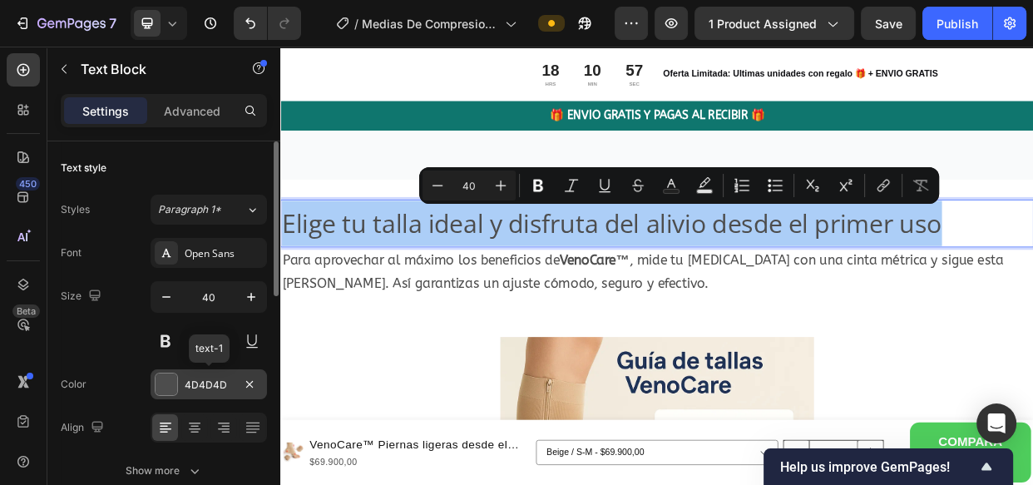
click at [186, 382] on div "4D4D4D" at bounding box center [209, 385] width 48 height 15
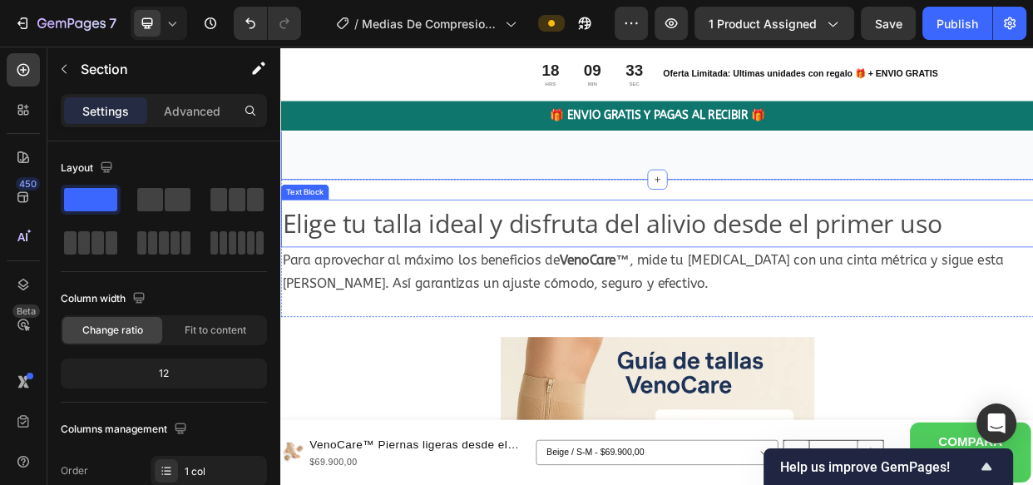
click at [865, 283] on p "Elige tu talla ideal y disfruta del alivio desde el primer uso" at bounding box center [779, 281] width 994 height 60
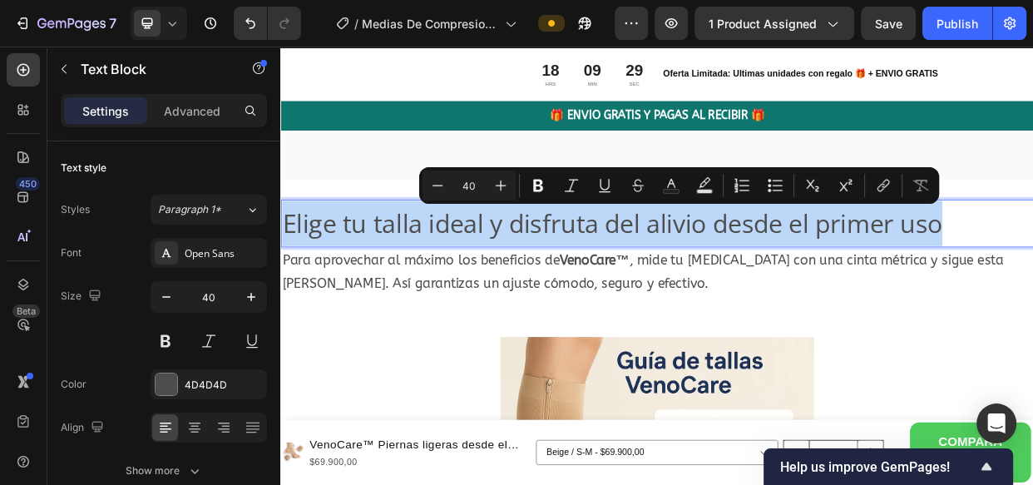
drag, startPoint x: 1182, startPoint y: 277, endPoint x: 287, endPoint y: 269, distance: 894.7
click at [287, 269] on p "Elige tu talla ideal y disfruta del alivio desde el primer uso" at bounding box center [779, 281] width 994 height 60
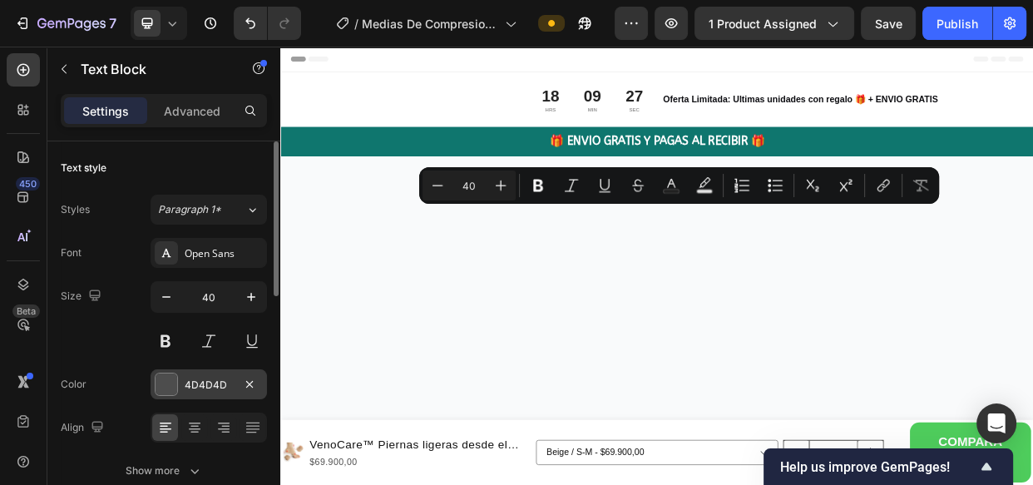
scroll to position [9120, 0]
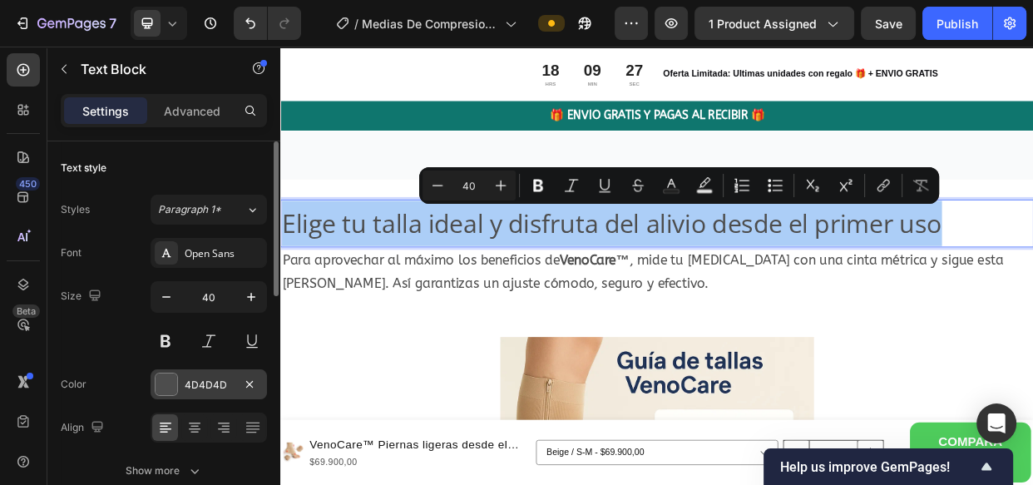
click at [207, 379] on div "4D4D4D" at bounding box center [209, 385] width 48 height 15
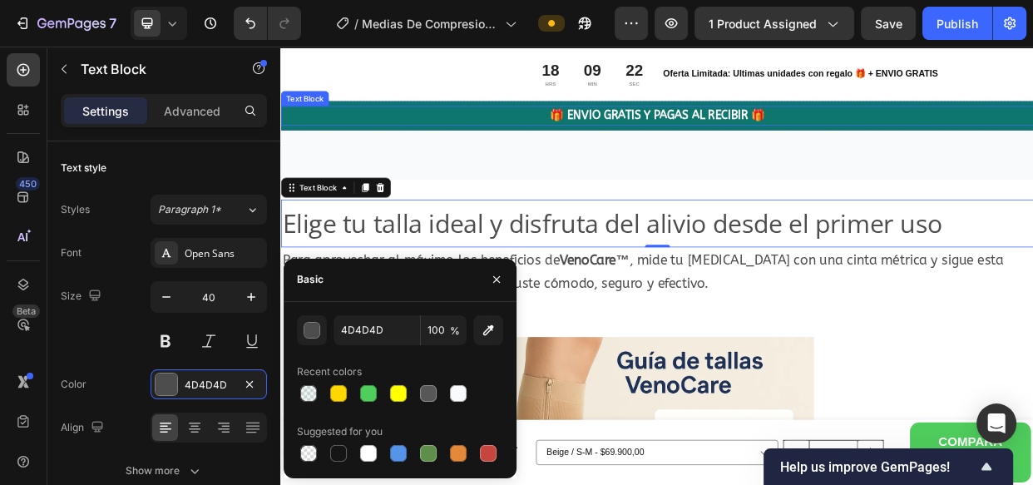
click at [499, 150] on div "🎁 ENVIO GRATIS Y PAGAS AL RECIBIR 🎁" at bounding box center [779, 139] width 998 height 26
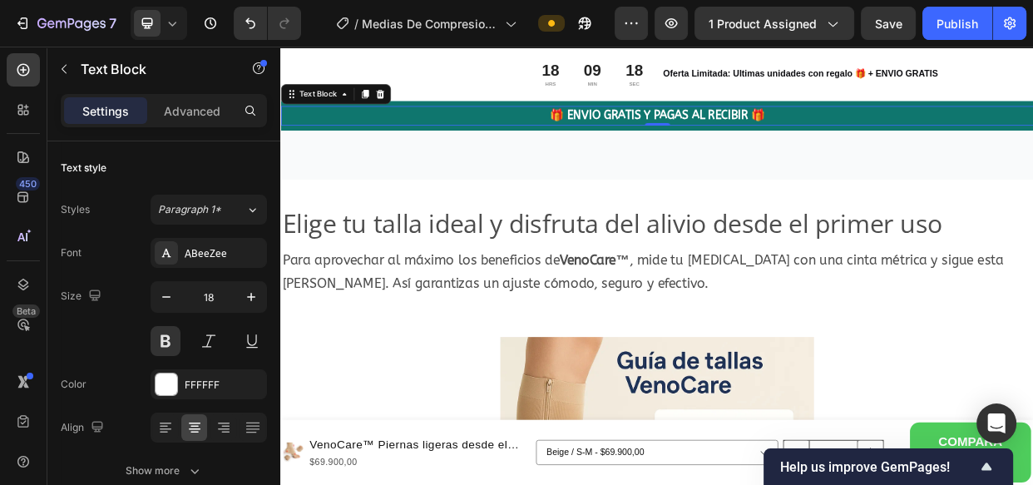
click at [348, 150] on div "🎁 ENVIO GRATIS Y PAGAS AL RECIBIR 🎁" at bounding box center [779, 139] width 998 height 26
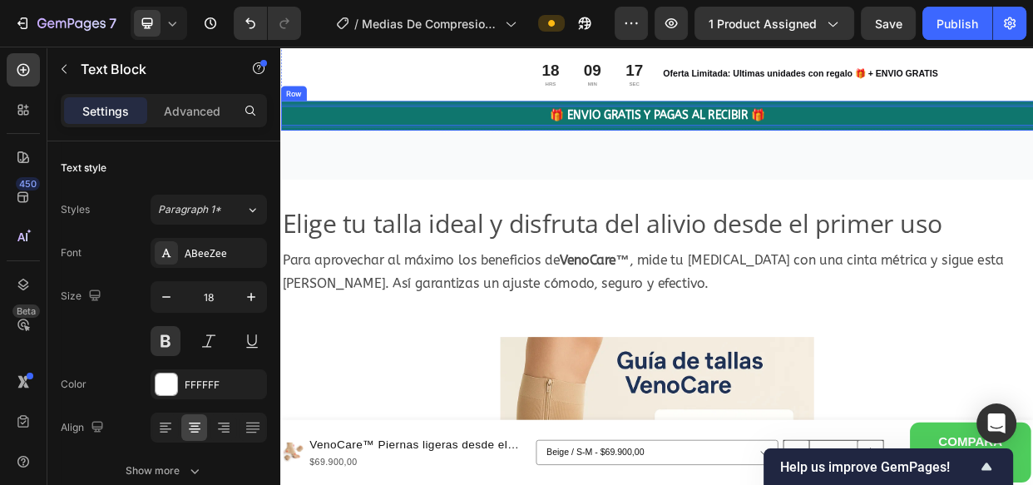
click at [355, 154] on div "🎁 ENVIO GRATIS Y PAGAS AL RECIBIR 🎁 Text Block 0 Row" at bounding box center [779, 138] width 998 height 39
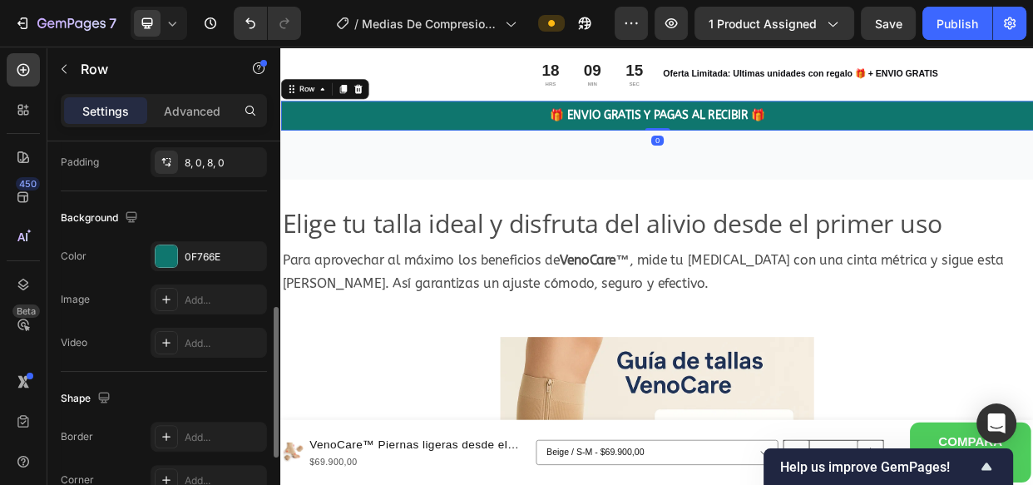
scroll to position [491, 0]
click at [218, 253] on div "0F766E" at bounding box center [209, 256] width 48 height 15
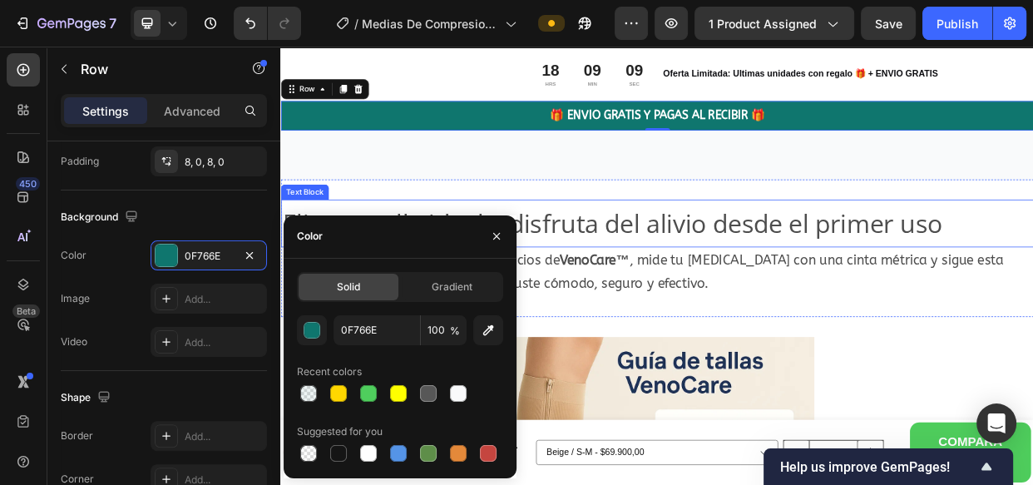
click at [782, 282] on p "Elige tu talla ideal y disfruta del alivio desde el primer uso" at bounding box center [779, 281] width 994 height 60
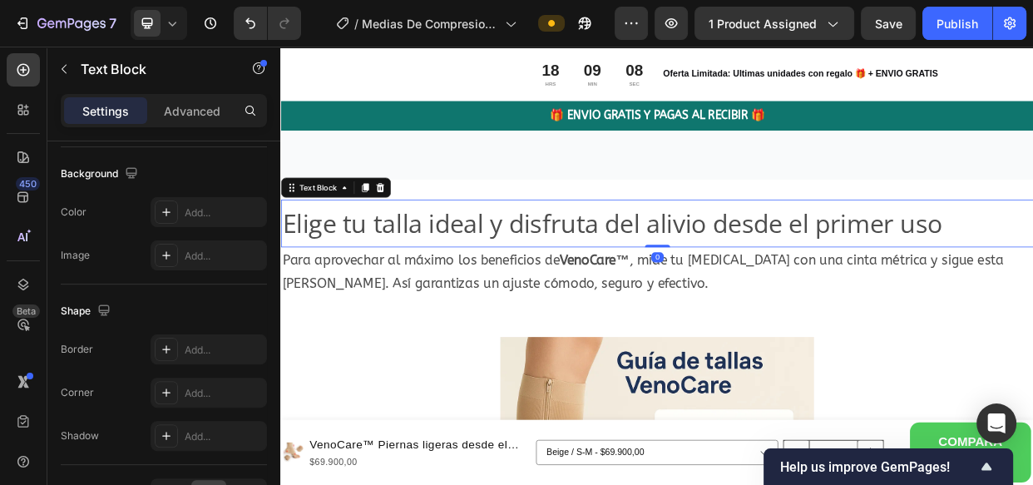
scroll to position [0, 0]
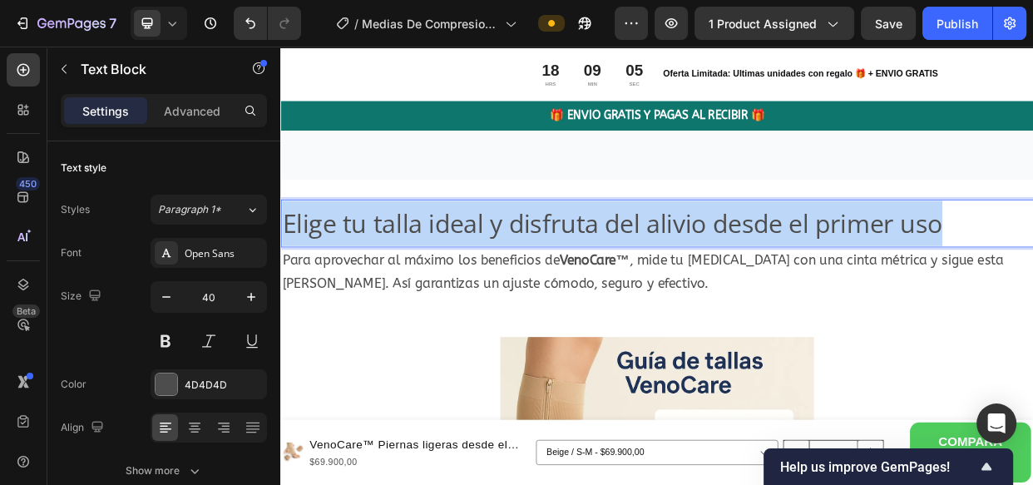
drag, startPoint x: 1168, startPoint y: 284, endPoint x: 284, endPoint y: 258, distance: 885.1
click at [284, 258] on p "Elige tu talla ideal y disfruta del alivio desde el primer uso" at bounding box center [779, 281] width 994 height 60
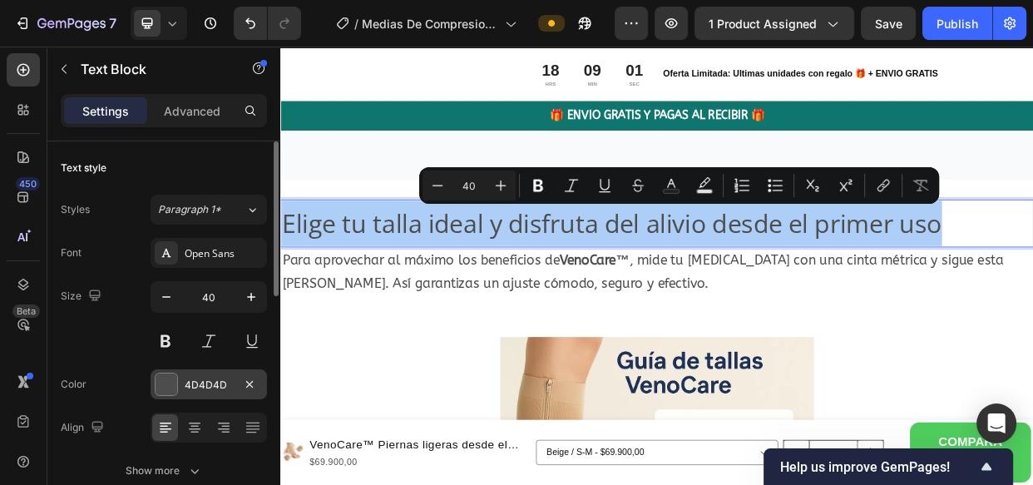
click at [210, 378] on div "4D4D4D" at bounding box center [209, 385] width 48 height 15
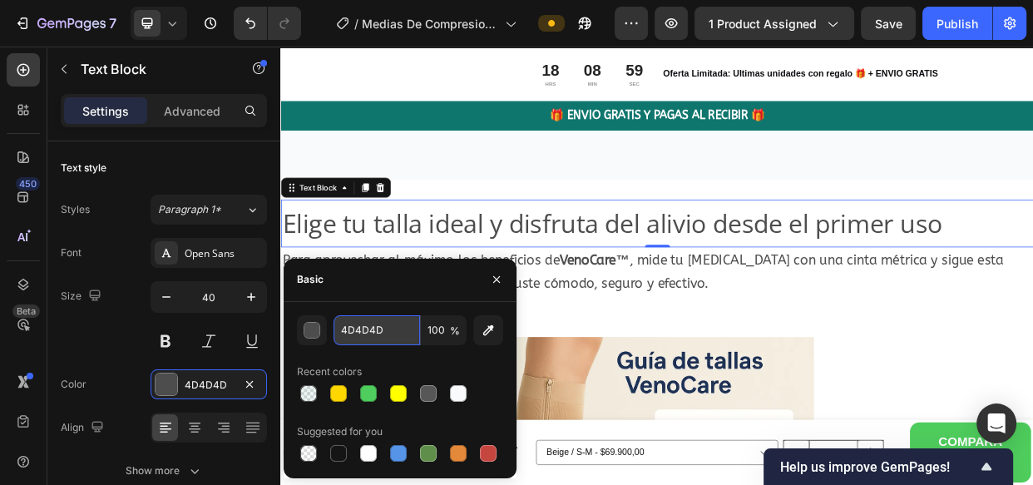
click at [374, 332] on input "4D4D4D" at bounding box center [376, 330] width 86 height 30
paste input "0F766E"
type input "0F766E"
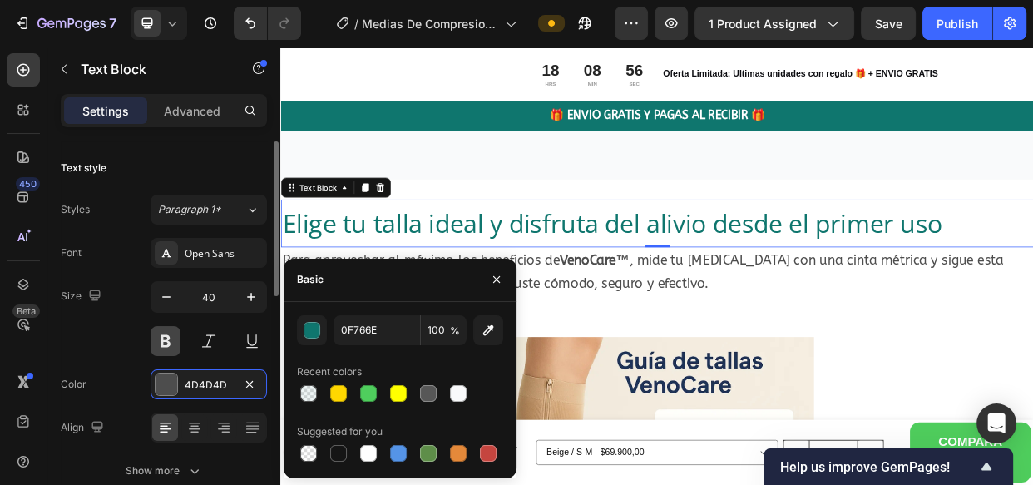
click at [163, 341] on button at bounding box center [166, 341] width 30 height 30
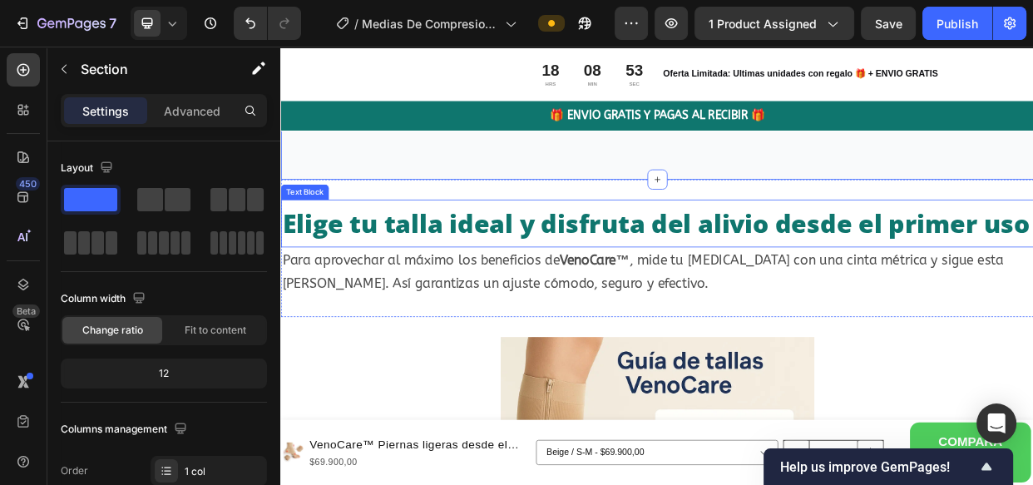
click at [514, 296] on p "Elige tu talla ideal y disfruta del alivio desde el primer uso" at bounding box center [779, 281] width 994 height 60
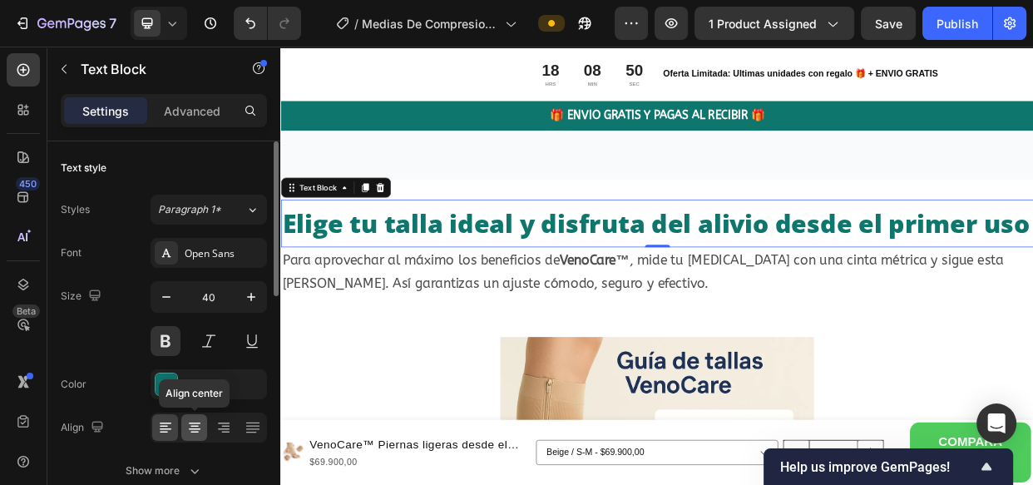
click at [190, 426] on icon at bounding box center [194, 427] width 17 height 17
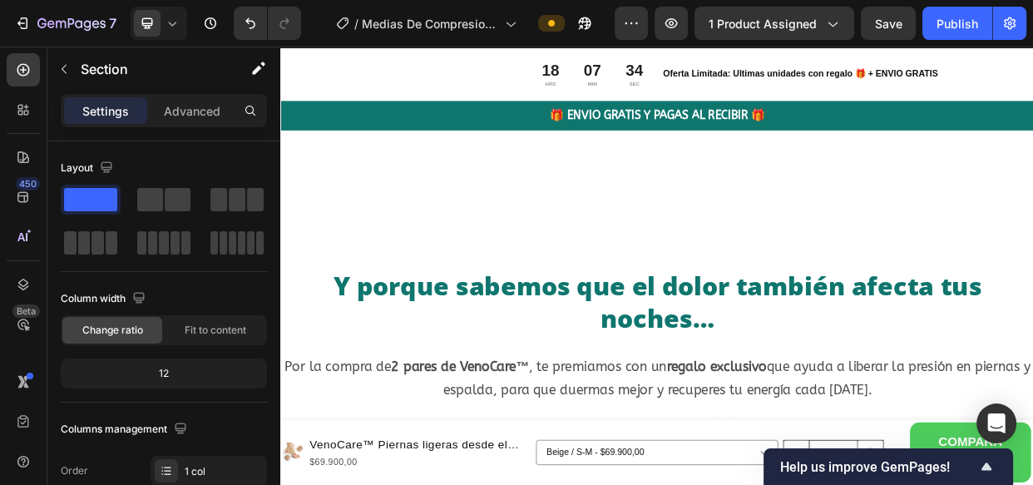
scroll to position [7243, 0]
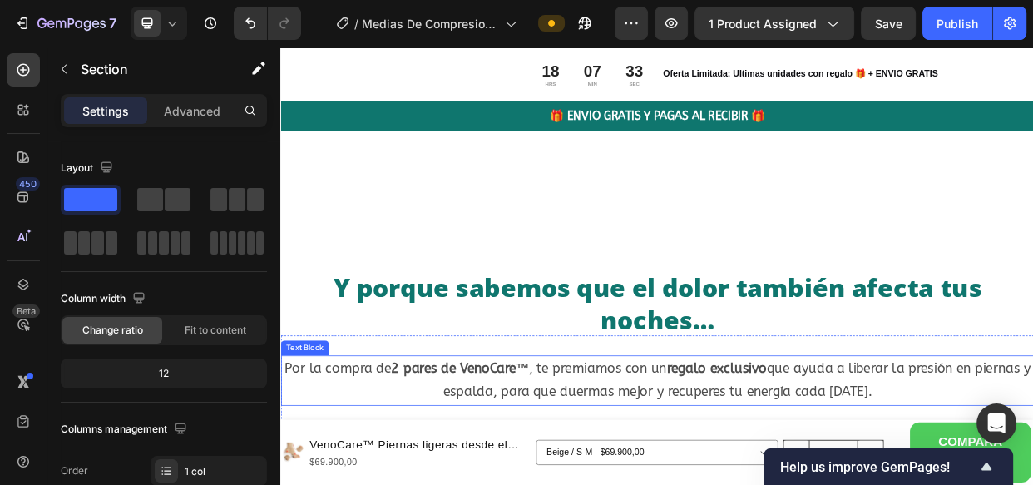
click at [607, 481] on strong "2 pares de VenoCare™" at bounding box center [518, 473] width 183 height 21
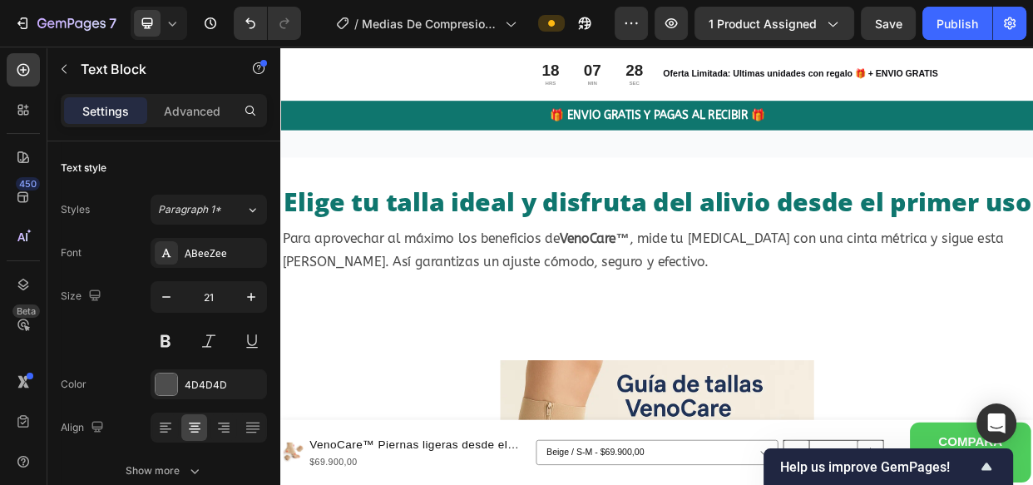
scroll to position [9216, 0]
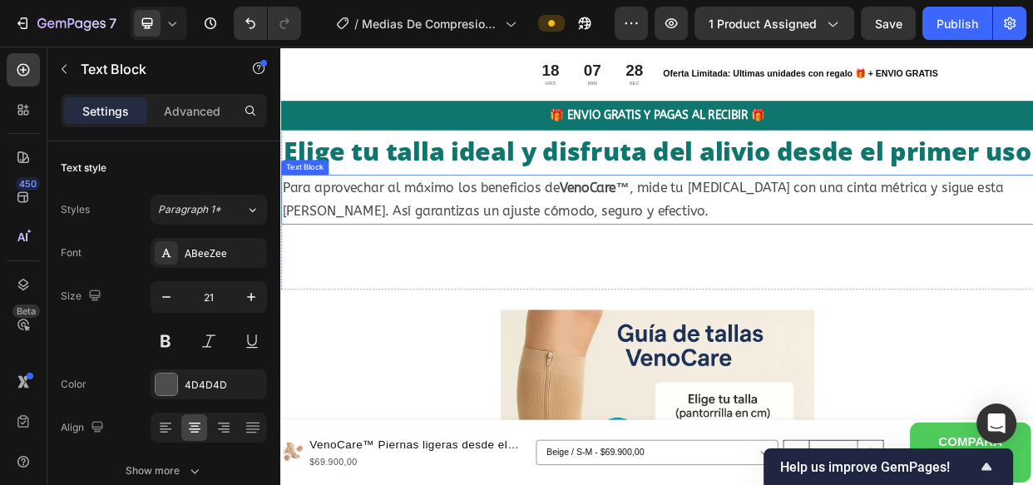
click at [528, 282] on p "Para aprovechar al máximo los beneficios de VenoCare™ , mide tu [MEDICAL_DATA] …" at bounding box center [779, 250] width 994 height 63
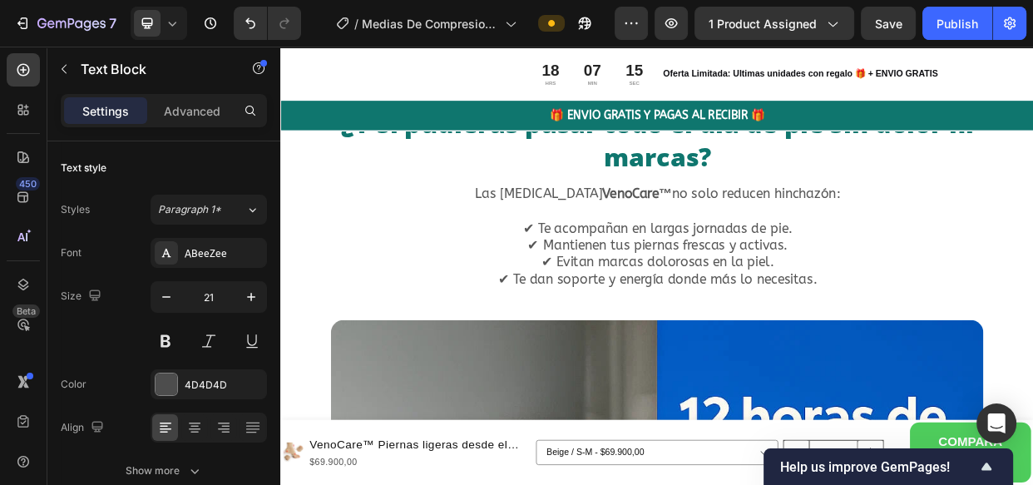
scroll to position [5672, 0]
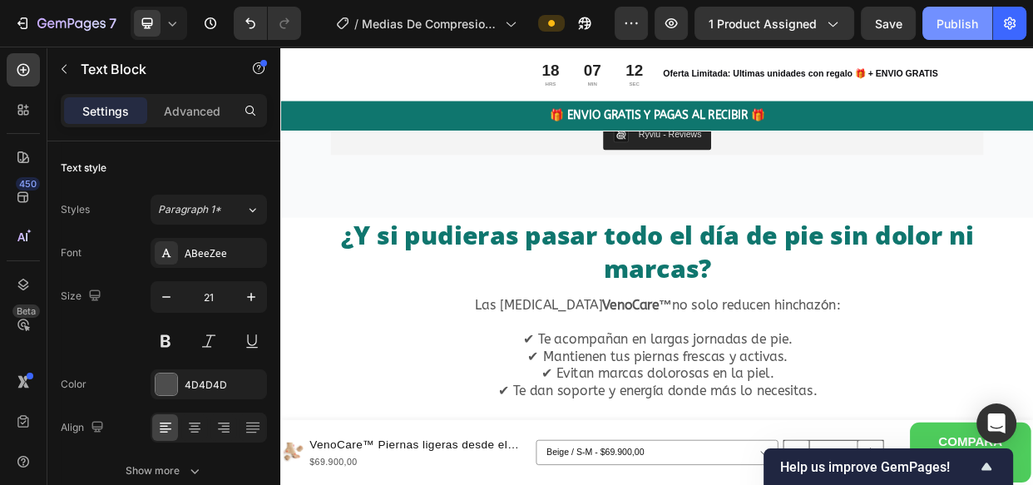
click at [960, 28] on div "Publish" at bounding box center [957, 23] width 42 height 17
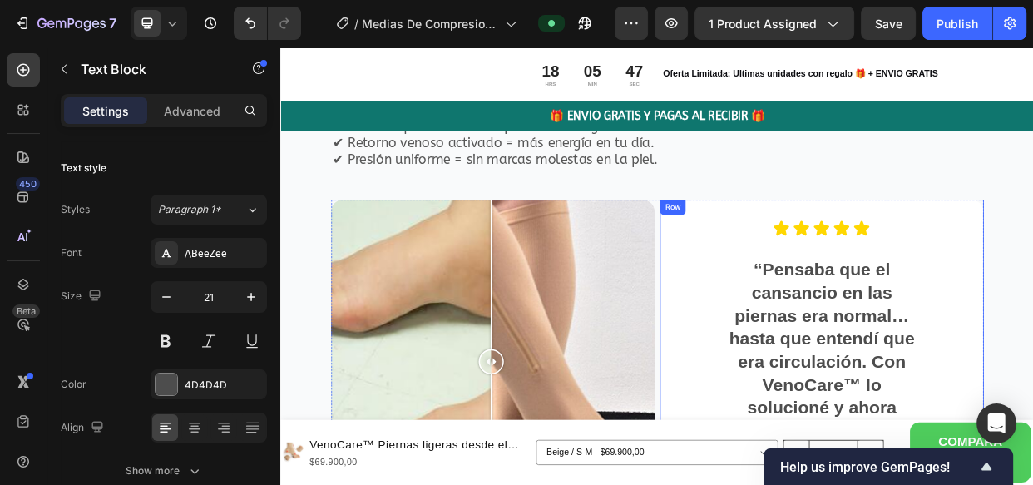
scroll to position [4985, 0]
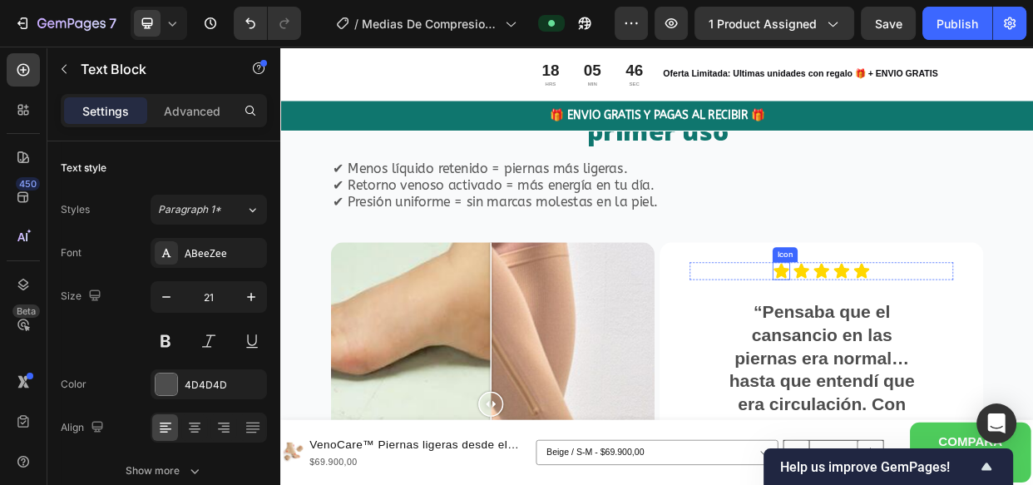
click at [935, 348] on icon at bounding box center [944, 344] width 20 height 20
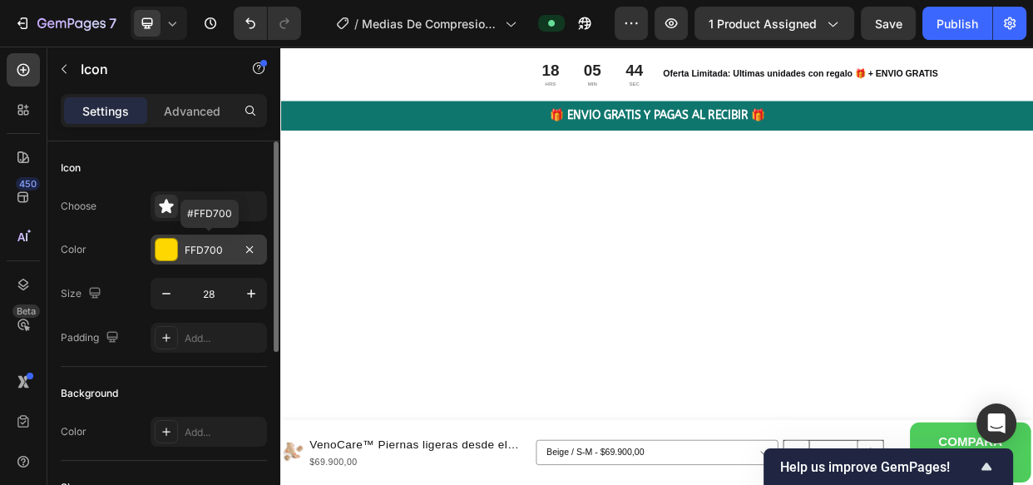
click at [220, 249] on div "FFD700" at bounding box center [209, 250] width 48 height 15
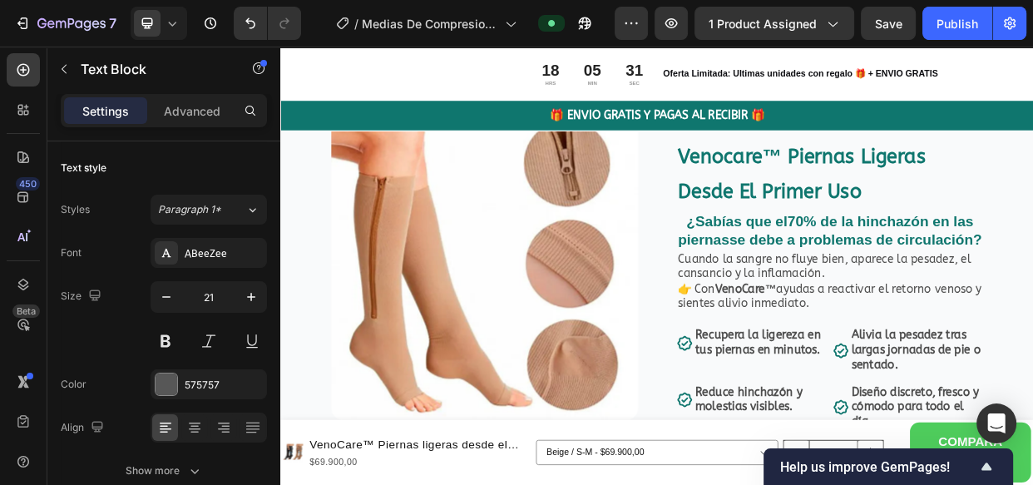
scroll to position [0, 0]
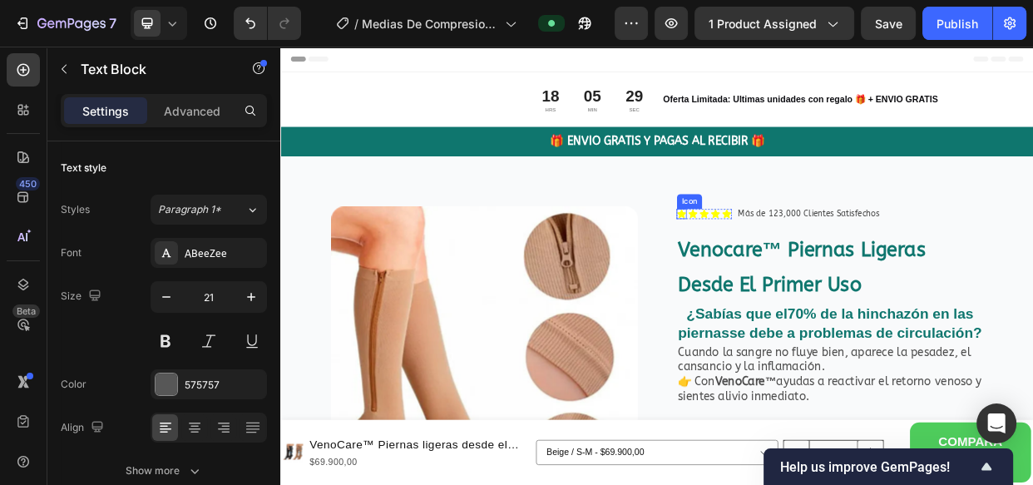
click at [806, 266] on icon at bounding box center [812, 268] width 12 height 11
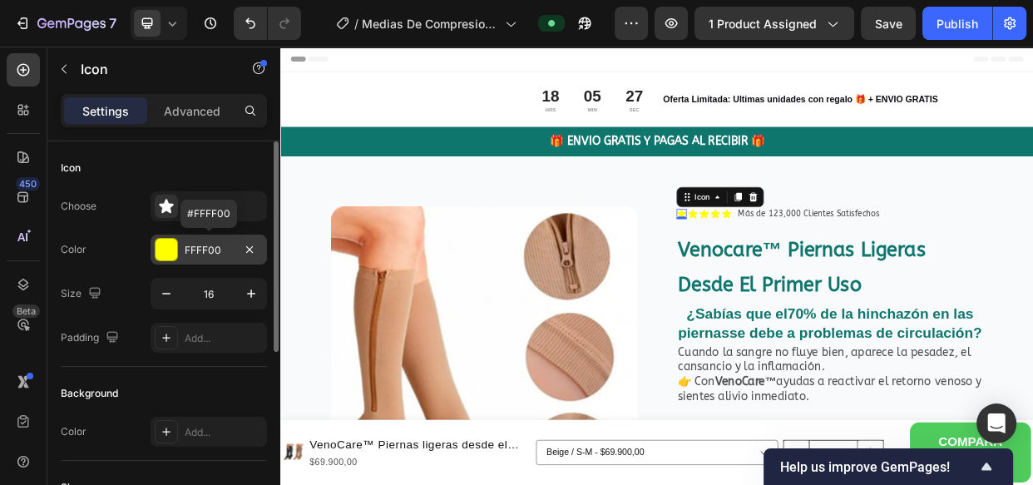
click at [216, 247] on div "FFFF00" at bounding box center [209, 250] width 48 height 15
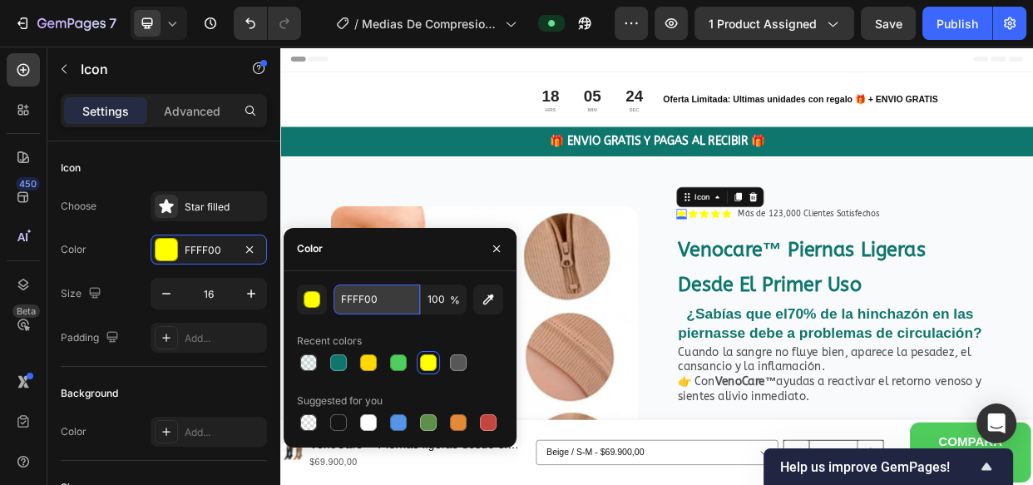
paste input "D7"
type input "FFD700"
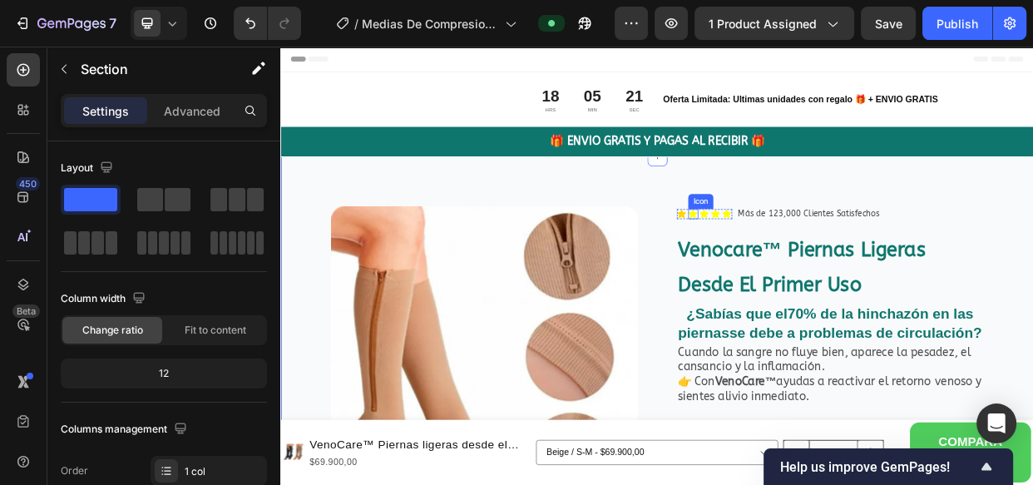
click at [821, 265] on icon at bounding box center [827, 268] width 12 height 11
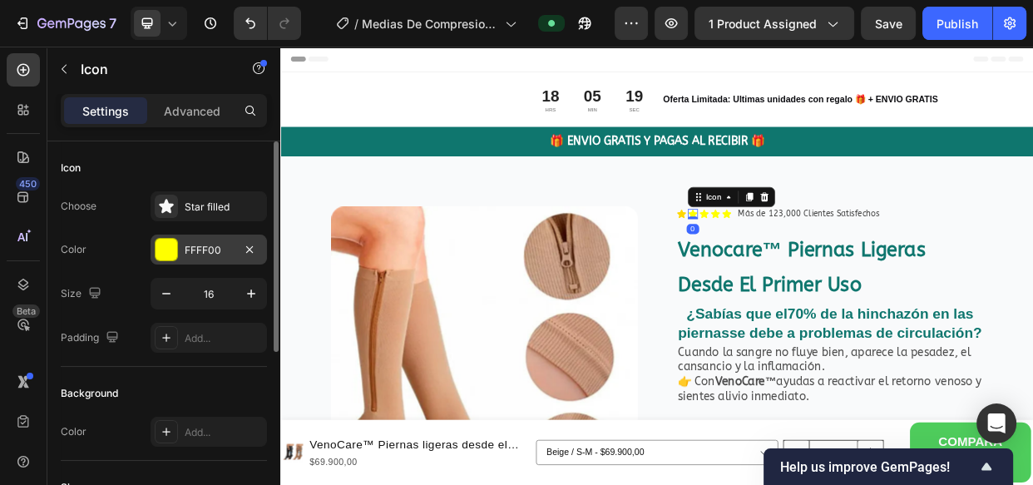
click at [195, 248] on div "FFFF00" at bounding box center [209, 250] width 48 height 15
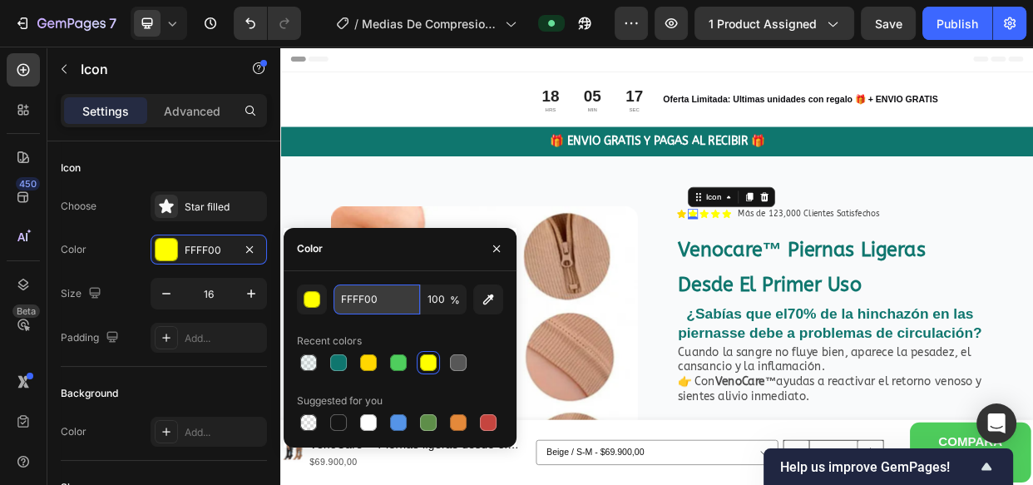
click at [359, 299] on input "FFFF00" at bounding box center [376, 299] width 86 height 30
paste input "D7"
type input "FFD700"
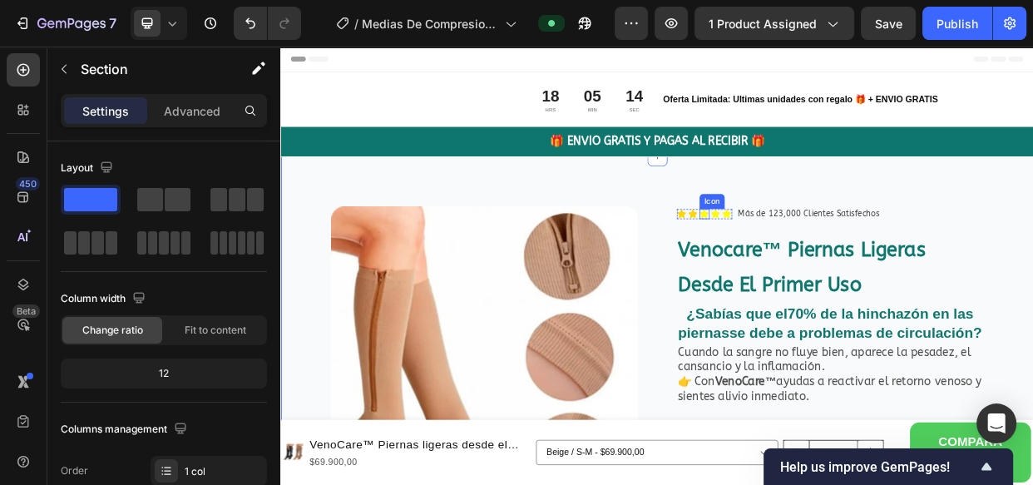
click at [836, 268] on icon at bounding box center [842, 268] width 12 height 11
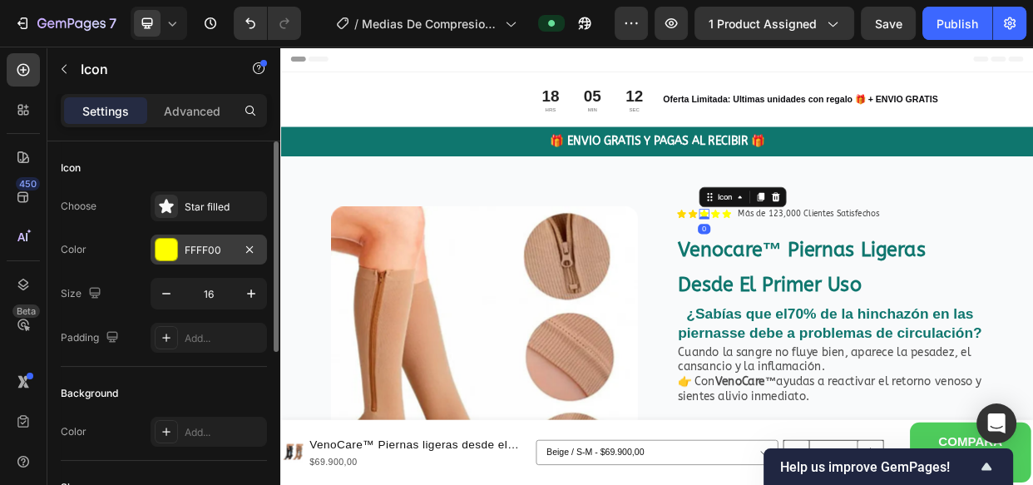
click at [197, 243] on div "FFFF00" at bounding box center [209, 250] width 48 height 15
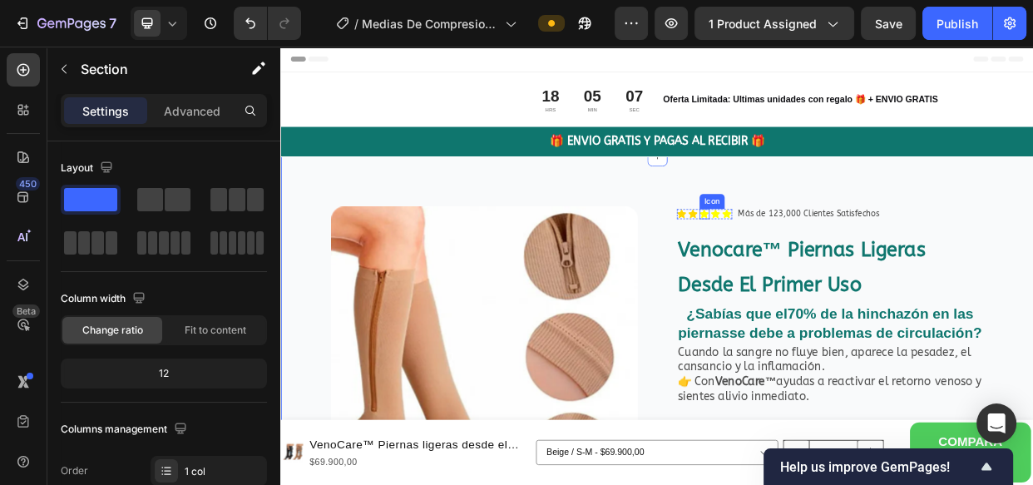
click at [837, 266] on icon at bounding box center [842, 268] width 12 height 11
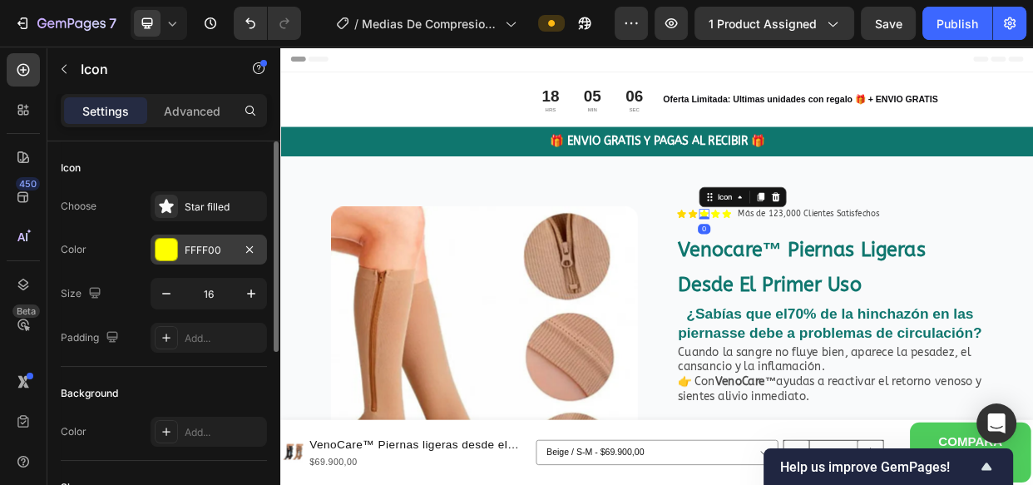
click at [203, 243] on div "FFFF00" at bounding box center [209, 250] width 48 height 15
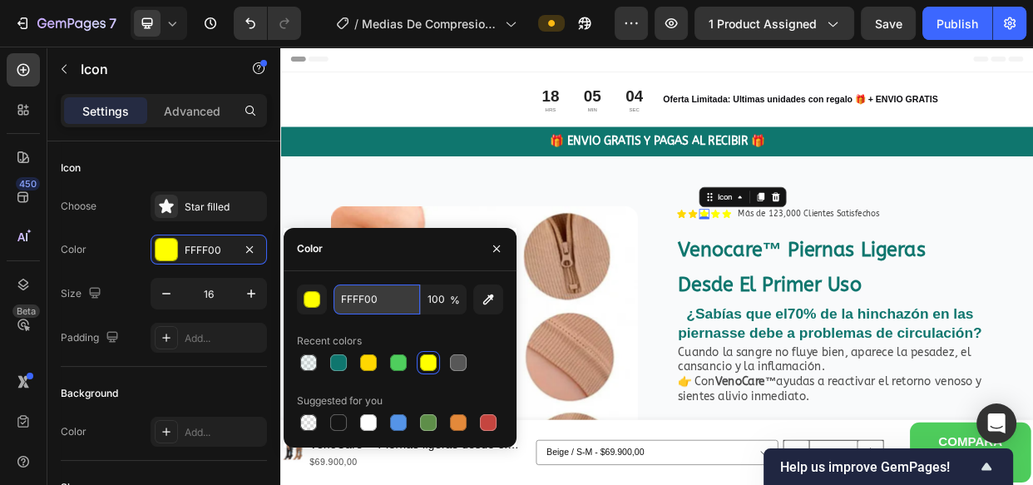
click at [365, 300] on input "FFFF00" at bounding box center [376, 299] width 86 height 30
paste input "D7"
type input "FFD700"
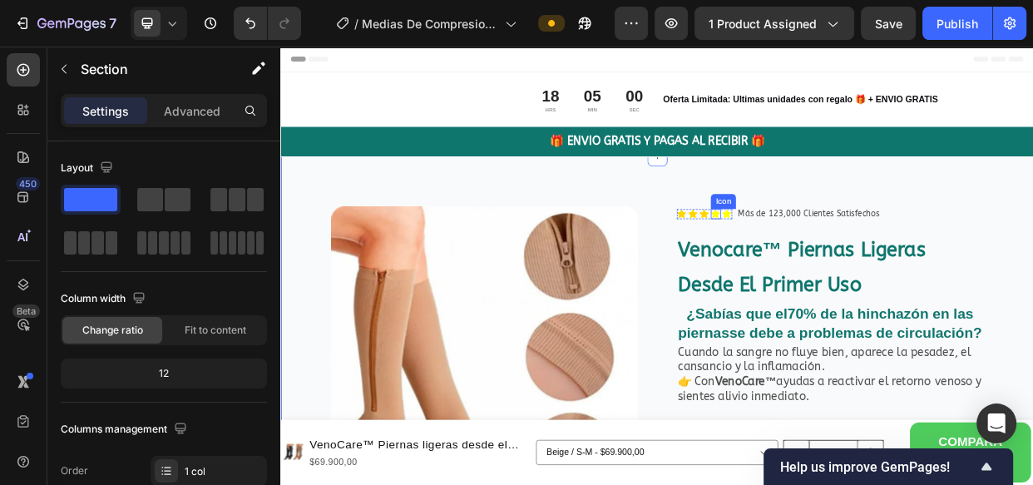
click at [851, 268] on icon at bounding box center [857, 268] width 12 height 11
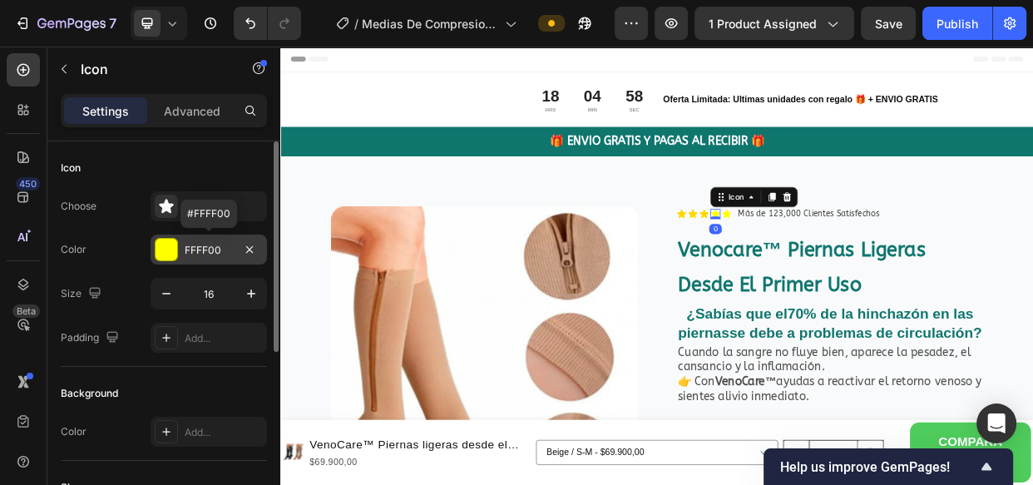
click at [197, 245] on div "FFFF00" at bounding box center [209, 250] width 48 height 15
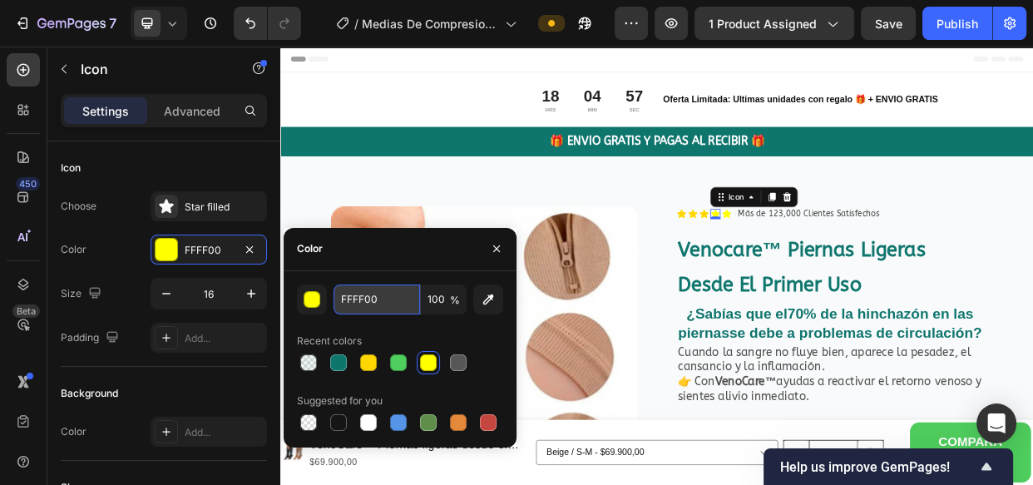
click at [363, 303] on input "FFFF00" at bounding box center [376, 299] width 86 height 30
paste input "D7"
type input "FFD700"
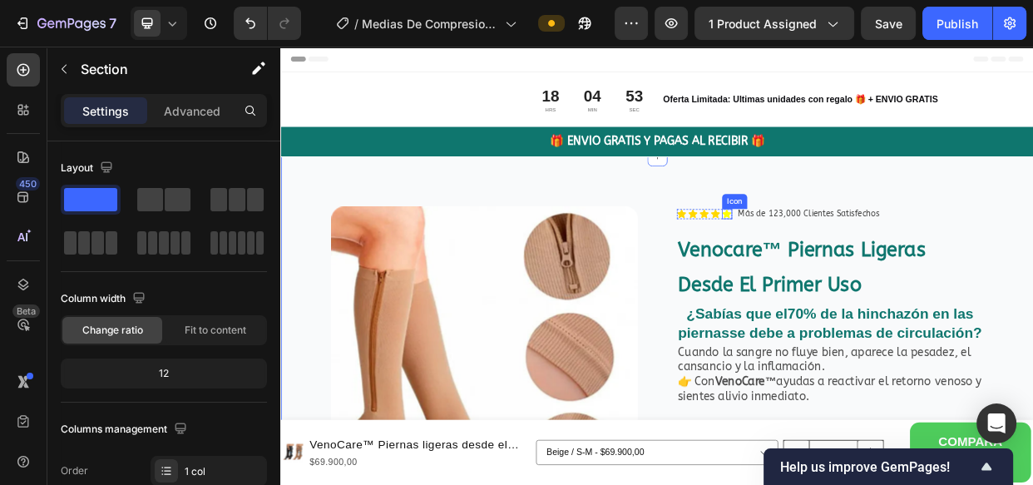
click at [867, 271] on icon at bounding box center [872, 268] width 12 height 11
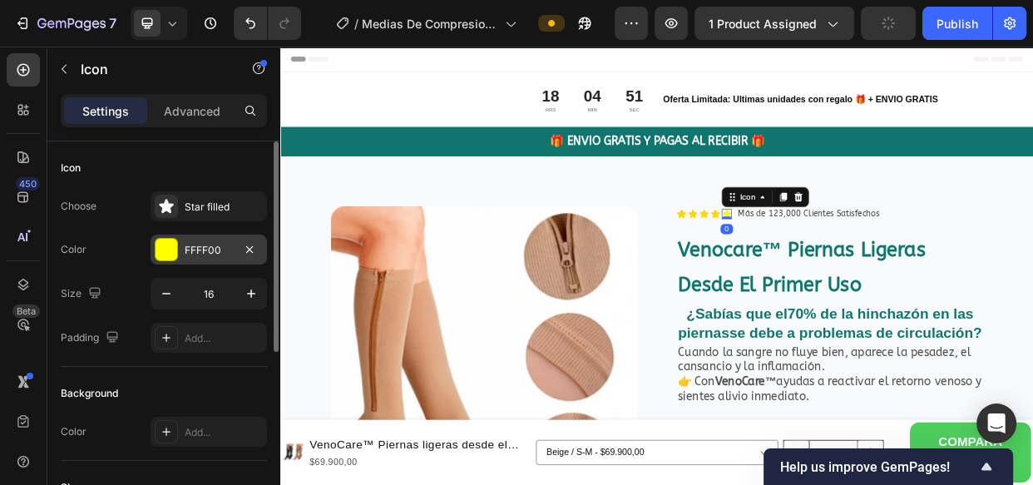
click at [193, 249] on div "FFFF00" at bounding box center [209, 250] width 48 height 15
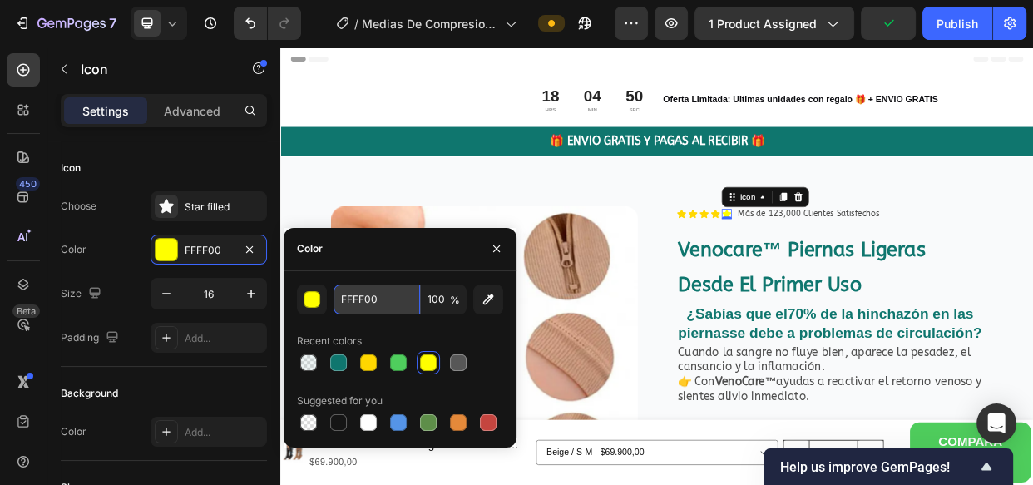
click at [363, 300] on input "FFFF00" at bounding box center [376, 299] width 86 height 30
paste input "D7"
type input "FFD700"
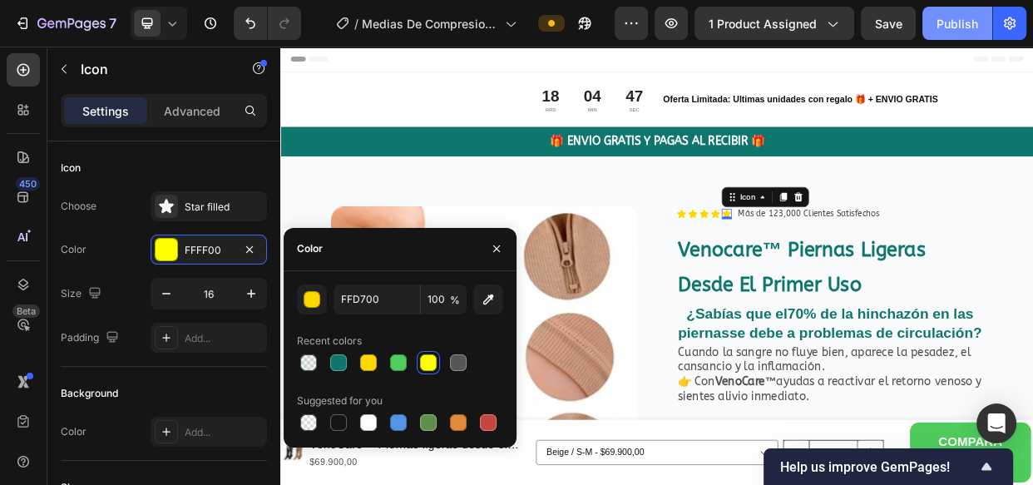
click at [956, 17] on div "Publish" at bounding box center [957, 23] width 42 height 17
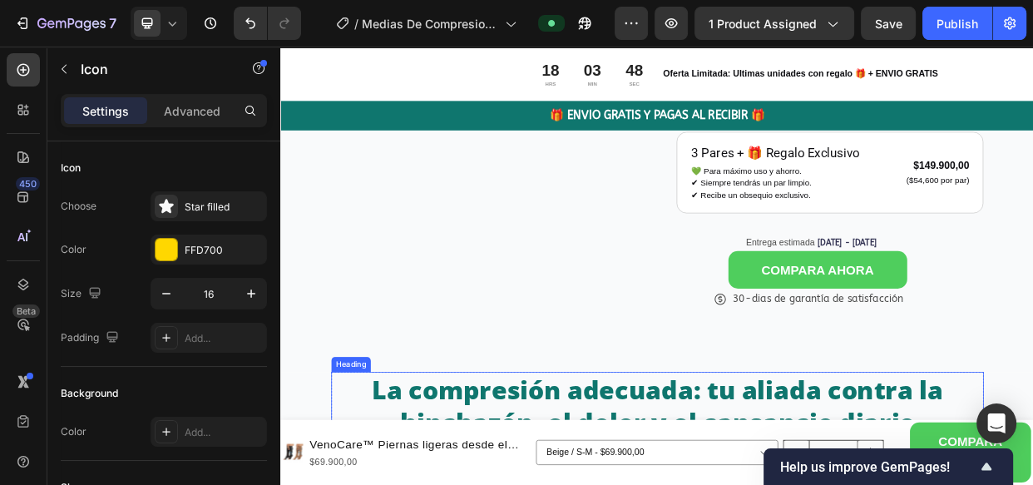
scroll to position [827, 0]
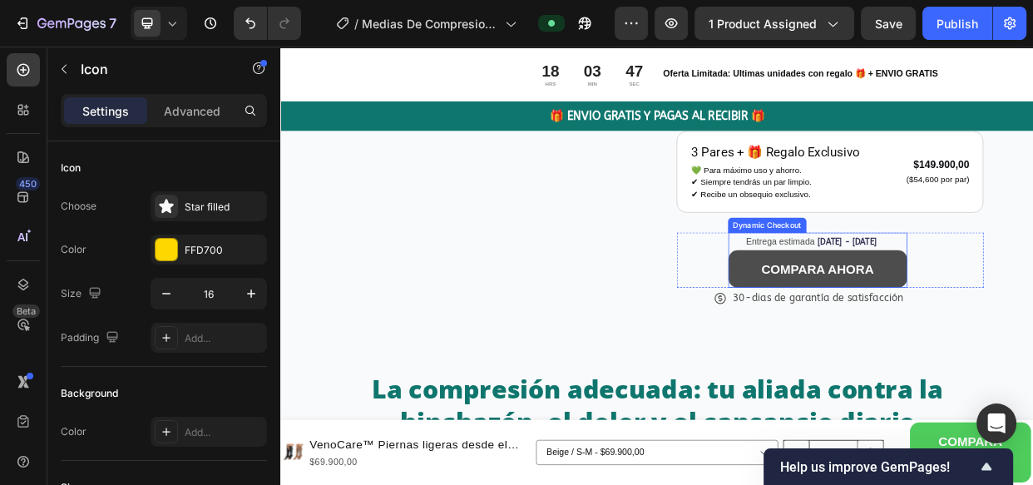
click at [886, 355] on button "COMPARA AHORA" at bounding box center [991, 342] width 237 height 50
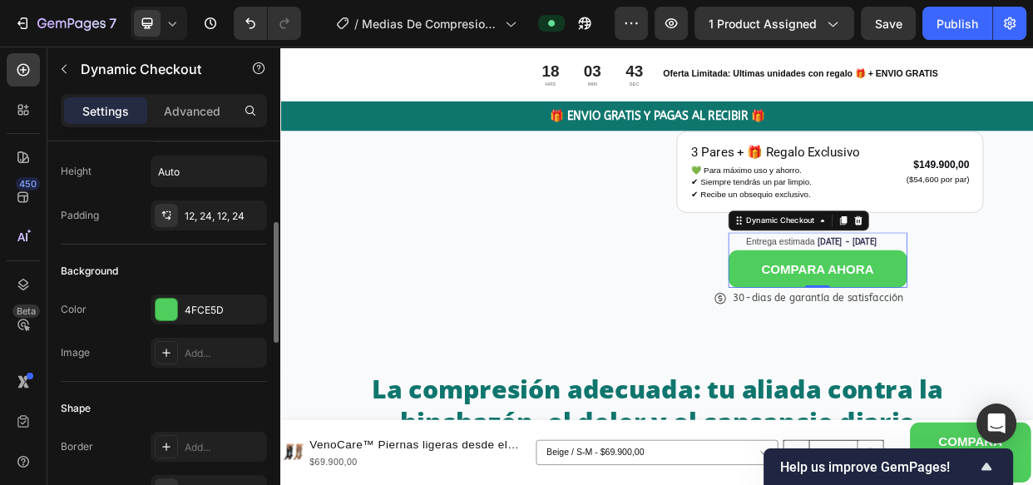
scroll to position [261, 0]
click at [202, 311] on div "4FCE5D" at bounding box center [209, 309] width 48 height 15
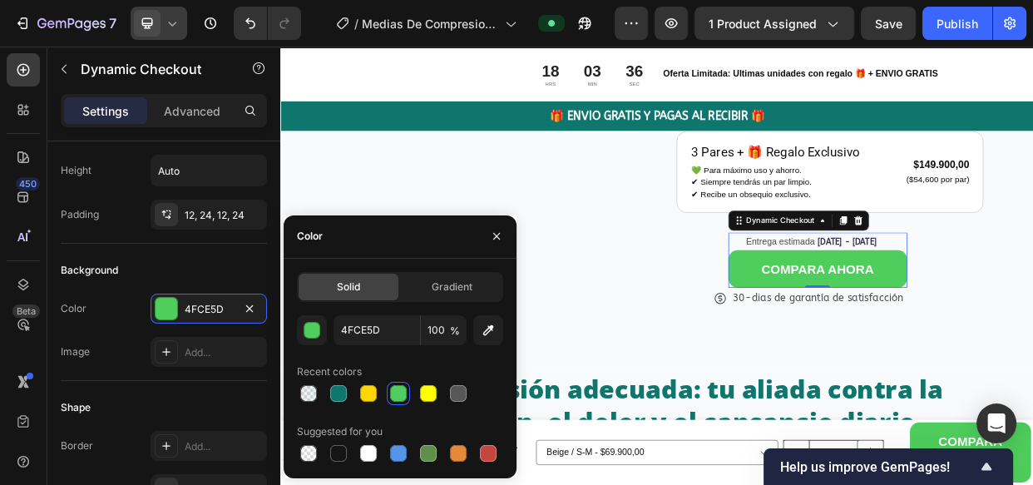
click at [172, 23] on icon at bounding box center [172, 23] width 17 height 17
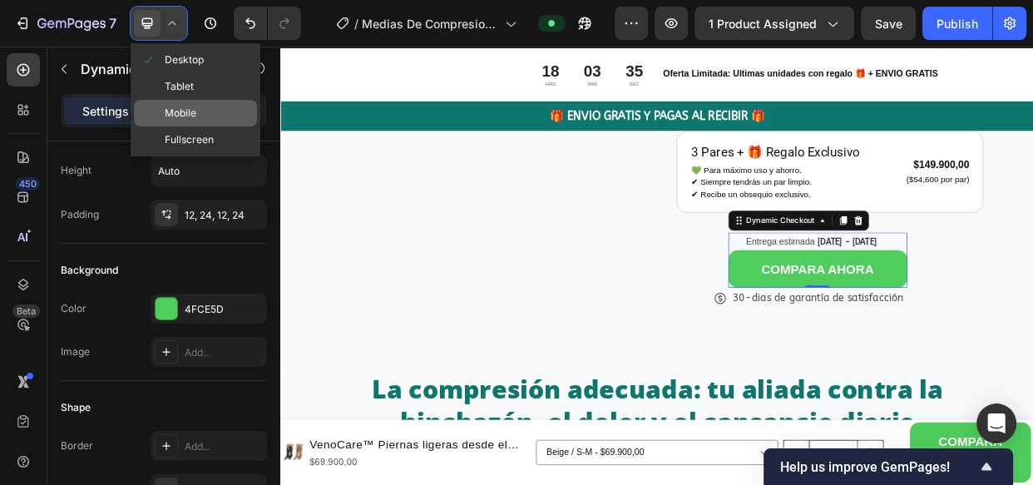
click at [180, 103] on div "Mobile" at bounding box center [195, 113] width 123 height 27
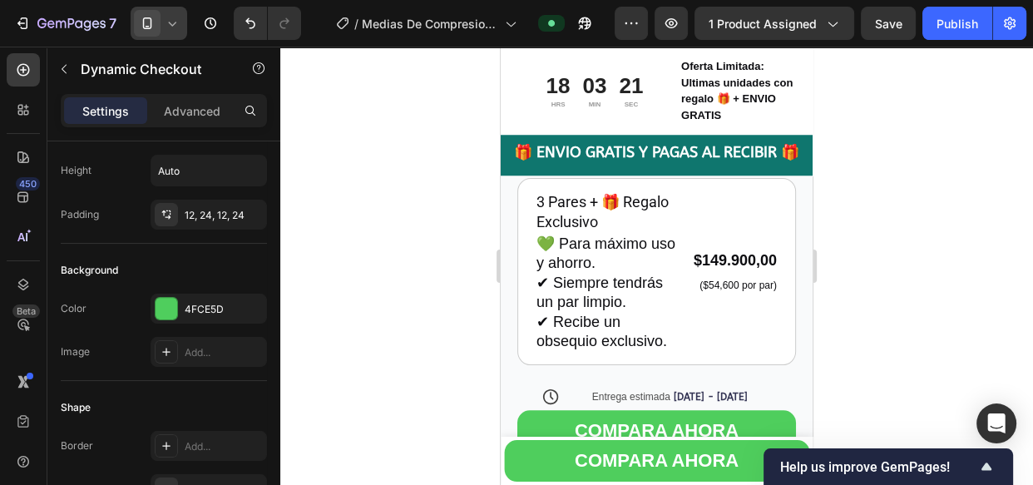
scroll to position [1547, 0]
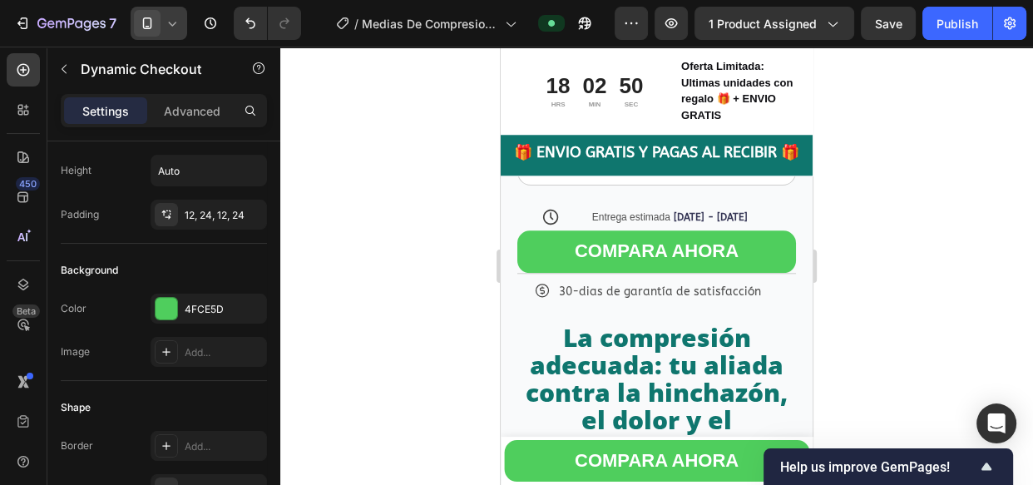
click at [166, 27] on icon at bounding box center [172, 23] width 17 height 17
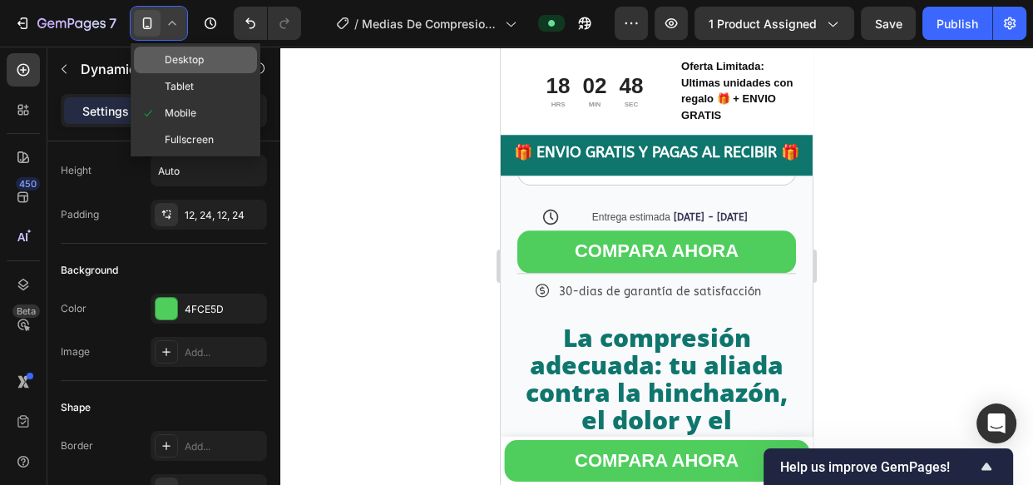
click at [180, 57] on span "Desktop" at bounding box center [184, 60] width 39 height 17
type input "20"
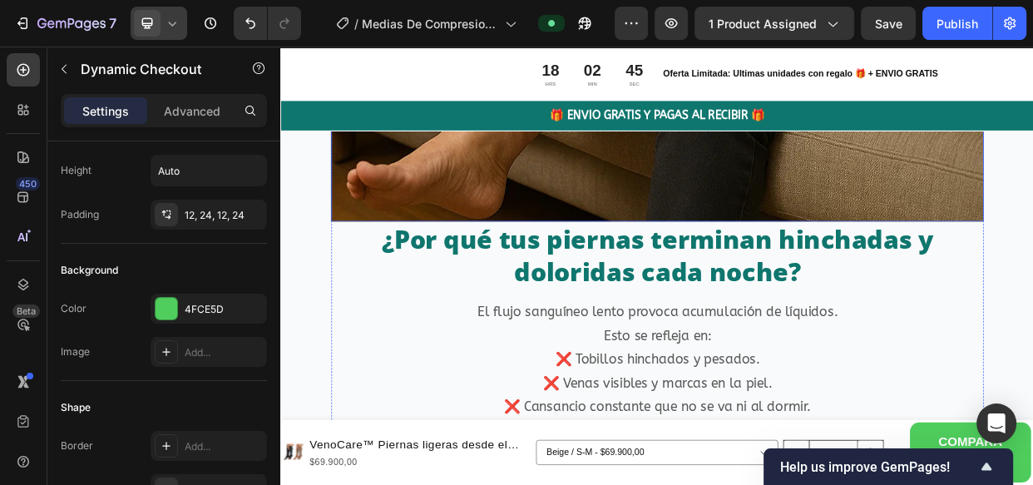
scroll to position [2235, 0]
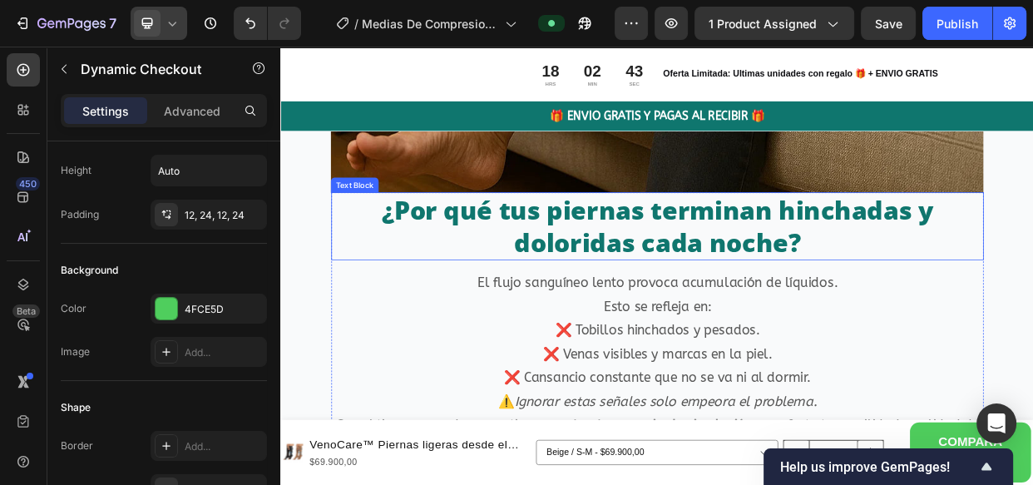
click at [589, 290] on p "¿Por qué tus piernas terminan hinchadas y doloridas cada noche?" at bounding box center [778, 285] width 861 height 86
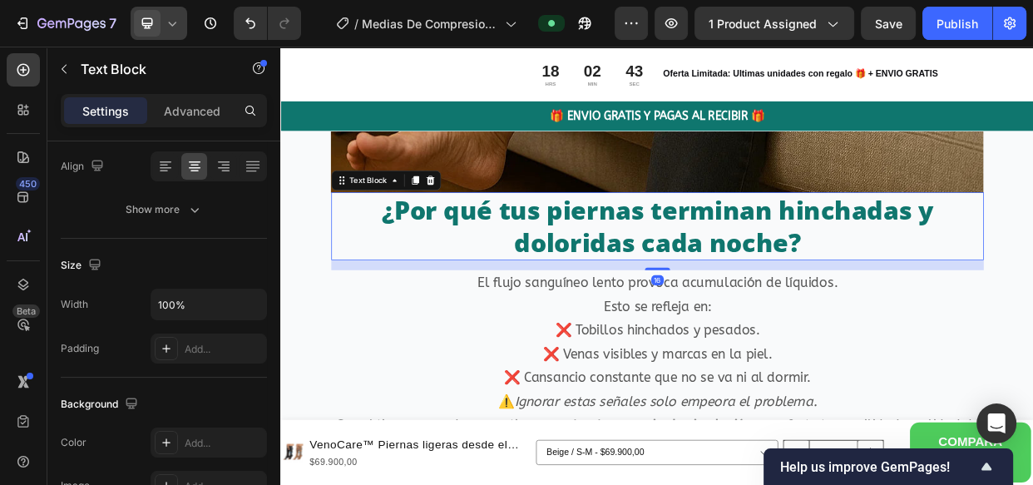
scroll to position [0, 0]
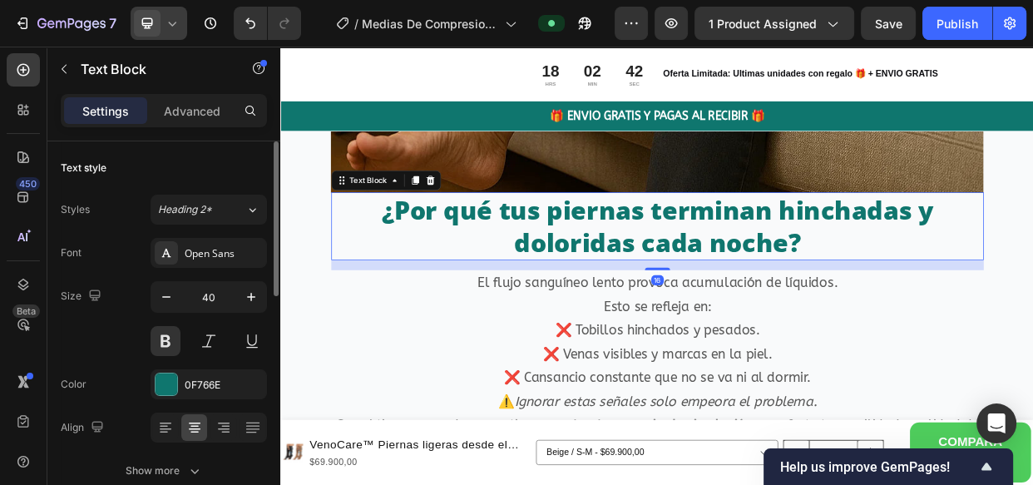
click at [582, 294] on p "¿Por qué tus piernas terminan hinchadas y doloridas cada noche?" at bounding box center [778, 285] width 861 height 86
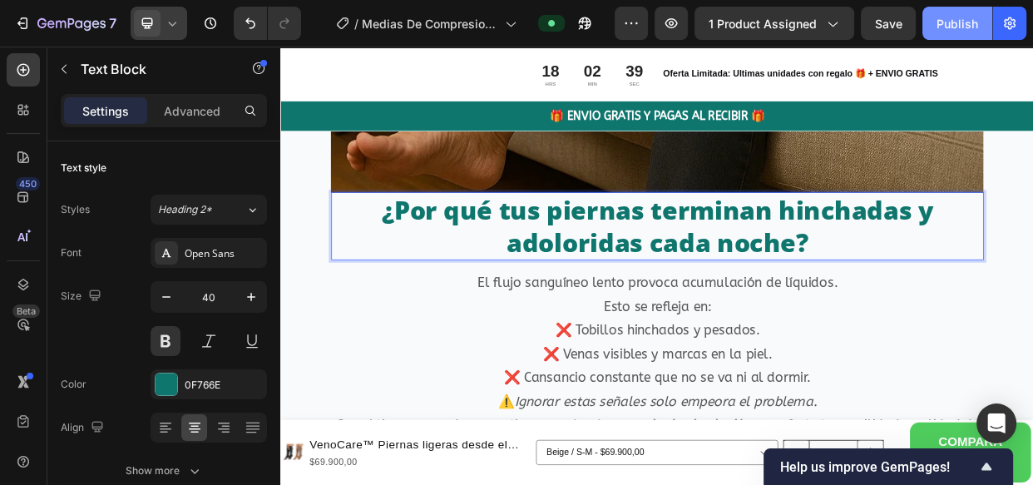
click at [956, 25] on div "Publish" at bounding box center [957, 23] width 42 height 17
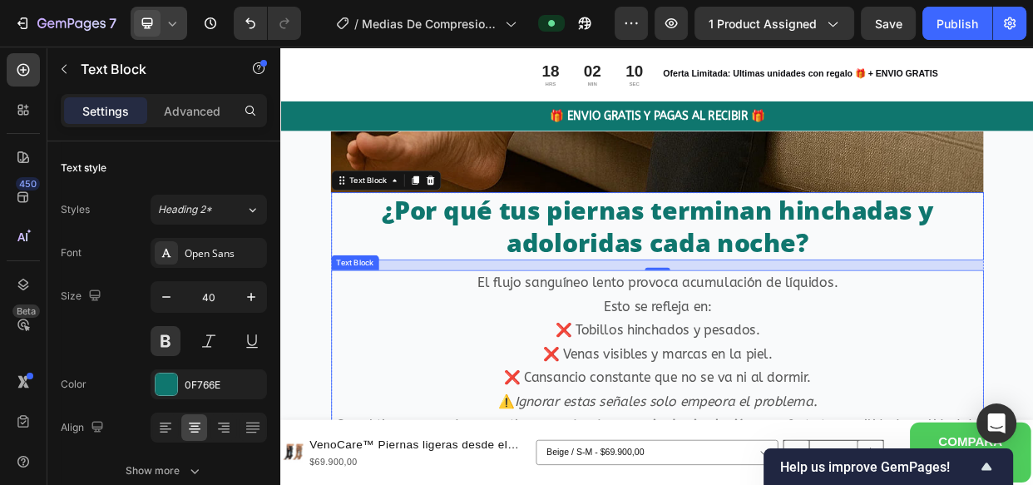
click at [998, 481] on p "❌ Cansancio constante que no se va ni al dormir." at bounding box center [778, 487] width 861 height 32
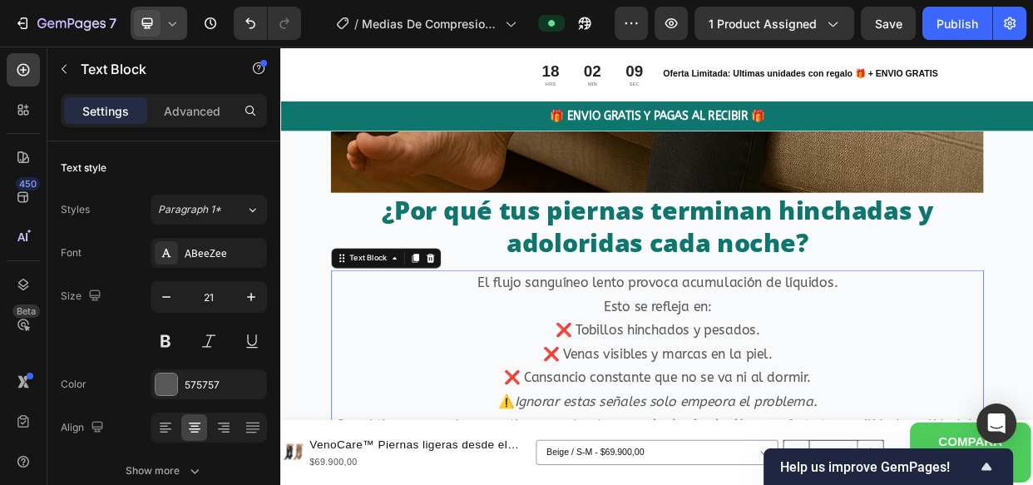
click at [990, 473] on p "❌ Cansancio constante que no se va ni al dormir." at bounding box center [778, 487] width 861 height 32
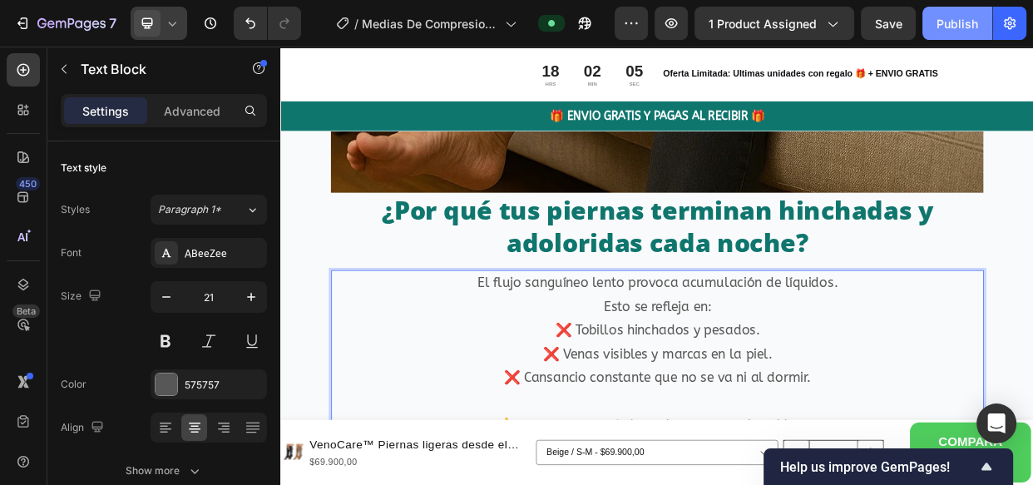
click at [957, 22] on div "Publish" at bounding box center [957, 23] width 42 height 17
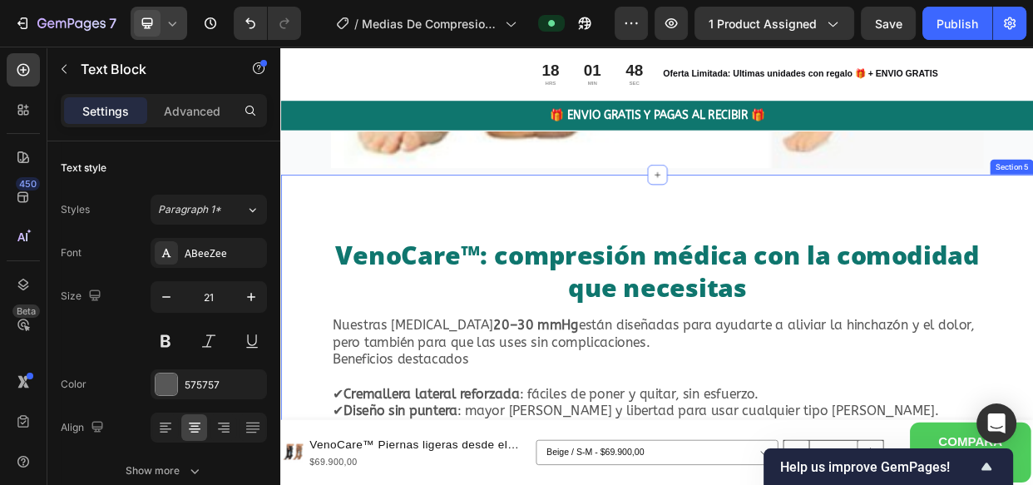
scroll to position [3416, 0]
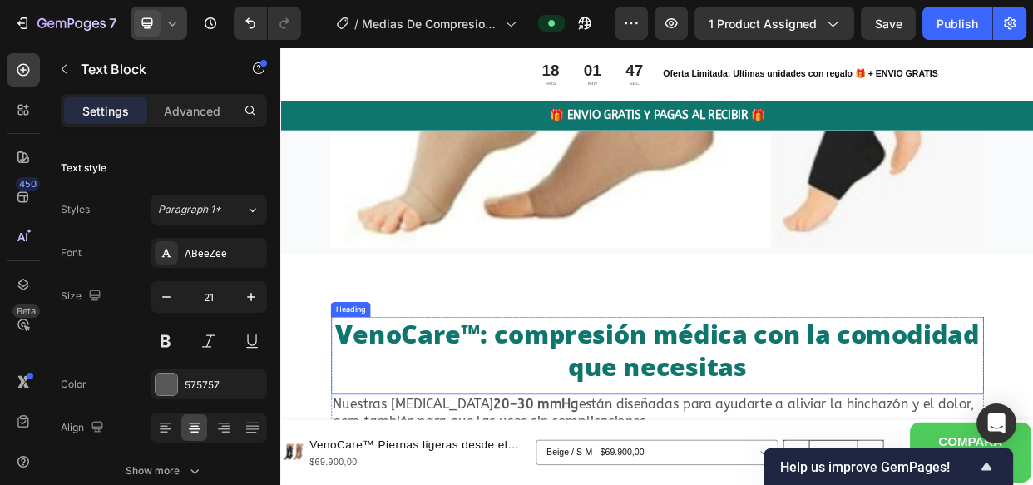
click at [765, 407] on h2 "VenoCare™: compresión médica con la comodidad que necesitas" at bounding box center [779, 450] width 865 height 90
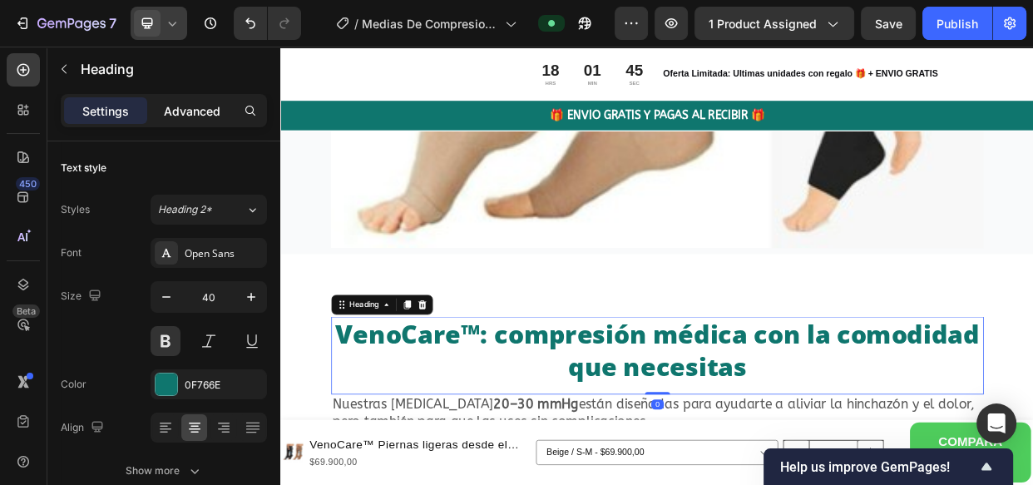
click at [195, 108] on p "Advanced" at bounding box center [192, 110] width 57 height 17
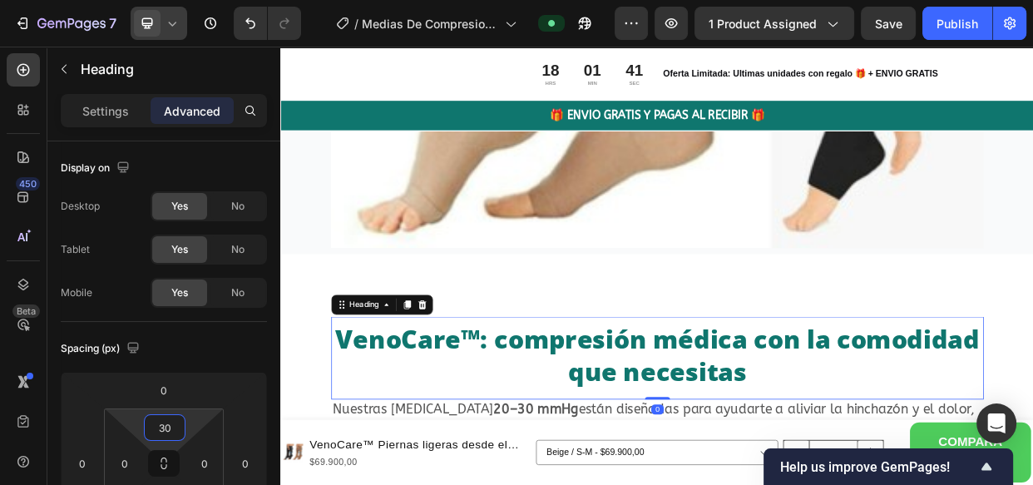
type input "0"
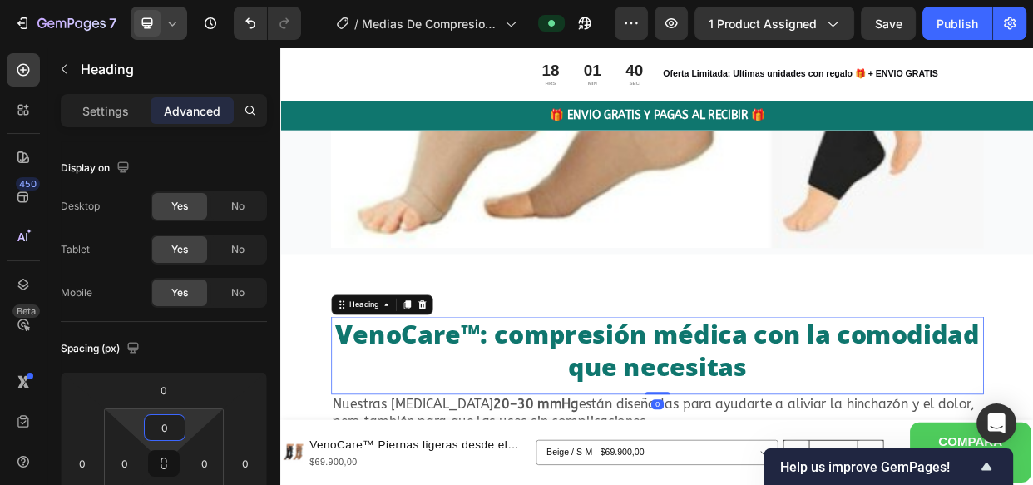
drag, startPoint x: 196, startPoint y: 420, endPoint x: 199, endPoint y: 432, distance: 12.7
click at [199, 0] on html "7 Version history / Medias De Compresion Anti Varices Cremallera Preview 1 prod…" at bounding box center [516, 0] width 1033 height 0
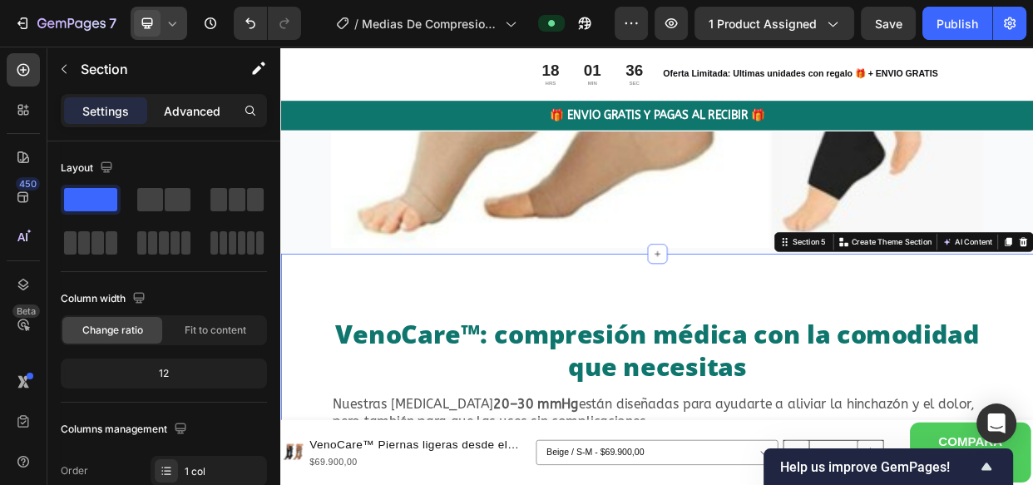
click at [191, 110] on p "Advanced" at bounding box center [192, 110] width 57 height 17
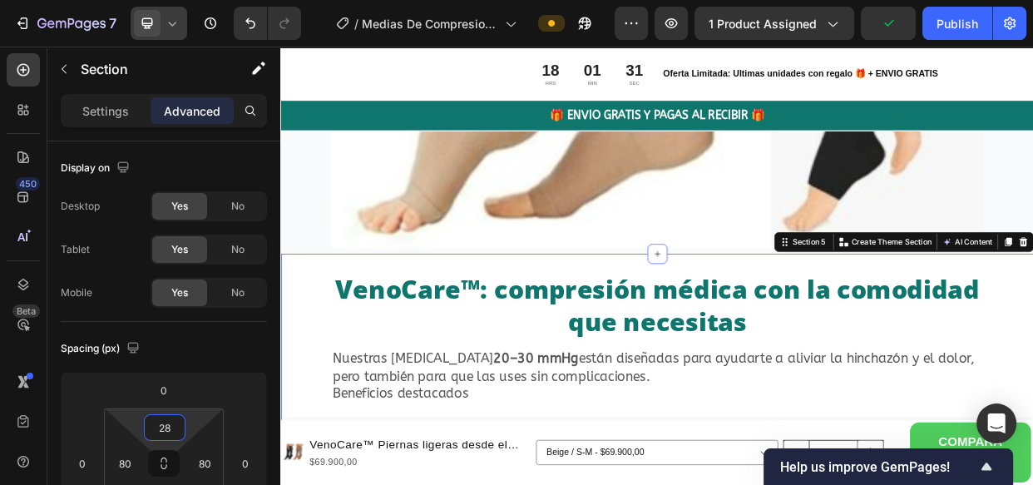
drag, startPoint x: 190, startPoint y: 417, endPoint x: 196, endPoint y: 449, distance: 32.1
click at [196, 0] on html "7 Version history / Medias De Compresion Anti Varices Cremallera Preview 1 prod…" at bounding box center [516, 0] width 1033 height 0
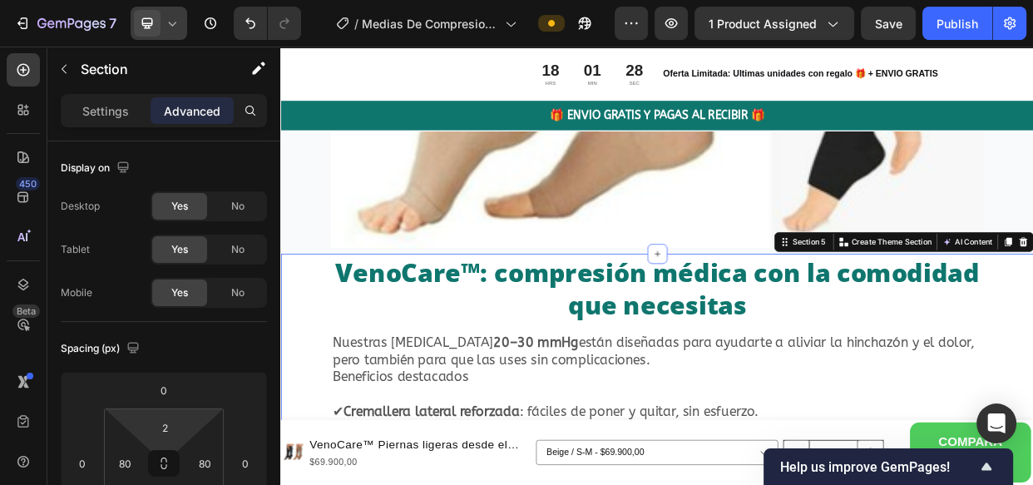
type input "4"
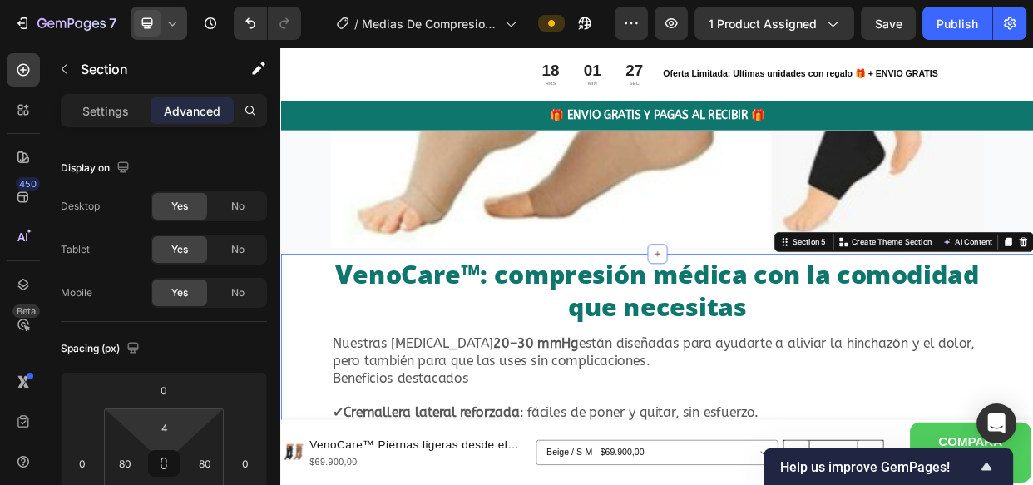
drag, startPoint x: 196, startPoint y: 422, endPoint x: 196, endPoint y: 432, distance: 9.1
click at [196, 0] on html "7 Version history / Medias De Compresion Anti Varices Cremallera Preview 1 prod…" at bounding box center [516, 0] width 1033 height 0
click at [950, 25] on div "Publish" at bounding box center [957, 23] width 42 height 17
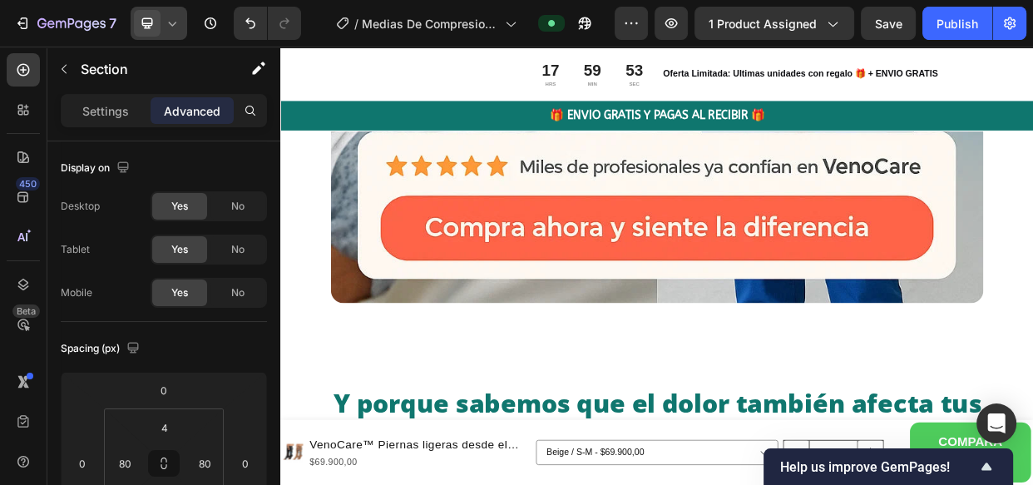
scroll to position [7119, 0]
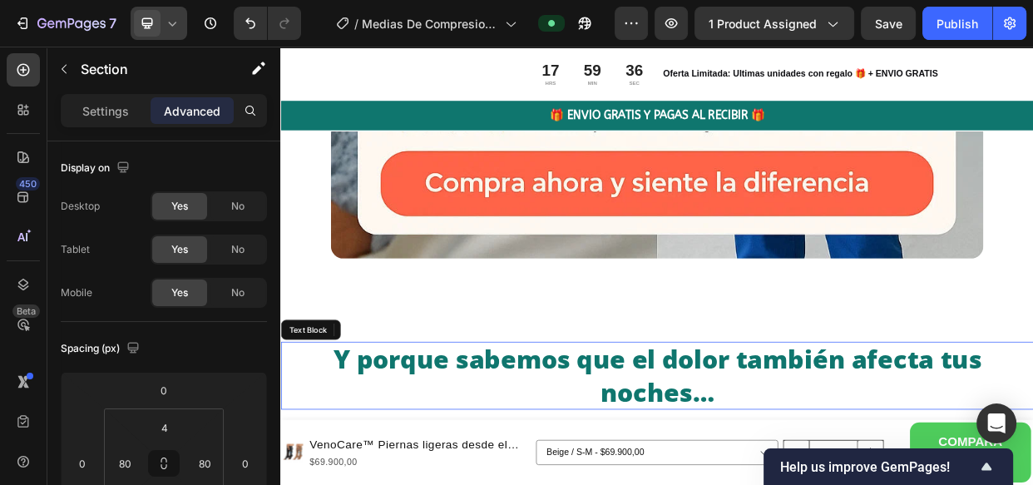
click at [825, 484] on p "Y porque sabemos que el dolor también afecta tus noches…" at bounding box center [779, 482] width 994 height 86
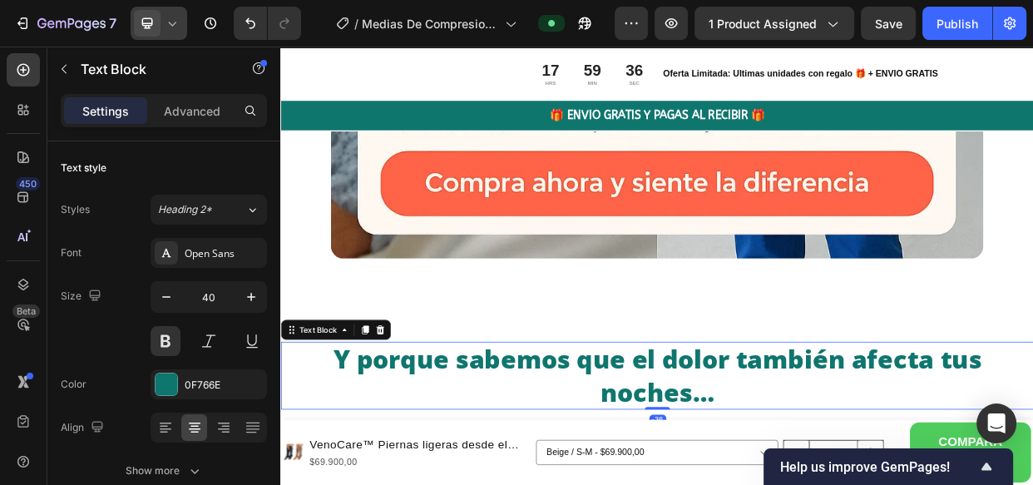
click at [869, 484] on p "Y porque sabemos que el dolor también afecta tus noches…" at bounding box center [779, 482] width 994 height 86
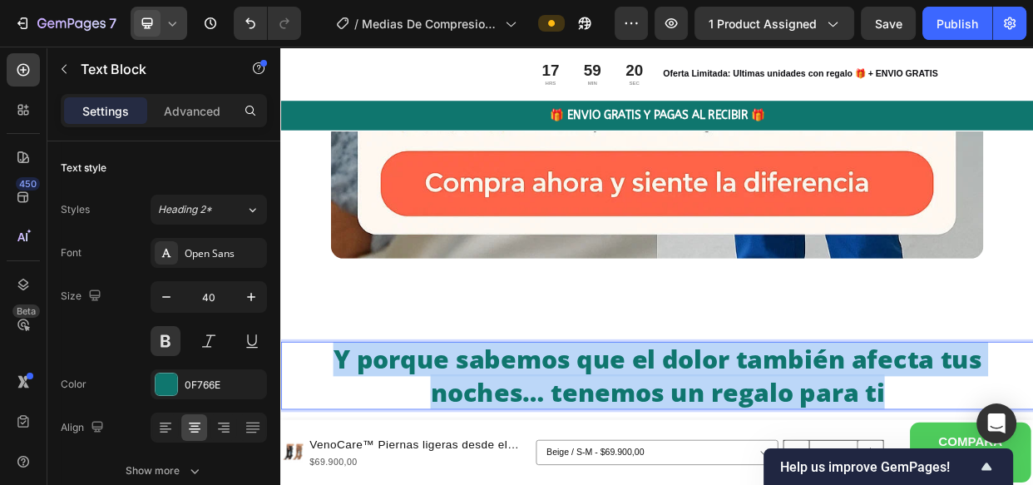
drag, startPoint x: 330, startPoint y: 434, endPoint x: 1090, endPoint y: 475, distance: 761.1
click at [1032, 475] on p "Y porque sabemos que el dolor también afecta tus noches… tenemos un regalo para…" at bounding box center [779, 482] width 994 height 86
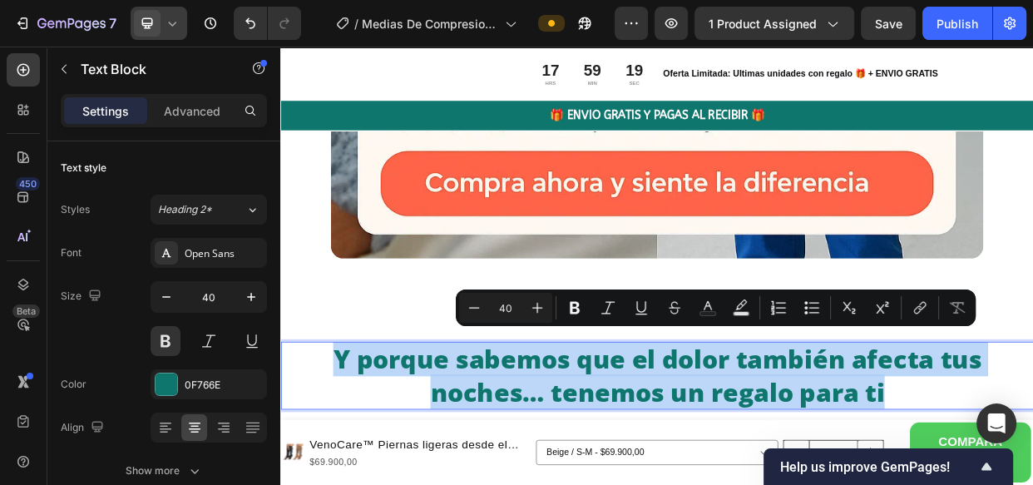
copy p "Y porque sabemos que el dolor también afecta tus noches… tenemos un regalo para…"
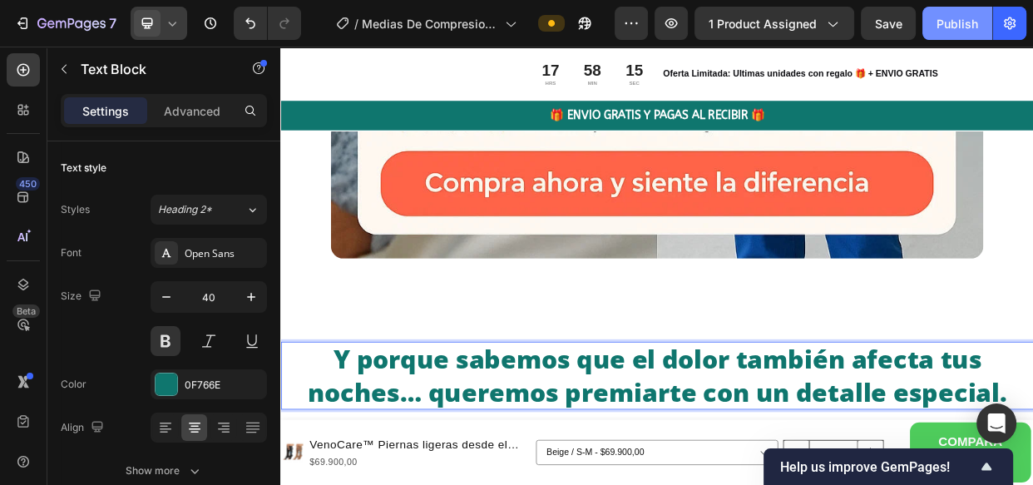
click at [954, 21] on div "Publish" at bounding box center [957, 23] width 42 height 17
